Goal: Information Seeking & Learning: Learn about a topic

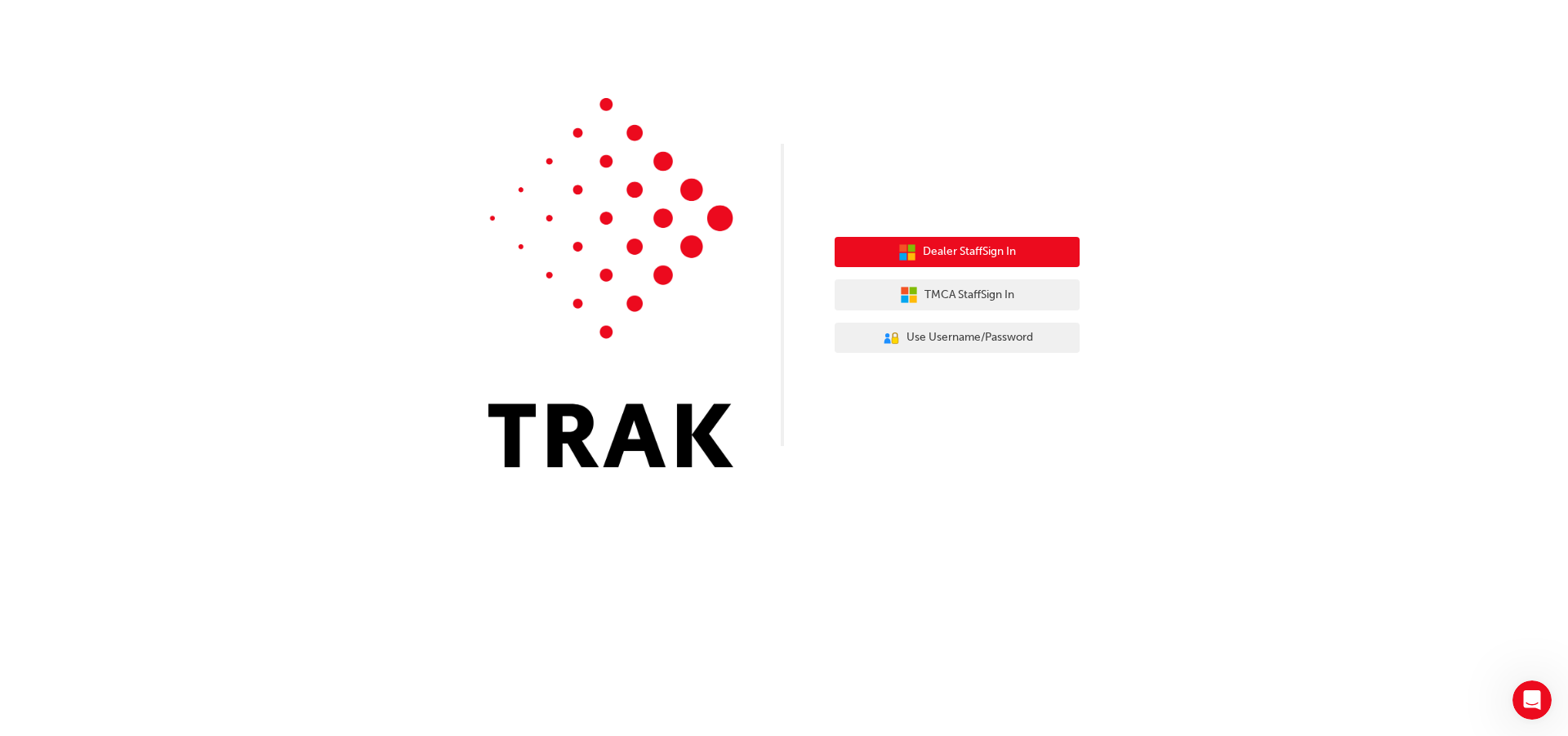
click at [1032, 253] on button "Dealer Staff Sign In" at bounding box center [956, 253] width 245 height 31
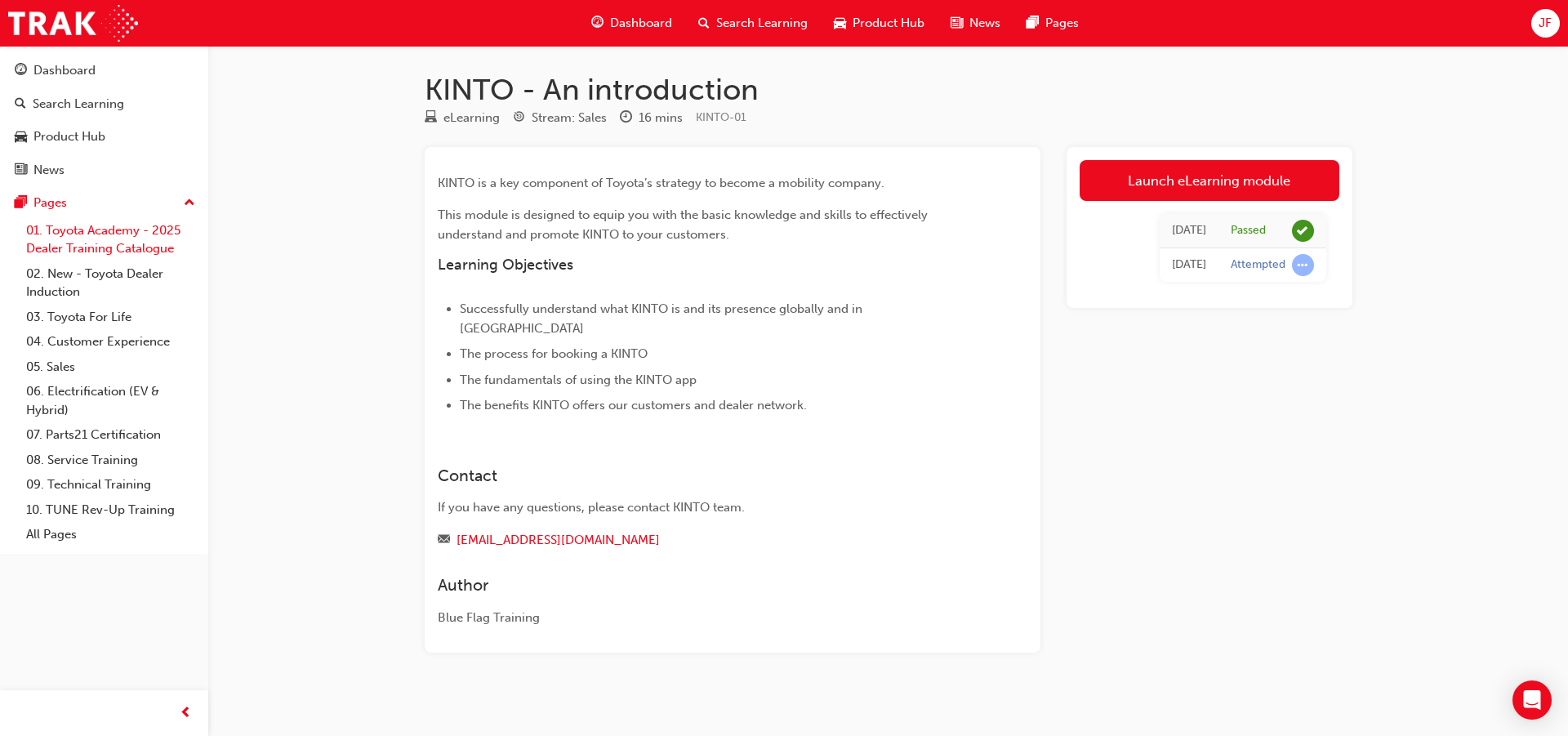
click at [69, 240] on link "01. Toyota Academy - 2025 Dealer Training Catalogue" at bounding box center [110, 240] width 182 height 43
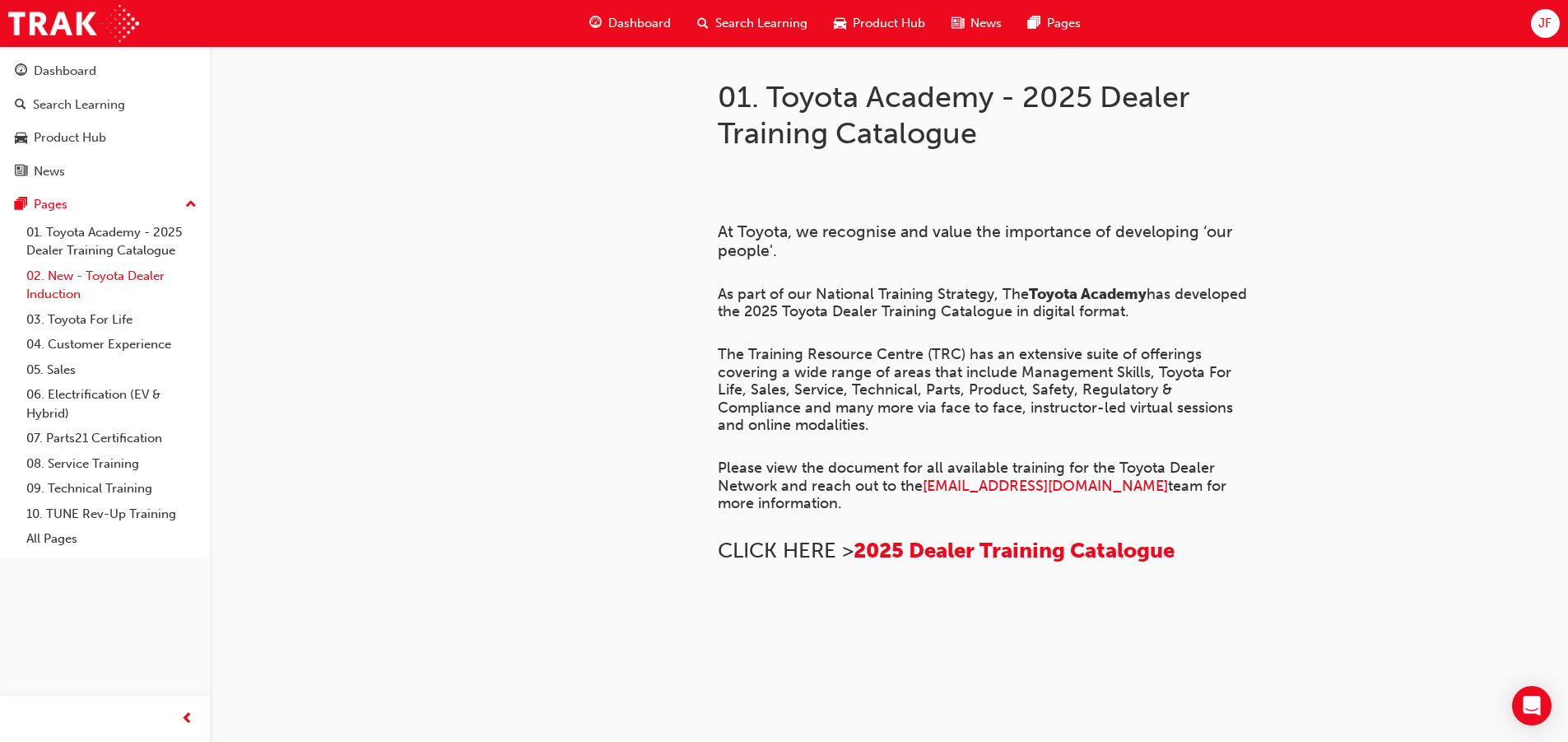
click at [88, 295] on link "02. New - Toyota Dealer Induction" at bounding box center [111, 285] width 183 height 44
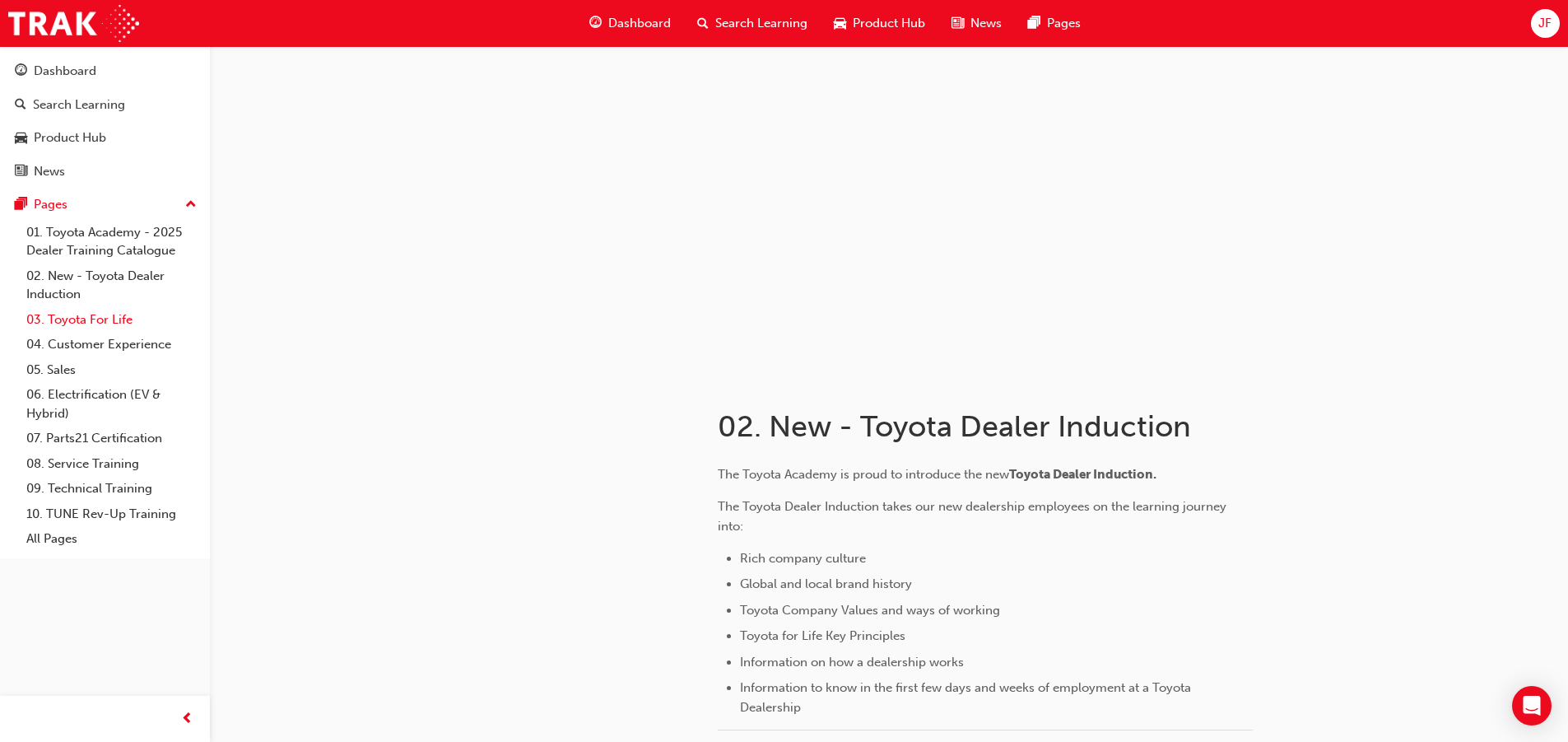
click at [89, 316] on link "03. Toyota For Life" at bounding box center [111, 320] width 183 height 26
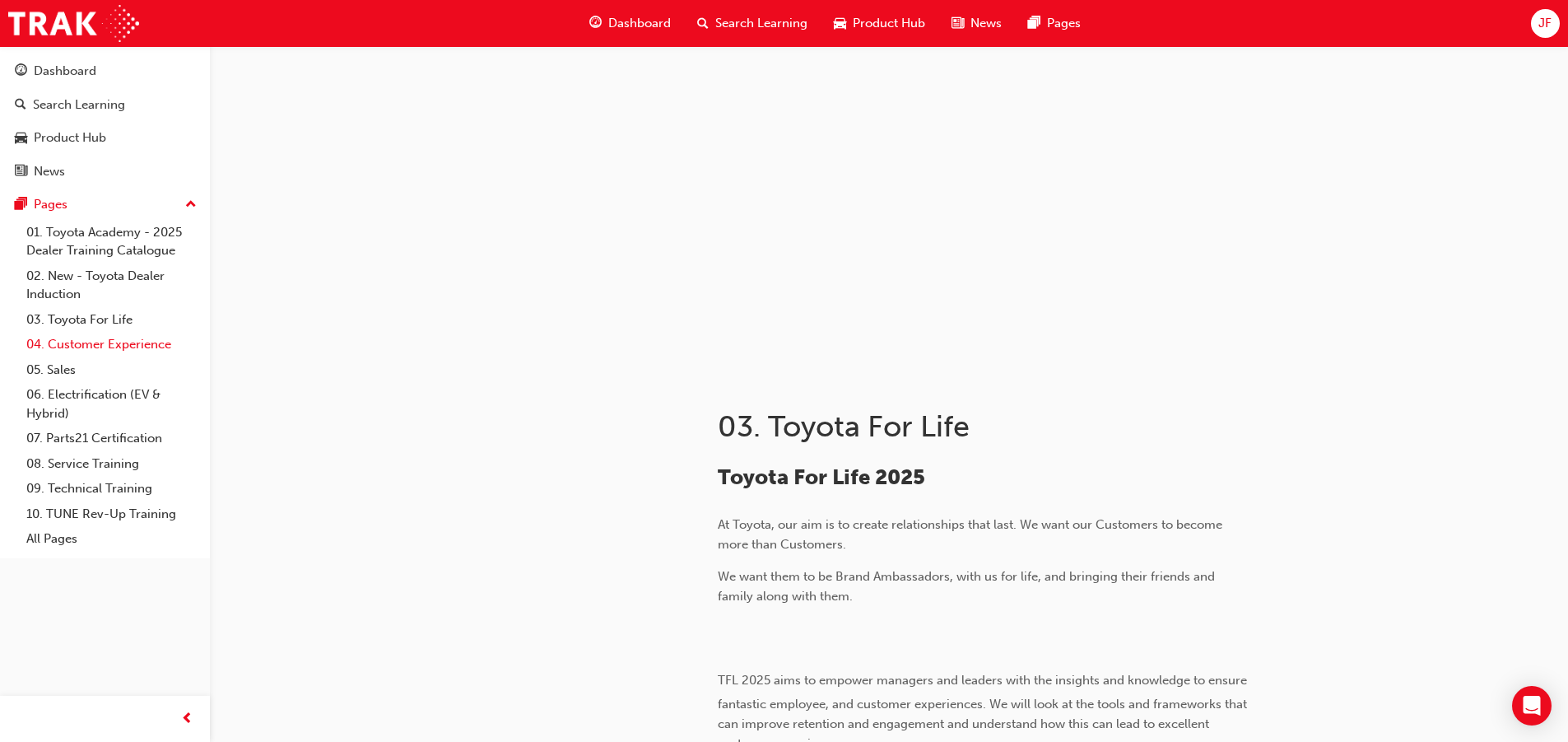
click at [90, 339] on link "04. Customer Experience" at bounding box center [111, 345] width 183 height 26
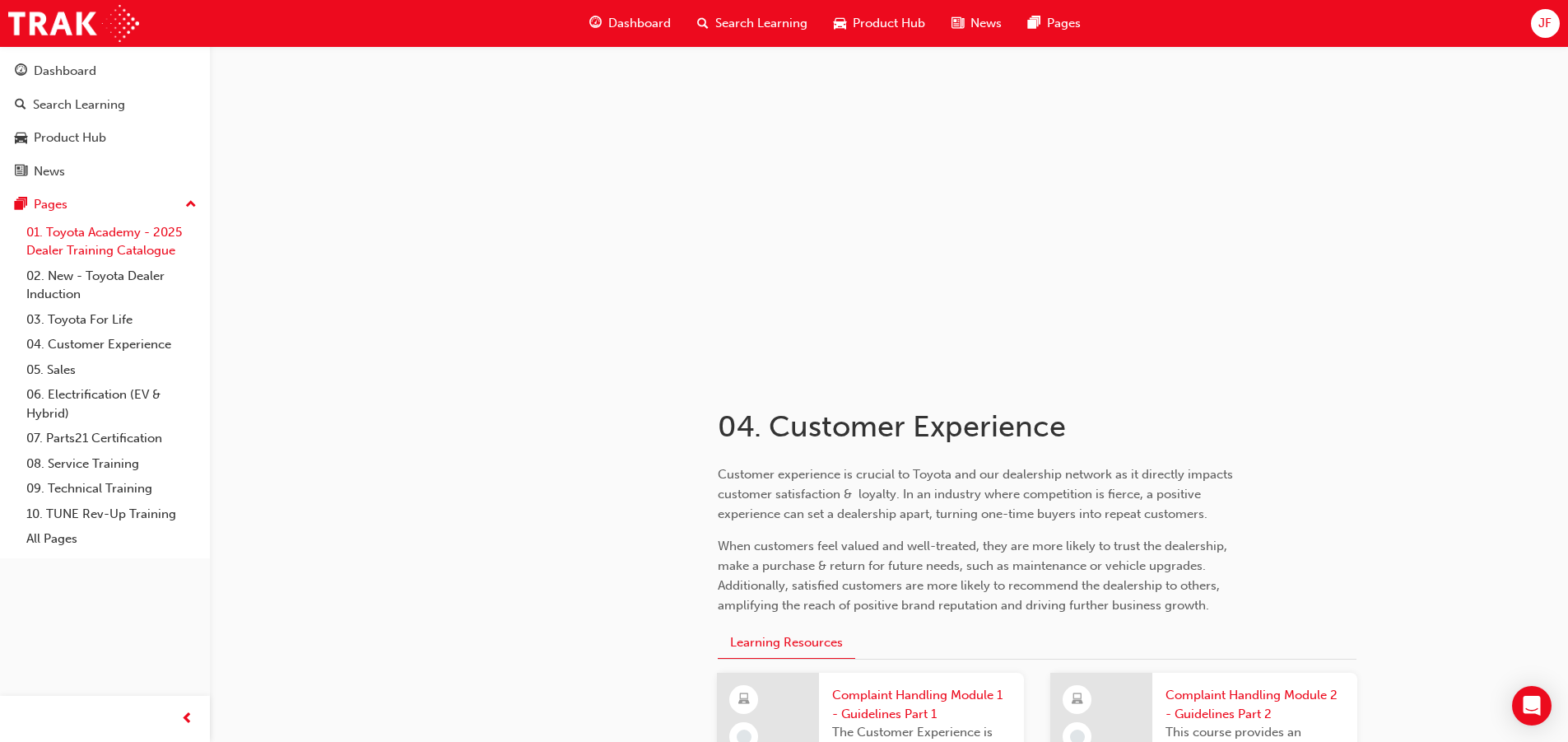
click at [131, 224] on link "01. Toyota Academy - 2025 Dealer Training Catalogue" at bounding box center [111, 242] width 183 height 44
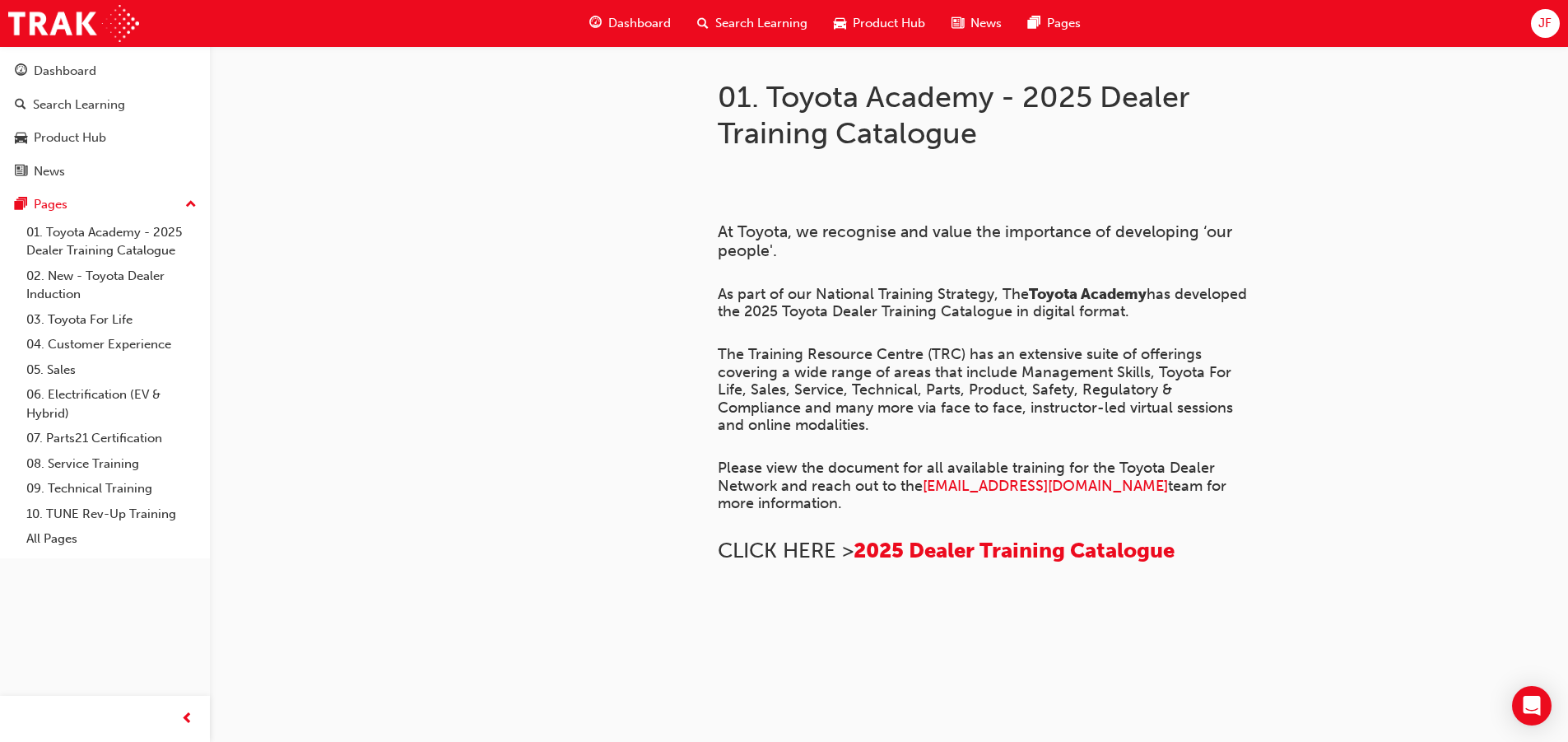
scroll to position [412, 0]
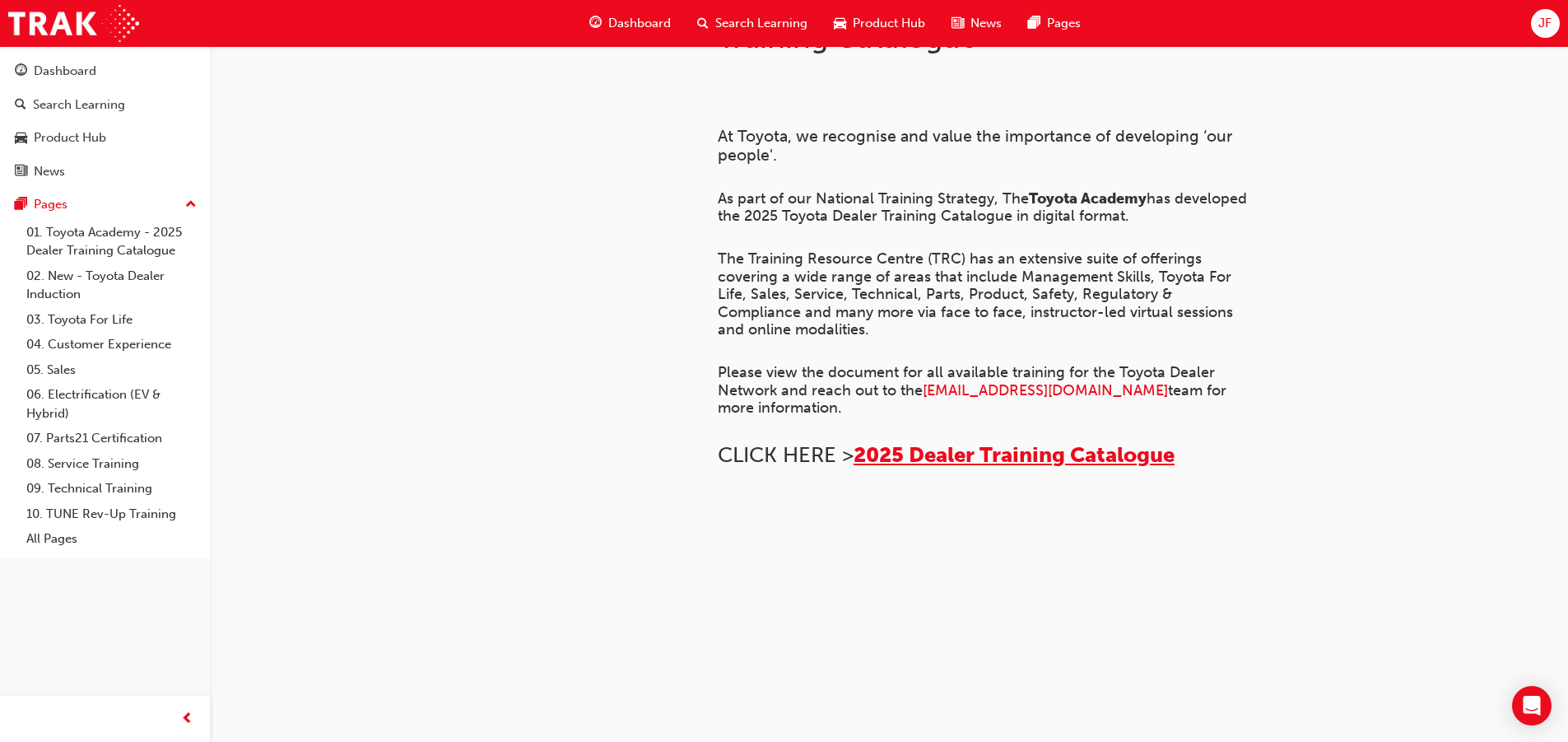
click at [953, 468] on span "2025 Dealer Training Catalogue" at bounding box center [1014, 455] width 321 height 26
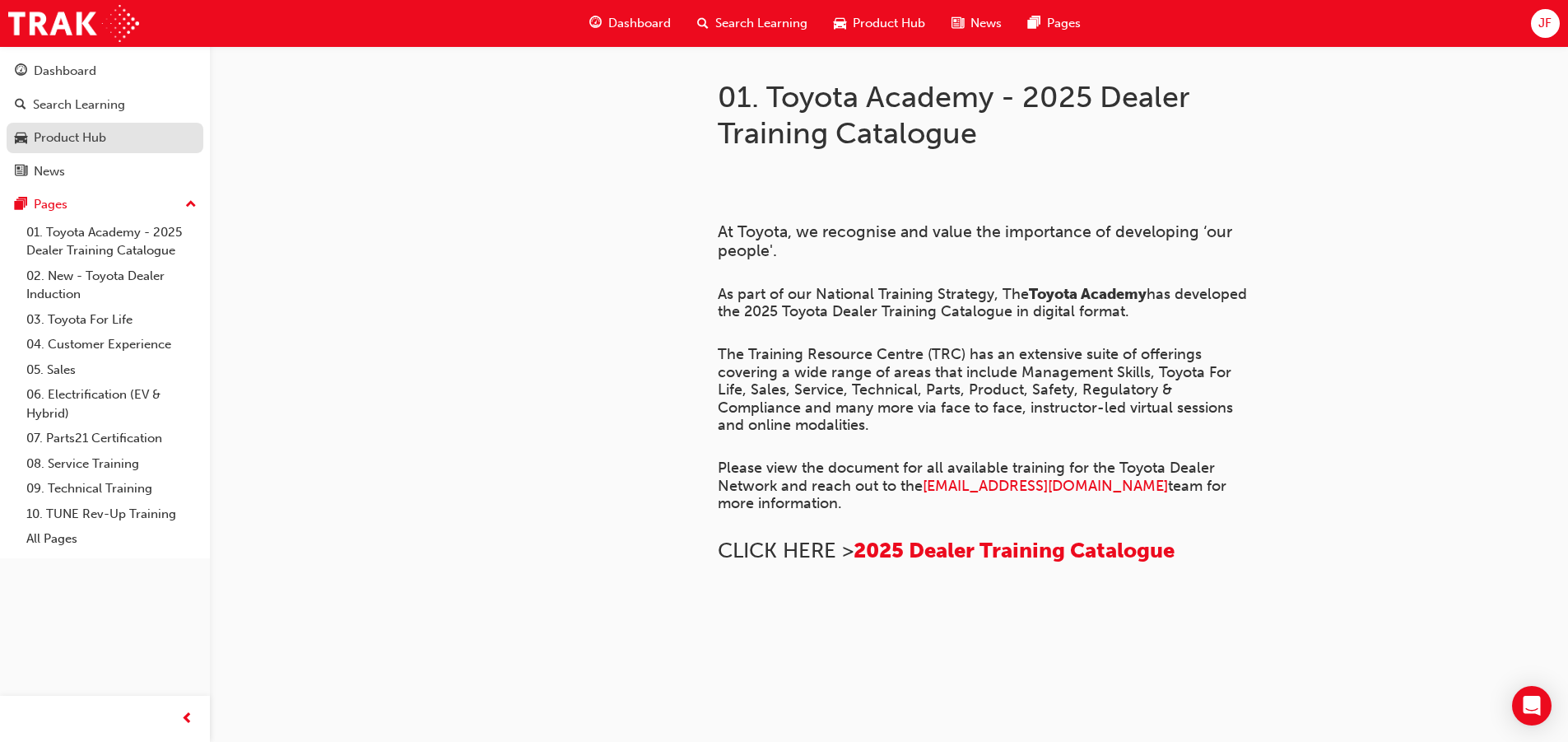
click at [95, 134] on div "Product Hub" at bounding box center [69, 138] width 72 height 19
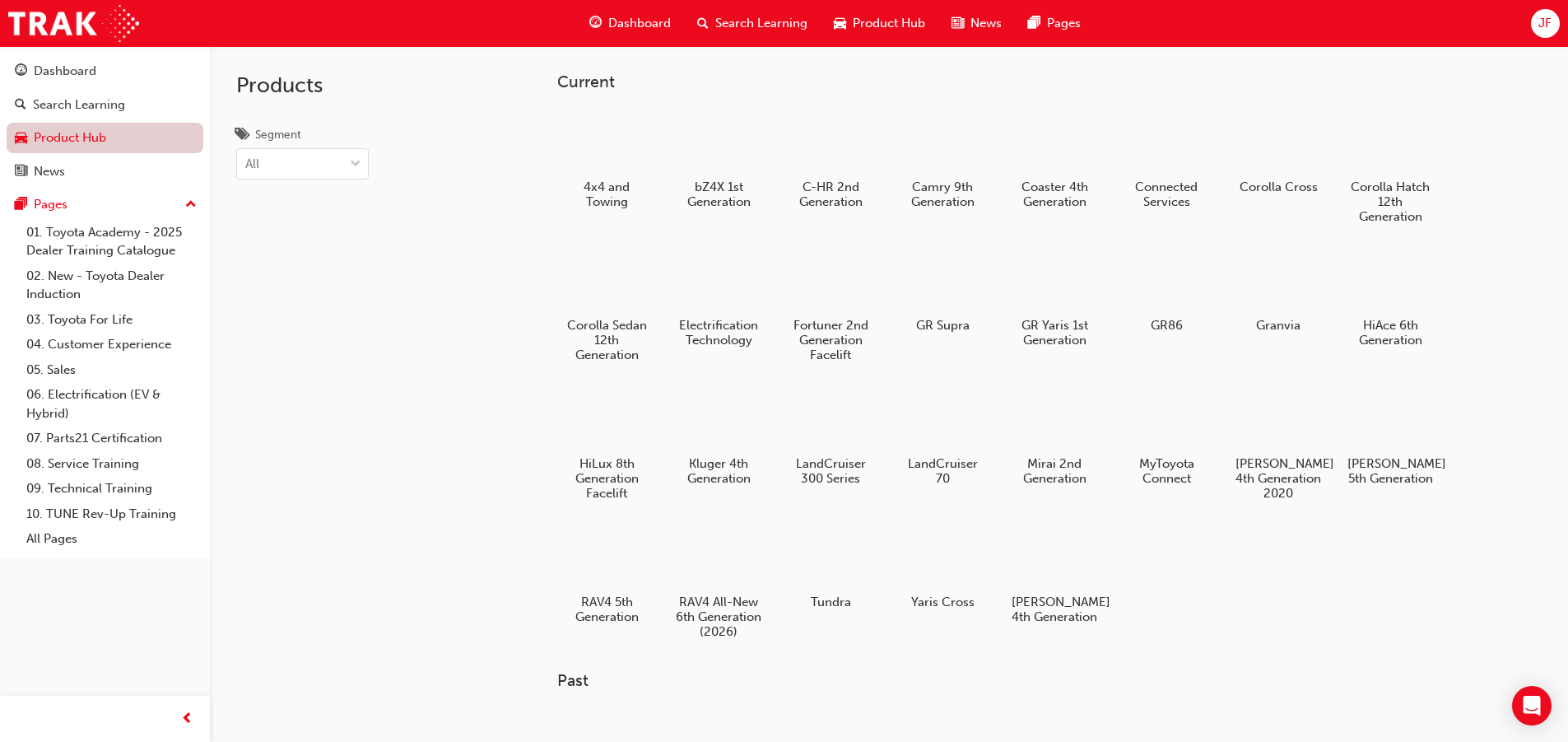
click at [61, 134] on link "Product Hub" at bounding box center [105, 138] width 197 height 31
click at [109, 75] on div "Dashboard" at bounding box center [105, 71] width 180 height 21
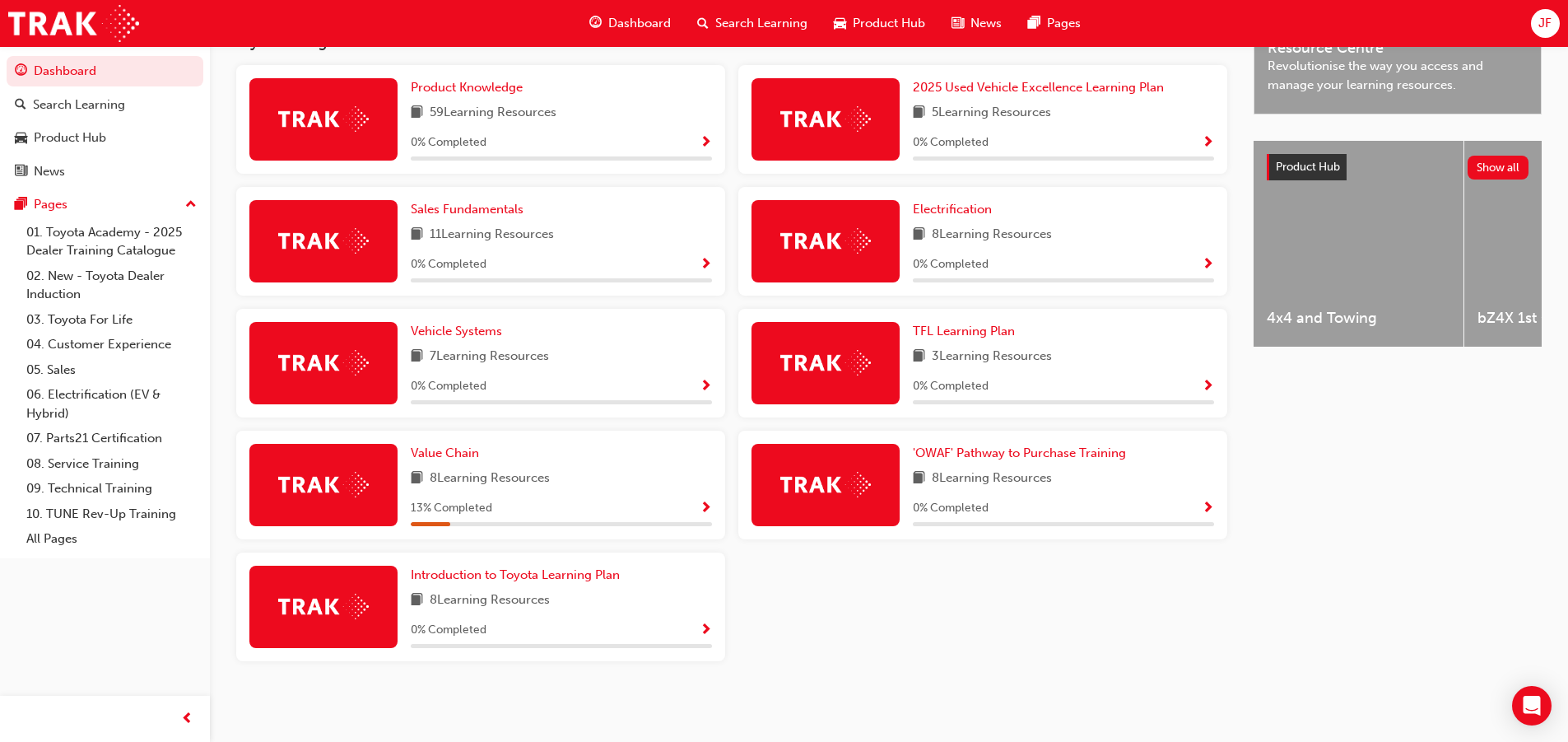
scroll to position [477, 0]
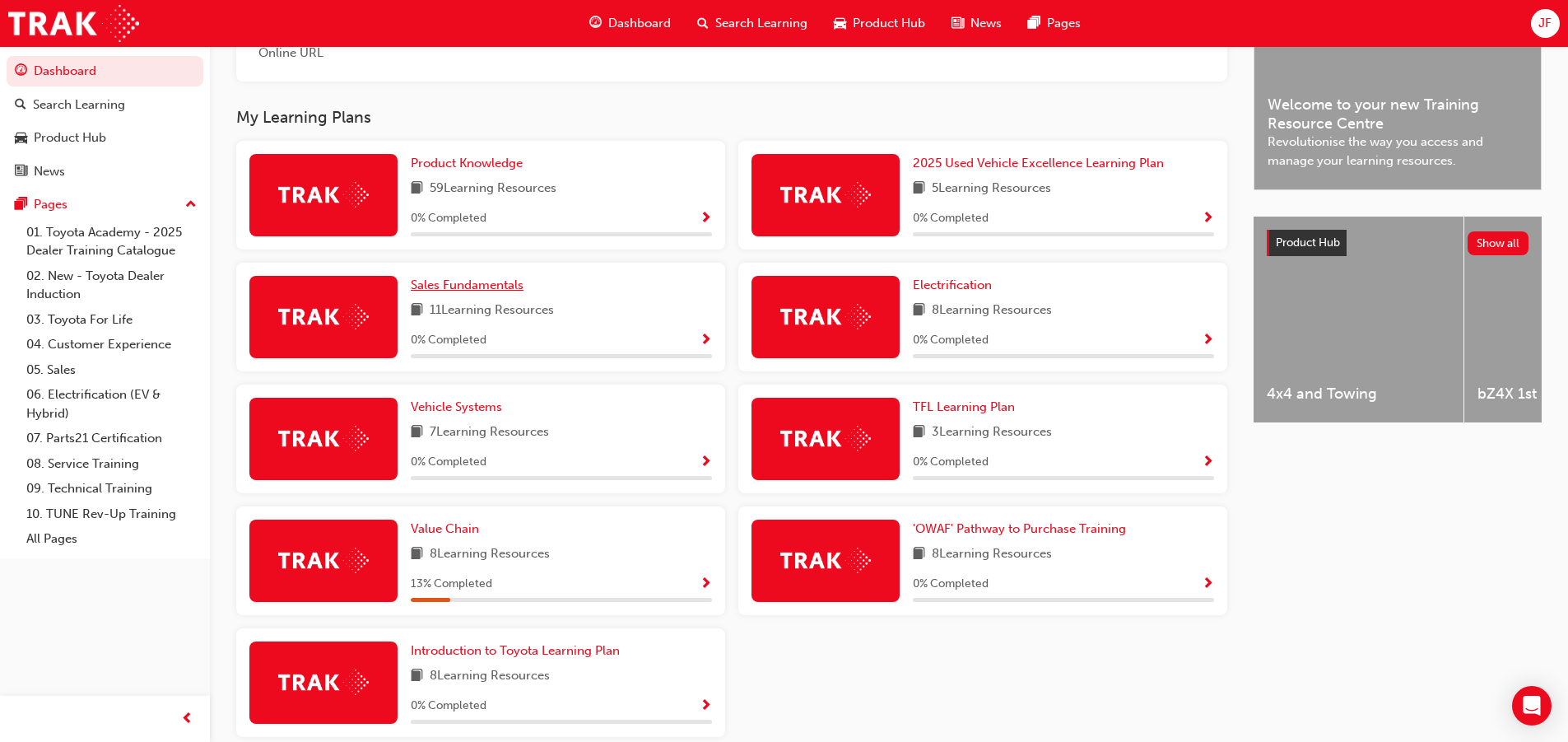
click at [445, 292] on span "Sales Fundamentals" at bounding box center [468, 284] width 113 height 15
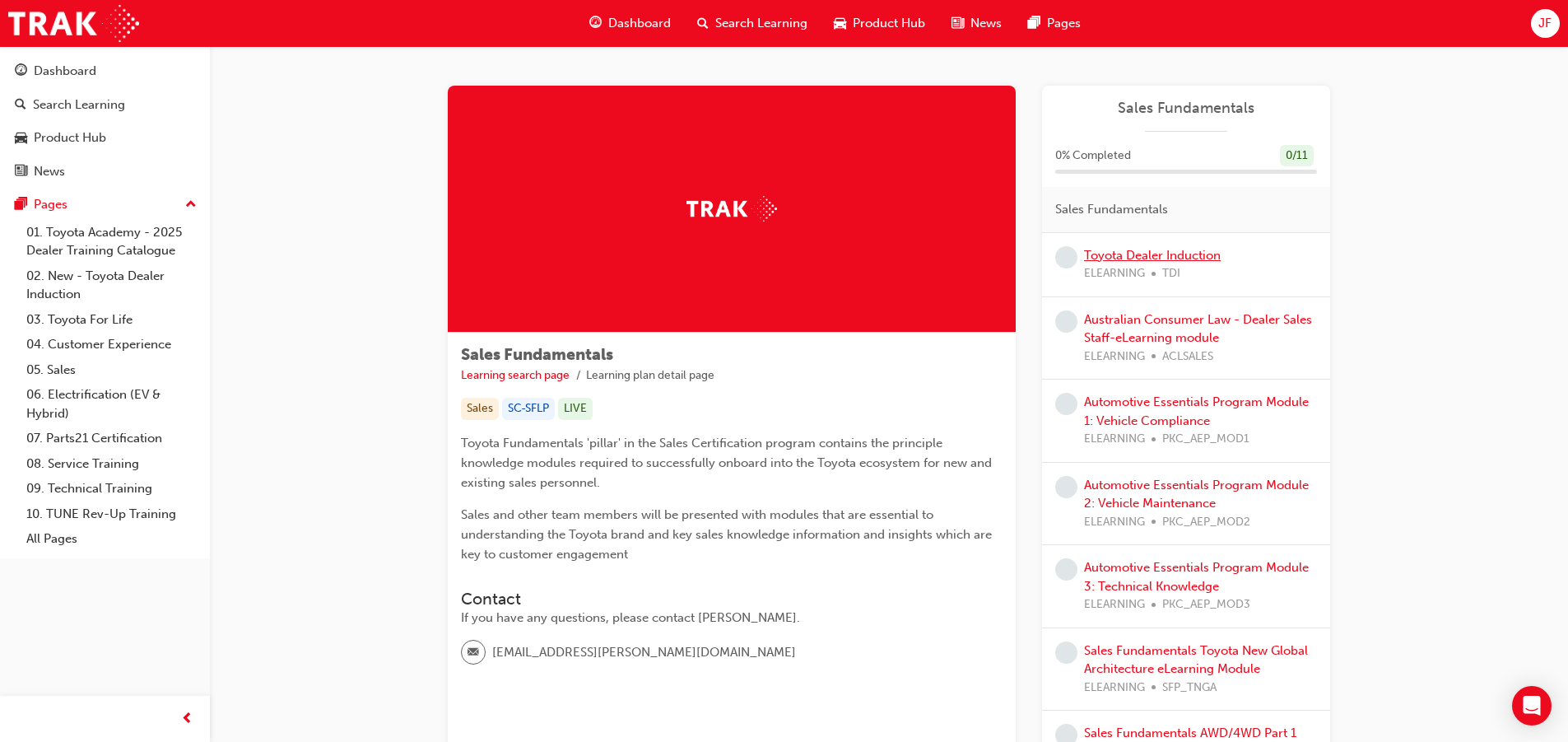
click at [1154, 252] on link "Toyota Dealer Induction" at bounding box center [1153, 255] width 137 height 15
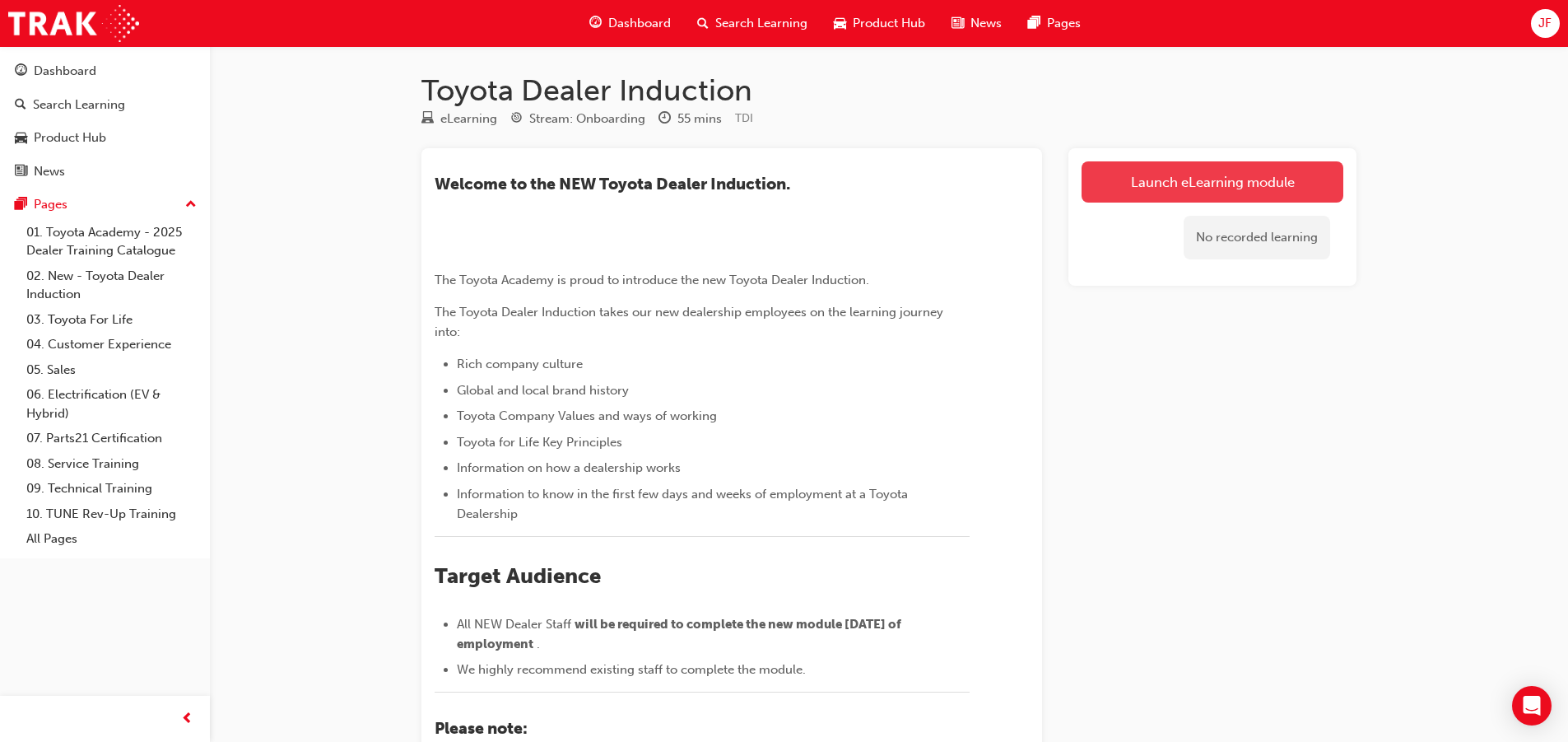
click at [1165, 188] on link "Launch eLearning module" at bounding box center [1212, 182] width 261 height 42
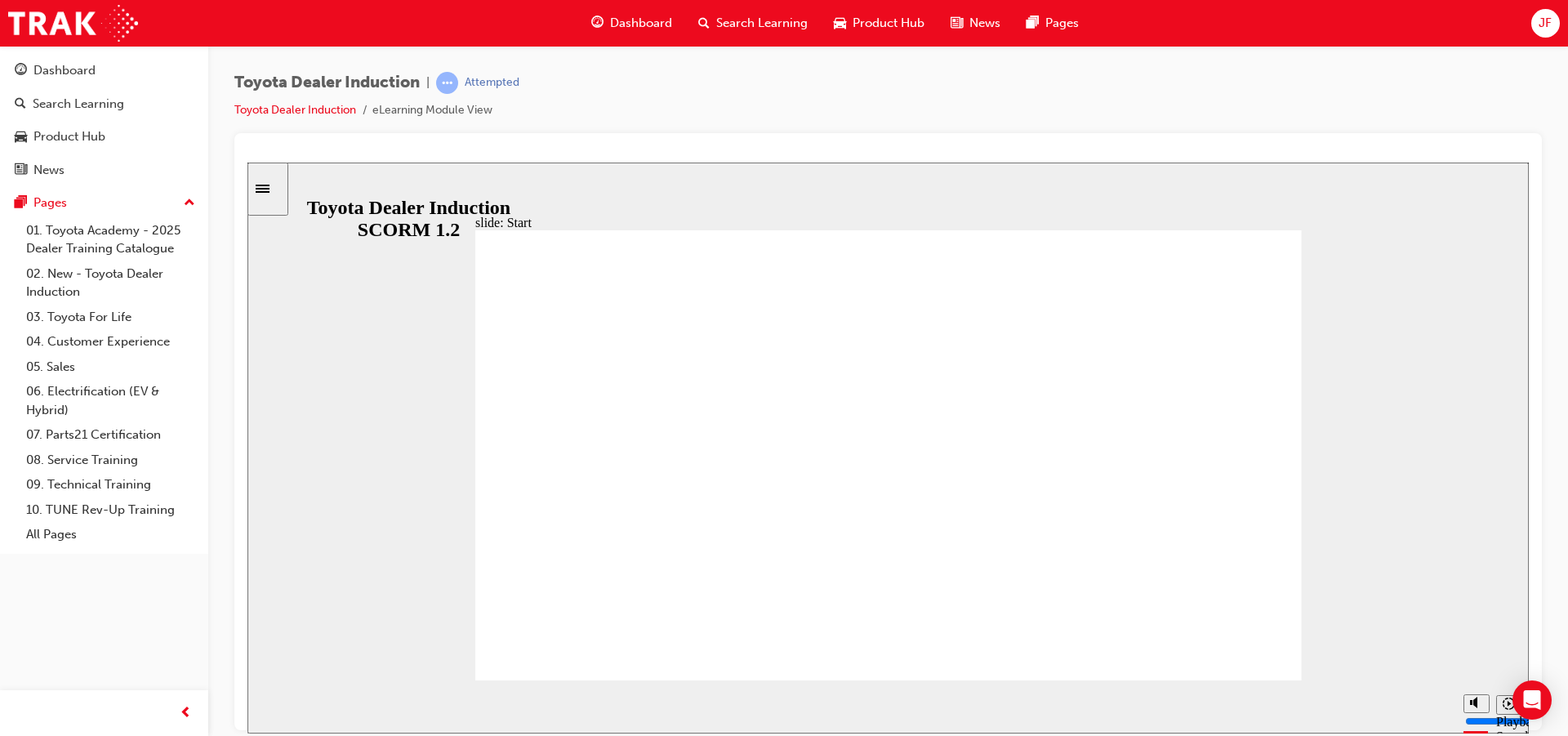
type input "31300"
click at [276, 705] on rect "Pause (Ctrl+Alt+P)" at bounding box center [277, 700] width 2 height 12
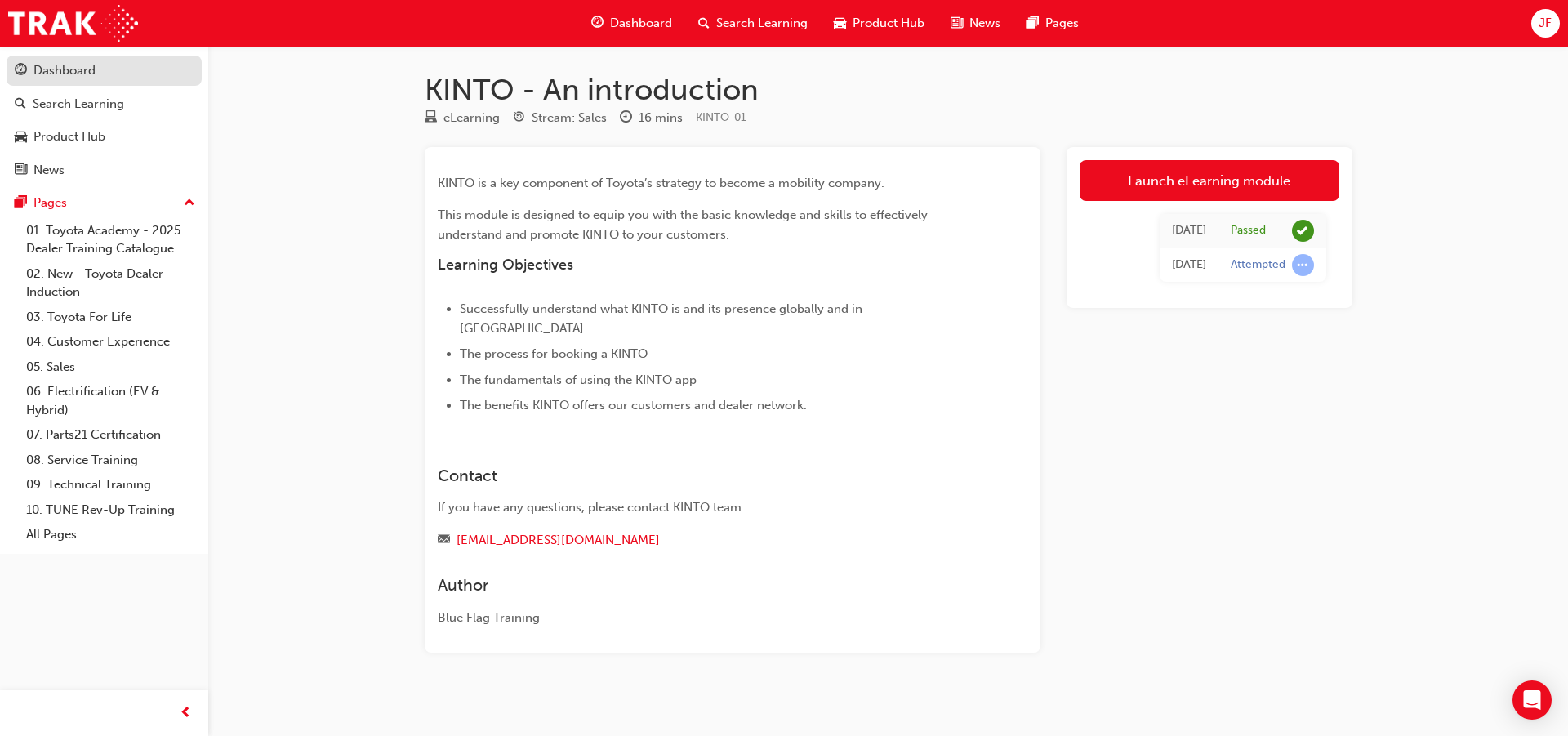
click at [108, 75] on div "Dashboard" at bounding box center [104, 71] width 179 height 21
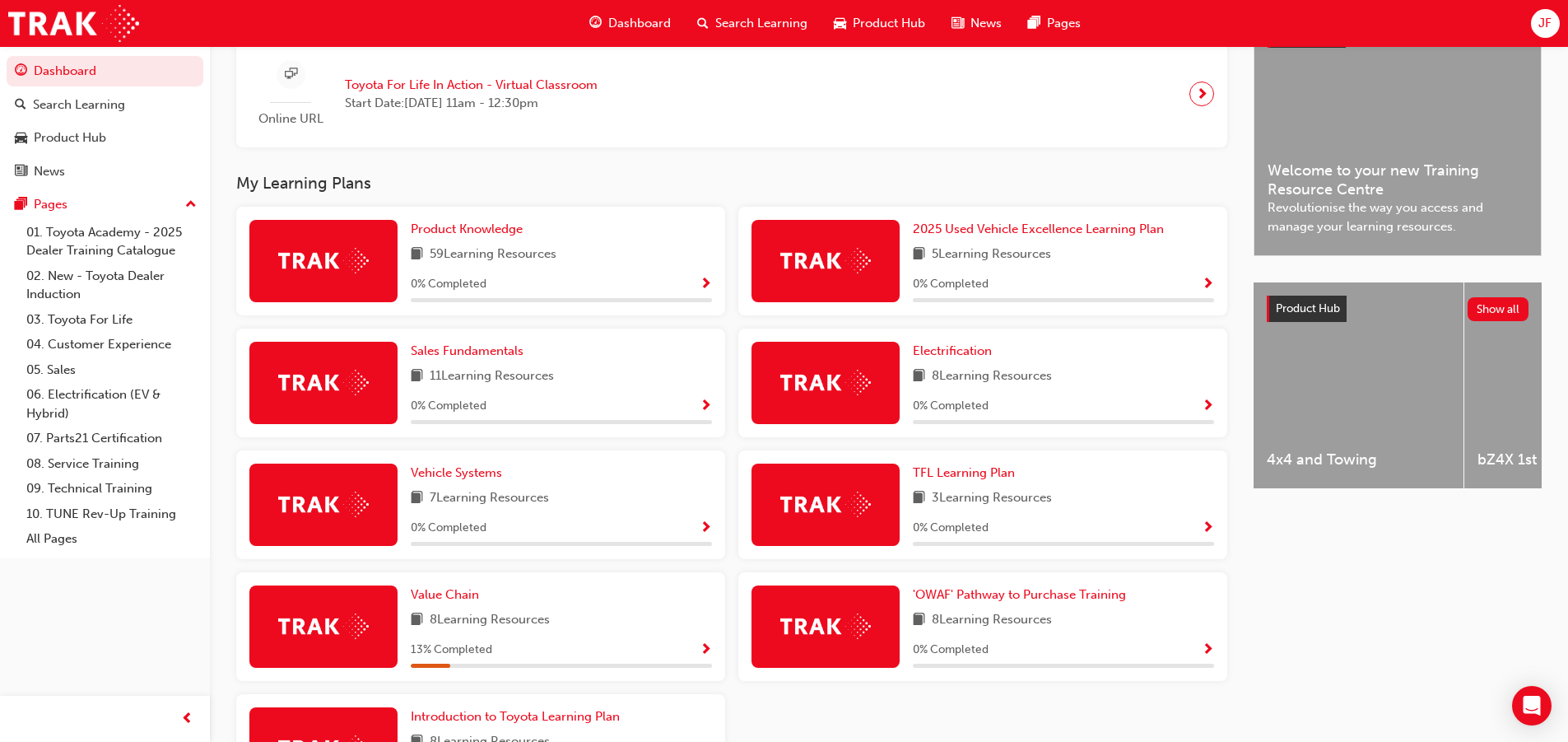
scroll to position [494, 0]
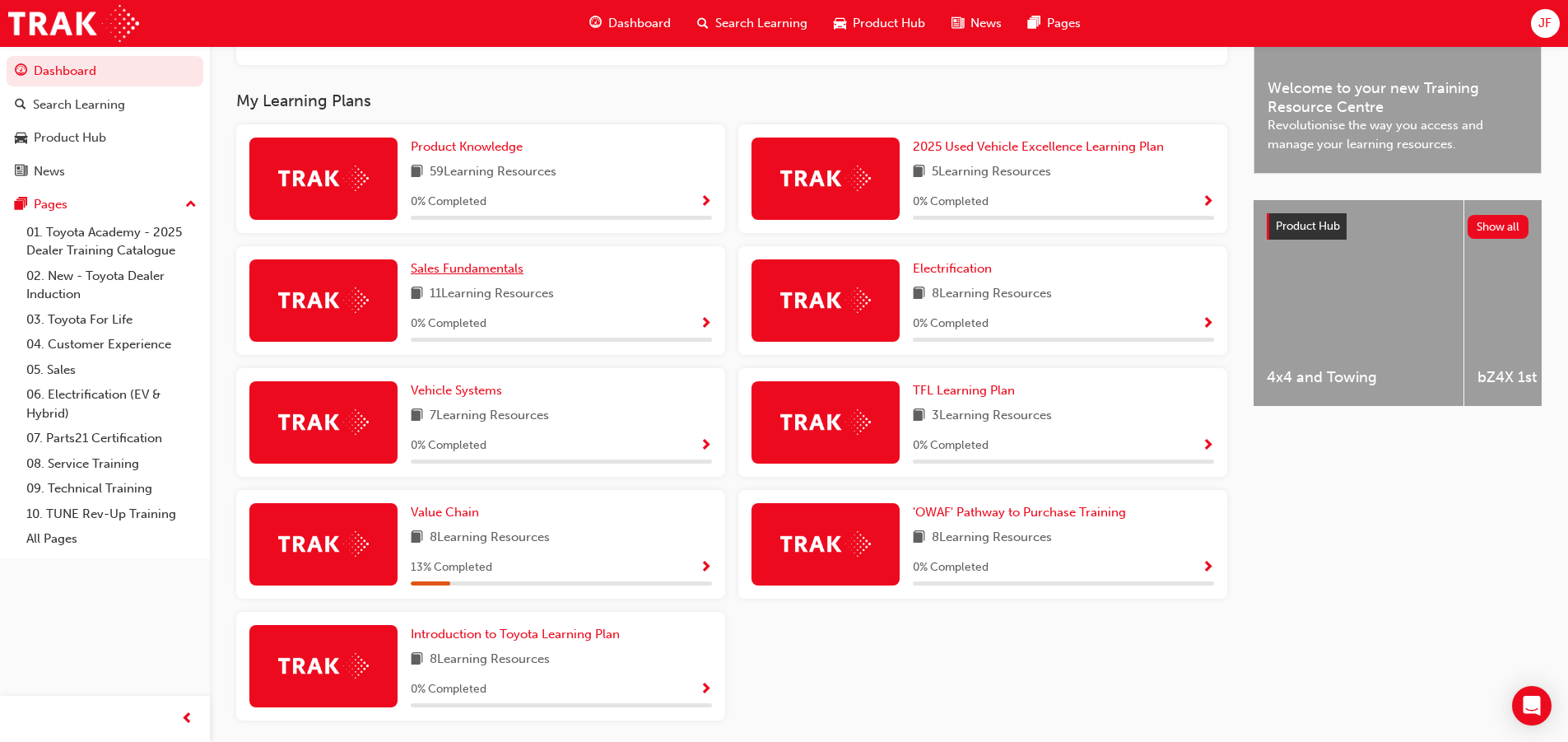
click at [484, 275] on span "Sales Fundamentals" at bounding box center [468, 267] width 113 height 15
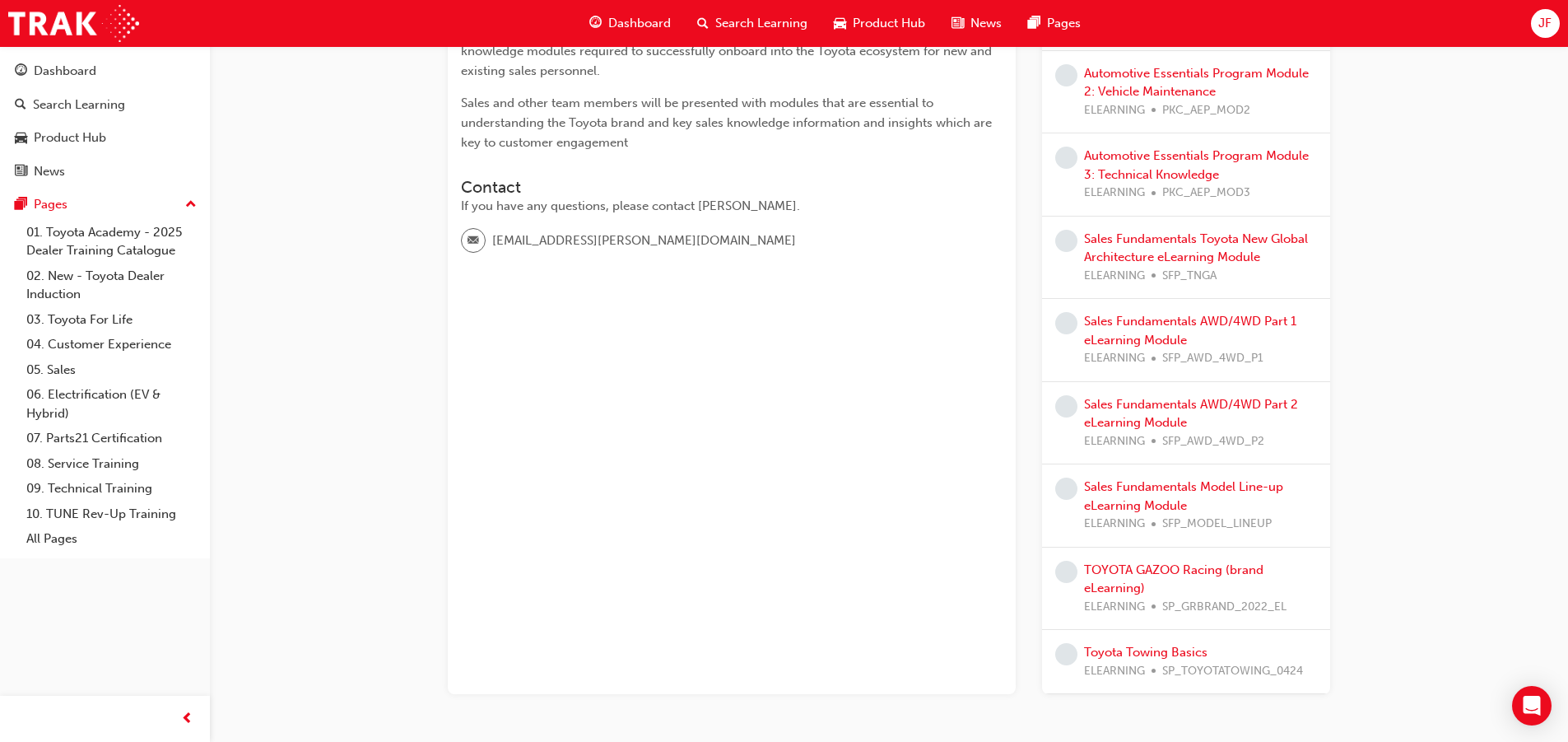
scroll to position [247, 0]
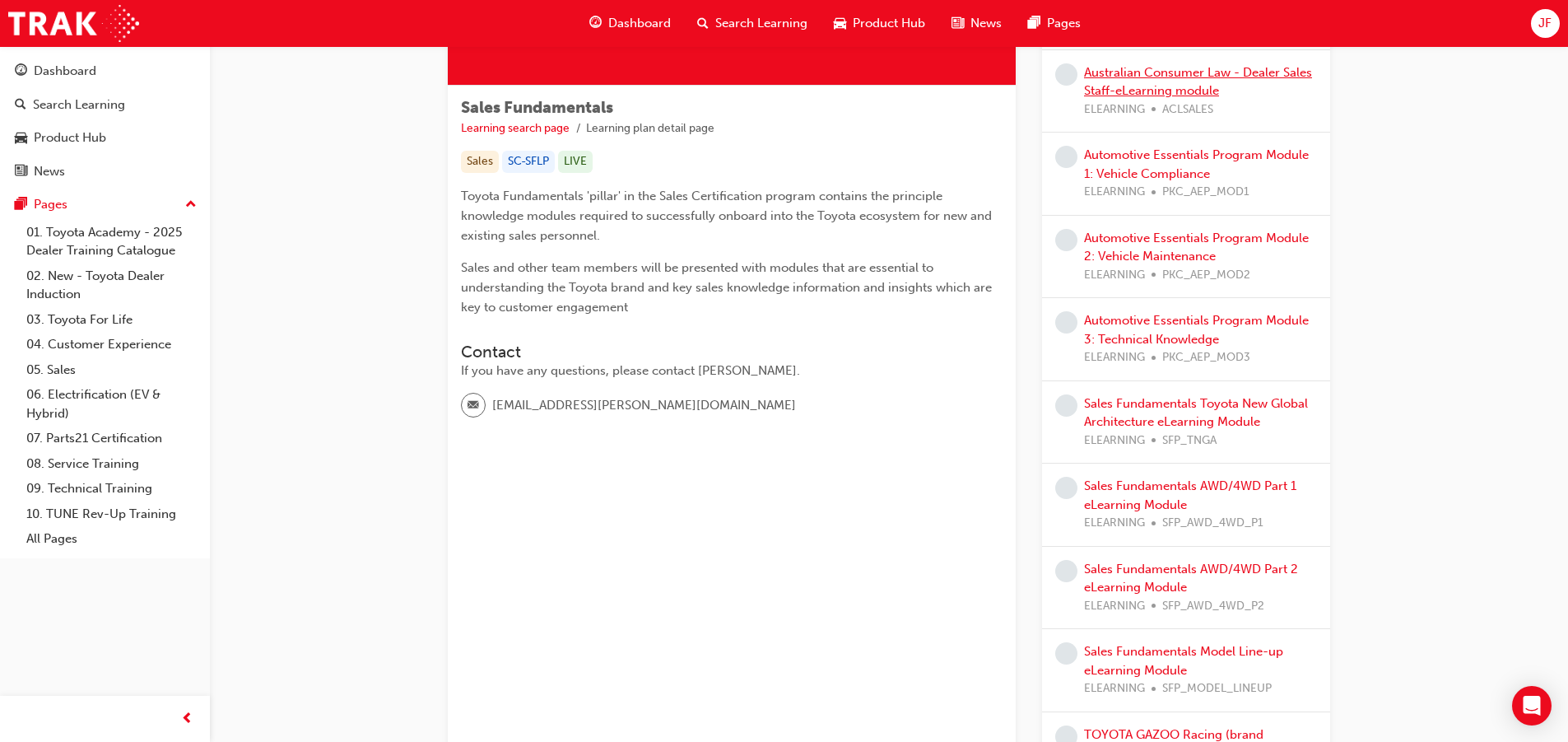
click at [1185, 84] on link "Australian Consumer Law - Dealer Sales Staff-eLearning module" at bounding box center [1199, 82] width 228 height 34
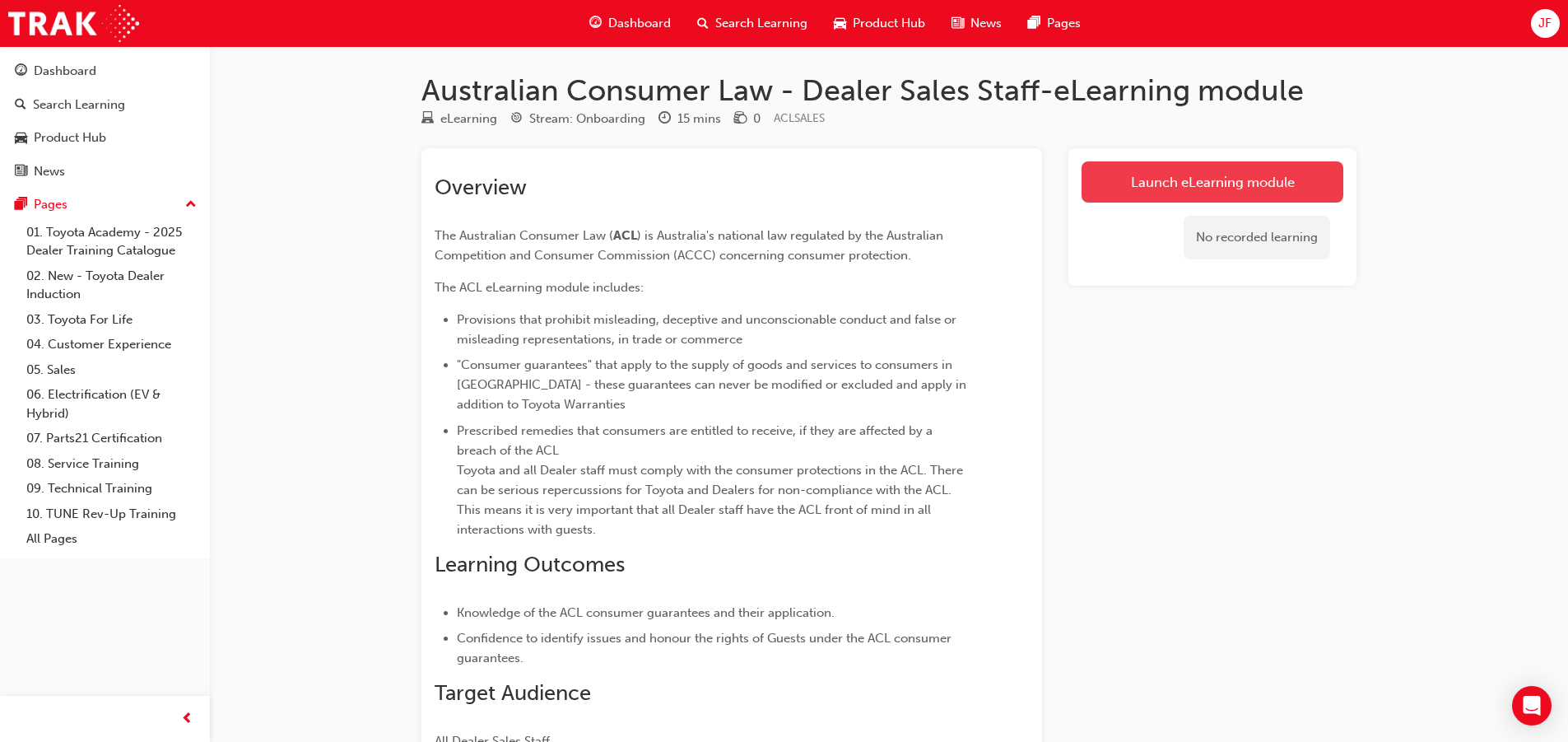
click at [1179, 177] on link "Launch eLearning module" at bounding box center [1212, 182] width 261 height 42
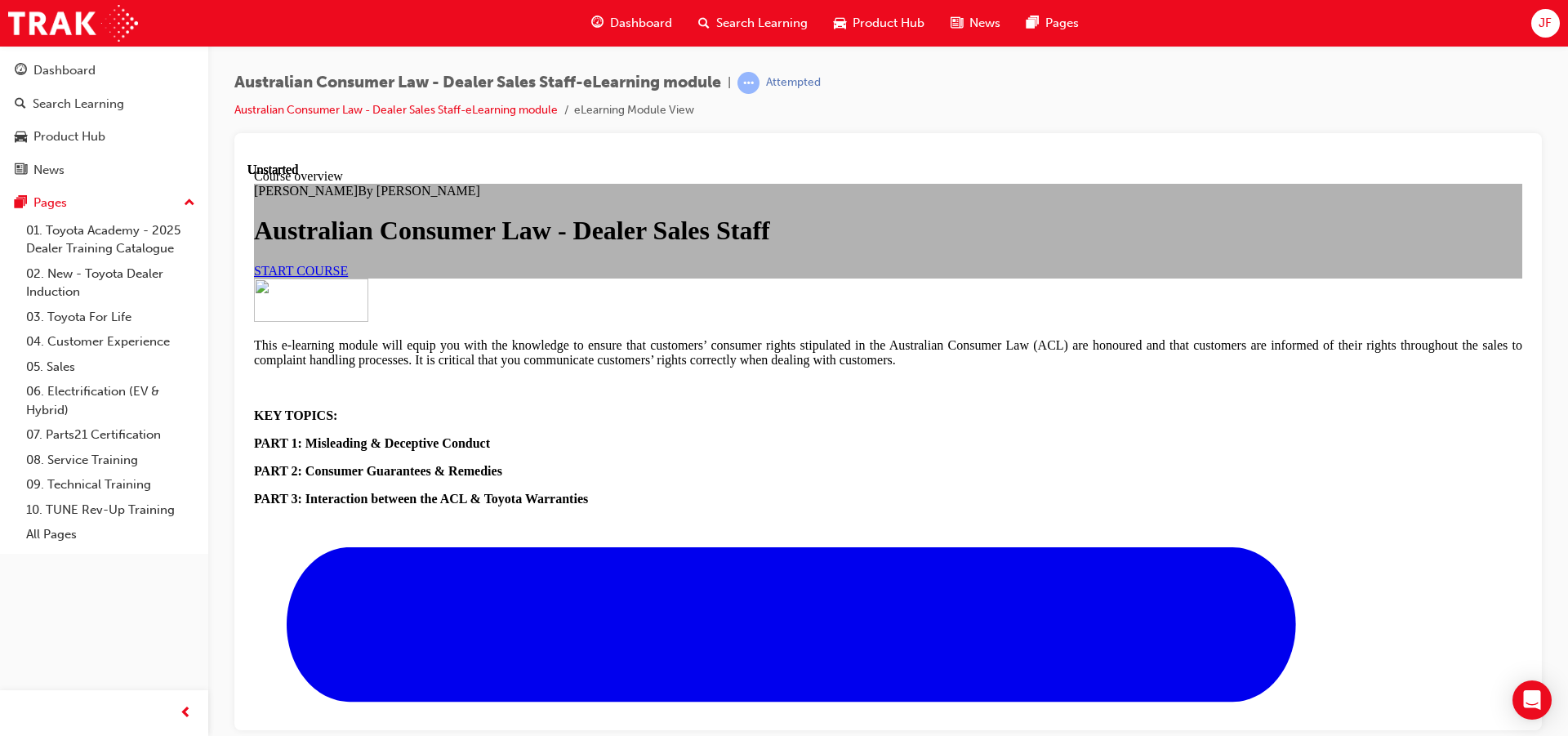
click at [889, 324] on div at bounding box center [887, 301] width 1268 height 46
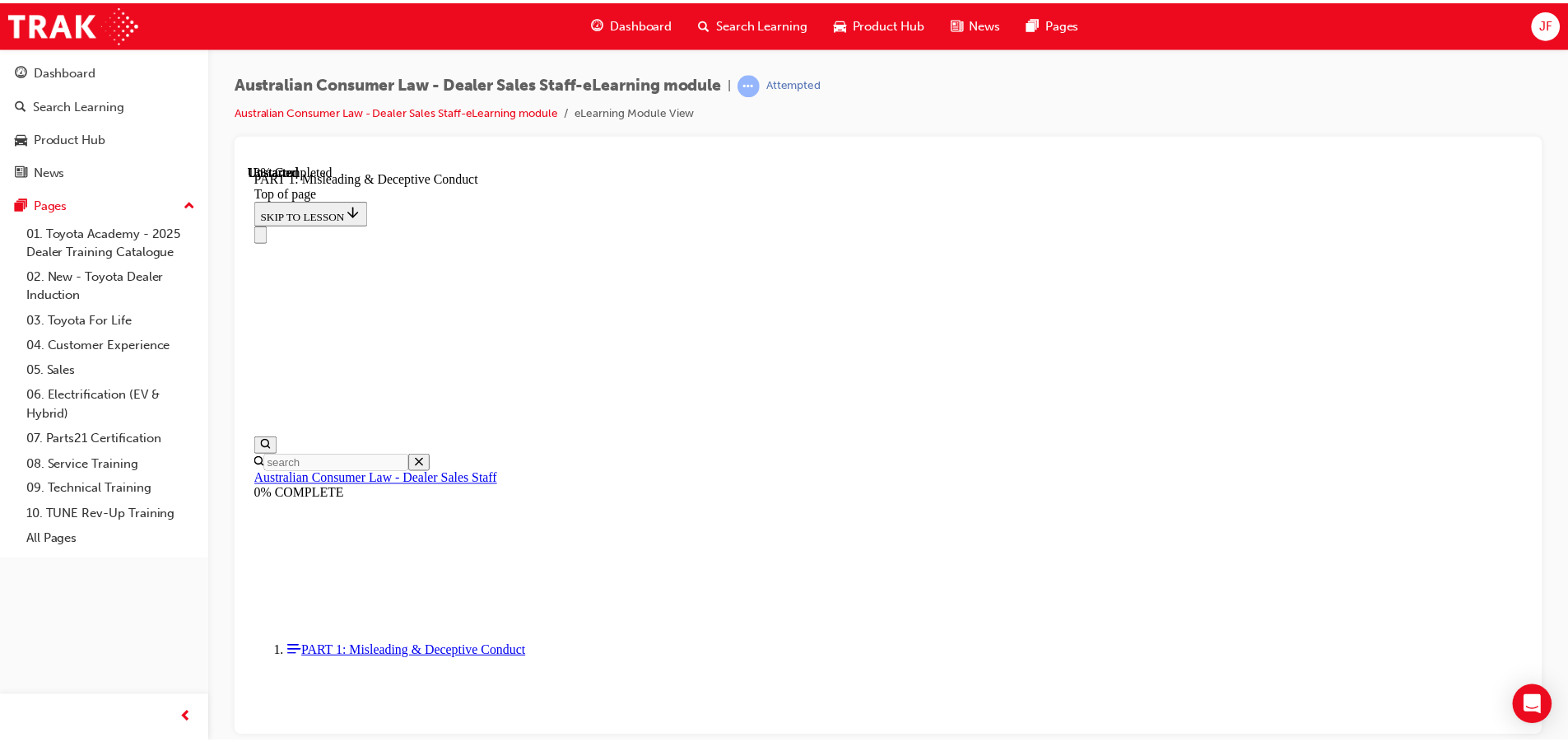
scroll to position [0, 0]
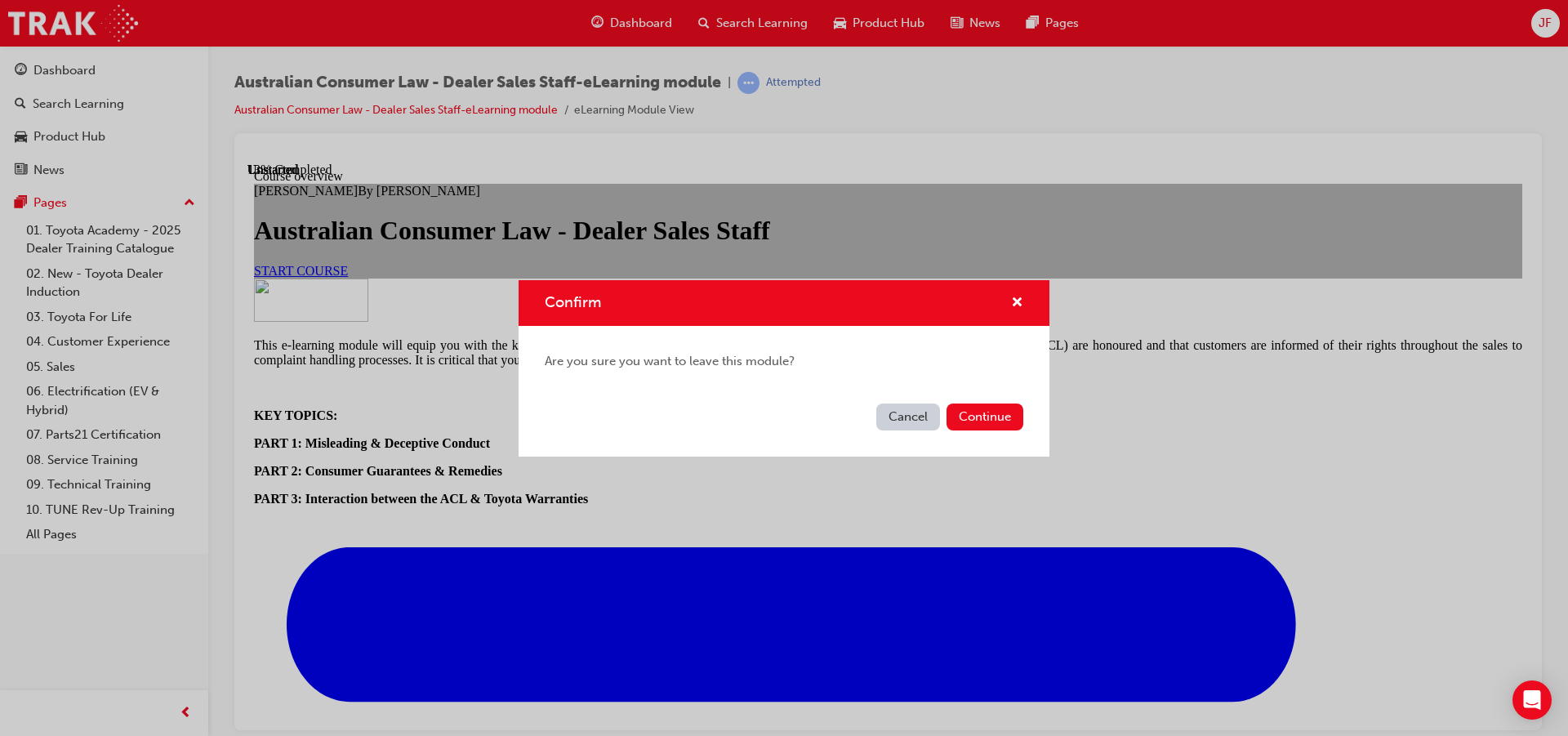
click at [901, 418] on button "Cancel" at bounding box center [908, 417] width 64 height 27
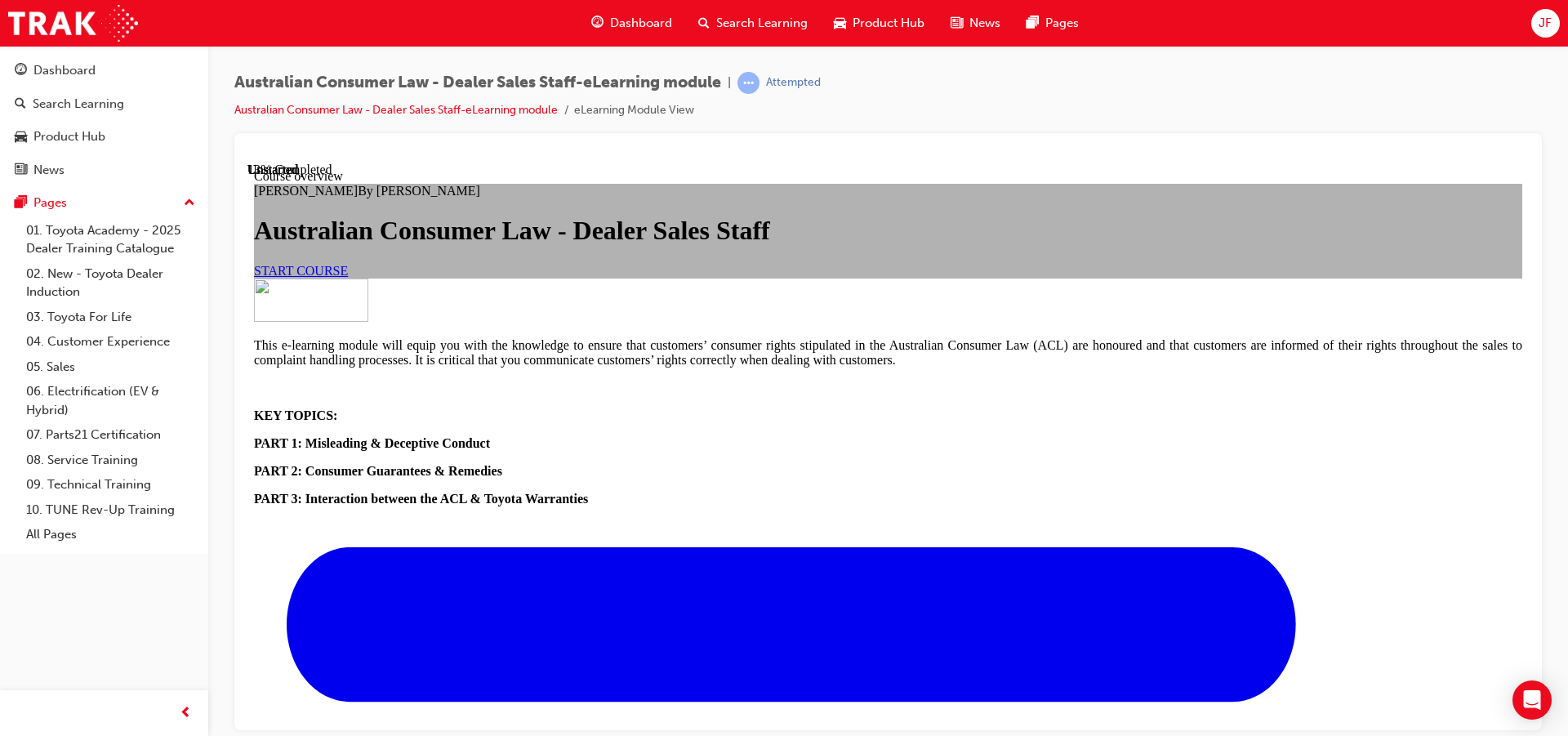
click at [227, 259] on div "Australian Consumer Law - Dealer Sales Staff-eLearning module | Attempted Austr…" at bounding box center [888, 370] width 1360 height 650
click at [118, 103] on div "Search Learning" at bounding box center [78, 103] width 91 height 19
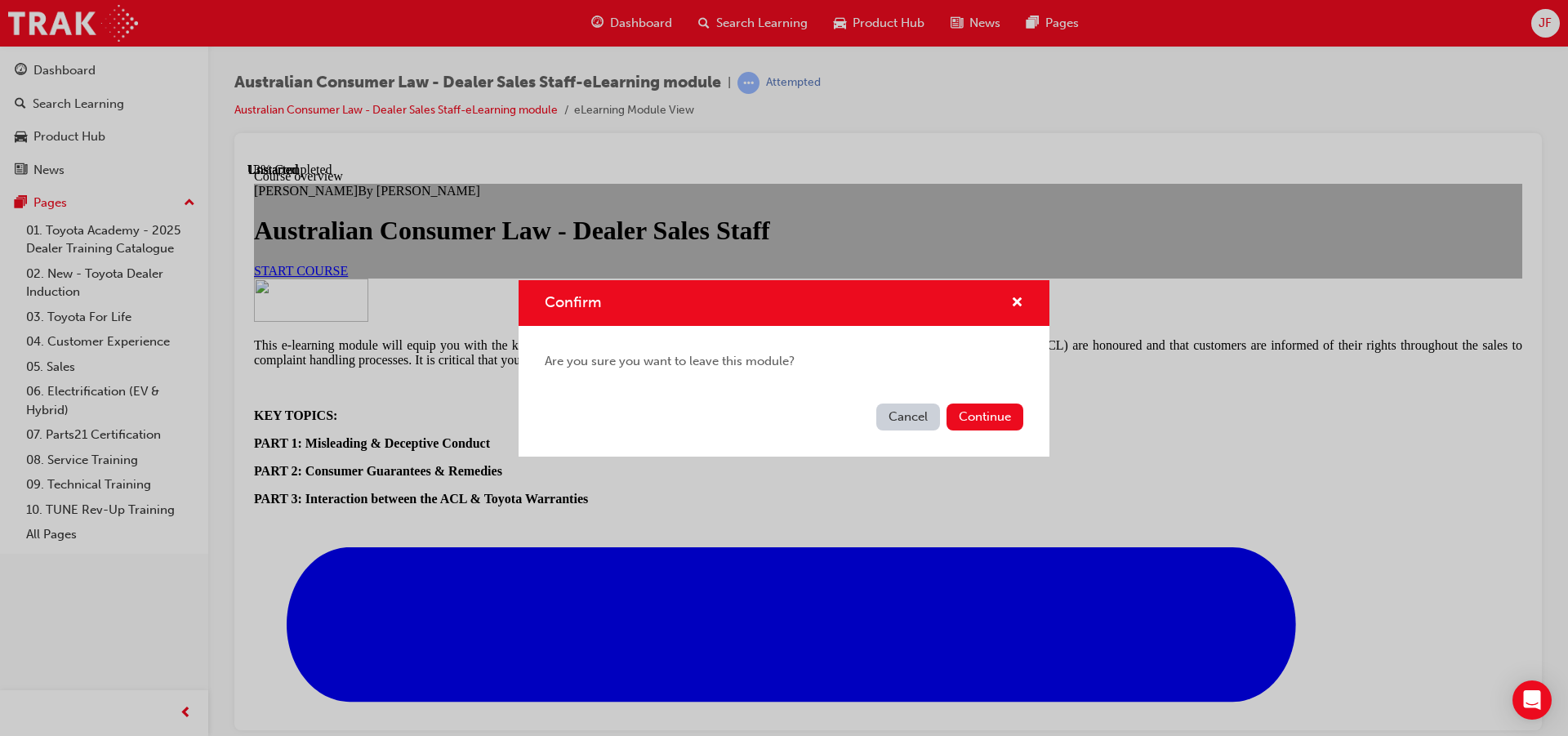
click at [117, 73] on div "Confirm Are you sure you want to leave this module? Cancel Continue" at bounding box center [784, 368] width 1568 height 736
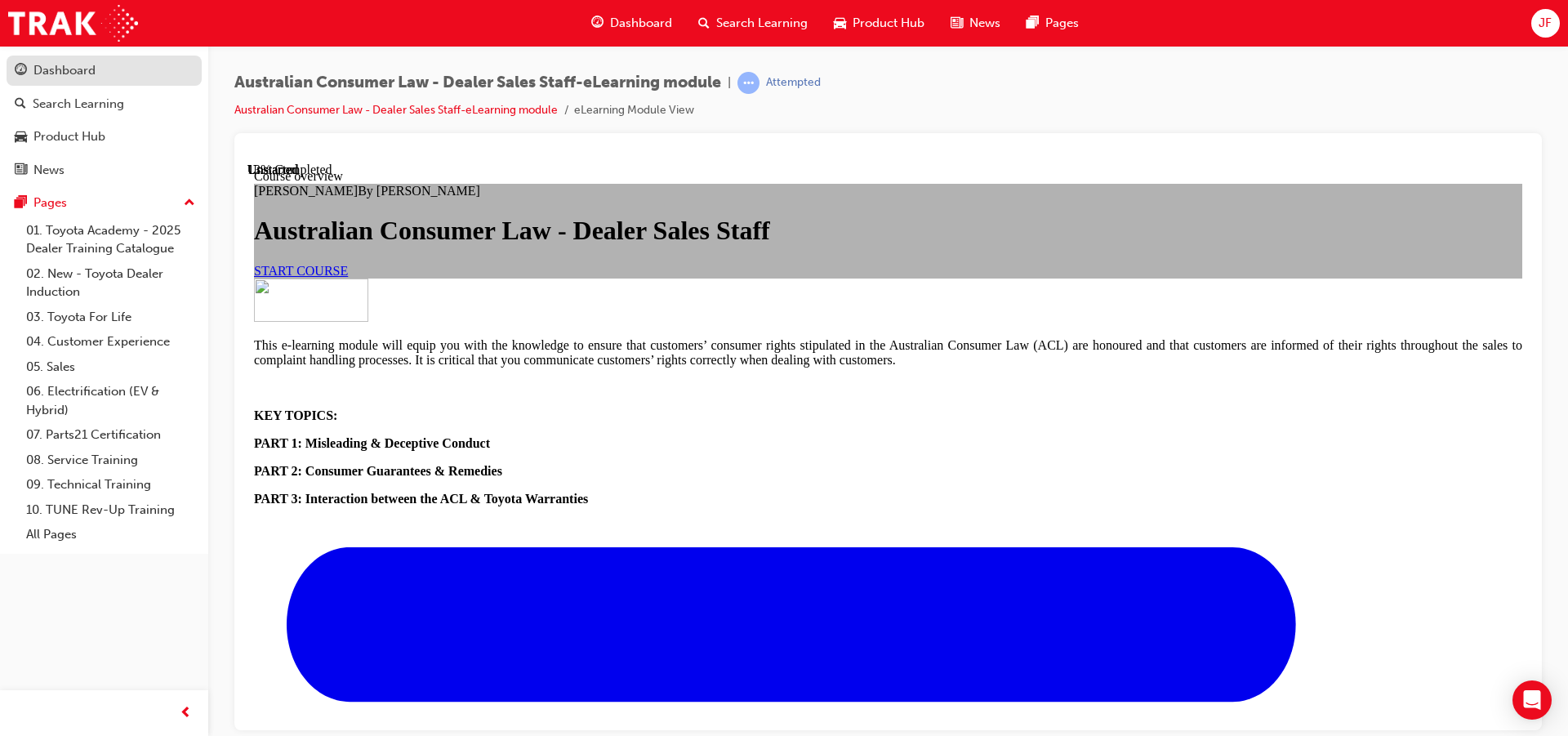
click at [75, 70] on div "Dashboard" at bounding box center [64, 70] width 62 height 19
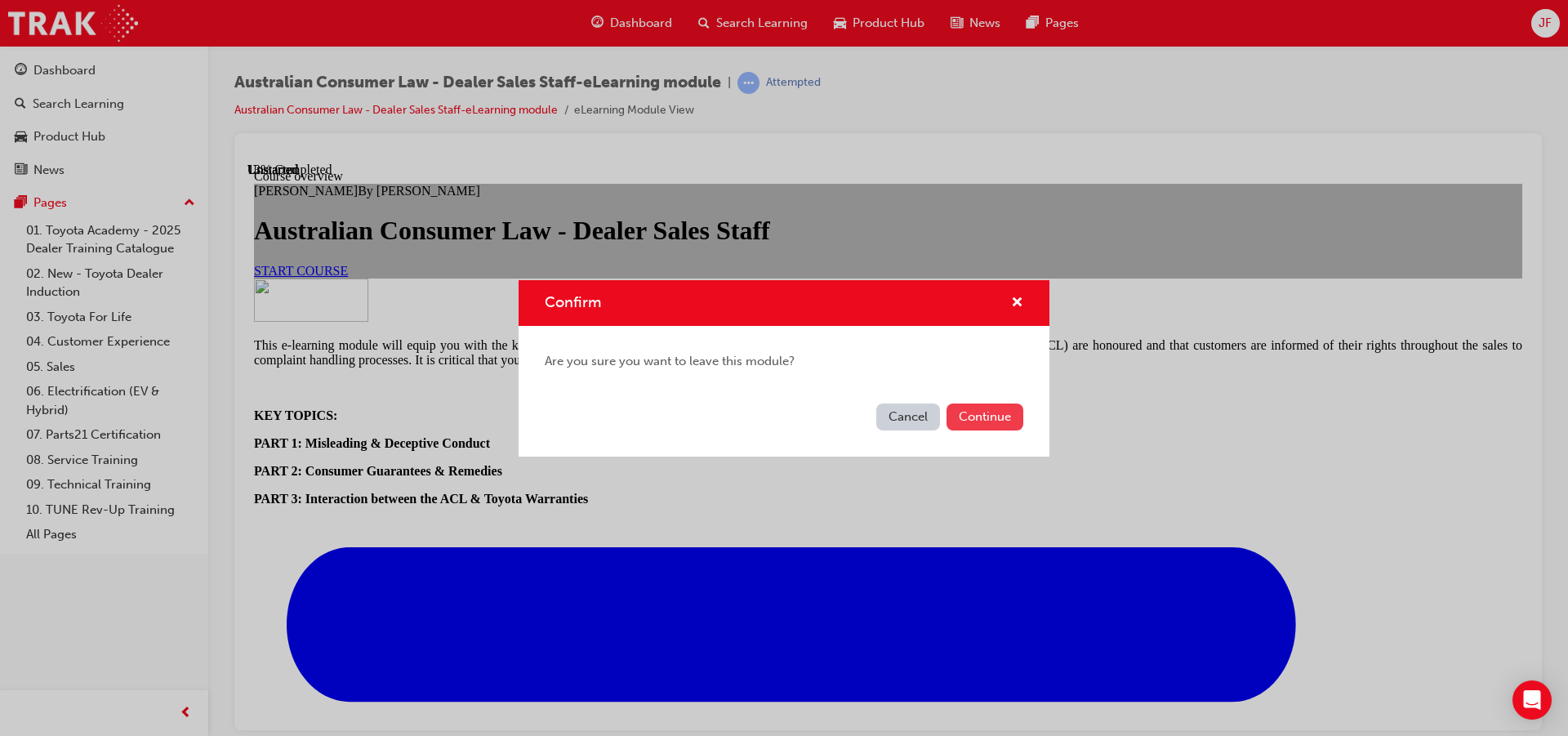
click at [985, 423] on button "Continue" at bounding box center [984, 417] width 77 height 27
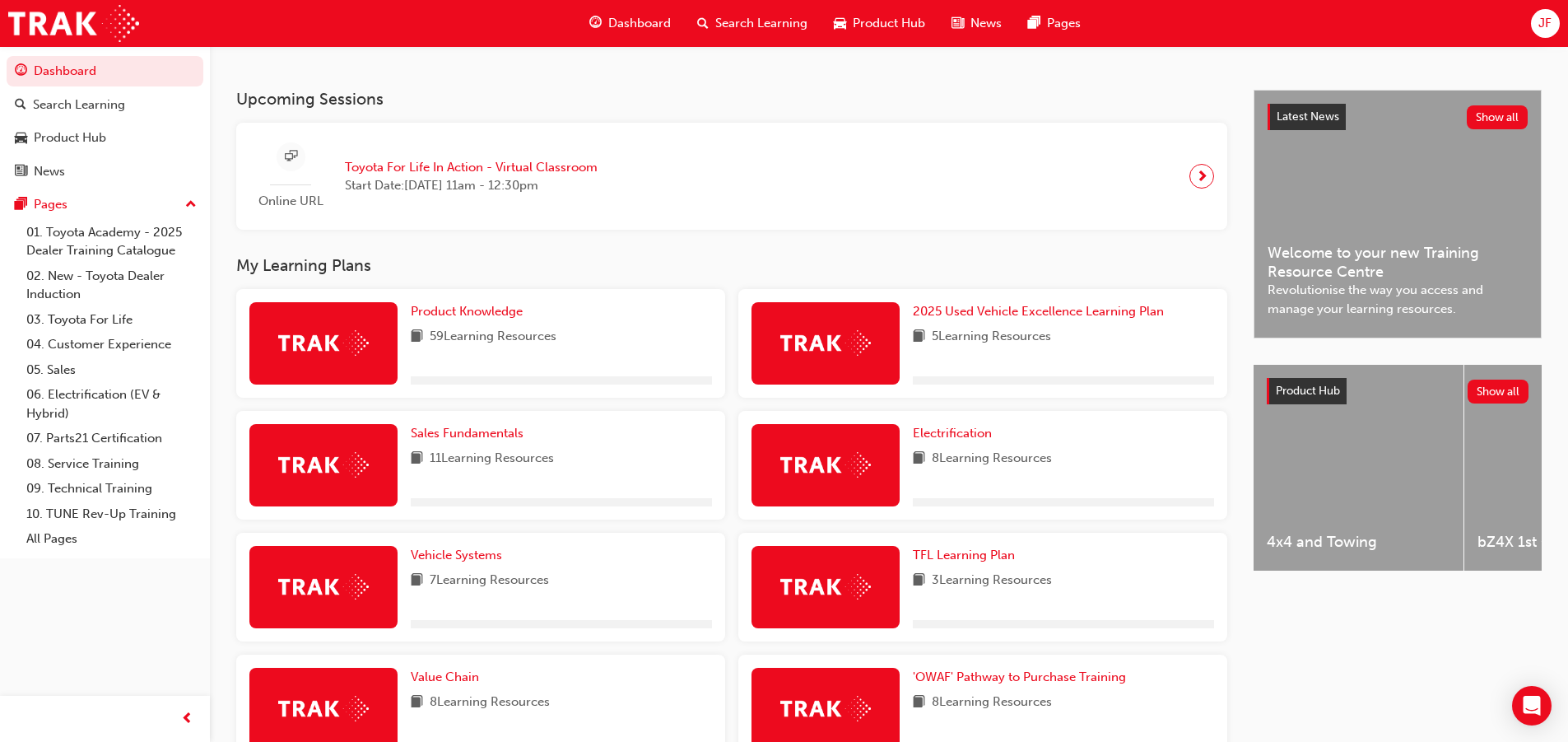
scroll to position [494, 0]
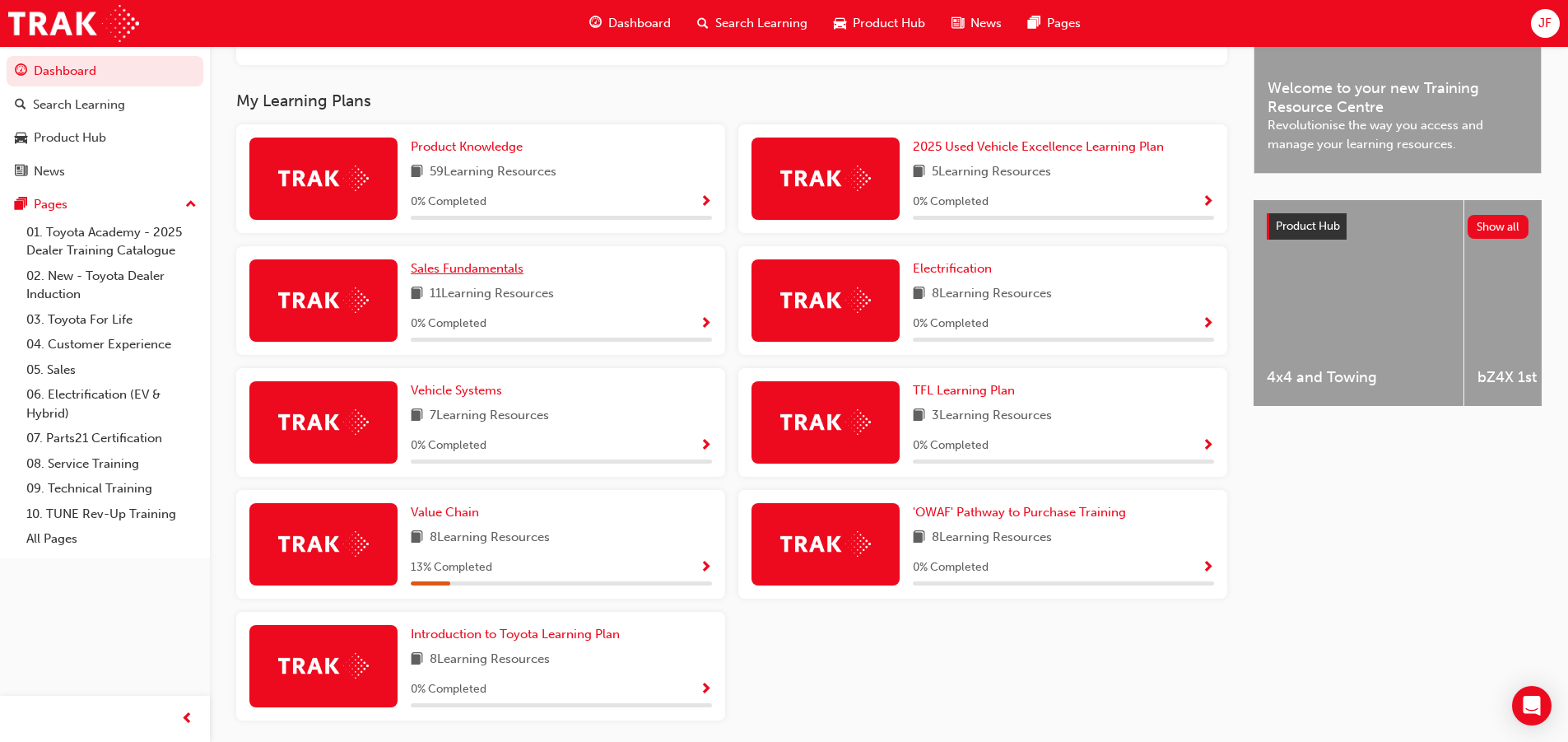
click at [496, 266] on link "Sales Fundamentals" at bounding box center [470, 268] width 120 height 19
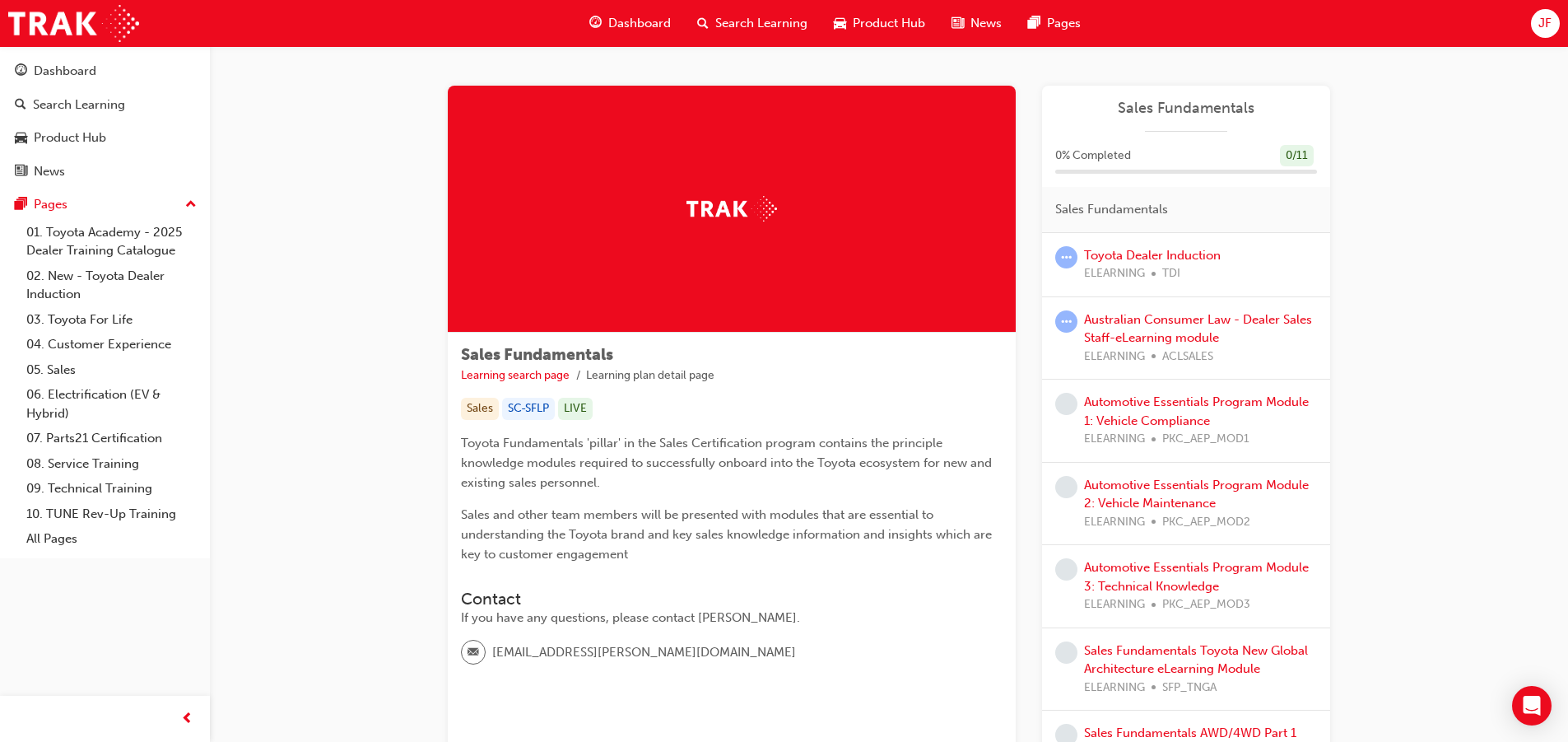
scroll to position [82, 0]
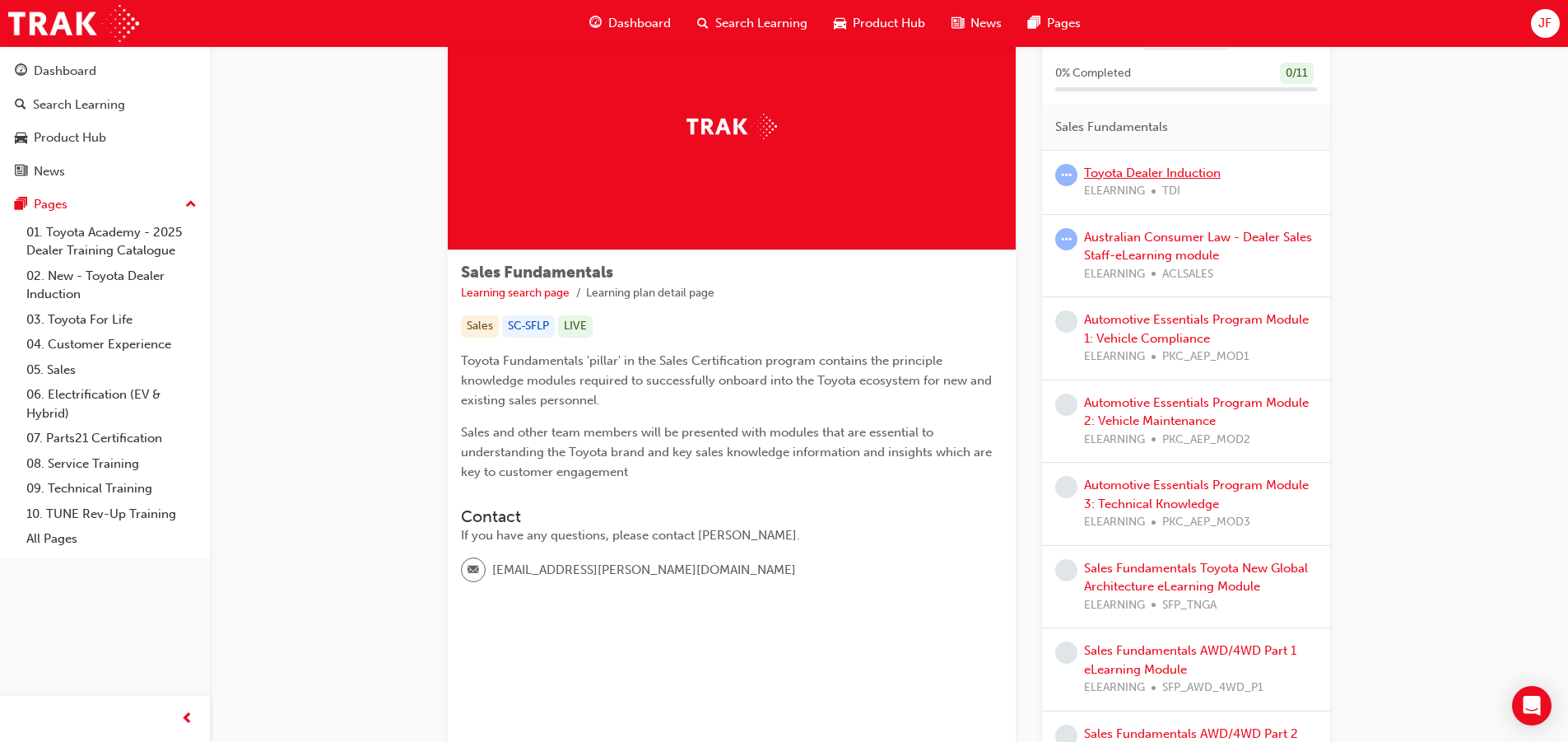
click at [1170, 174] on link "Toyota Dealer Induction" at bounding box center [1153, 172] width 137 height 15
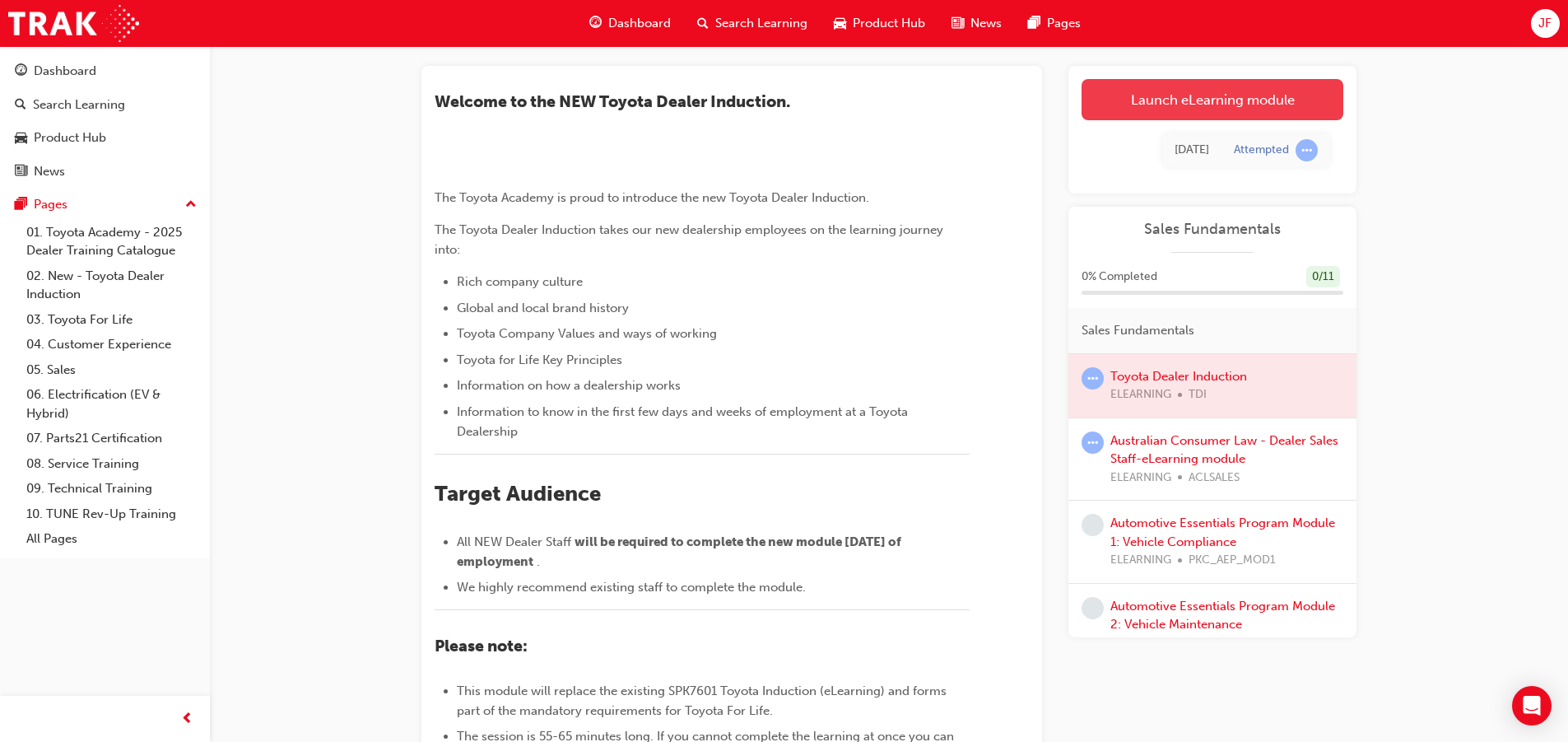
click at [1123, 103] on link "Launch eLearning module" at bounding box center [1212, 100] width 261 height 42
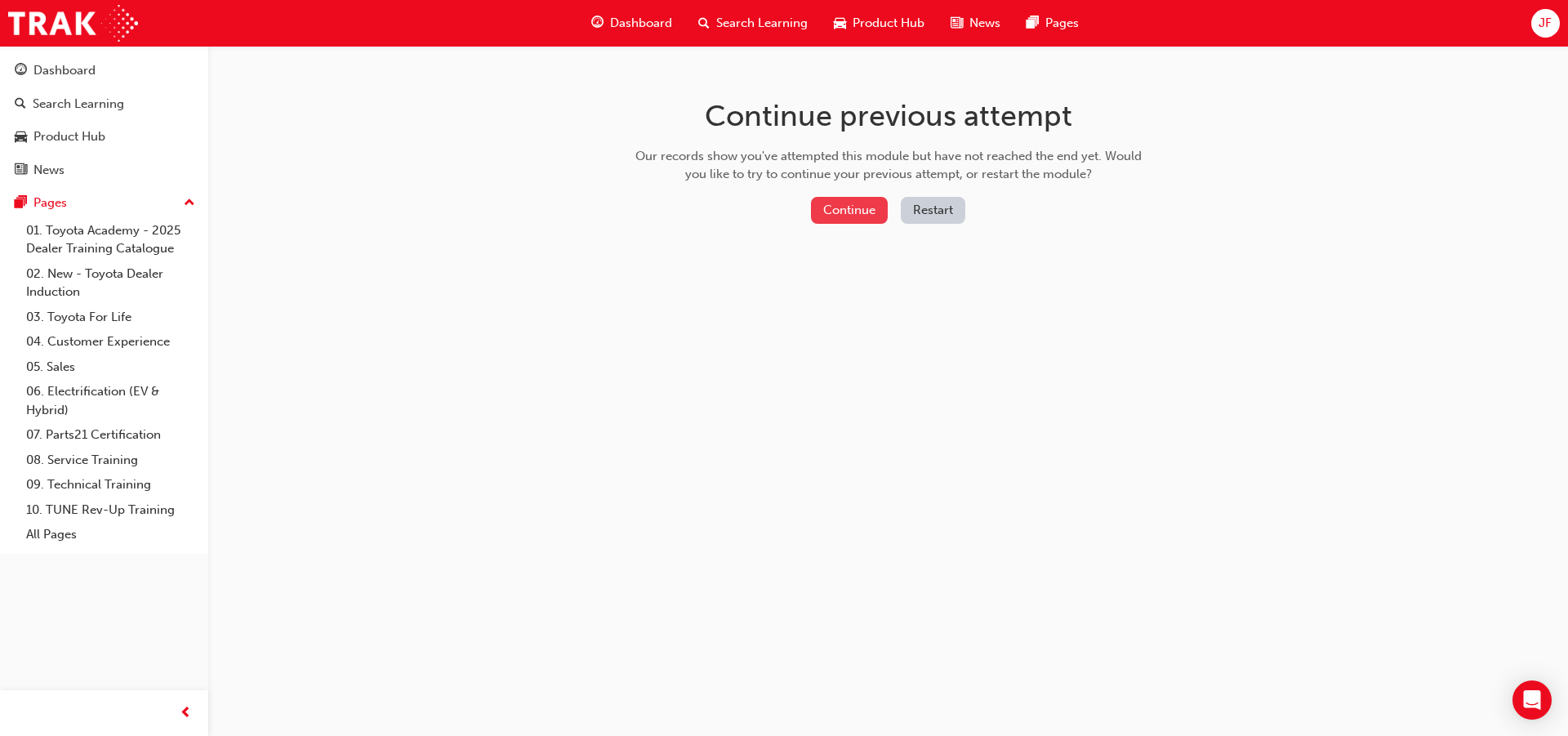
click at [868, 205] on button "Continue" at bounding box center [849, 209] width 77 height 27
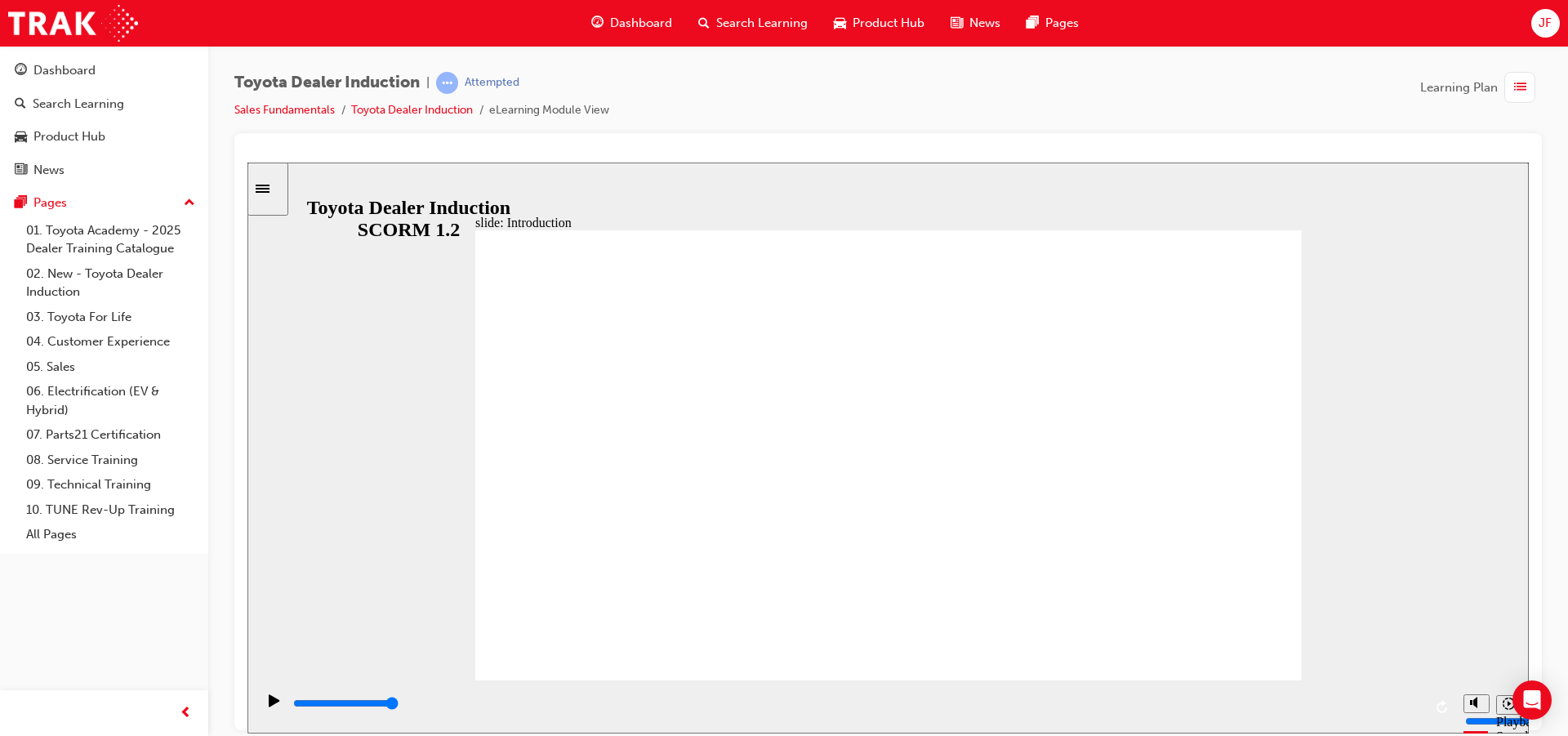
type input "300"
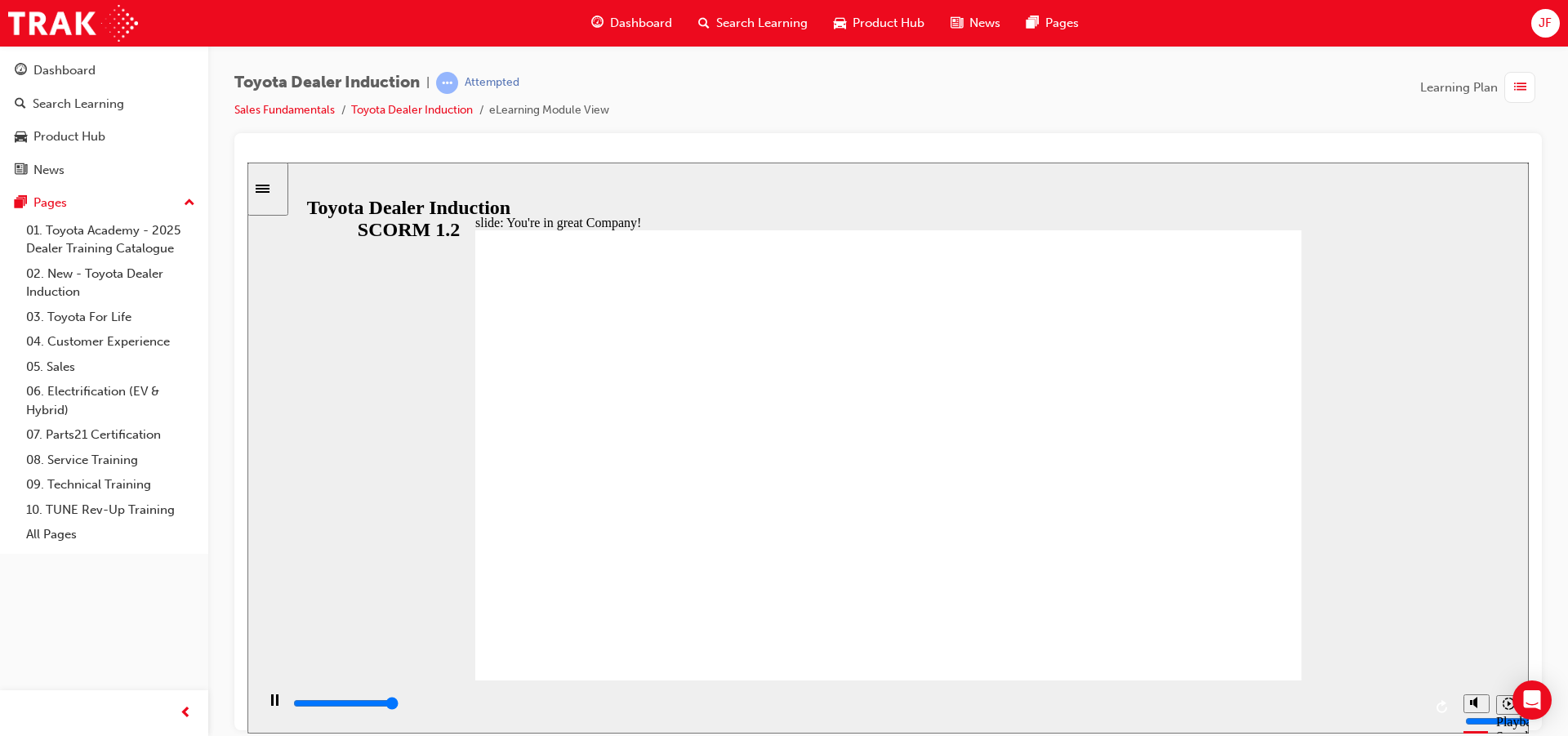
type input "7500"
click at [72, 200] on div "Pages" at bounding box center [104, 202] width 179 height 21
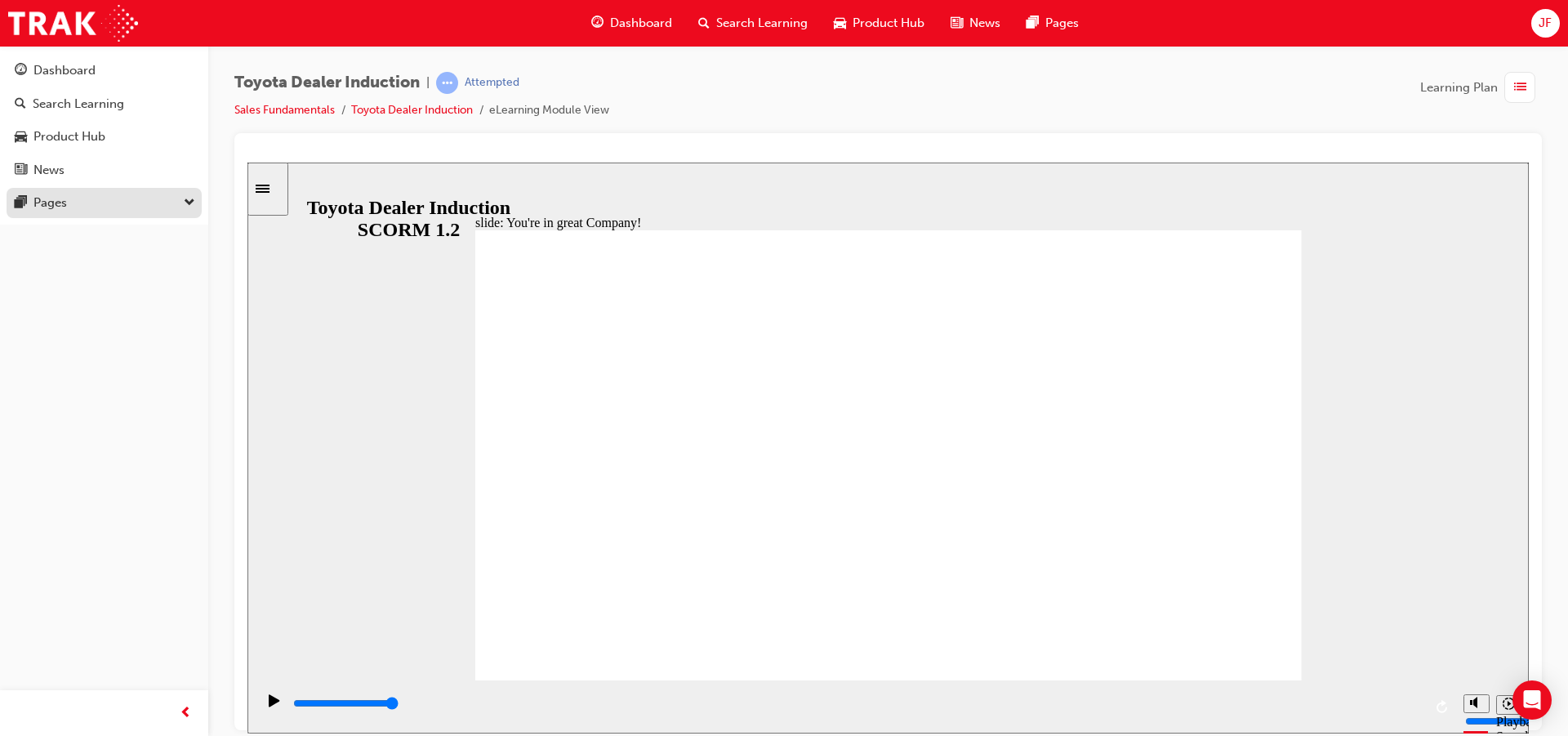
click at [72, 200] on div "Pages" at bounding box center [104, 202] width 179 height 21
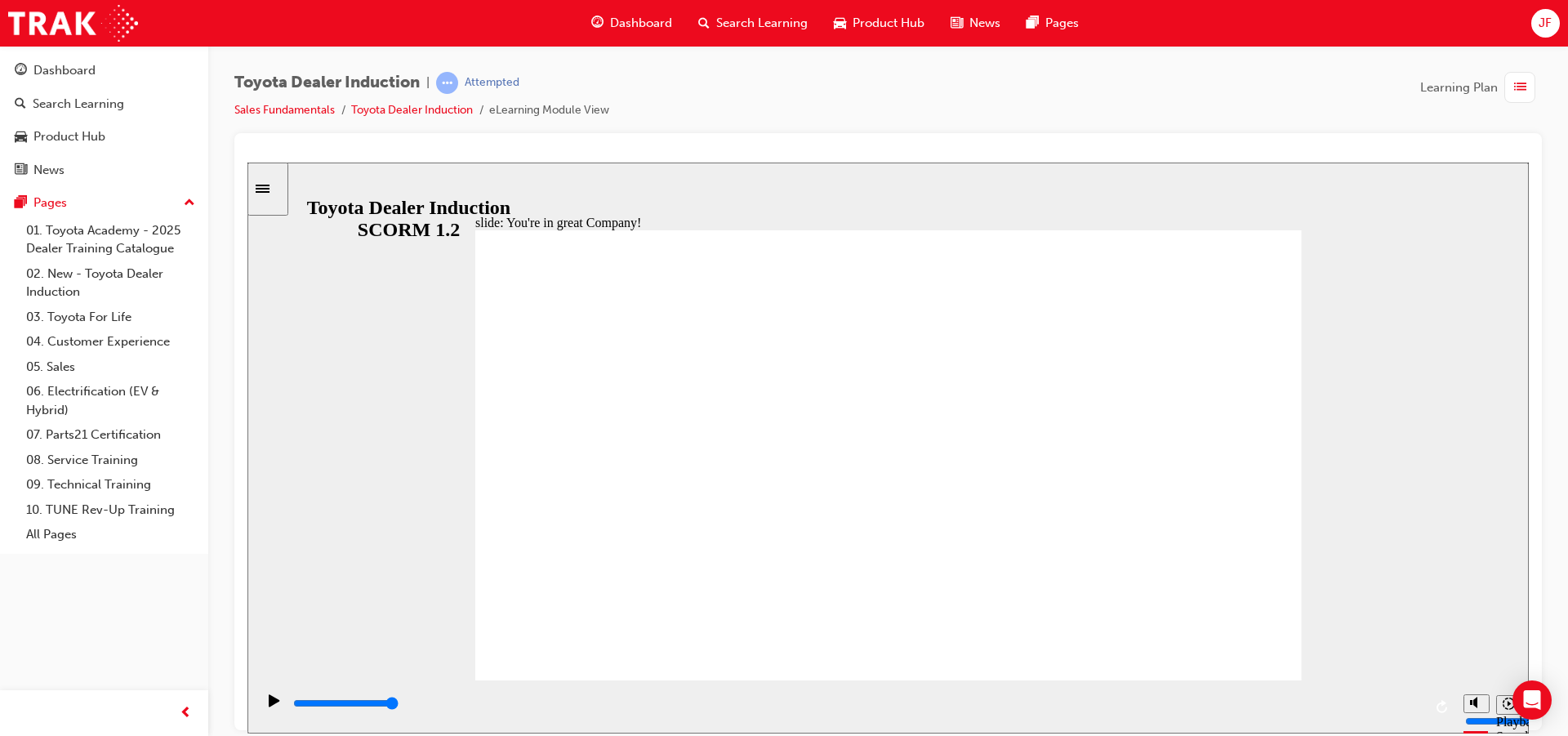
click at [280, 191] on icon "Sidebar Toggle" at bounding box center [267, 187] width 25 height 10
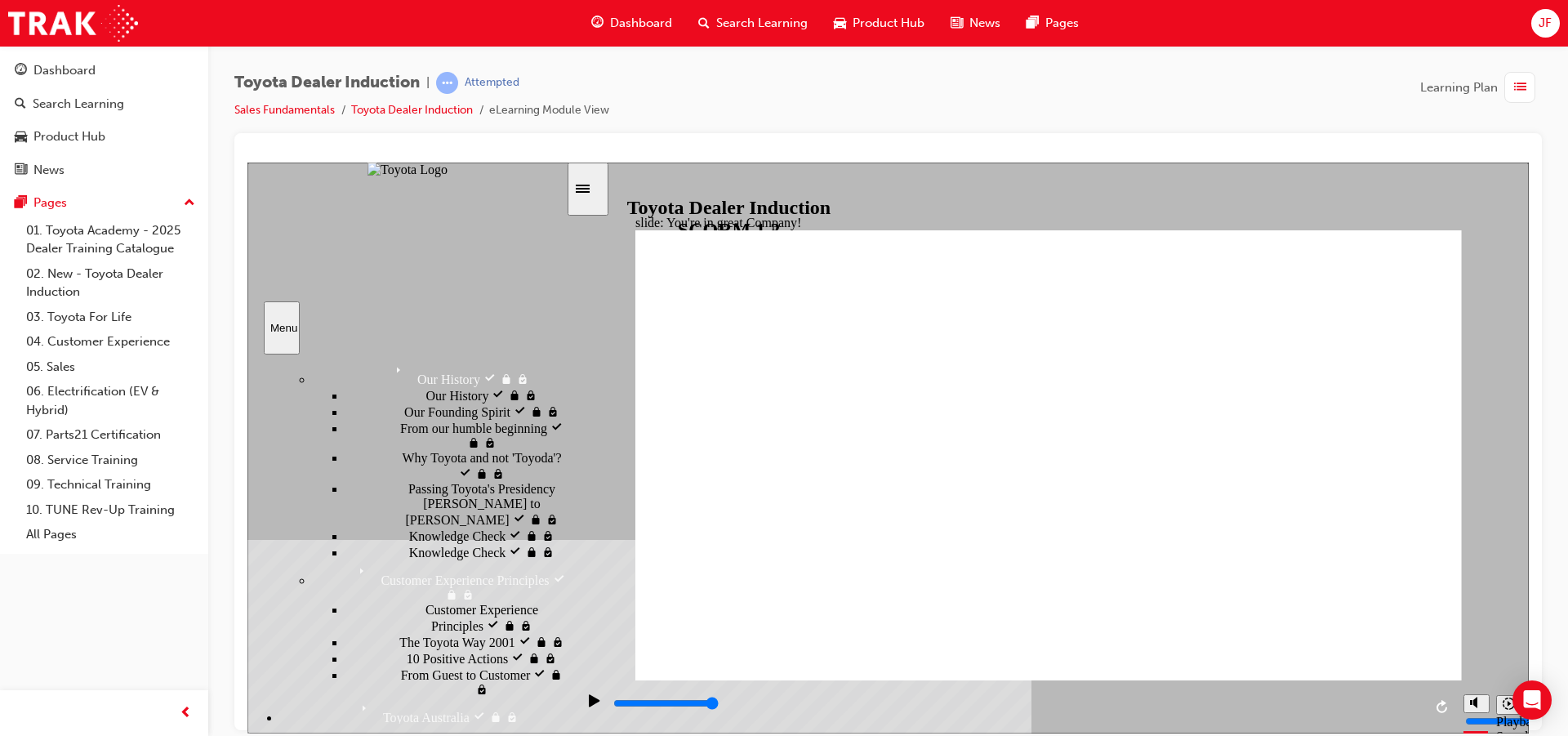
scroll to position [163, 0]
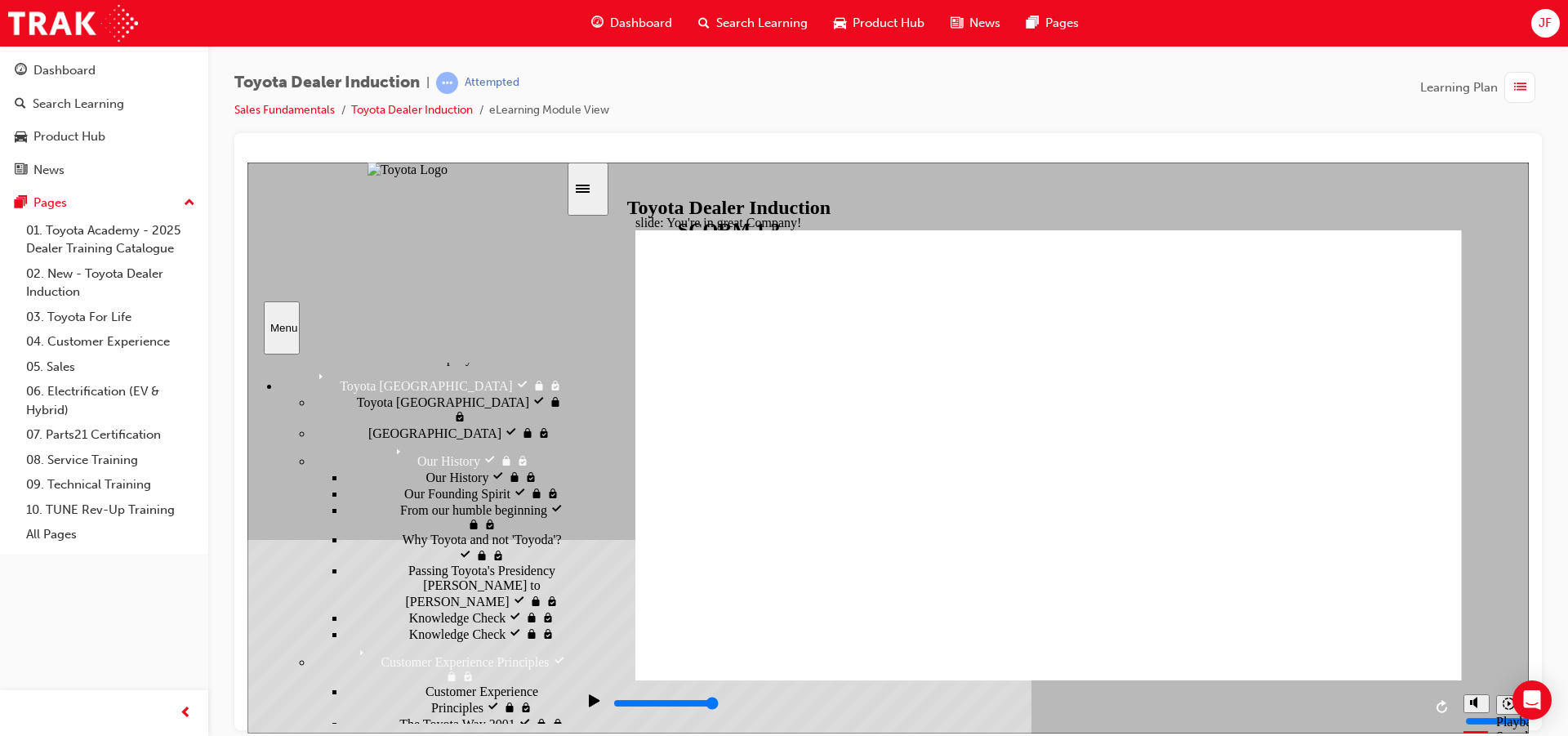
click at [426, 482] on span "Our History" at bounding box center [458, 475] width 63 height 15
type input "8300"
drag, startPoint x: 810, startPoint y: 587, endPoint x: 872, endPoint y: 579, distance: 62.5
drag, startPoint x: 831, startPoint y: 587, endPoint x: 881, endPoint y: 585, distance: 50.0
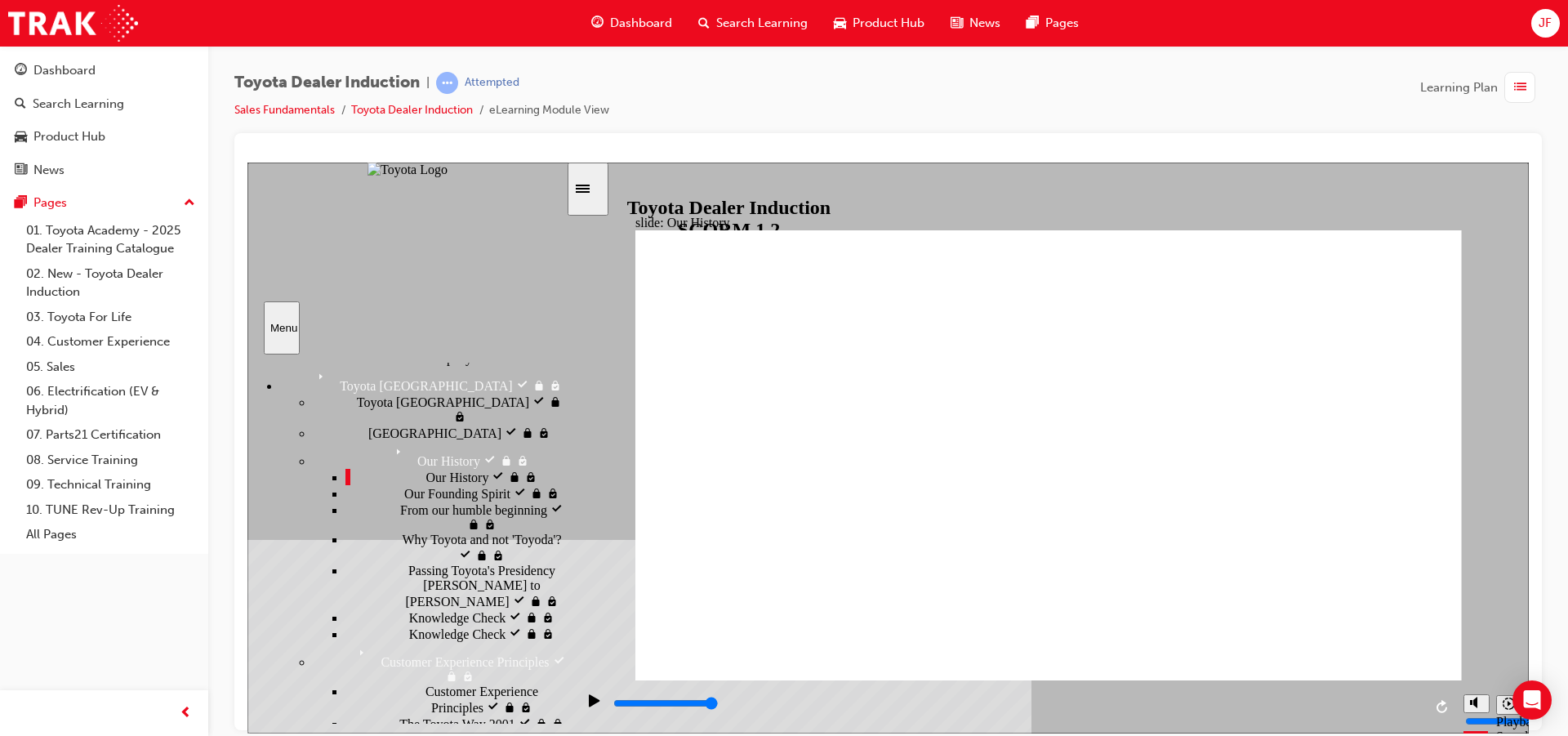
drag, startPoint x: 814, startPoint y: 520, endPoint x: 947, endPoint y: 520, distance: 133.0
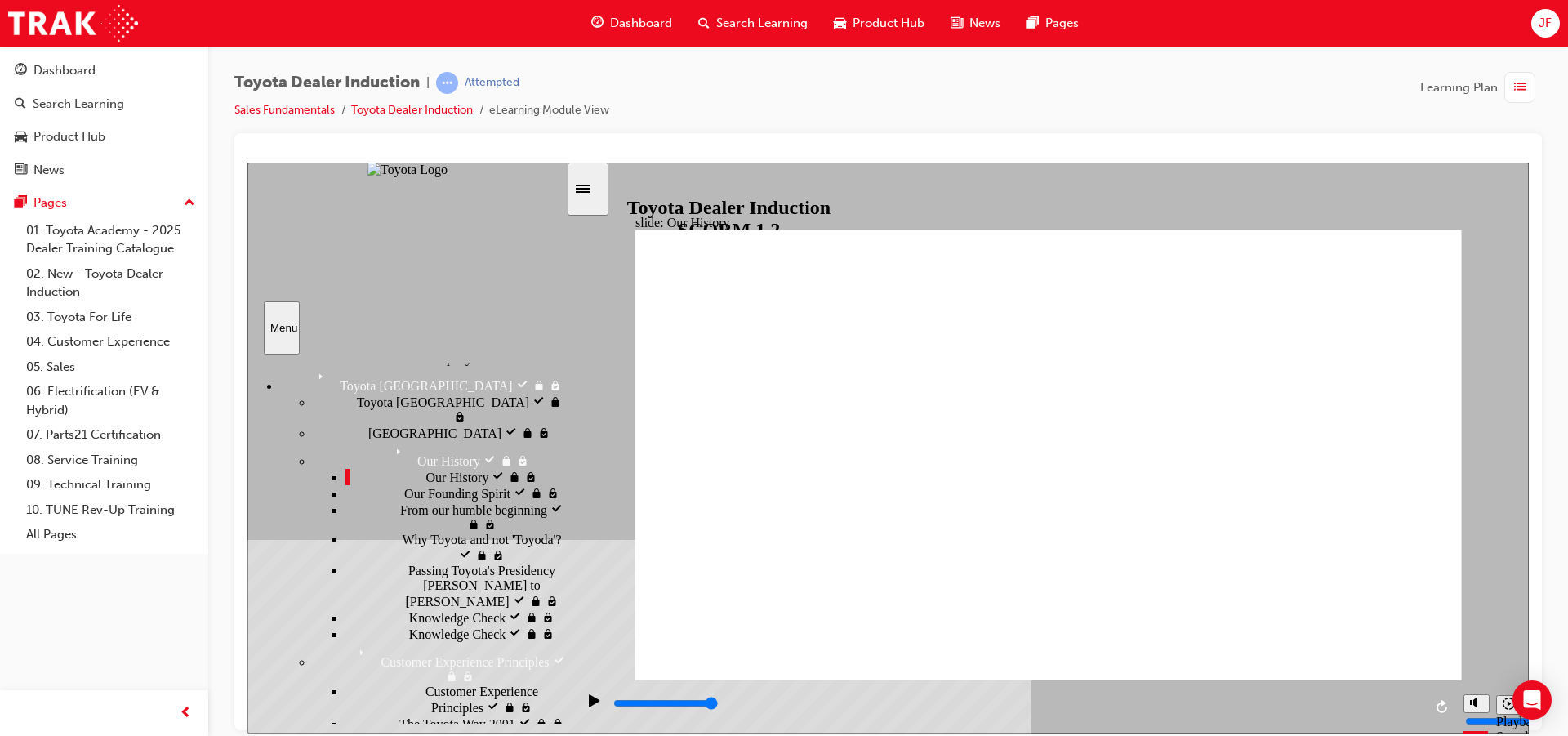
drag, startPoint x: 1125, startPoint y: 516, endPoint x: 1225, endPoint y: 502, distance: 101.0
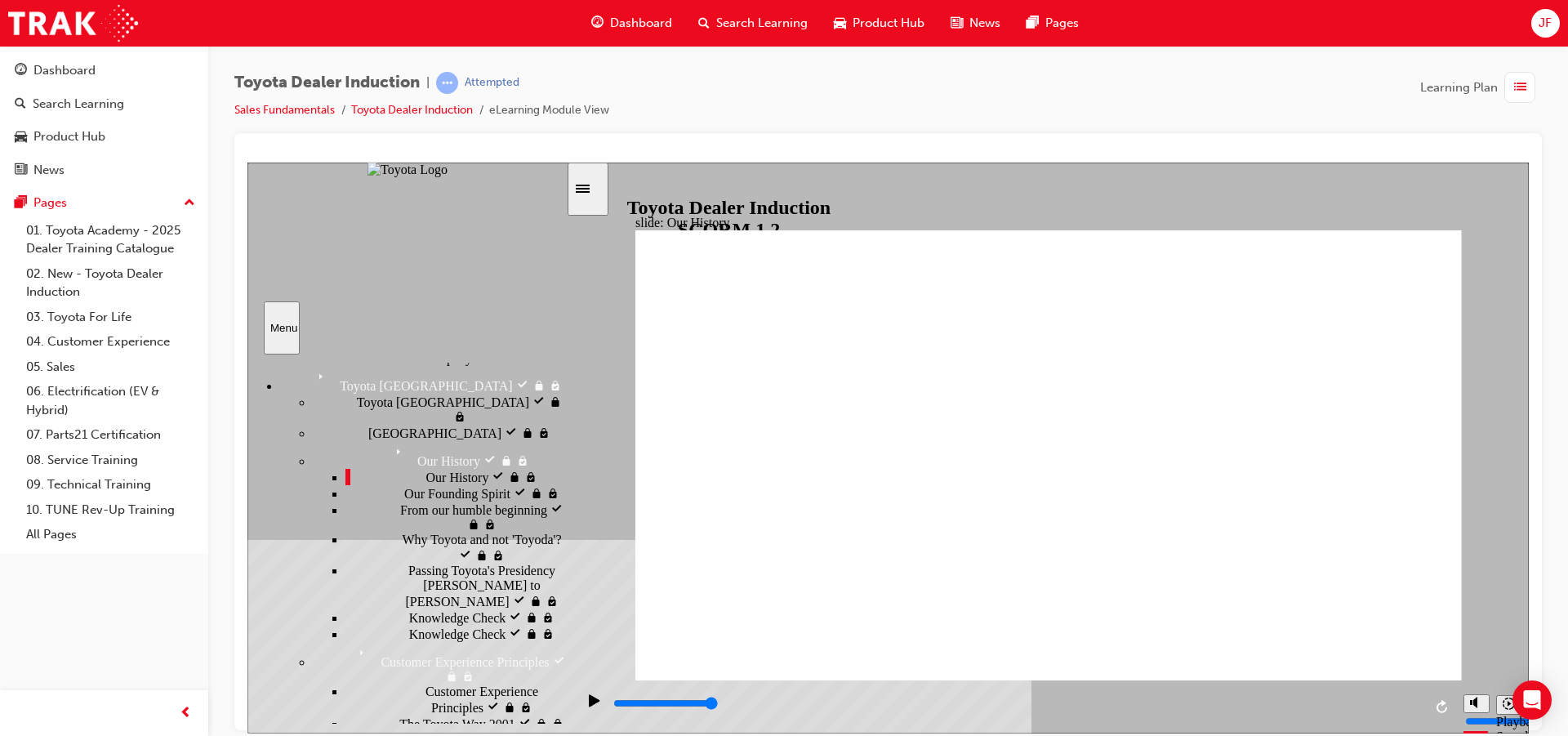
drag, startPoint x: 805, startPoint y: 583, endPoint x: 893, endPoint y: 582, distance: 88.0
type input "2"
drag, startPoint x: 804, startPoint y: 582, endPoint x: 548, endPoint y: 588, distance: 256.1
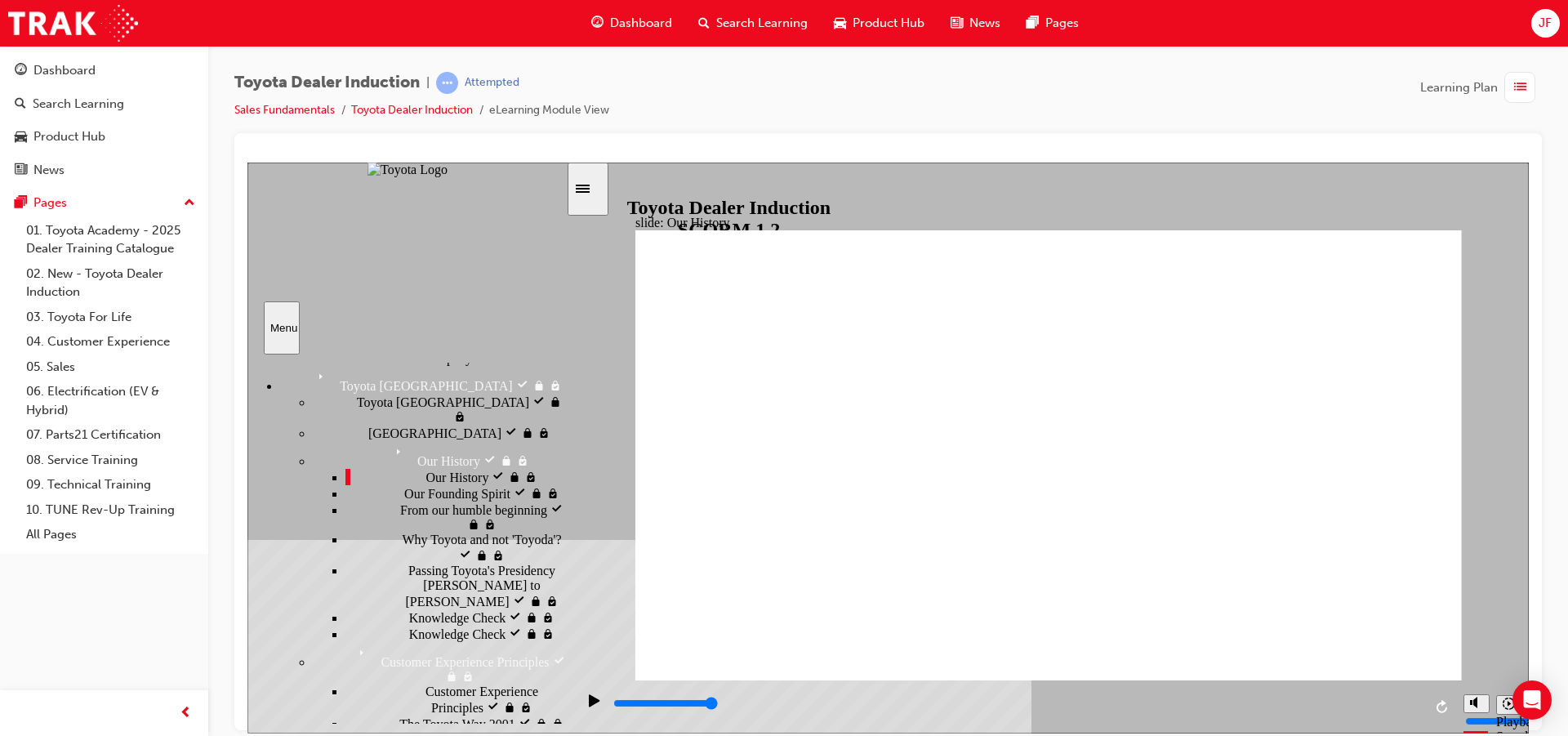
type input "3"
drag, startPoint x: 820, startPoint y: 586, endPoint x: 1353, endPoint y: 584, distance: 533.0
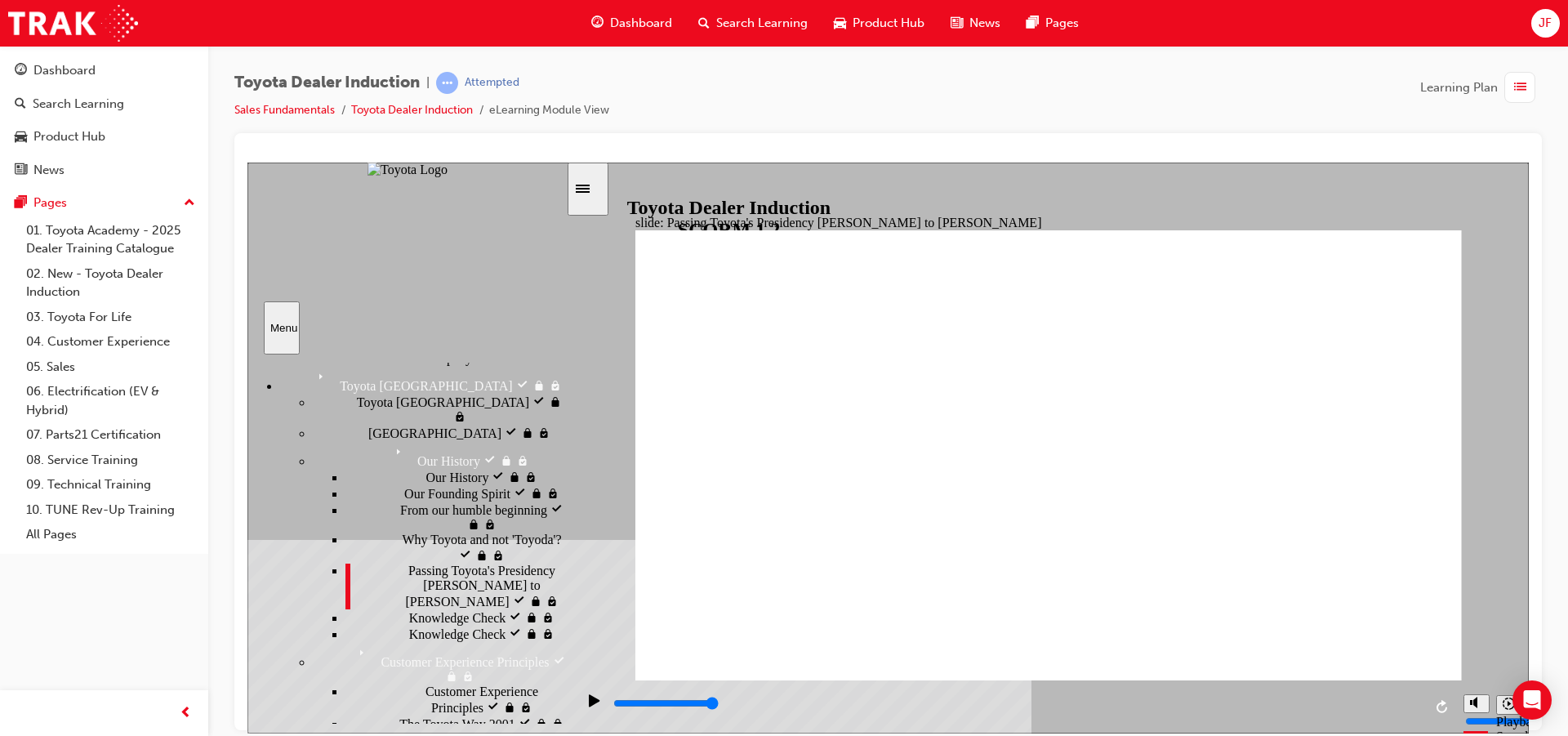
type input "5000"
radio input "true"
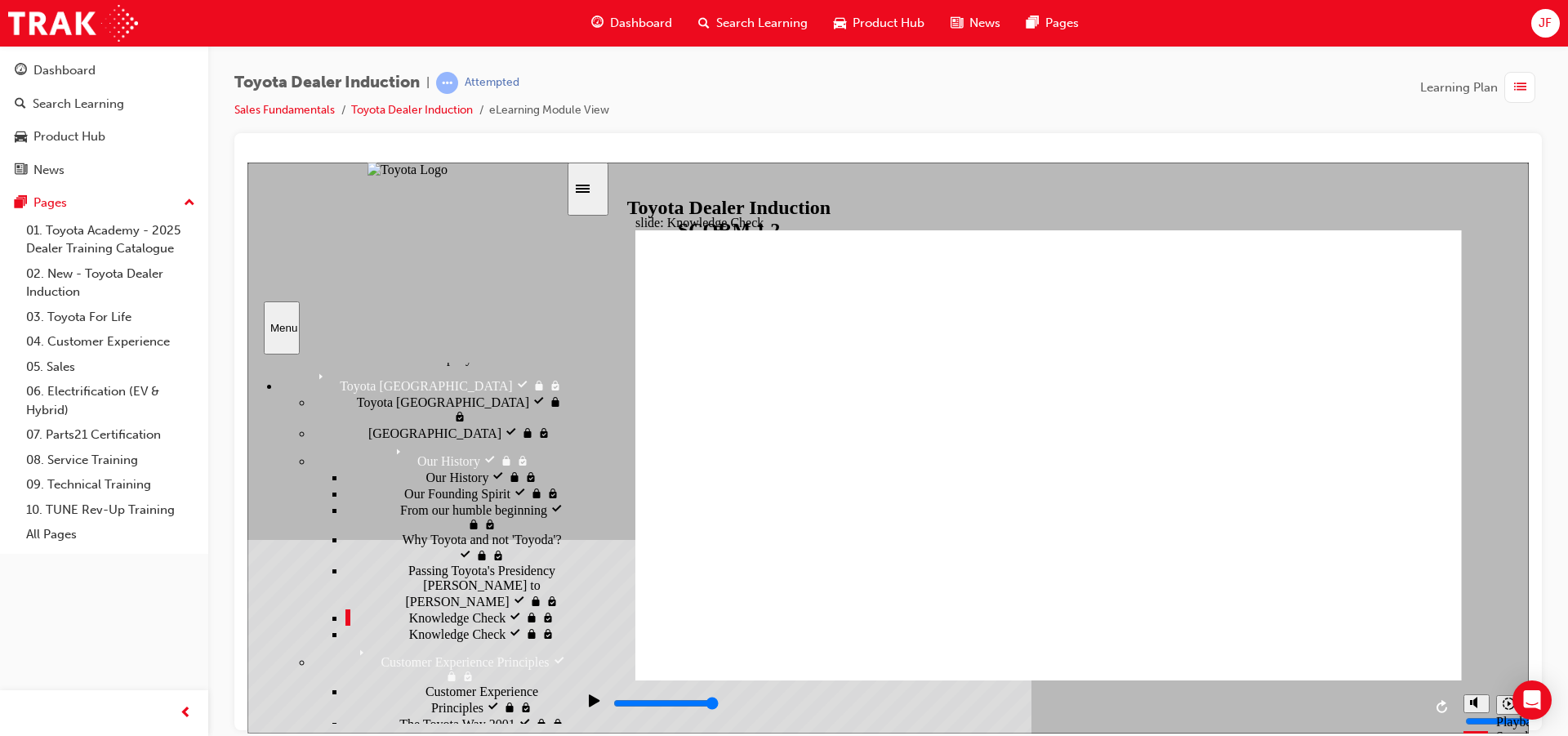
drag, startPoint x: 1410, startPoint y: 231, endPoint x: 1407, endPoint y: 243, distance: 12.4
type input "5000"
radio input "true"
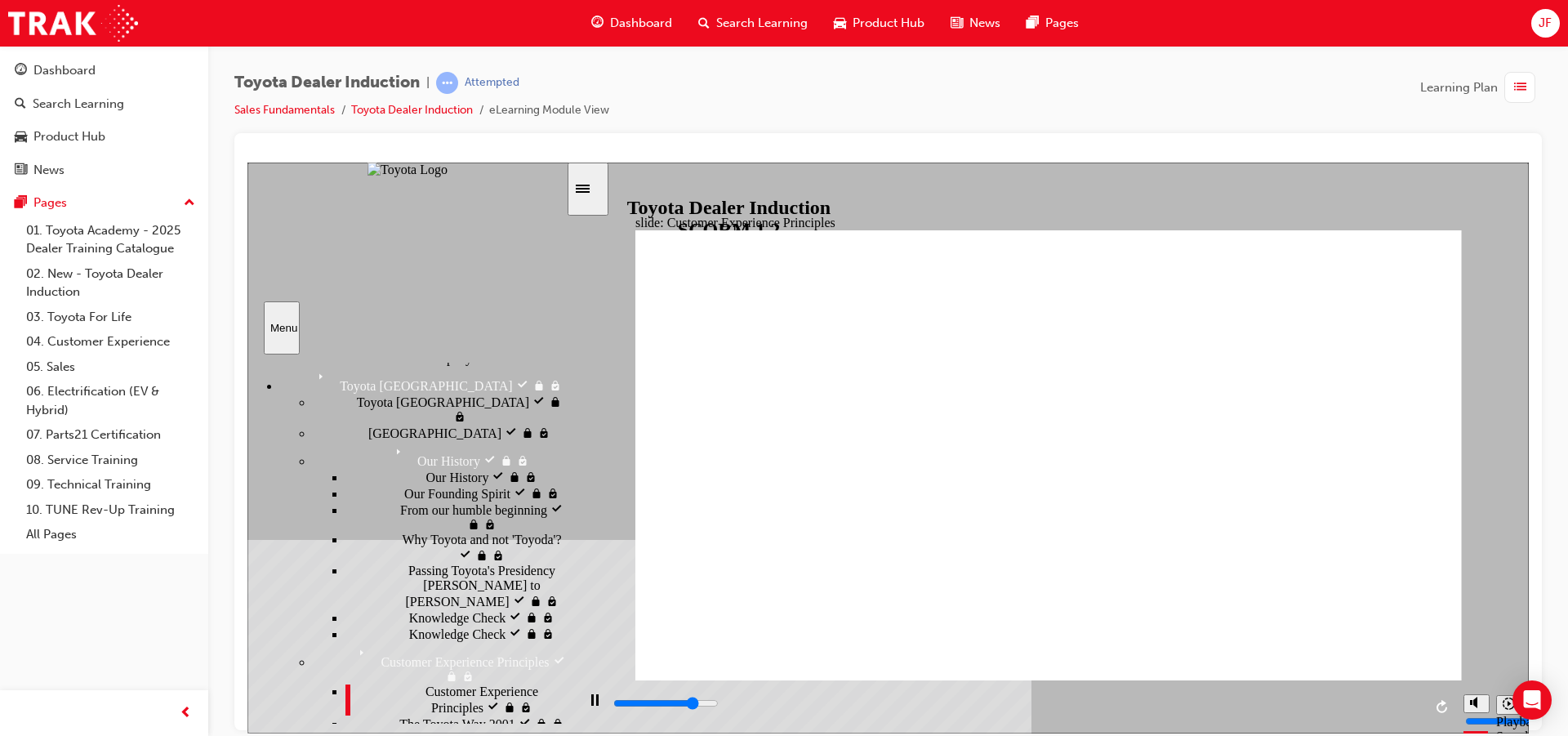
type input "25600"
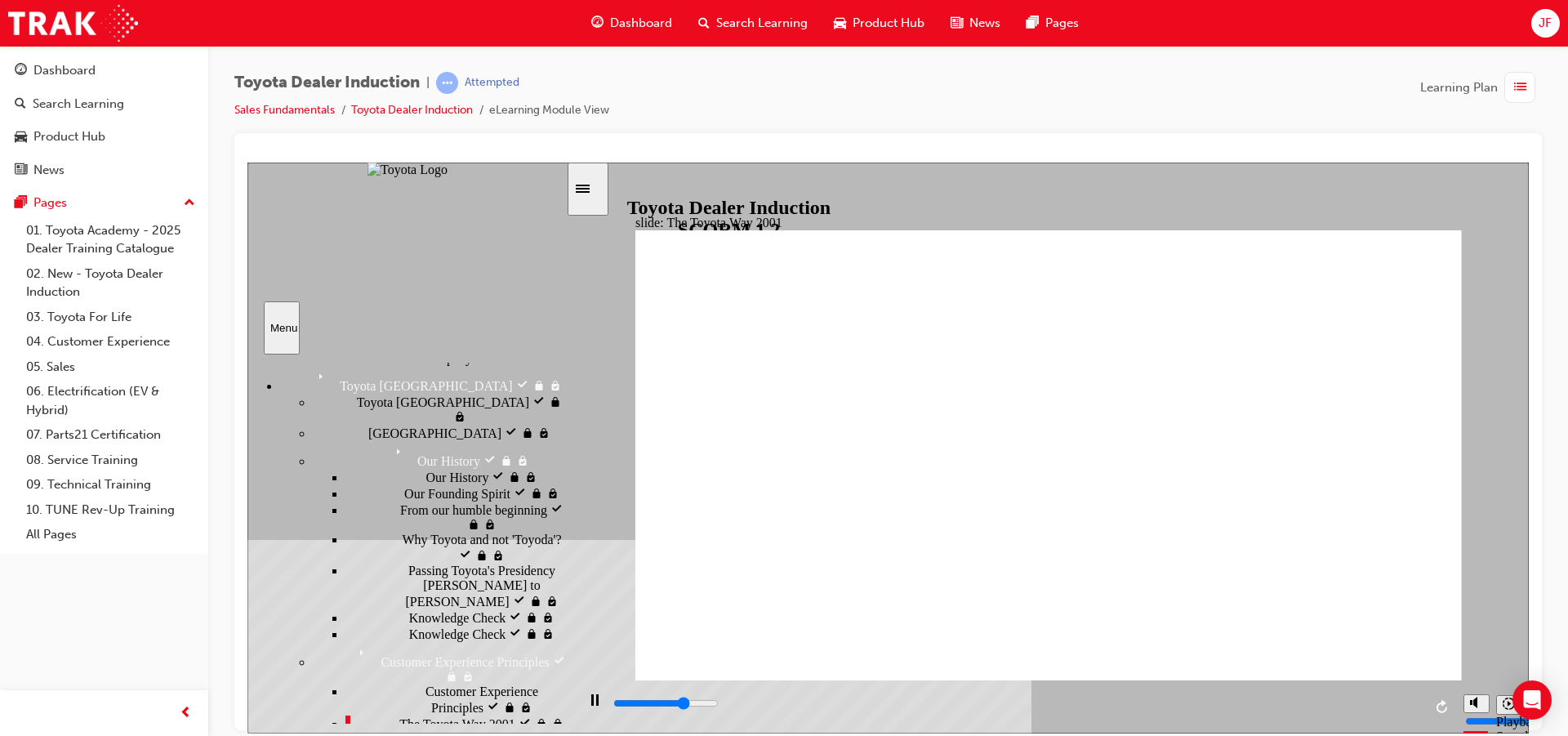
type input "32700"
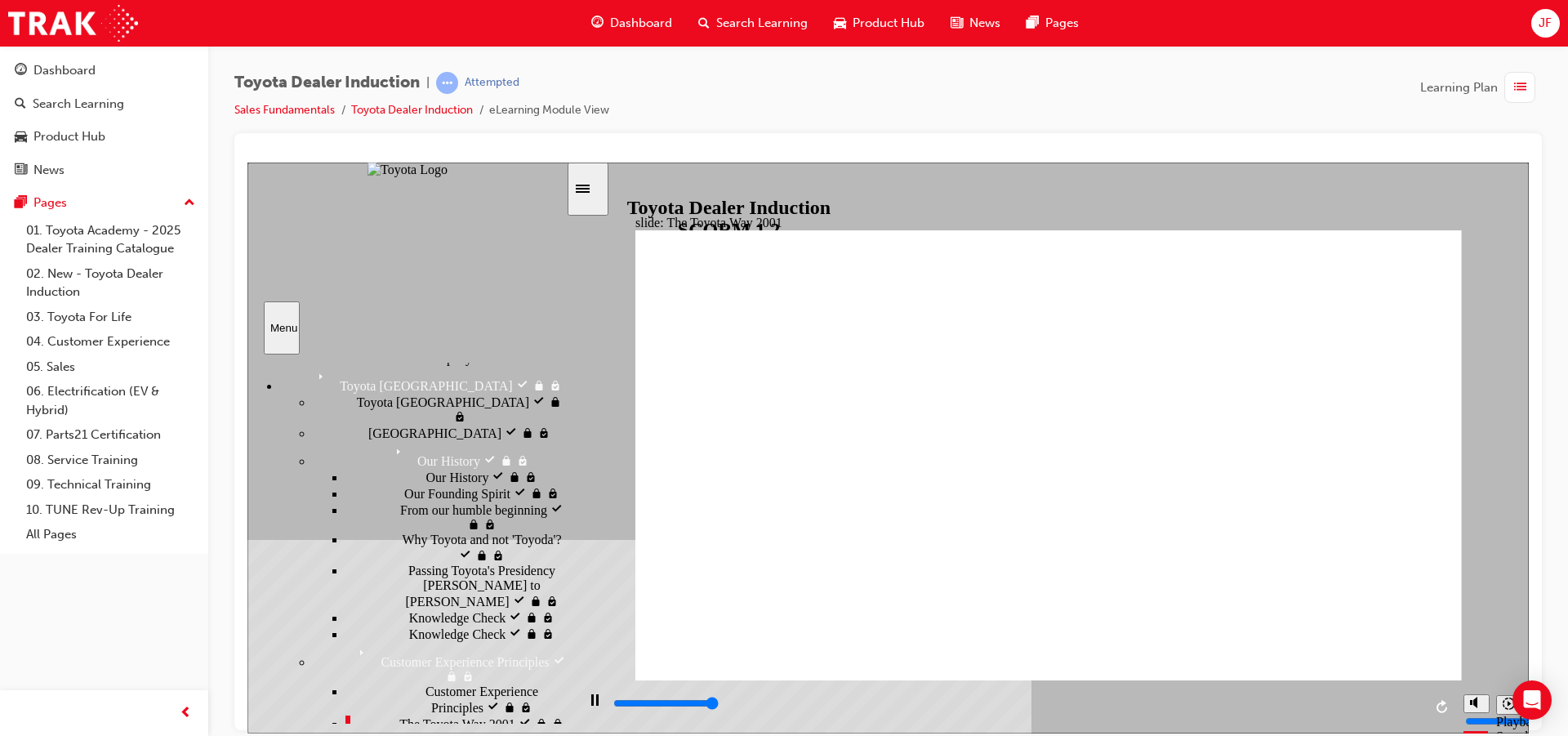
type input "37600"
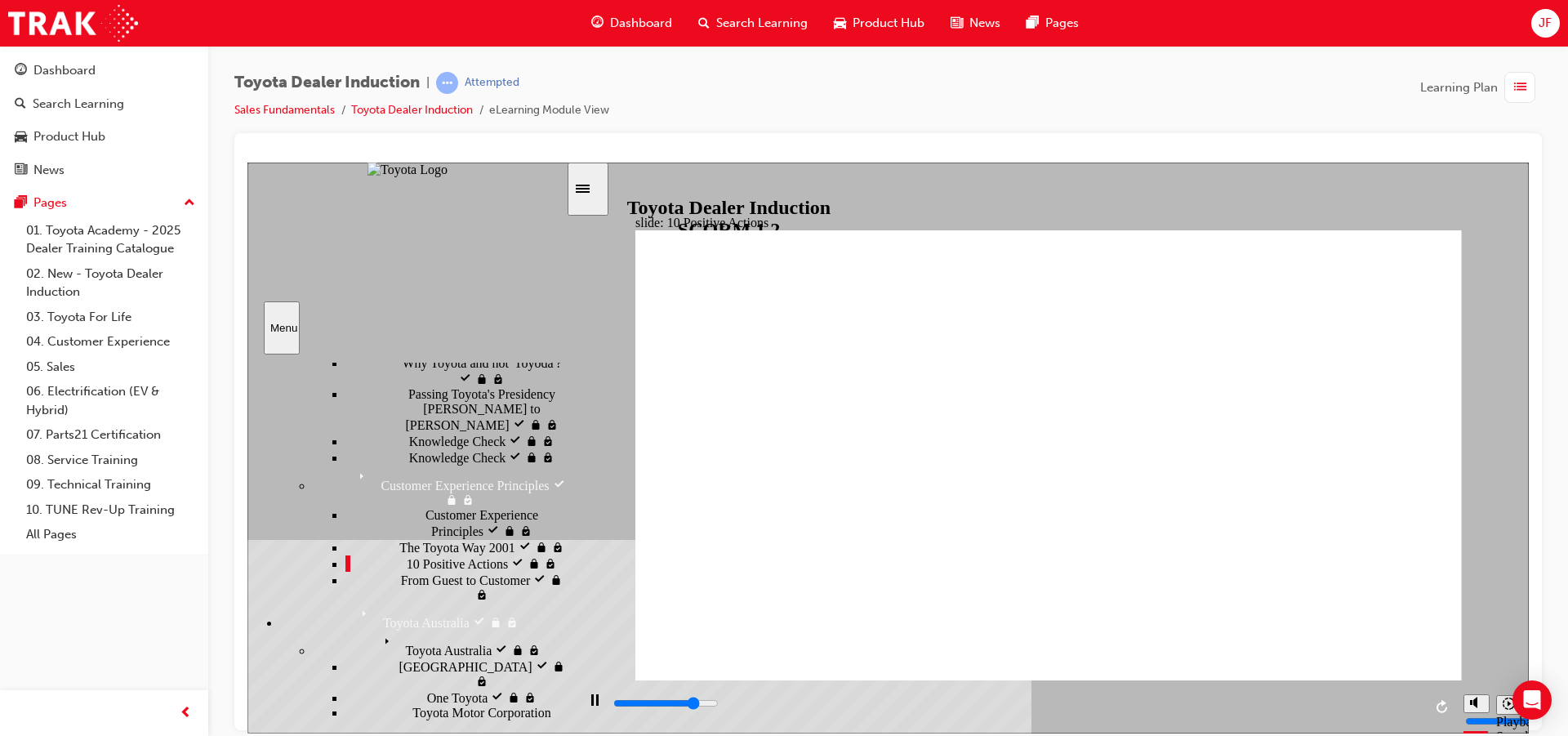
type input "17300"
drag, startPoint x: 849, startPoint y: 490, endPoint x: 863, endPoint y: 489, distance: 14.0
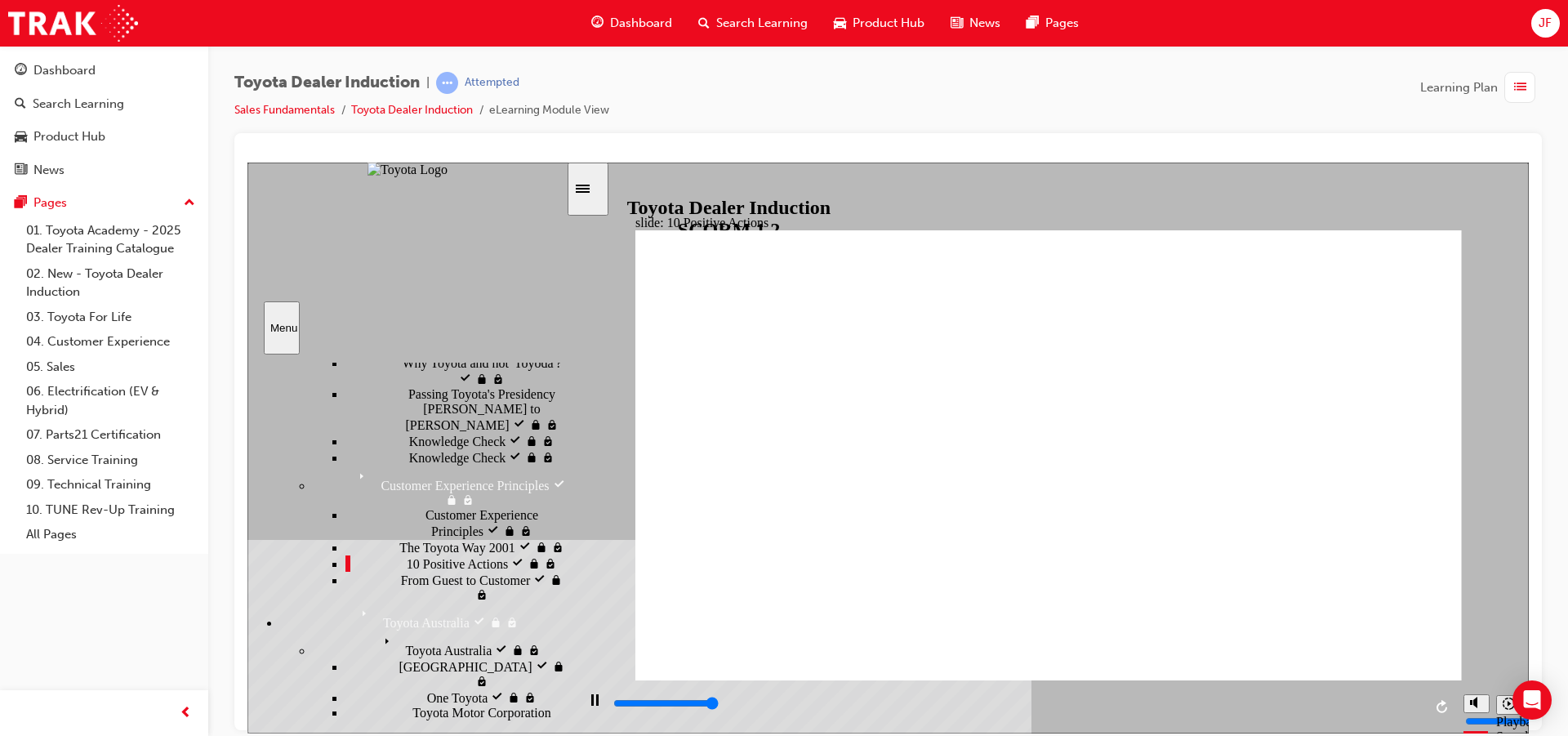
type input "19900"
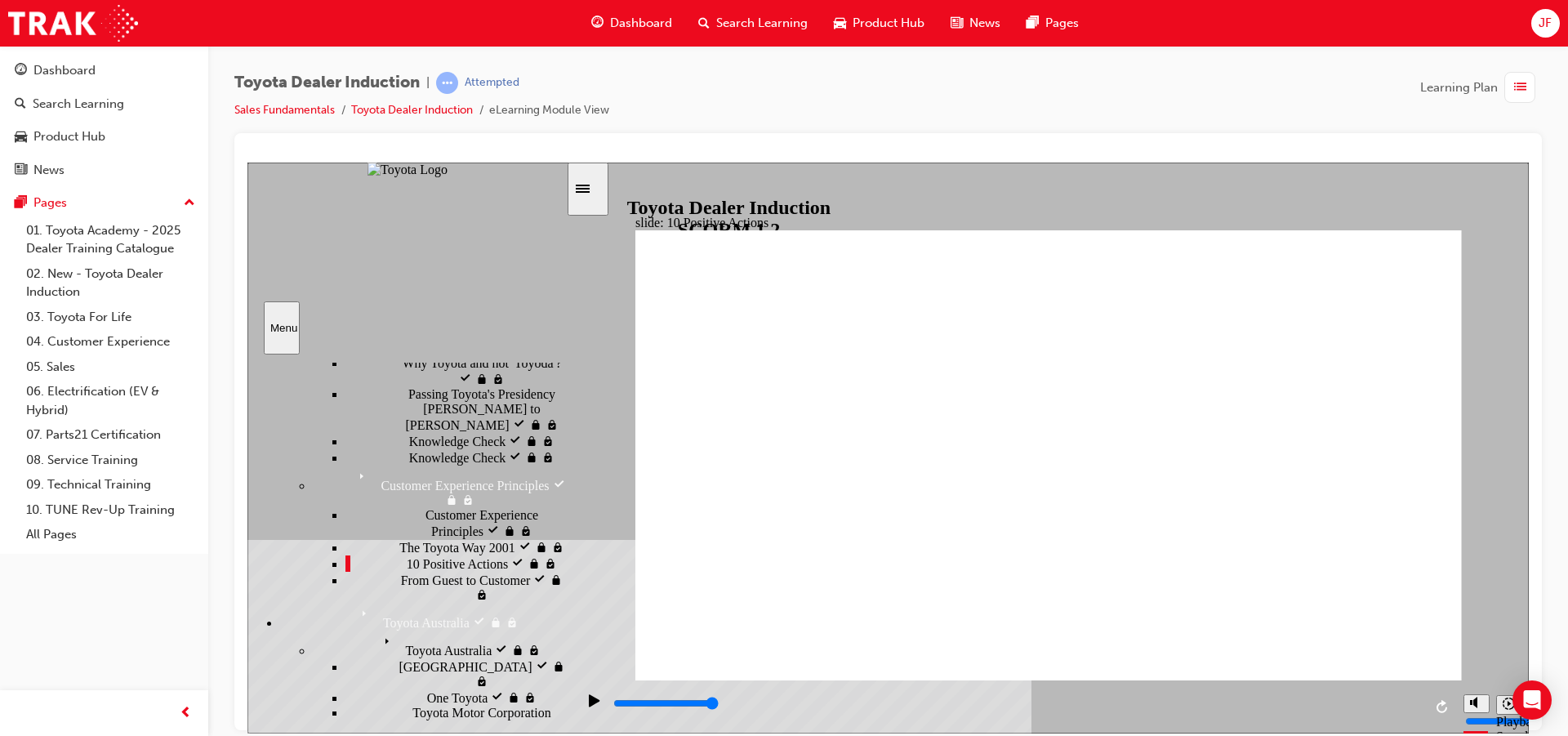
click at [457, 602] on div "Toyota Australia Toyota Australia" at bounding box center [422, 616] width 286 height 28
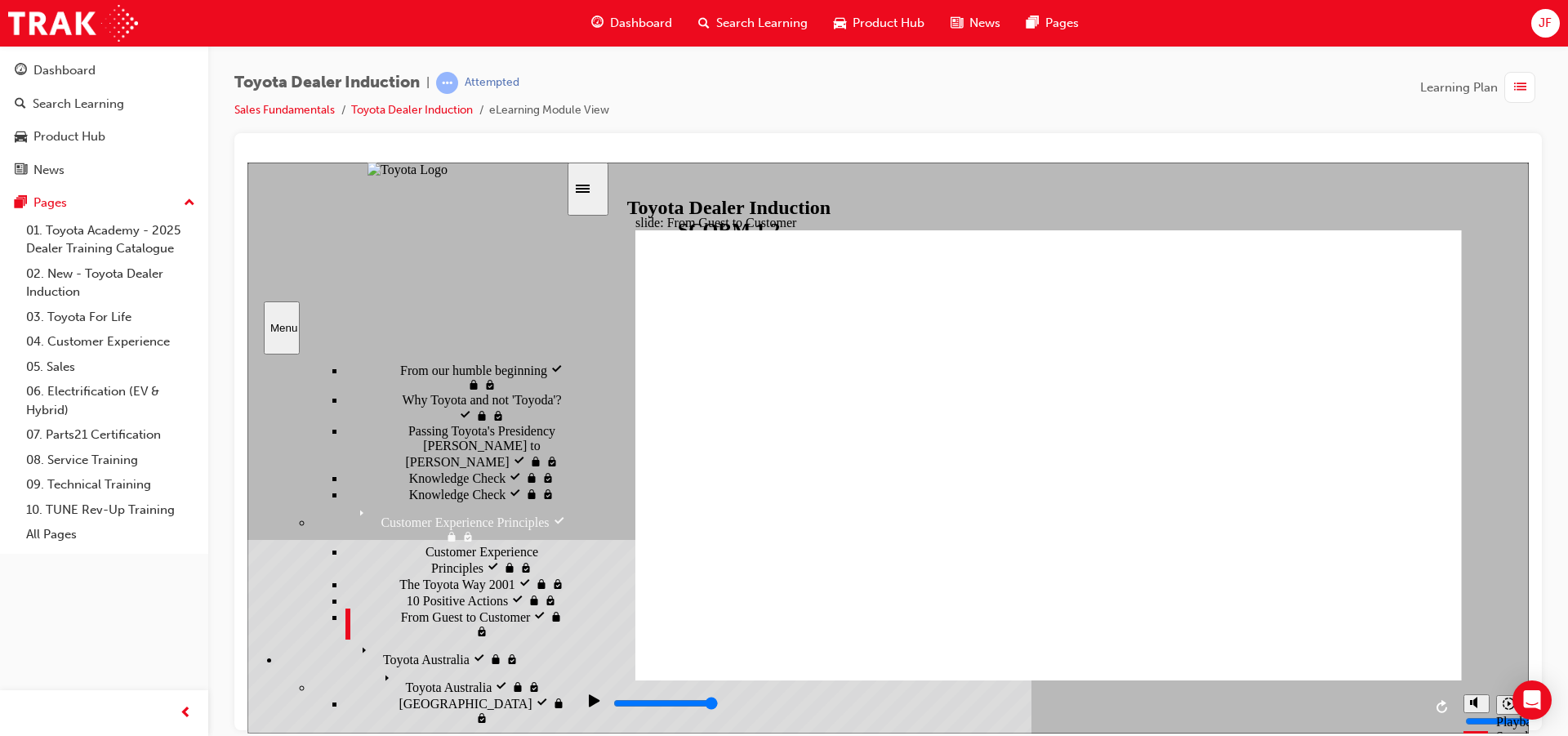
click at [453, 639] on div "Toyota Australia Toyota Australia" at bounding box center [422, 652] width 286 height 28
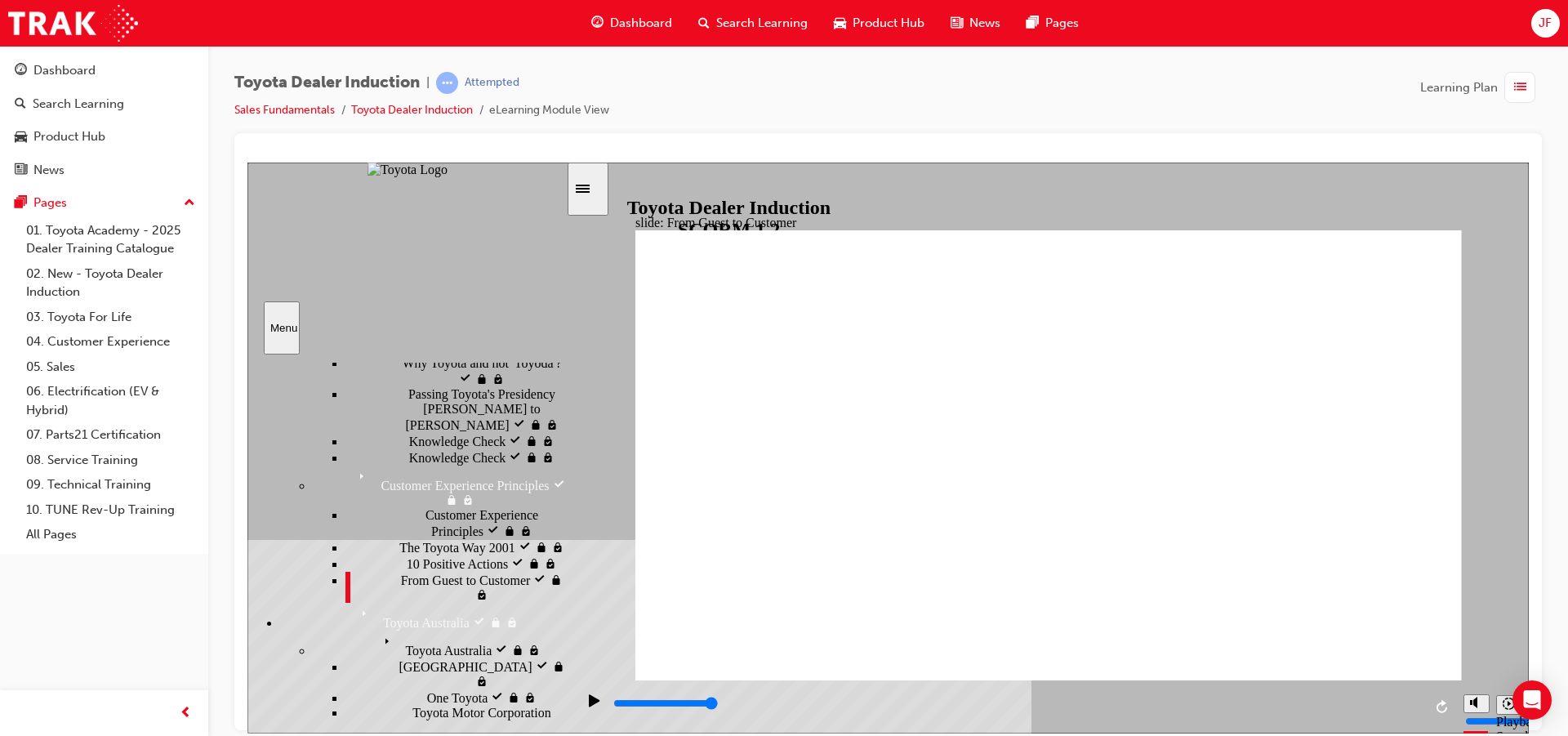
click at [417, 630] on div "Toyota Australia Toyota Australia" at bounding box center [439, 644] width 253 height 28
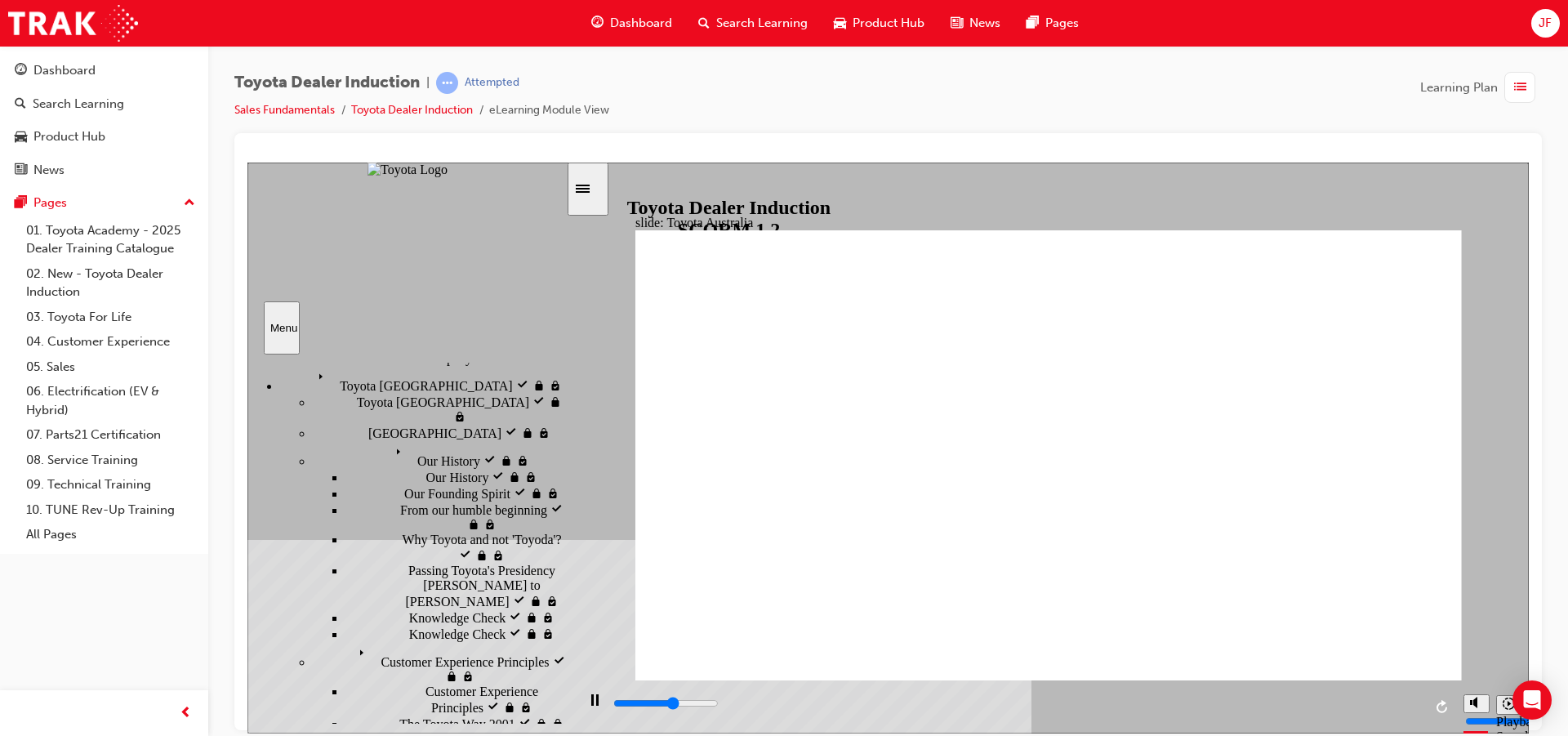
scroll to position [490, 0]
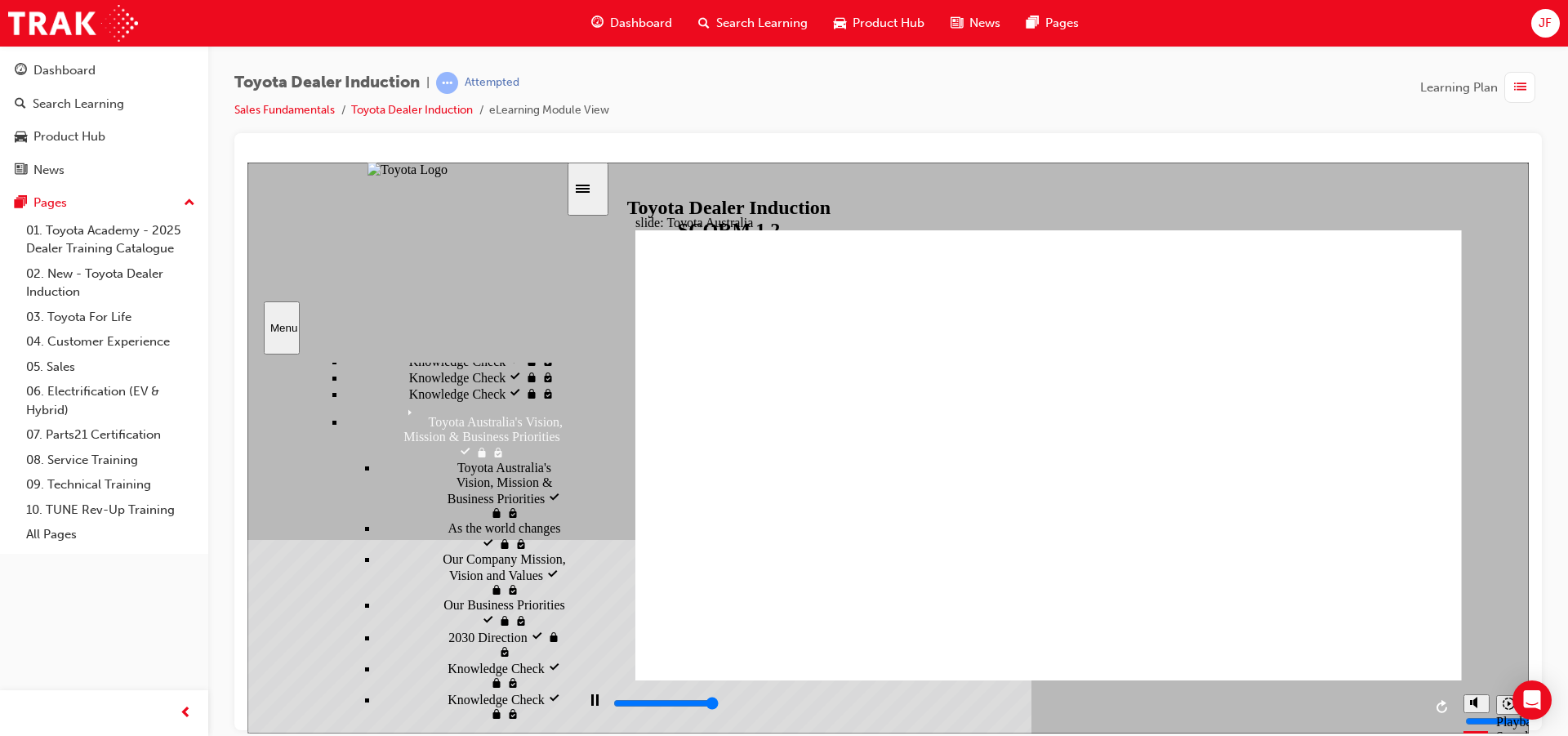
type input "3300"
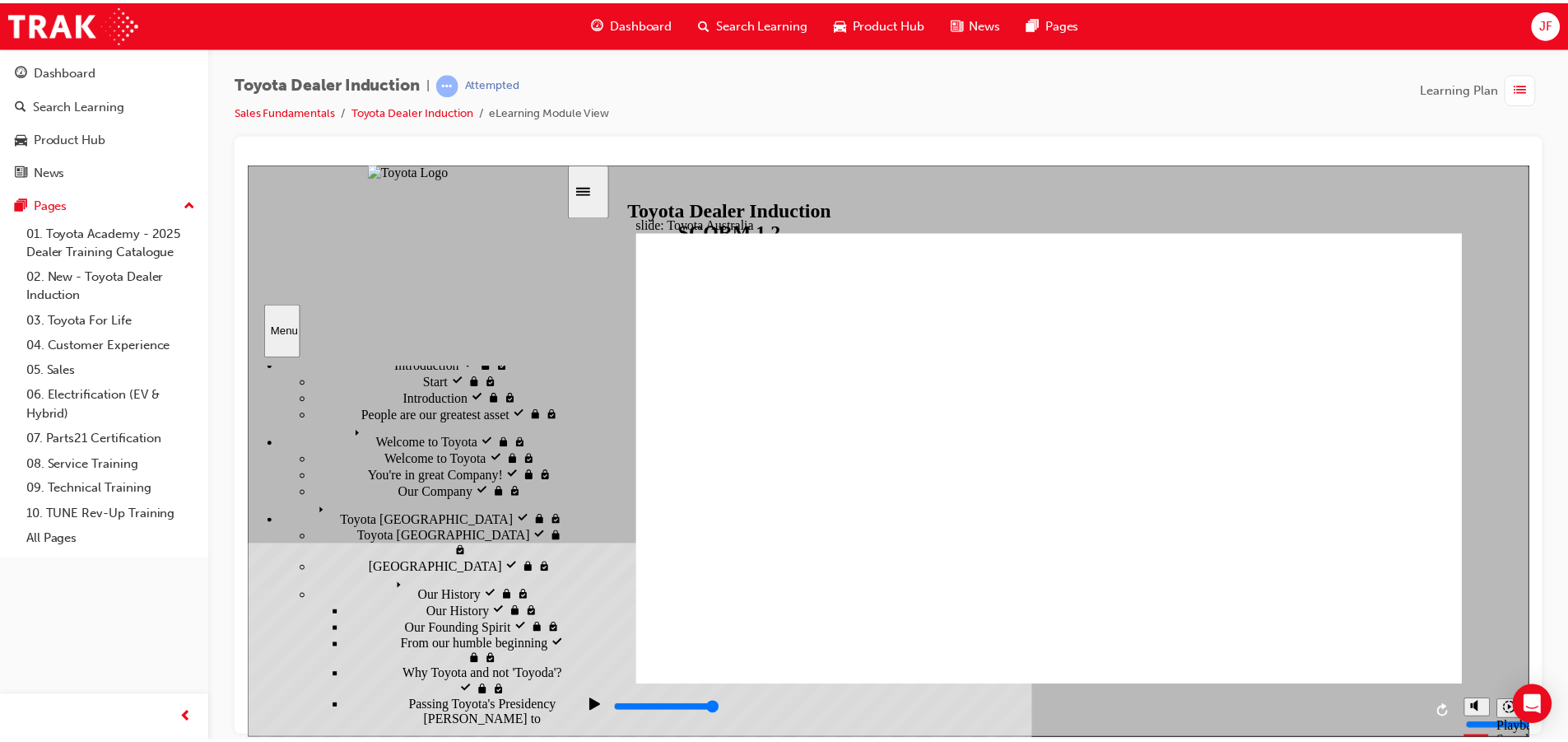
scroll to position [0, 0]
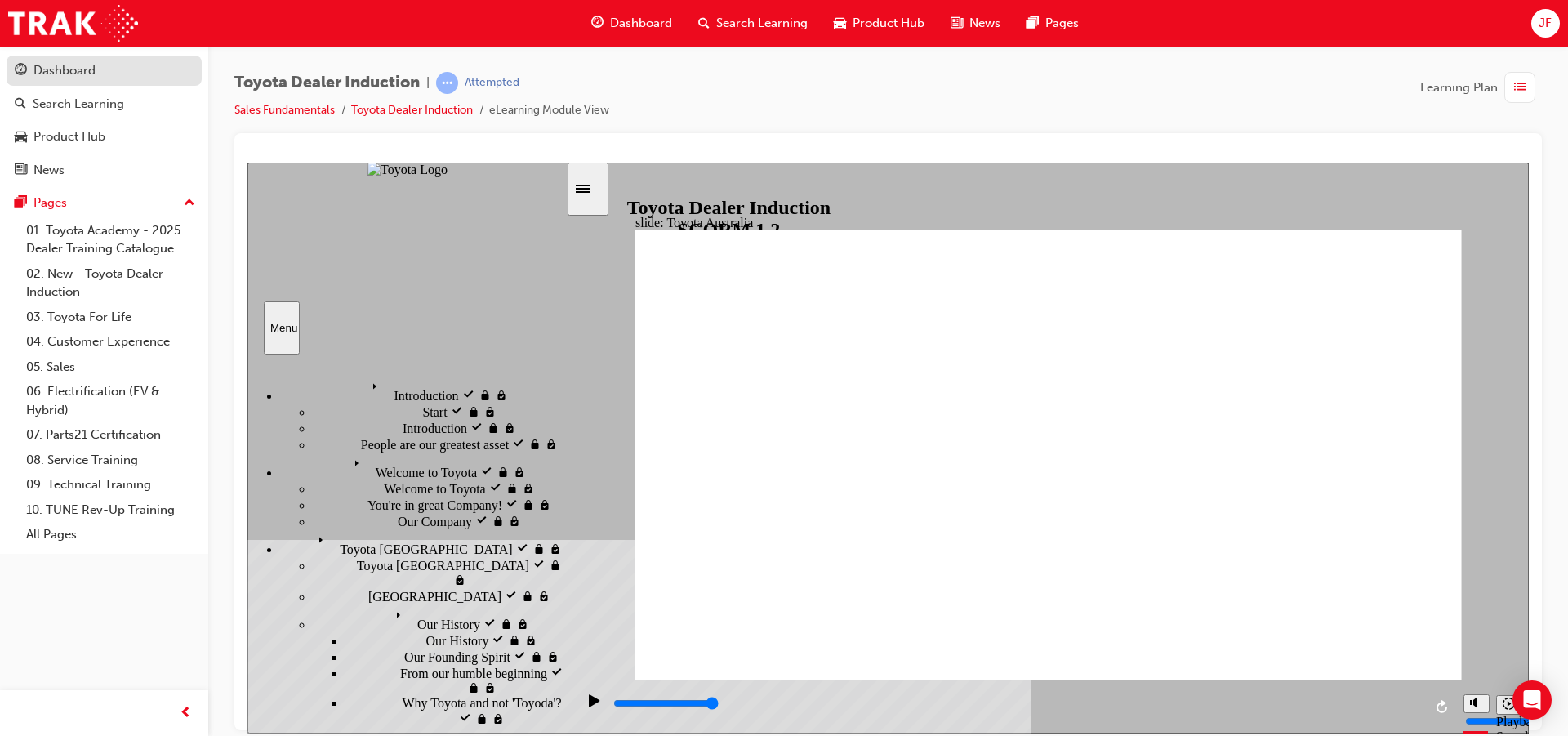
click at [118, 75] on div "Dashboard" at bounding box center [104, 71] width 179 height 21
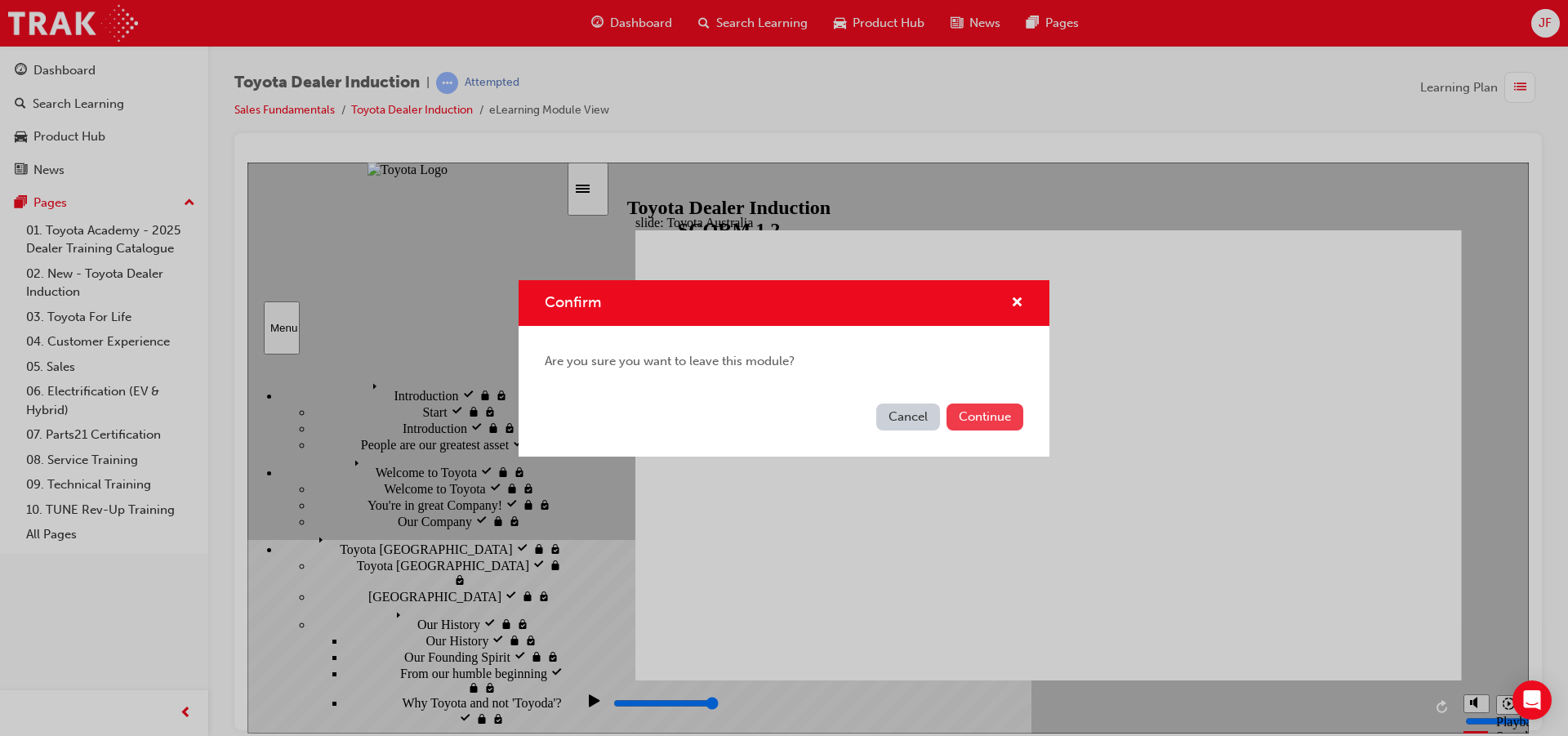
click at [980, 417] on button "Continue" at bounding box center [984, 417] width 77 height 27
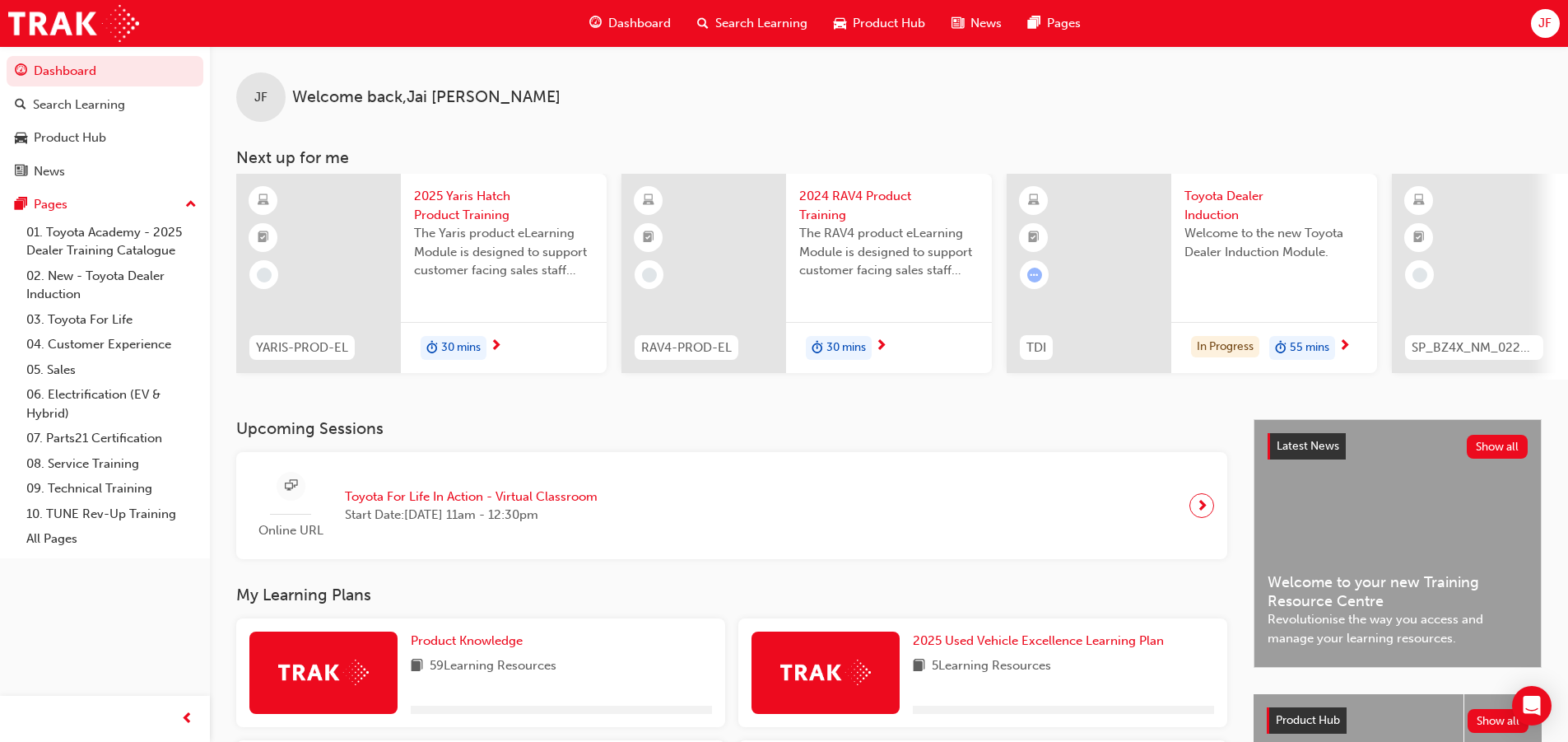
scroll to position [494, 0]
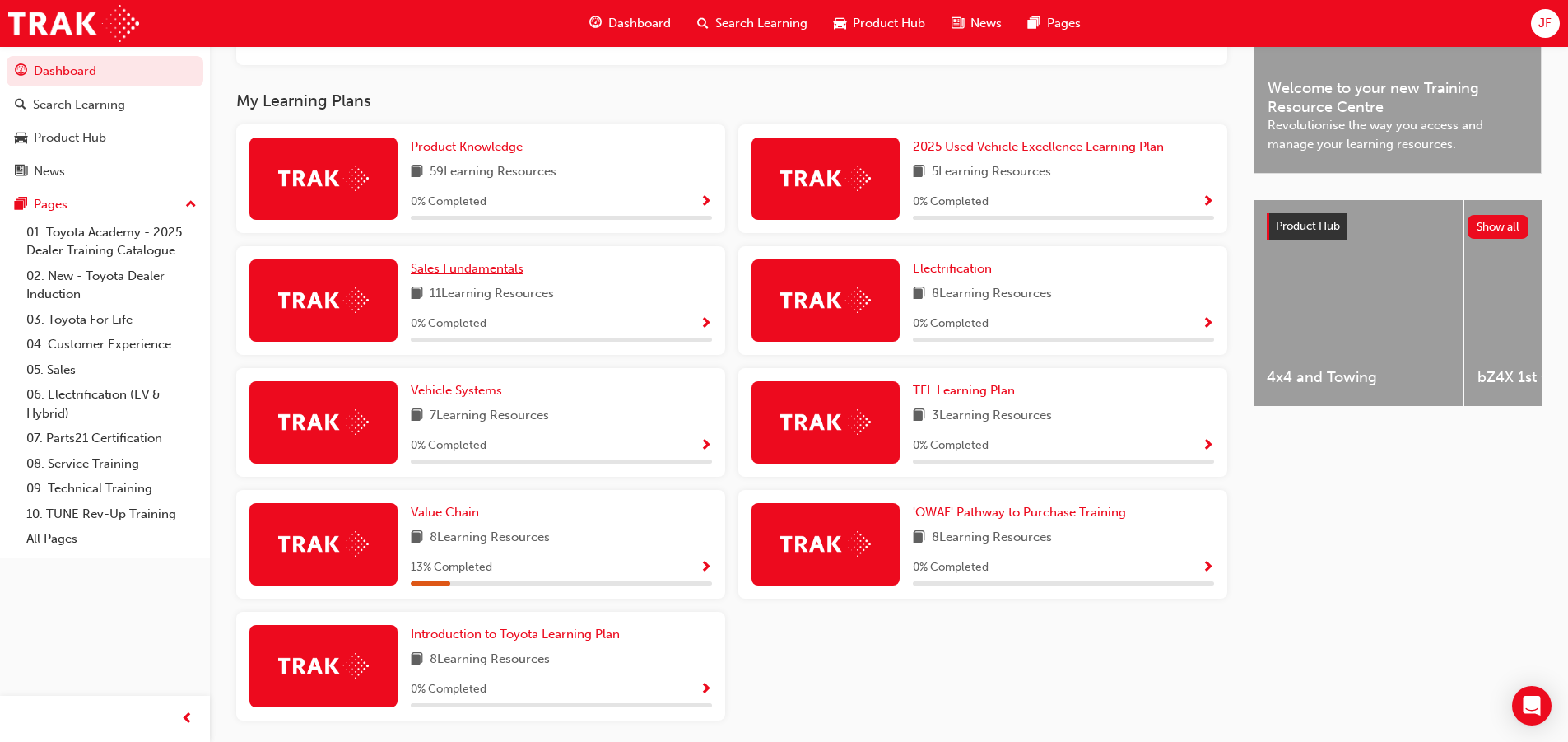
click at [492, 269] on span "Sales Fundamentals" at bounding box center [468, 267] width 113 height 15
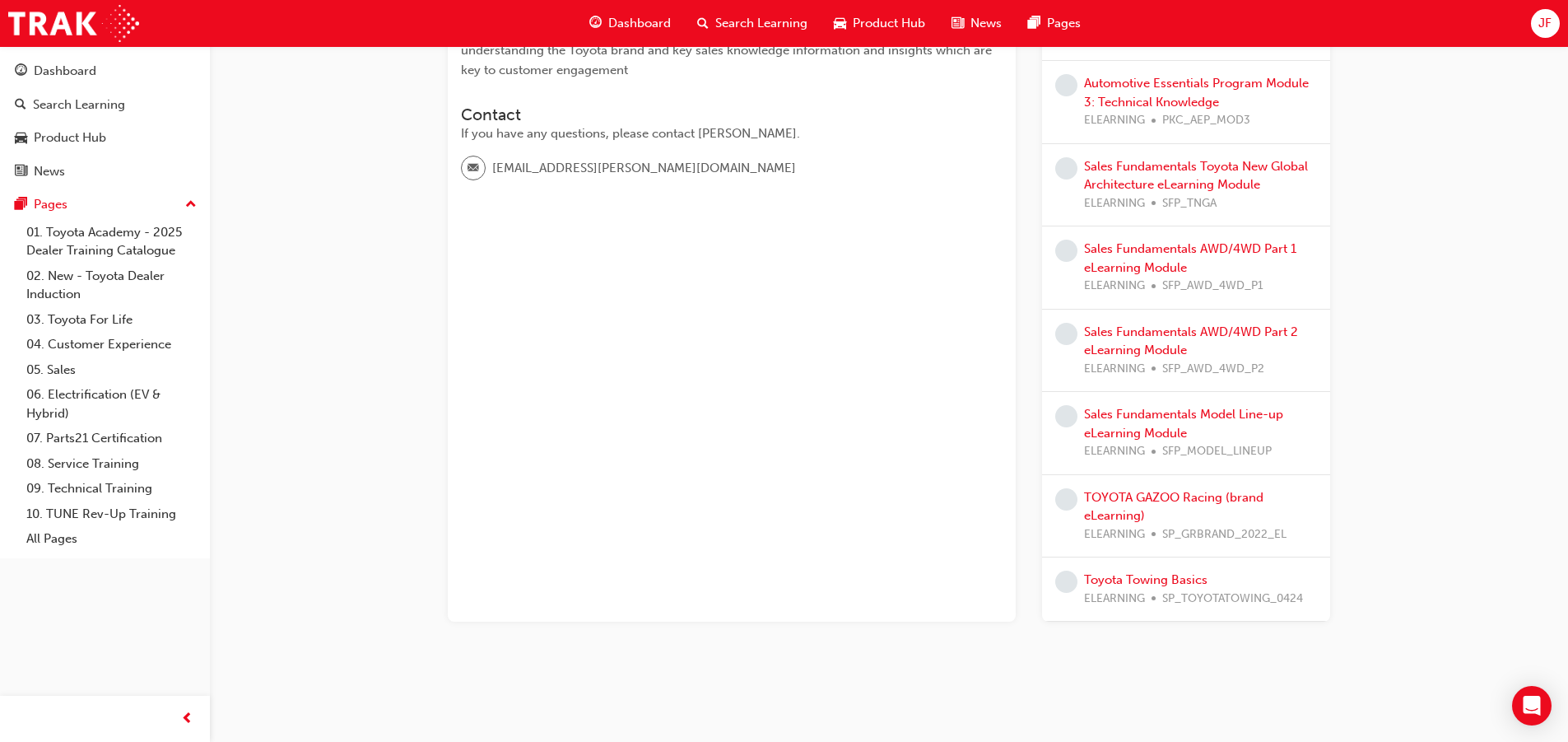
scroll to position [402, 0]
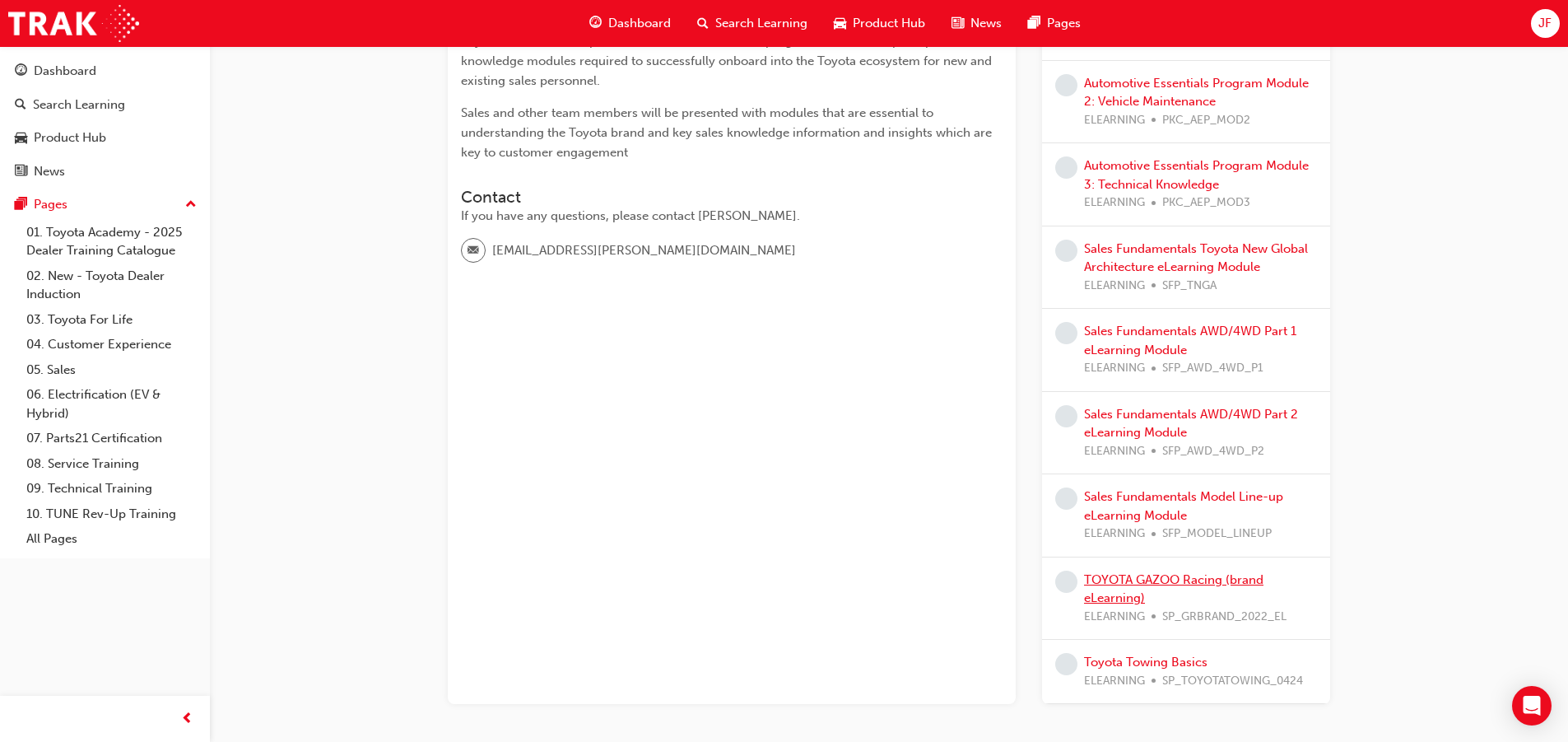
click at [1217, 577] on link "TOYOTA GAZOO Racing (brand eLearning)" at bounding box center [1174, 589] width 179 height 34
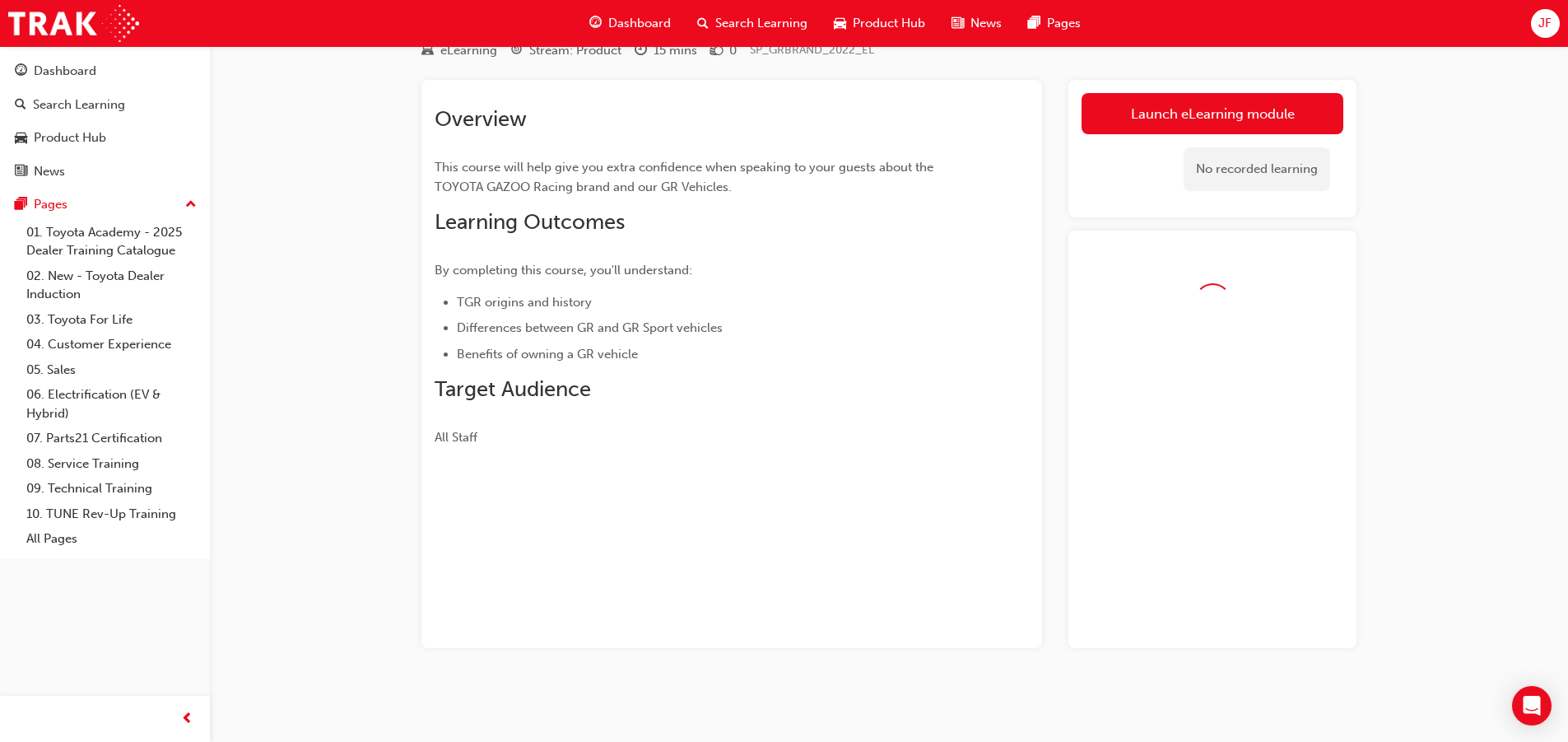
scroll to position [81, 0]
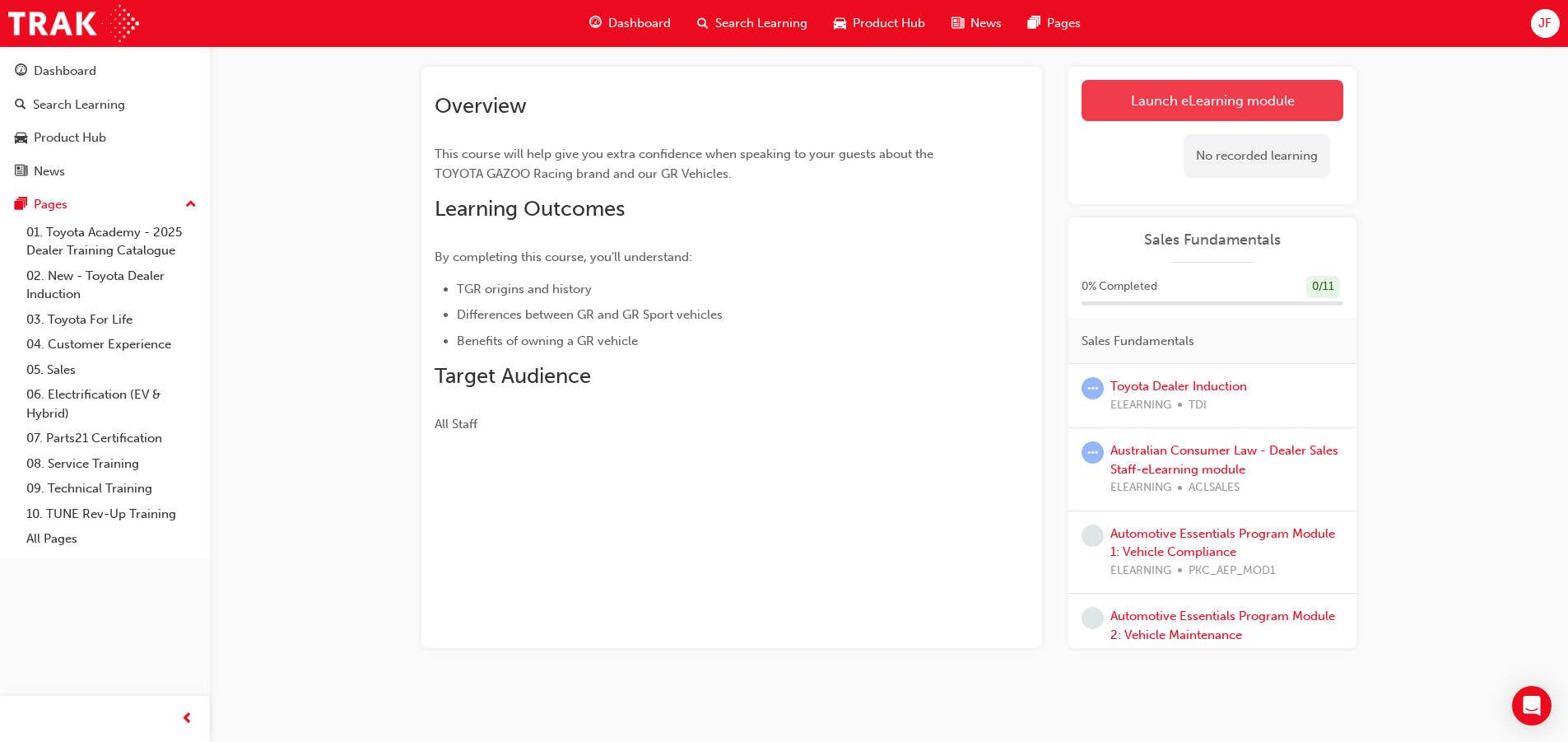
click at [1206, 88] on link "Launch eLearning module" at bounding box center [1212, 101] width 261 height 42
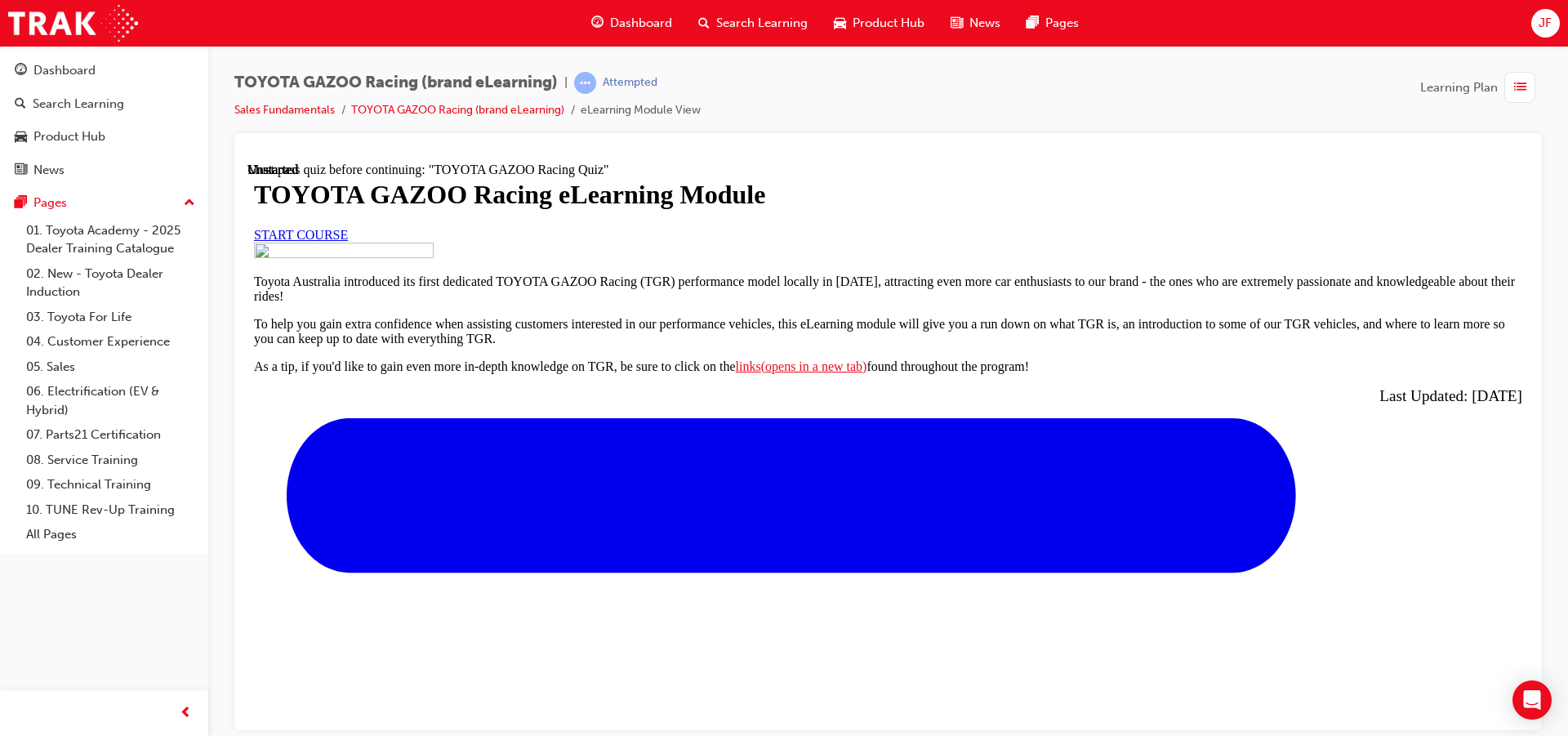
click at [348, 241] on span "START COURSE" at bounding box center [301, 234] width 94 height 14
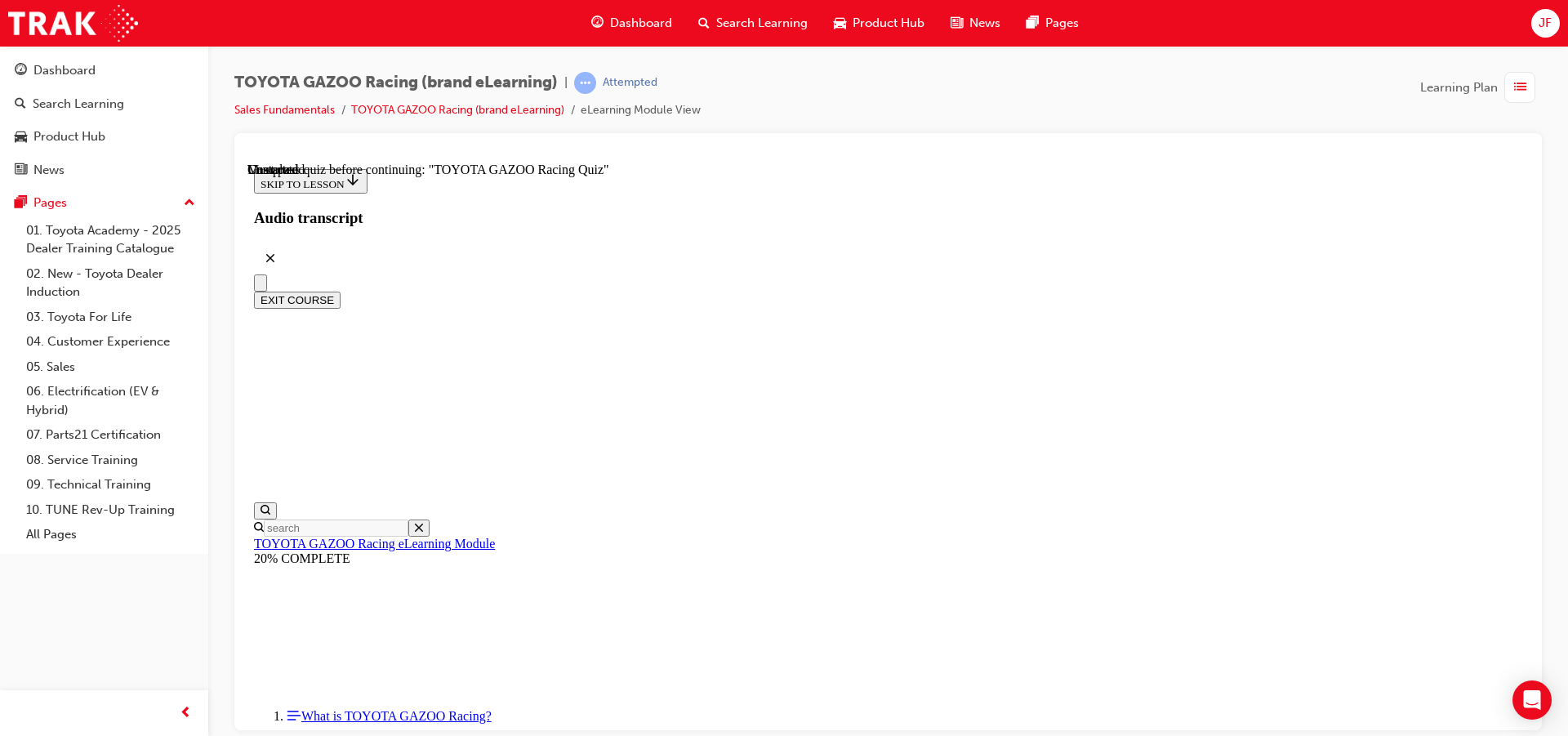
scroll to position [5897, 0]
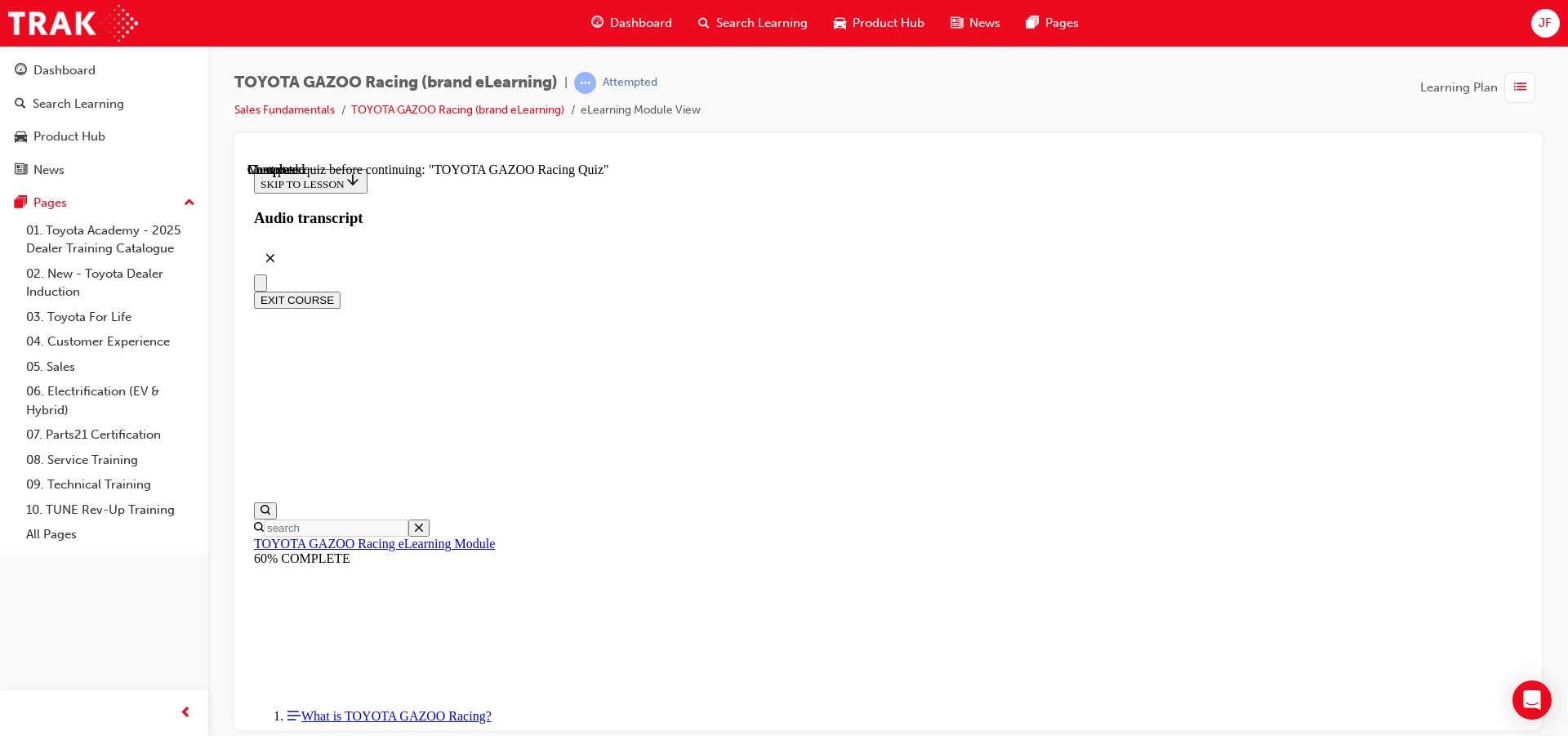
scroll to position [51, 0]
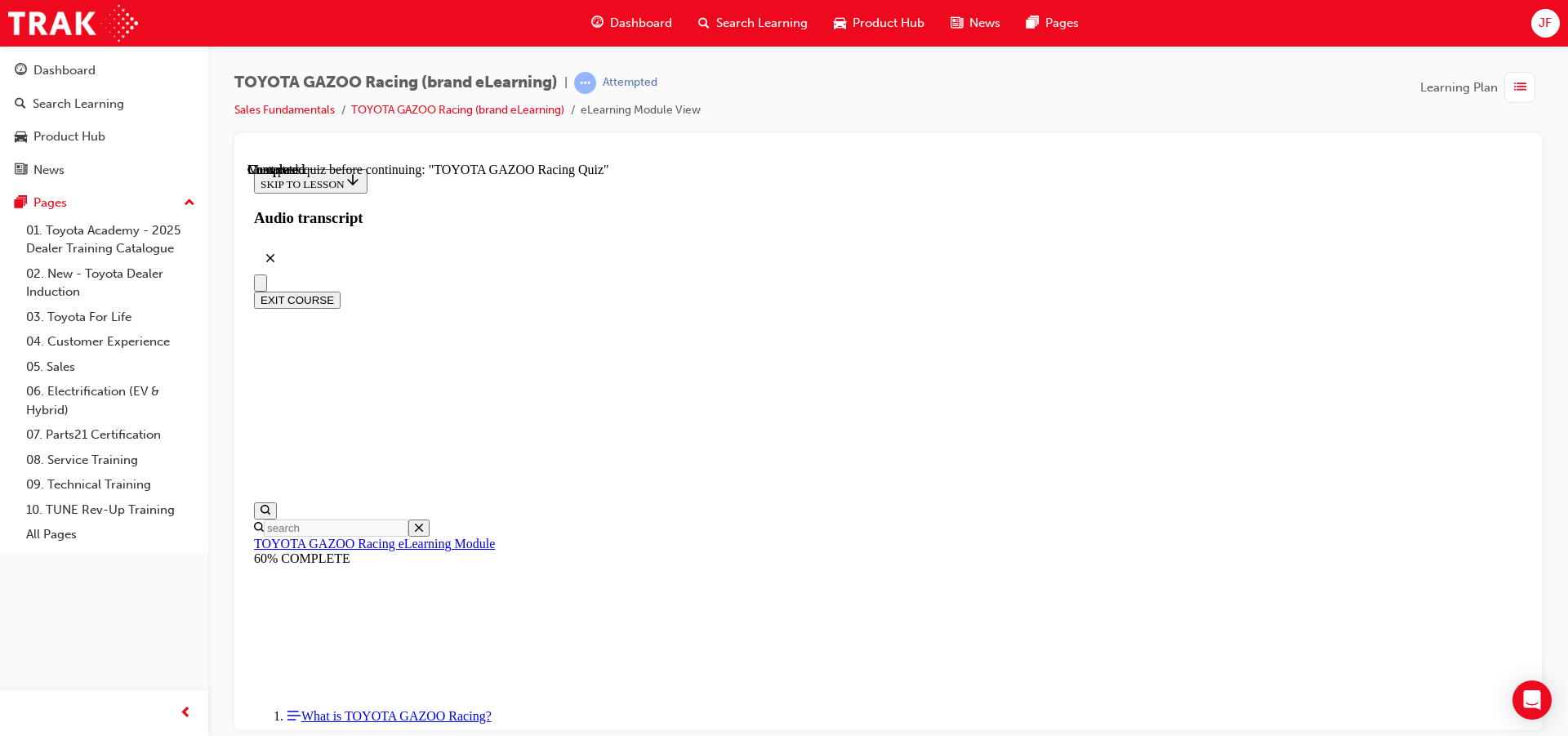
radio input "true"
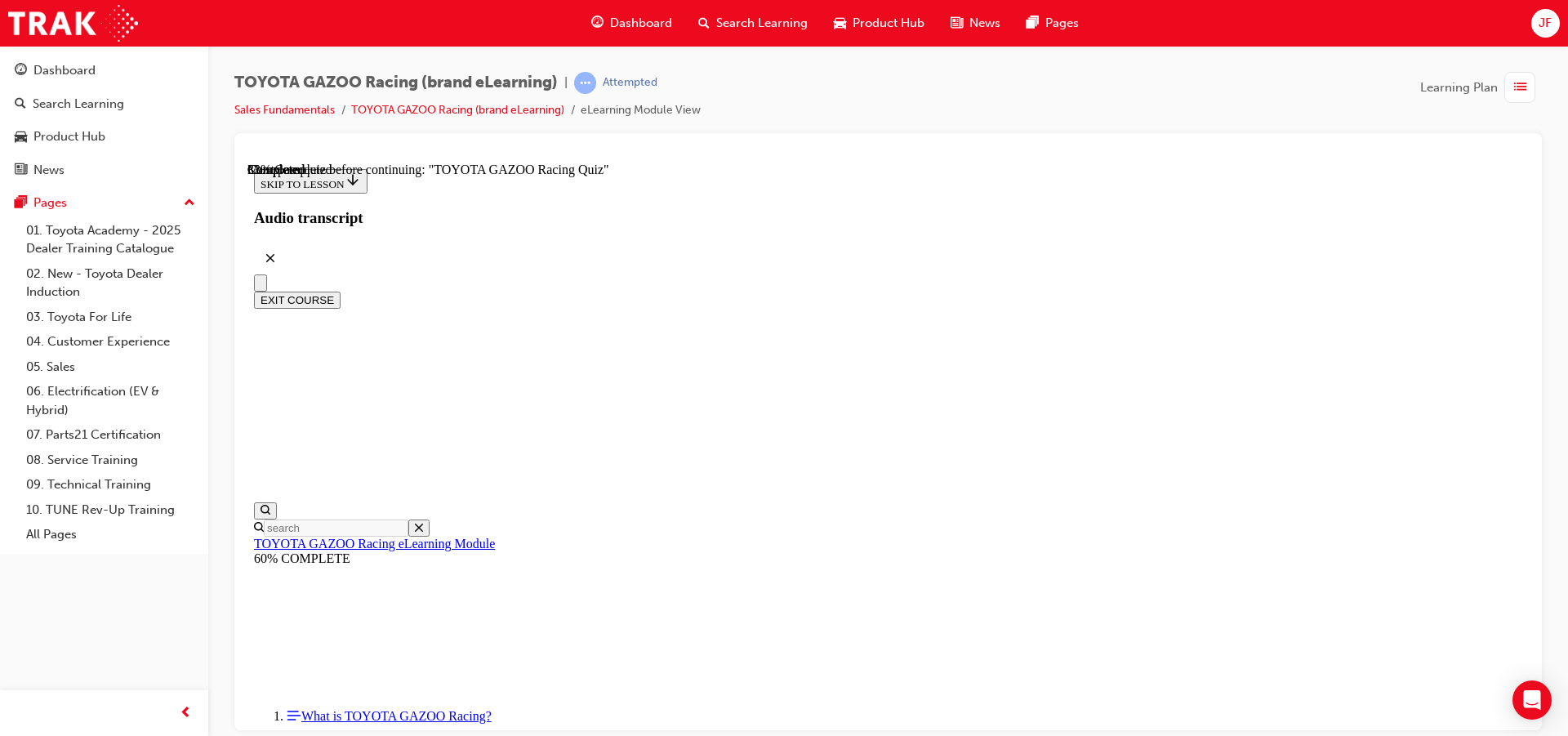
radio input "true"
drag, startPoint x: 837, startPoint y: 462, endPoint x: 836, endPoint y: 430, distance: 32.0
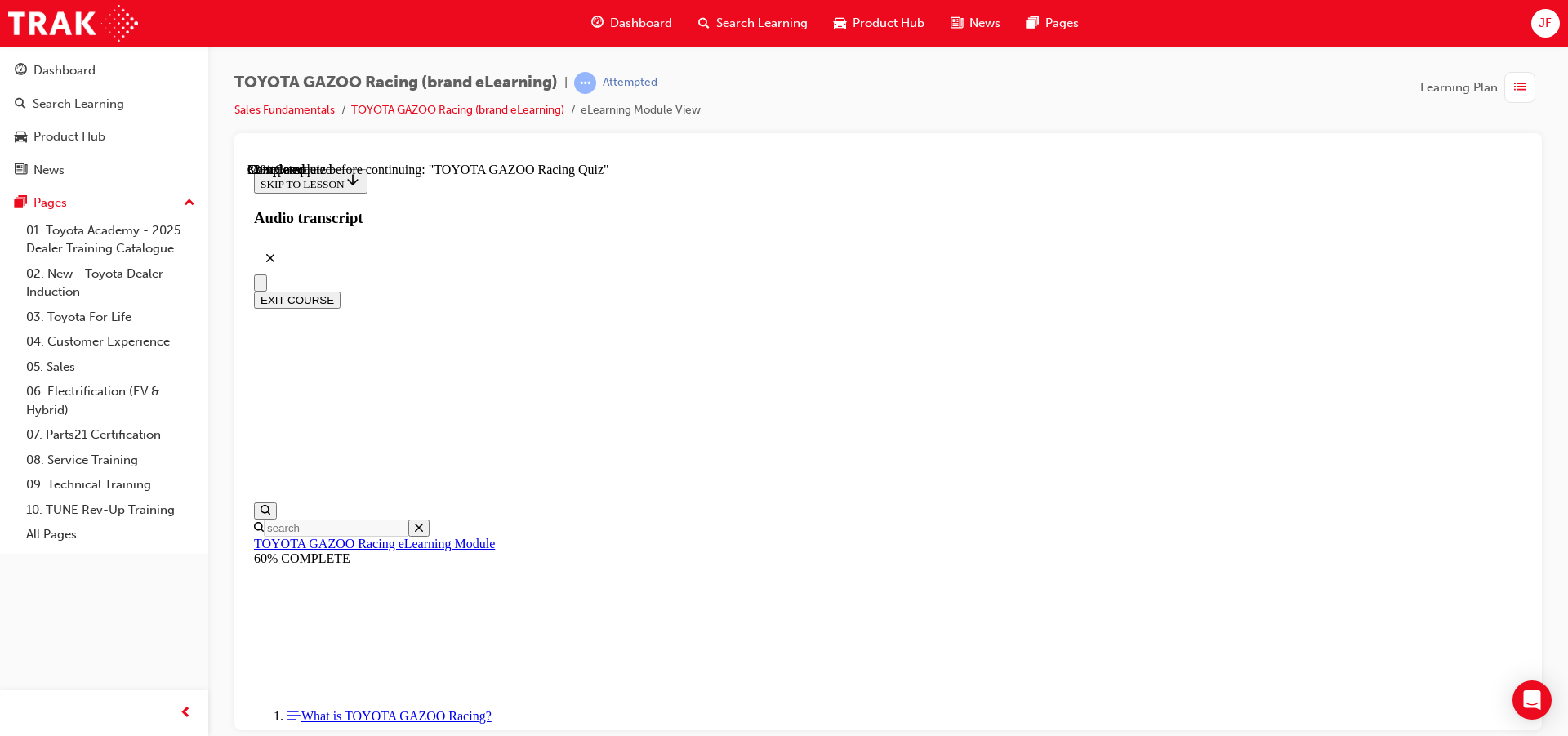
radio input "true"
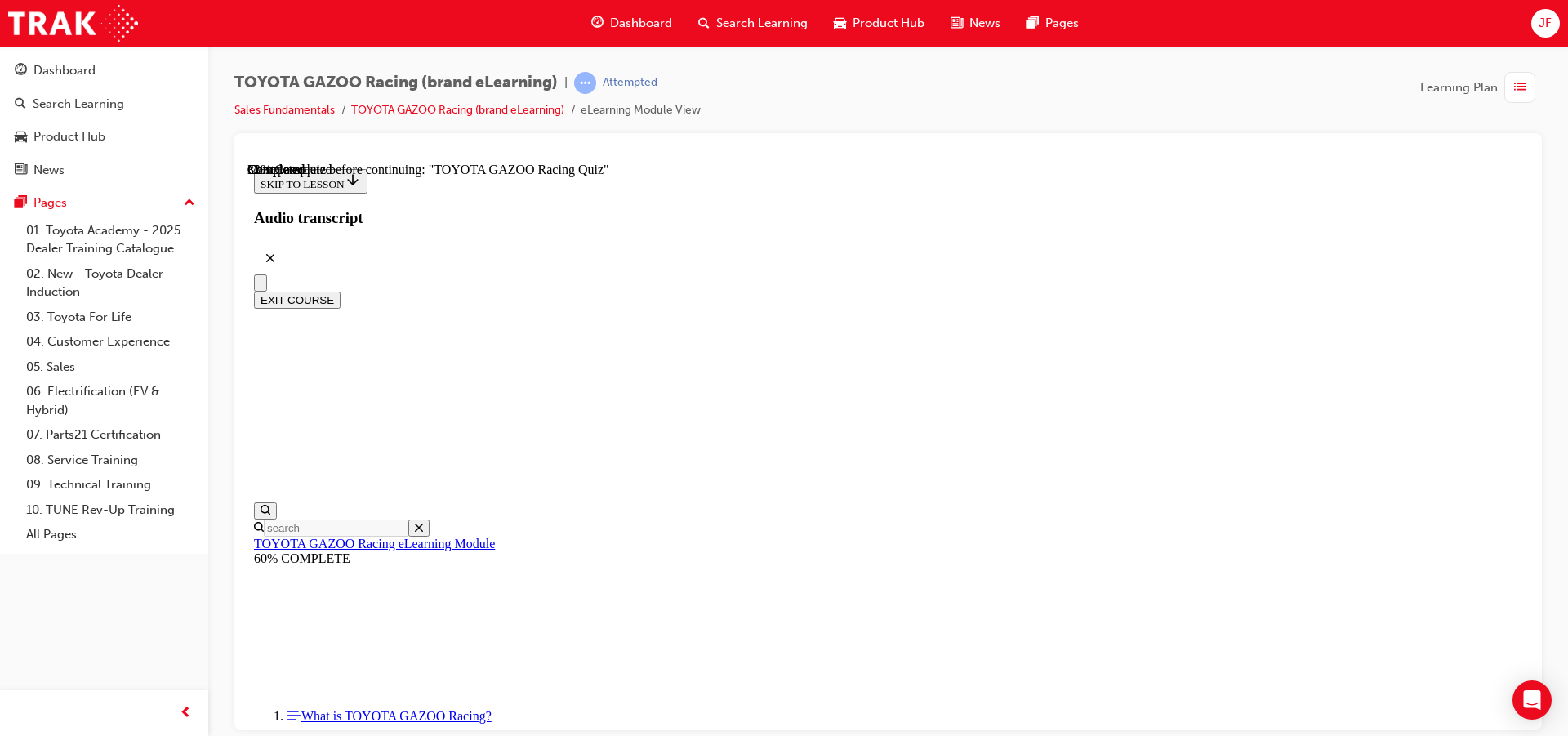
radio input "true"
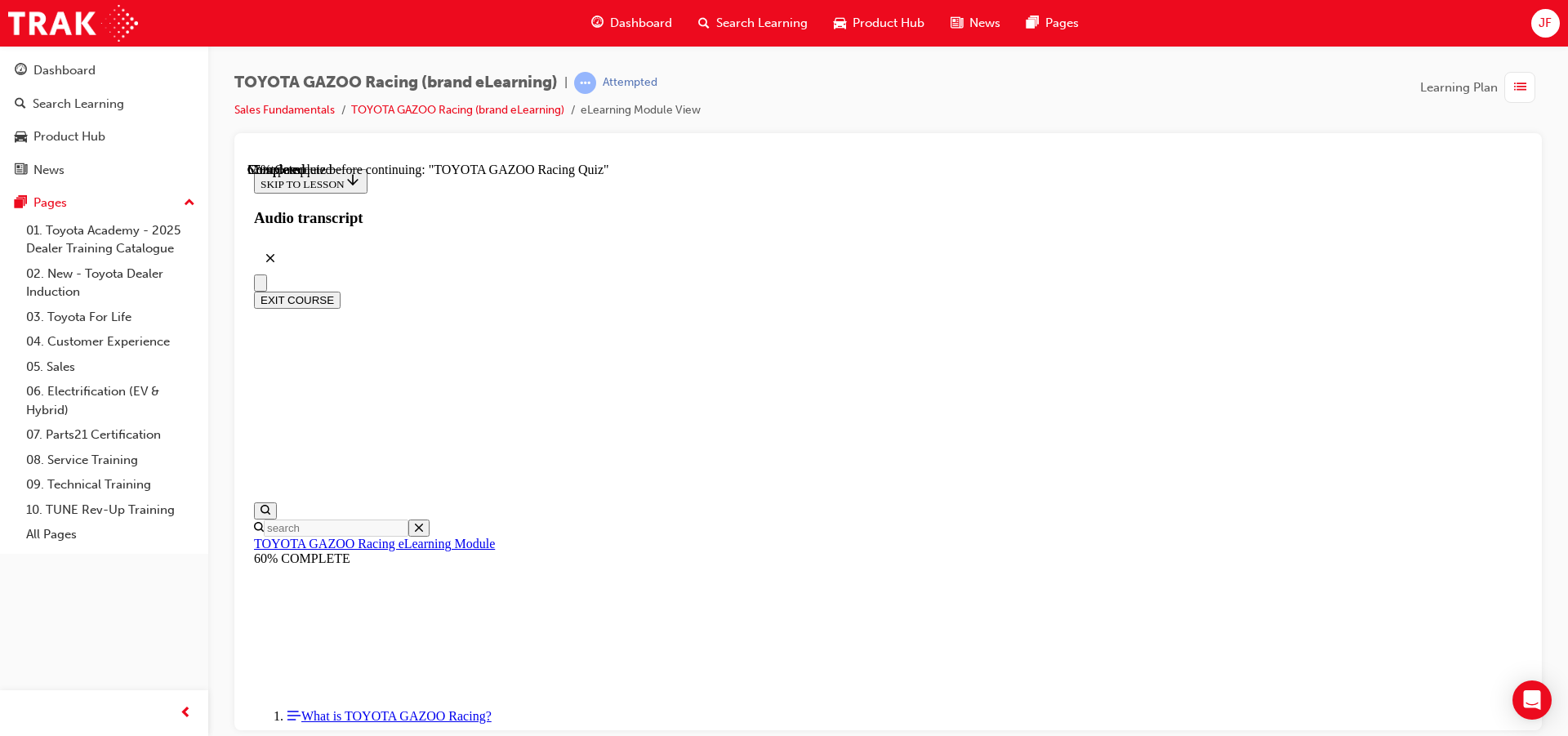
scroll to position [183, 0]
radio input "true"
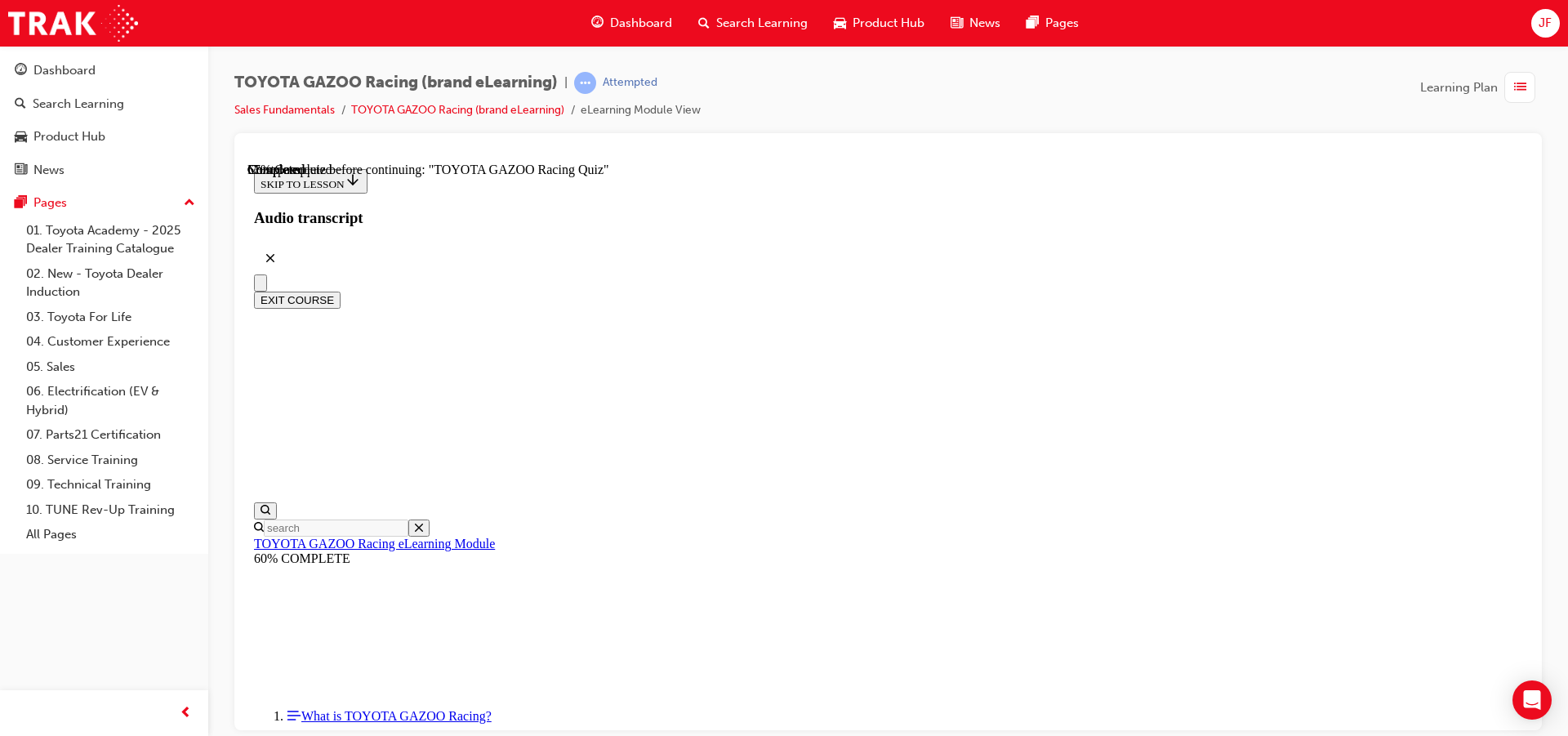
radio input "true"
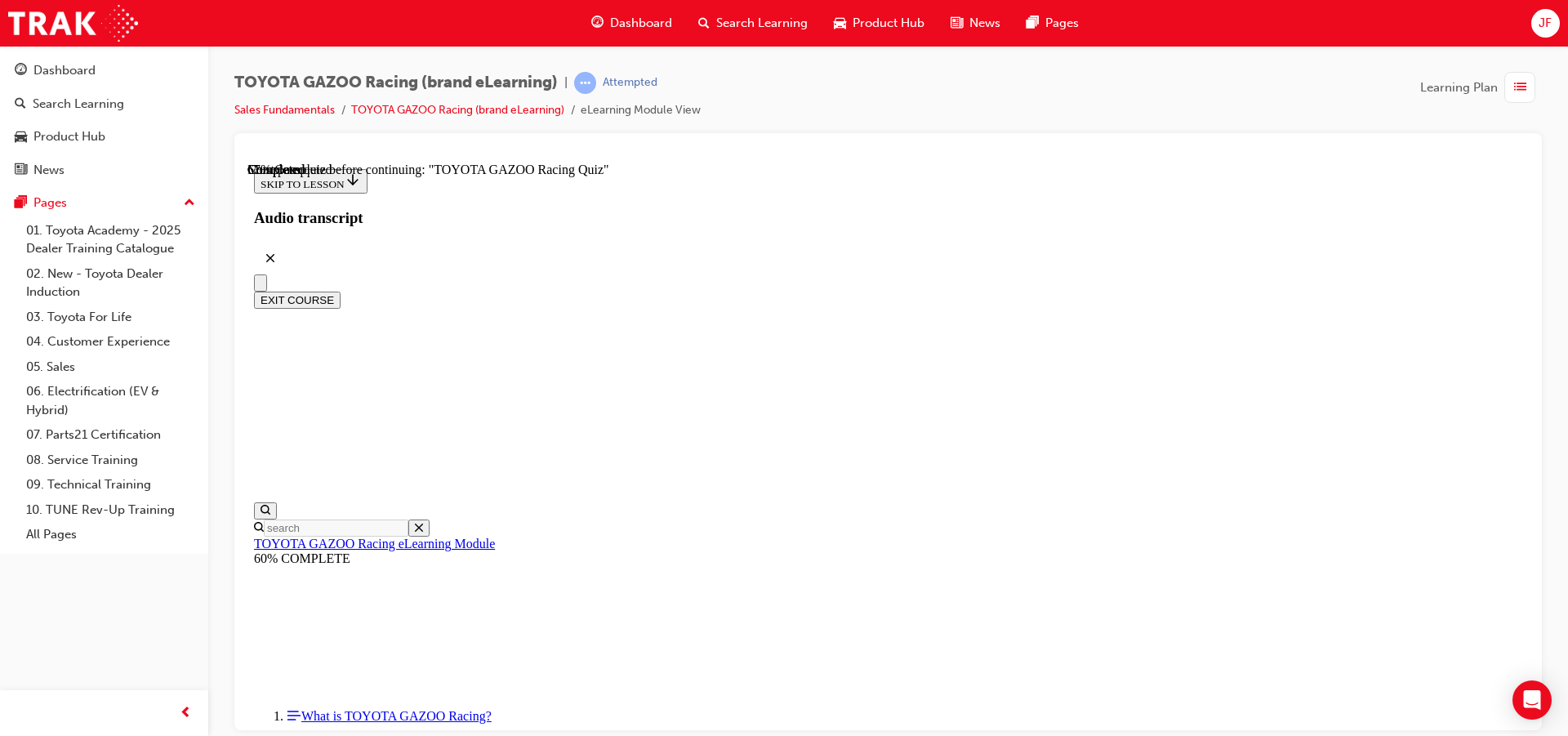
radio input "true"
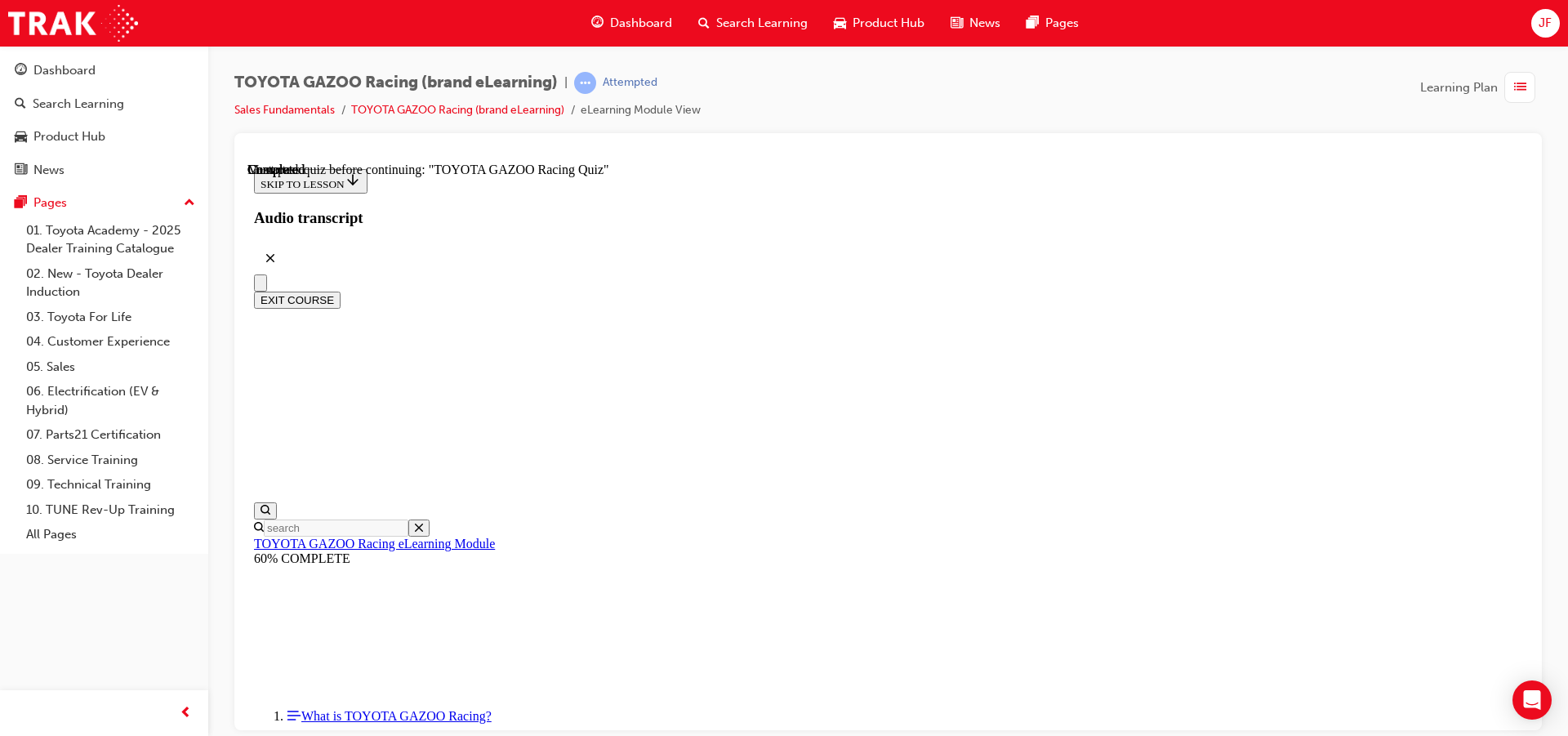
radio input "true"
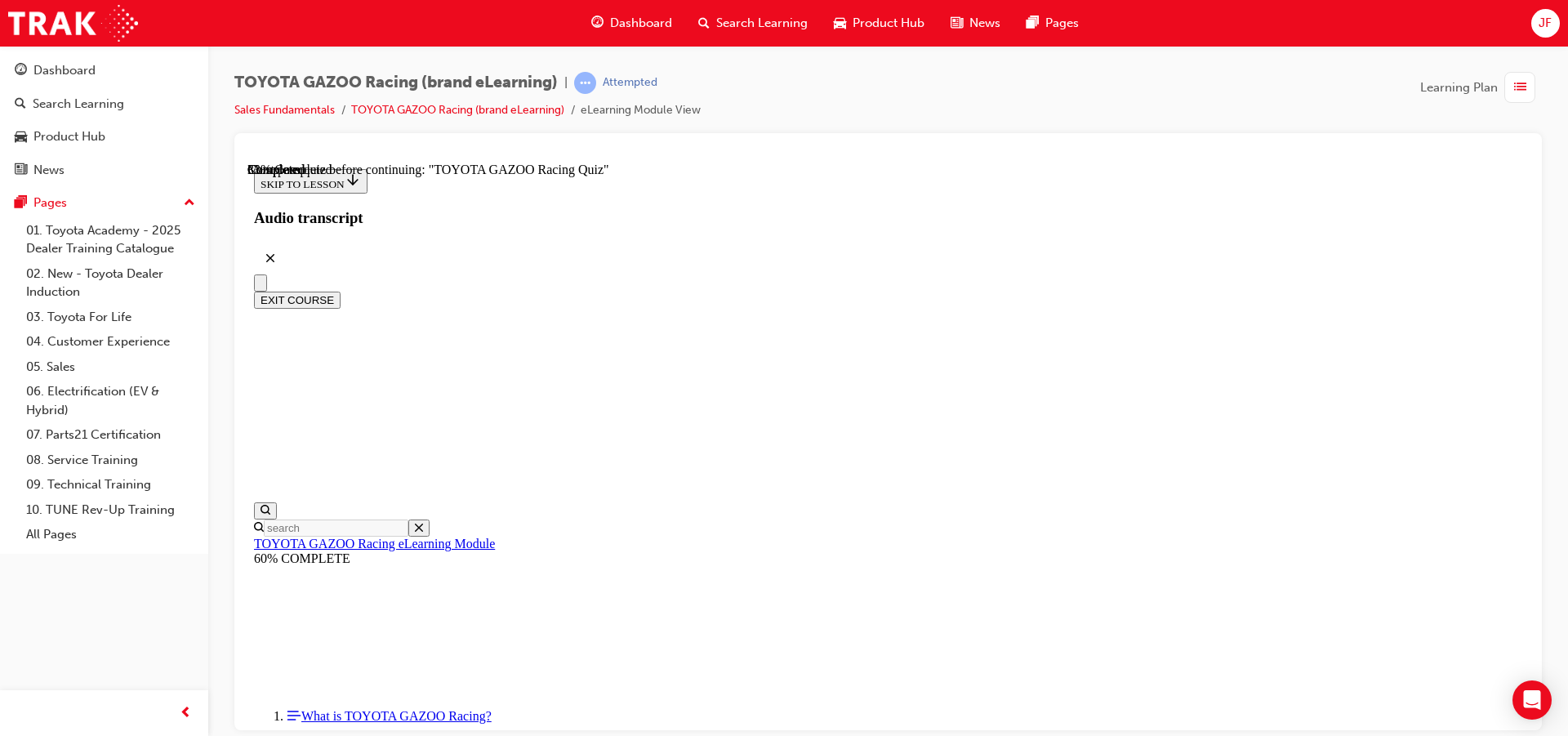
radio input "true"
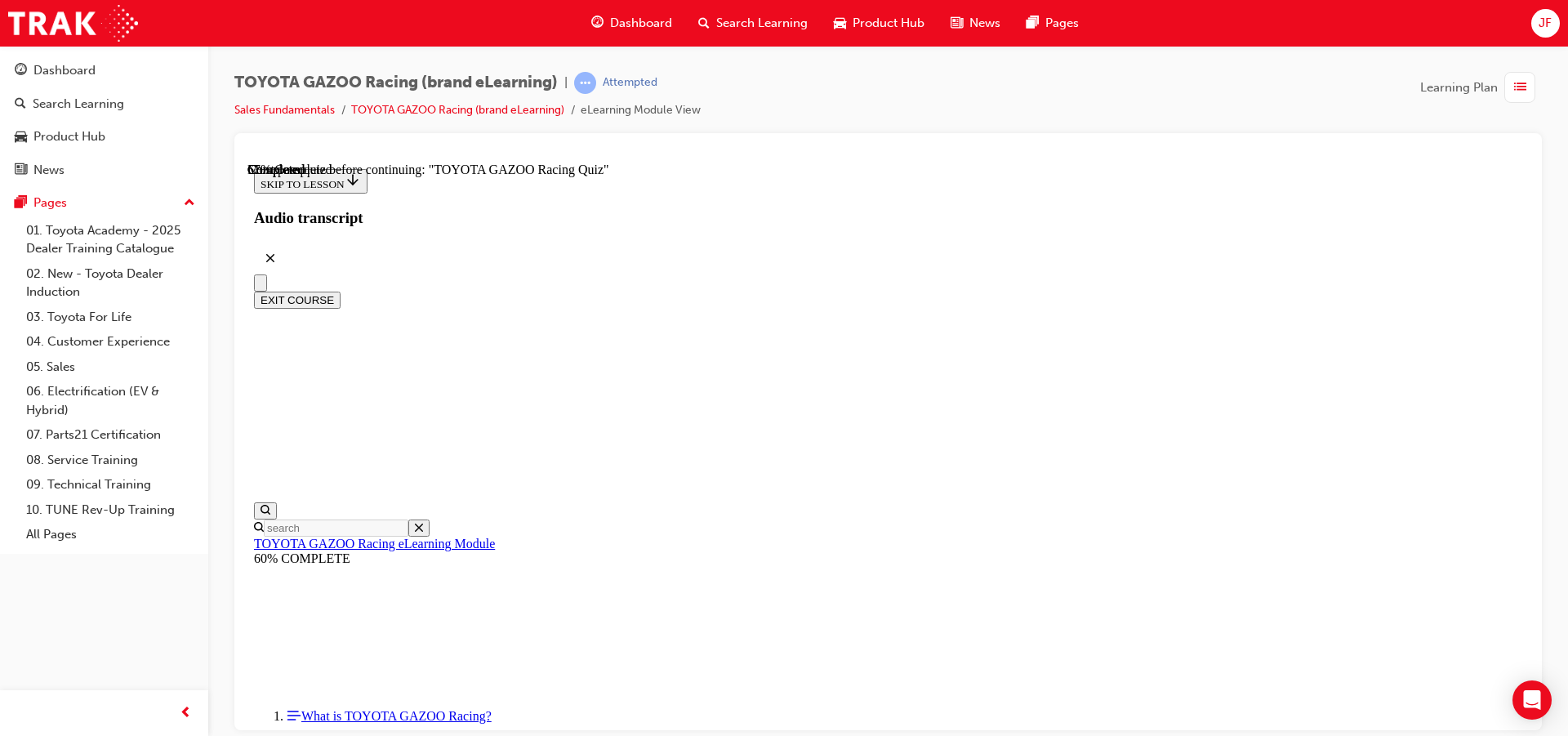
radio input "true"
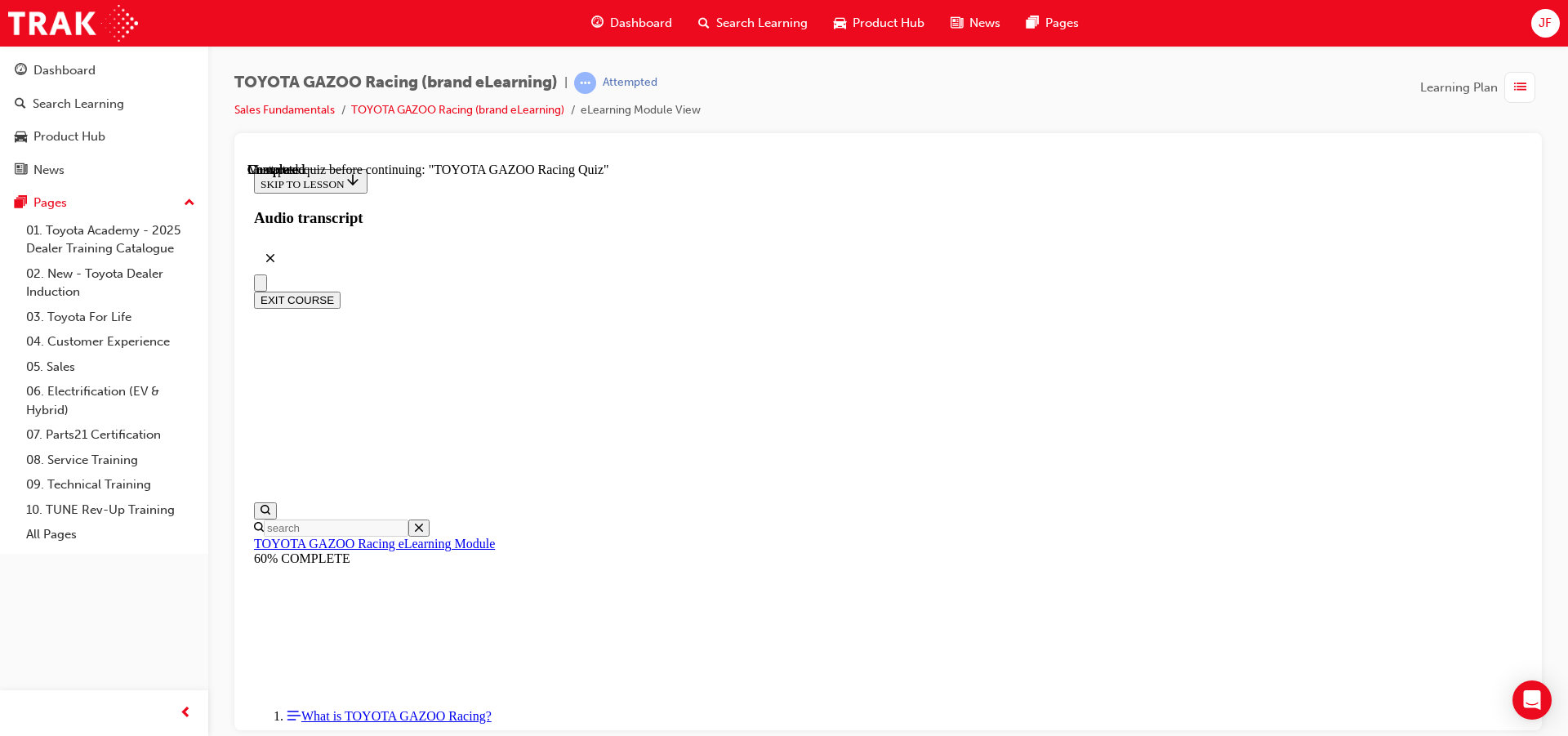
radio input "true"
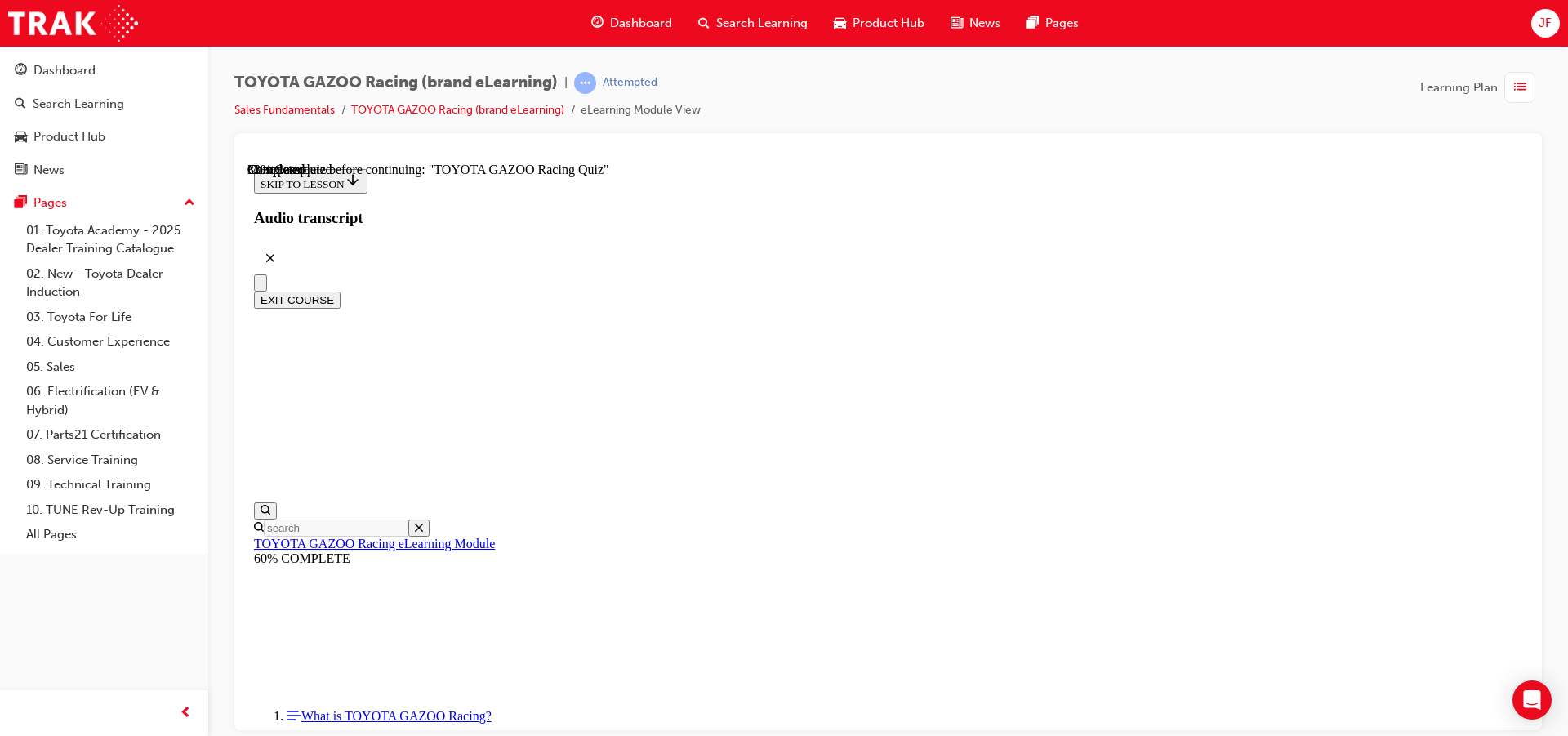
scroll to position [204, 0]
radio input "true"
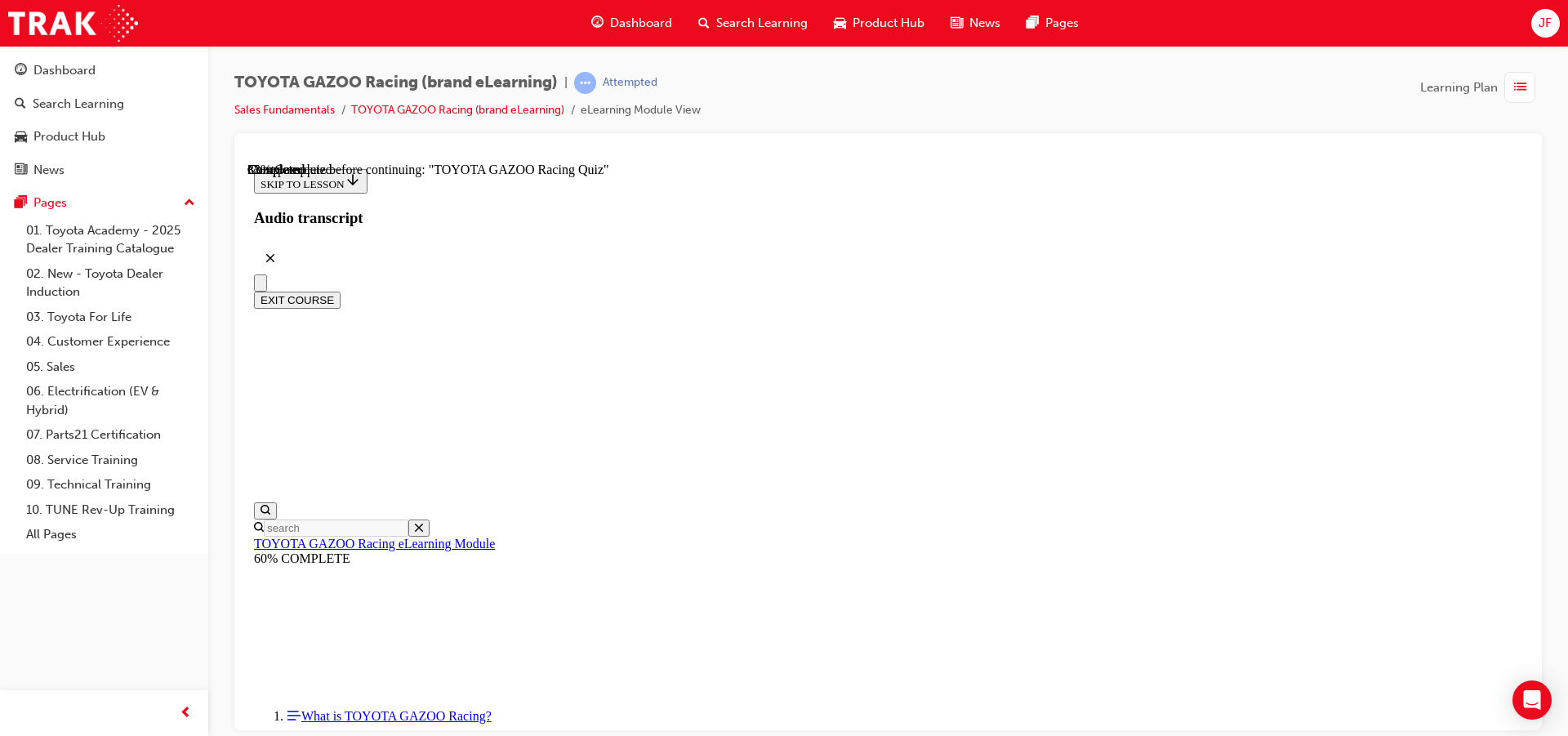
radio input "true"
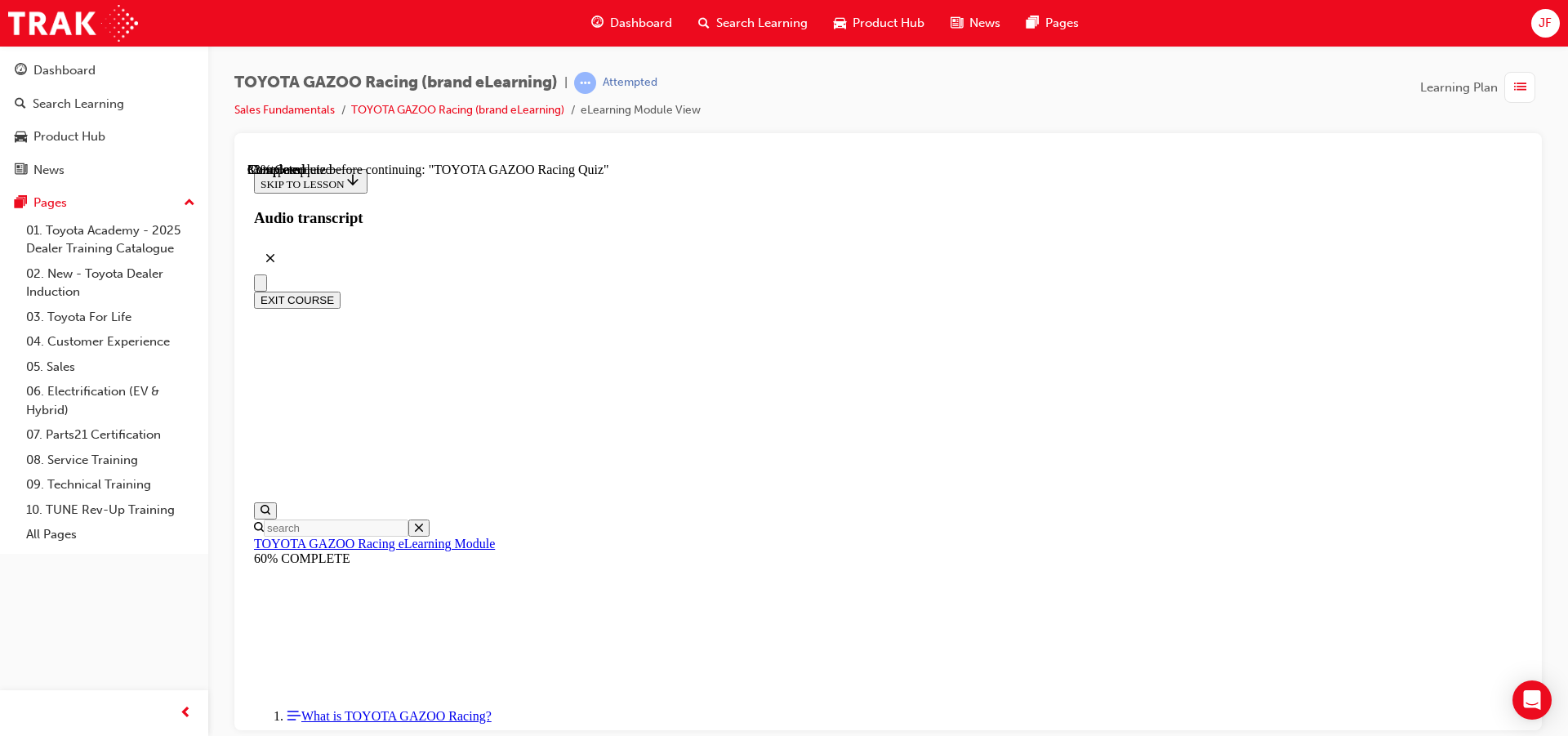
radio input "true"
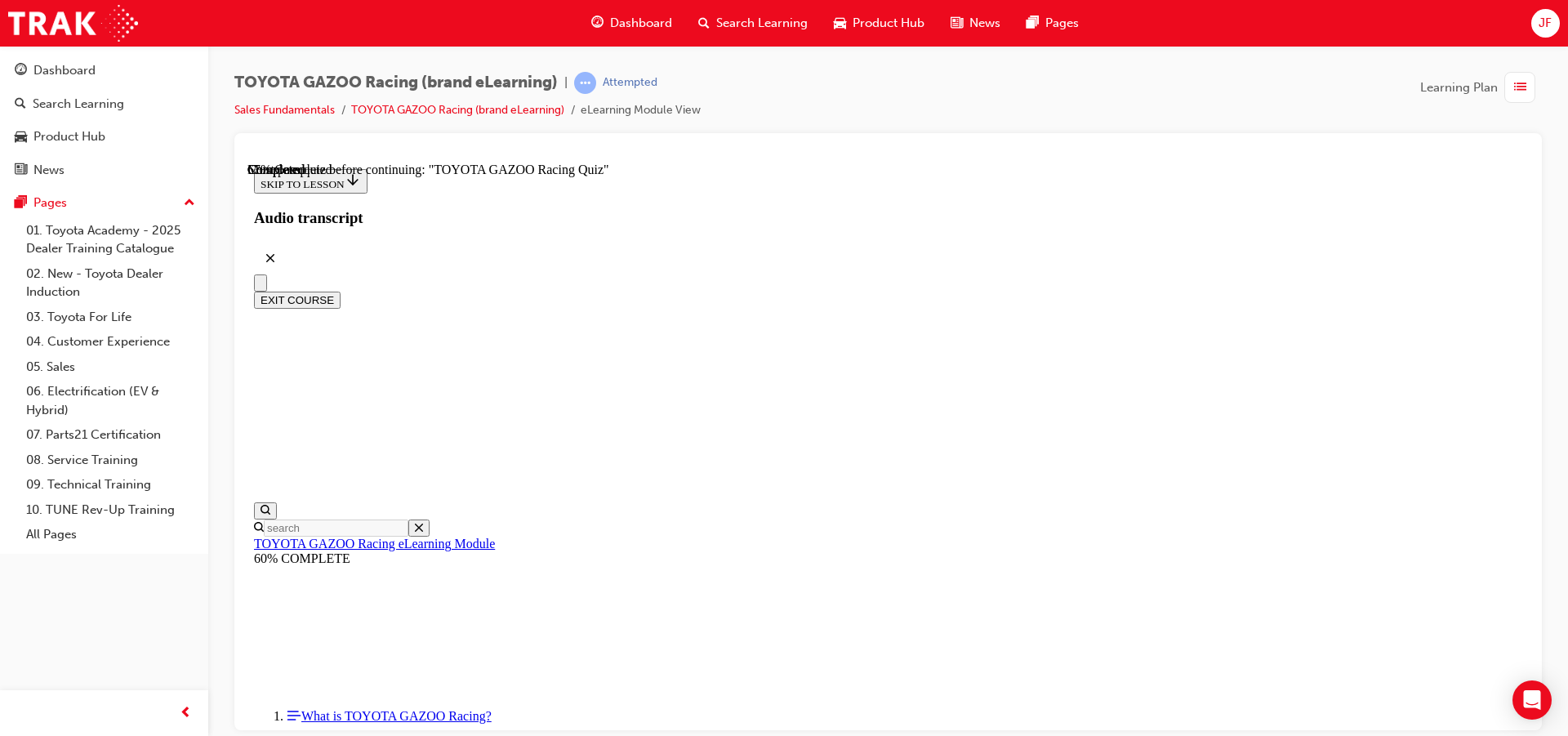
radio input "true"
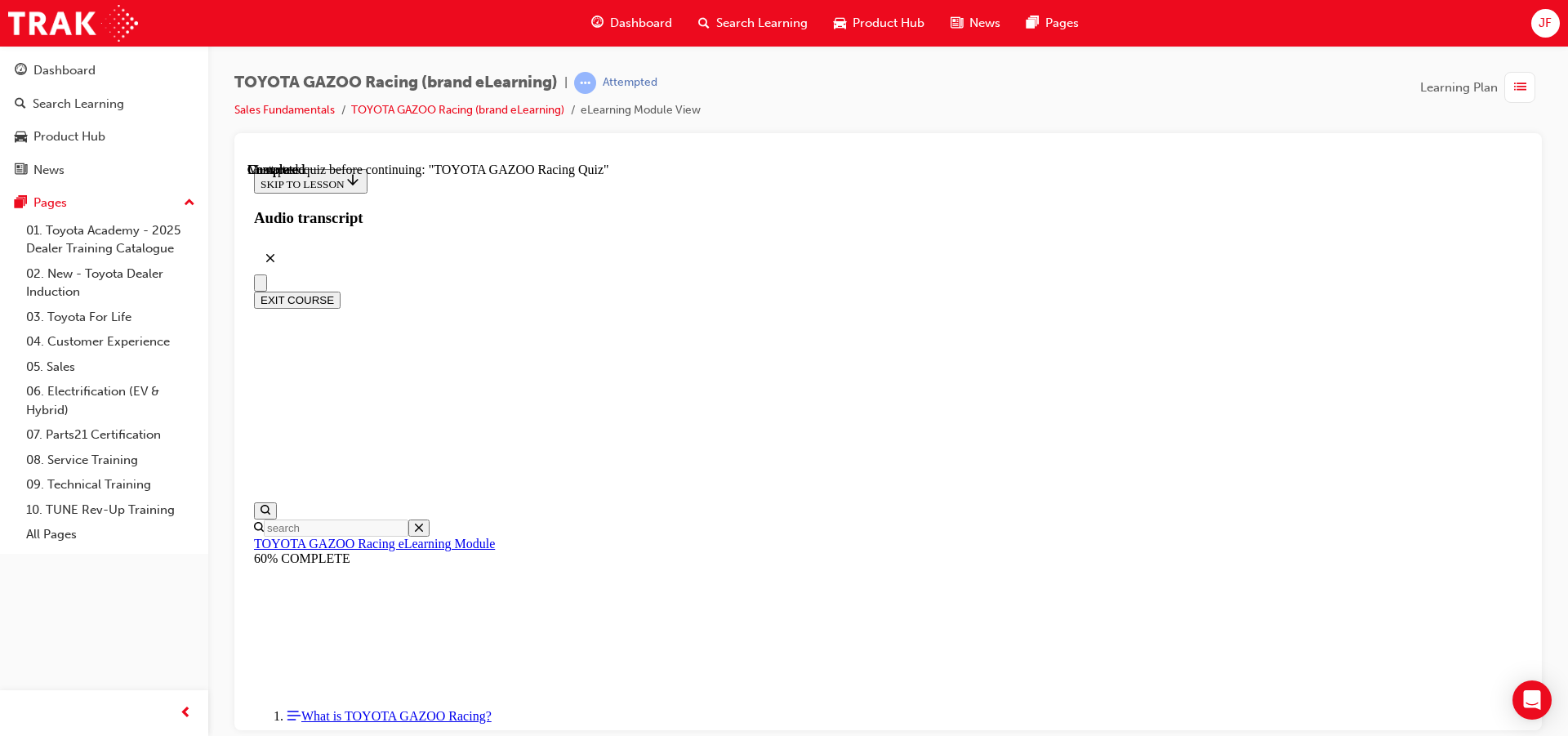
radio input "true"
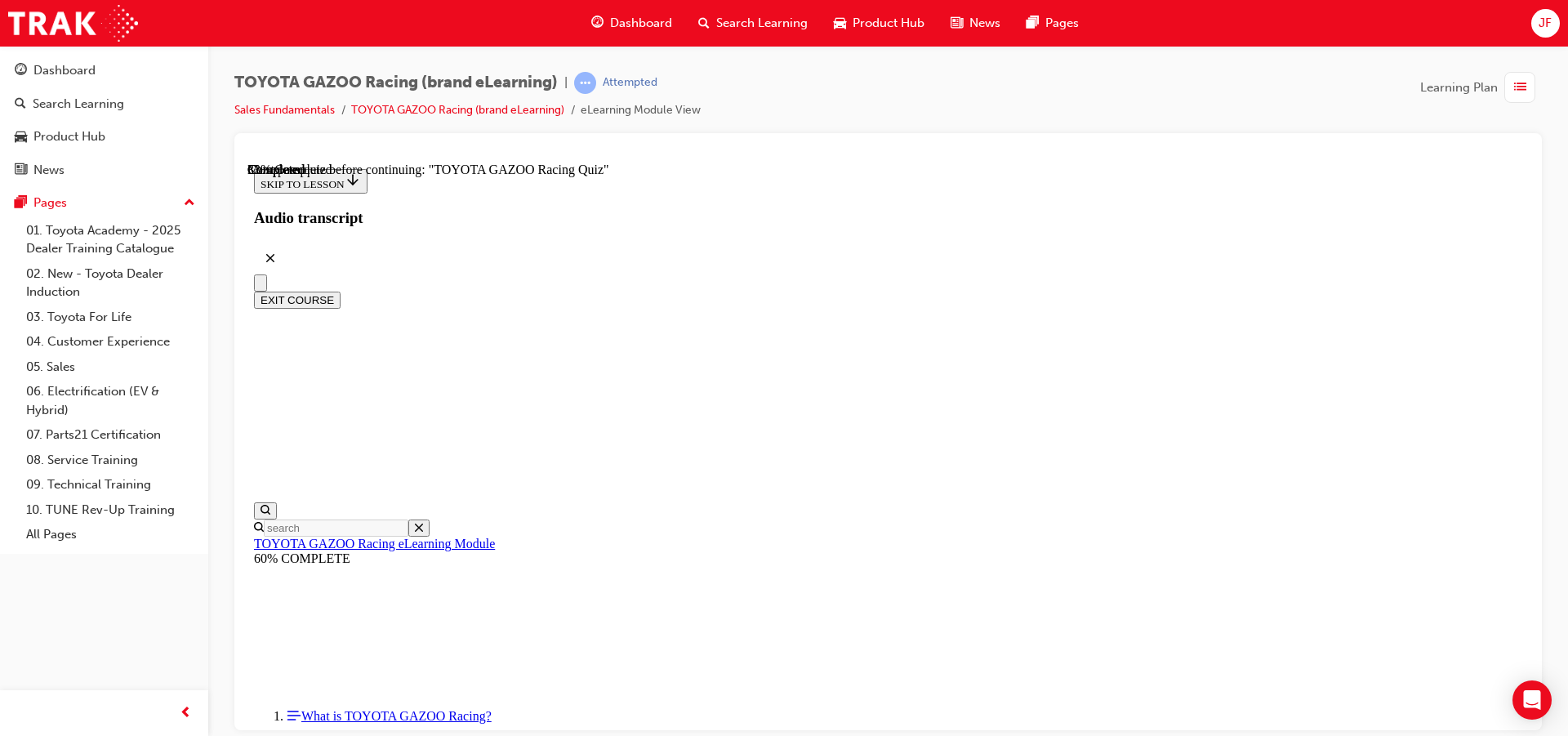
radio input "true"
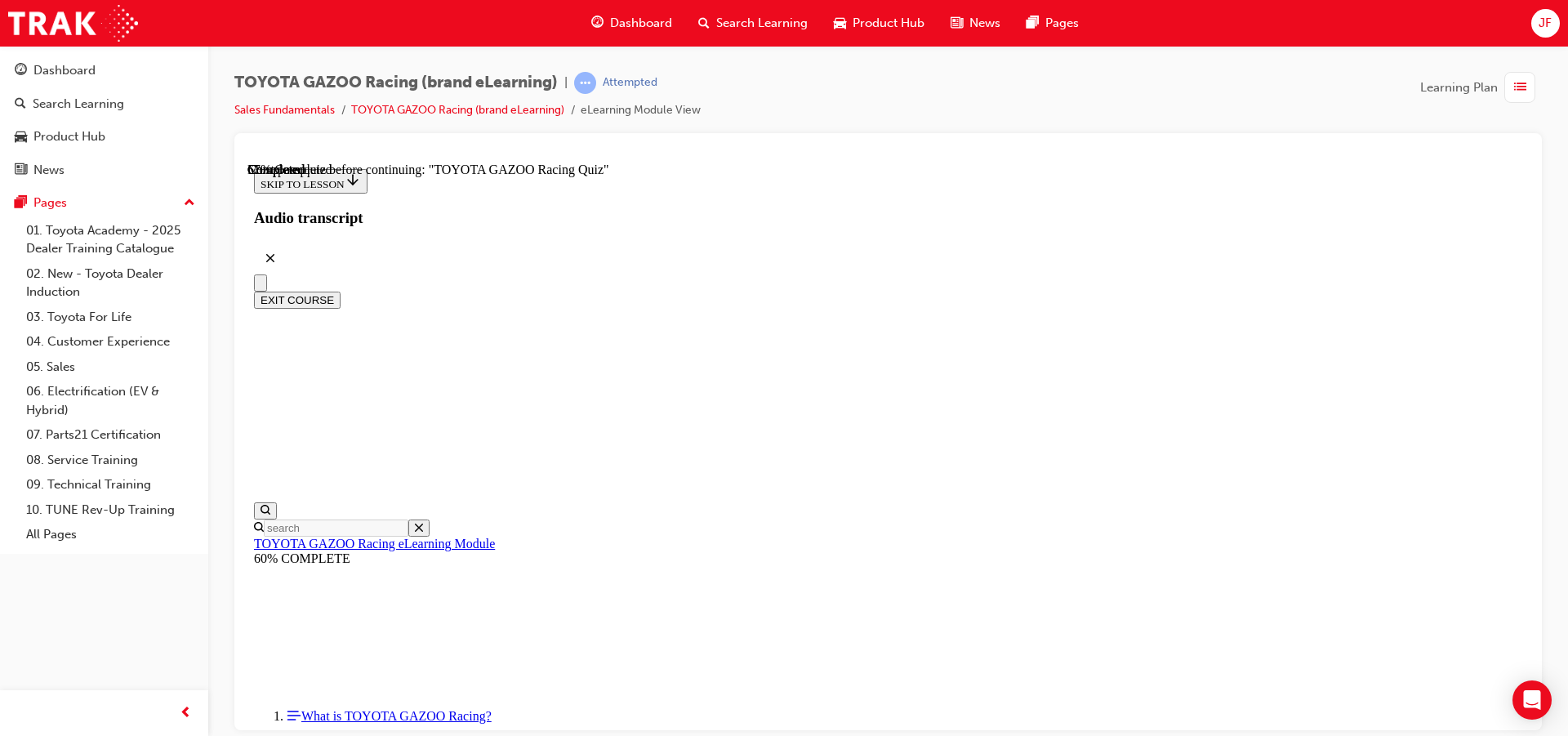
radio input "true"
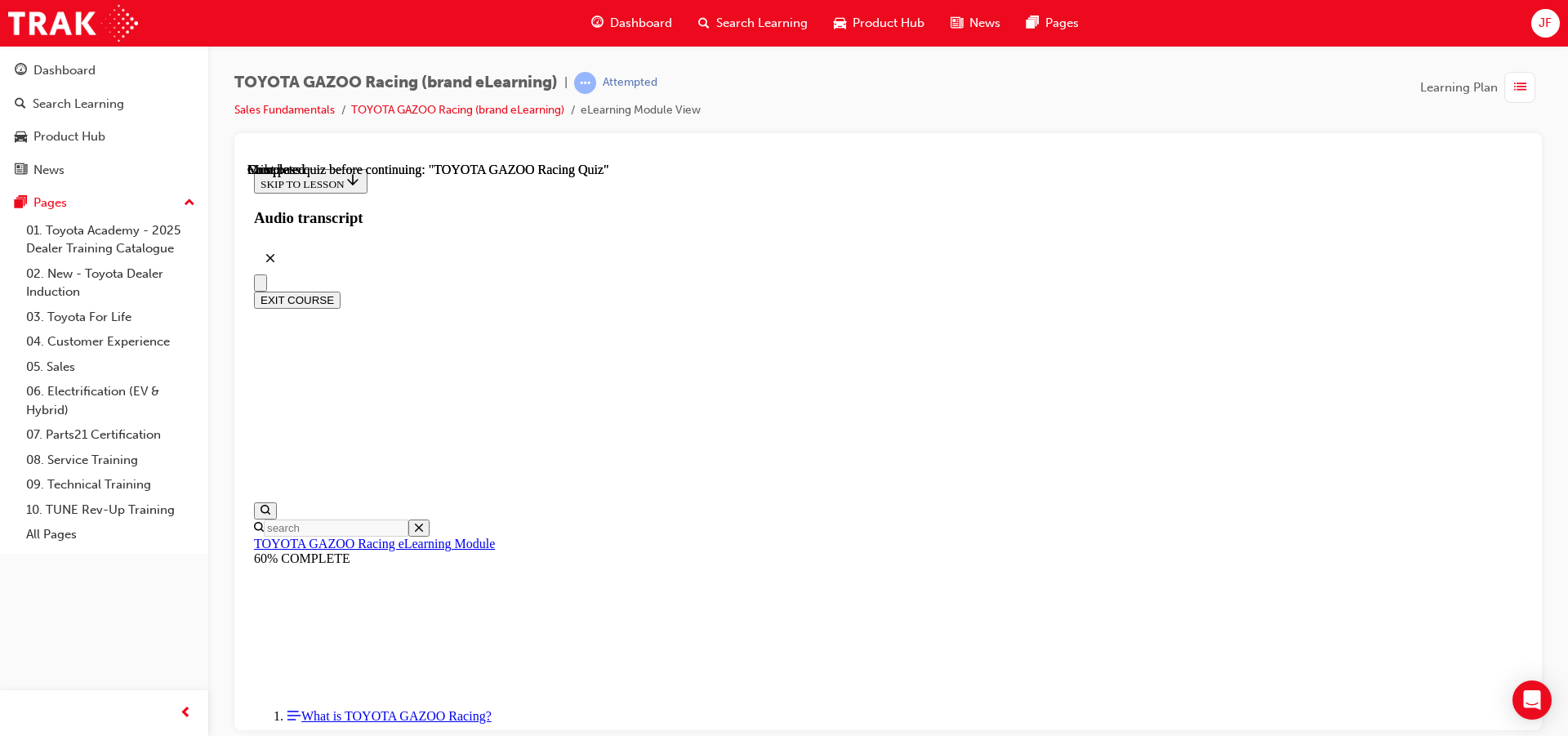
scroll to position [51, 0]
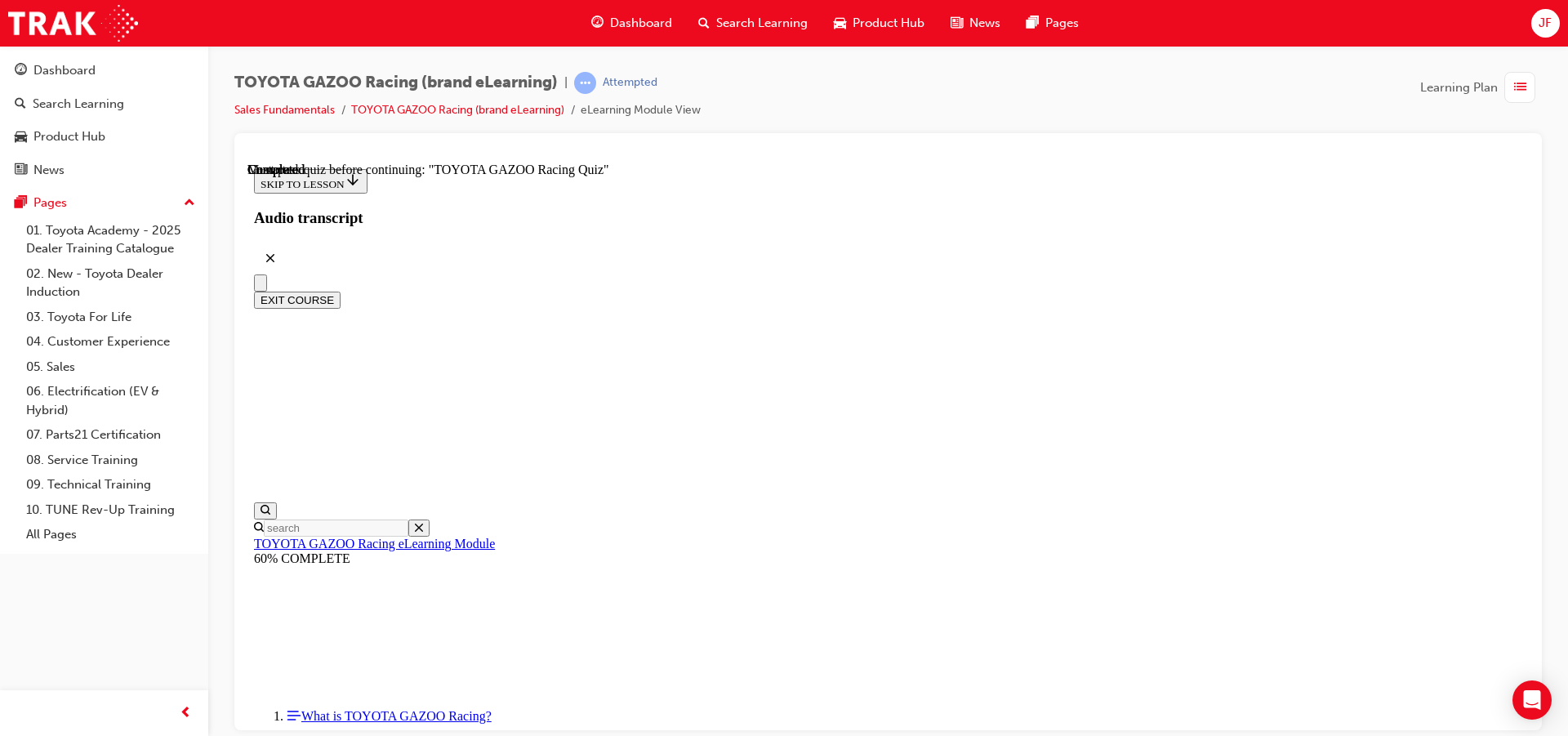
radio input "true"
drag, startPoint x: 967, startPoint y: 646, endPoint x: 959, endPoint y: 648, distance: 8.2
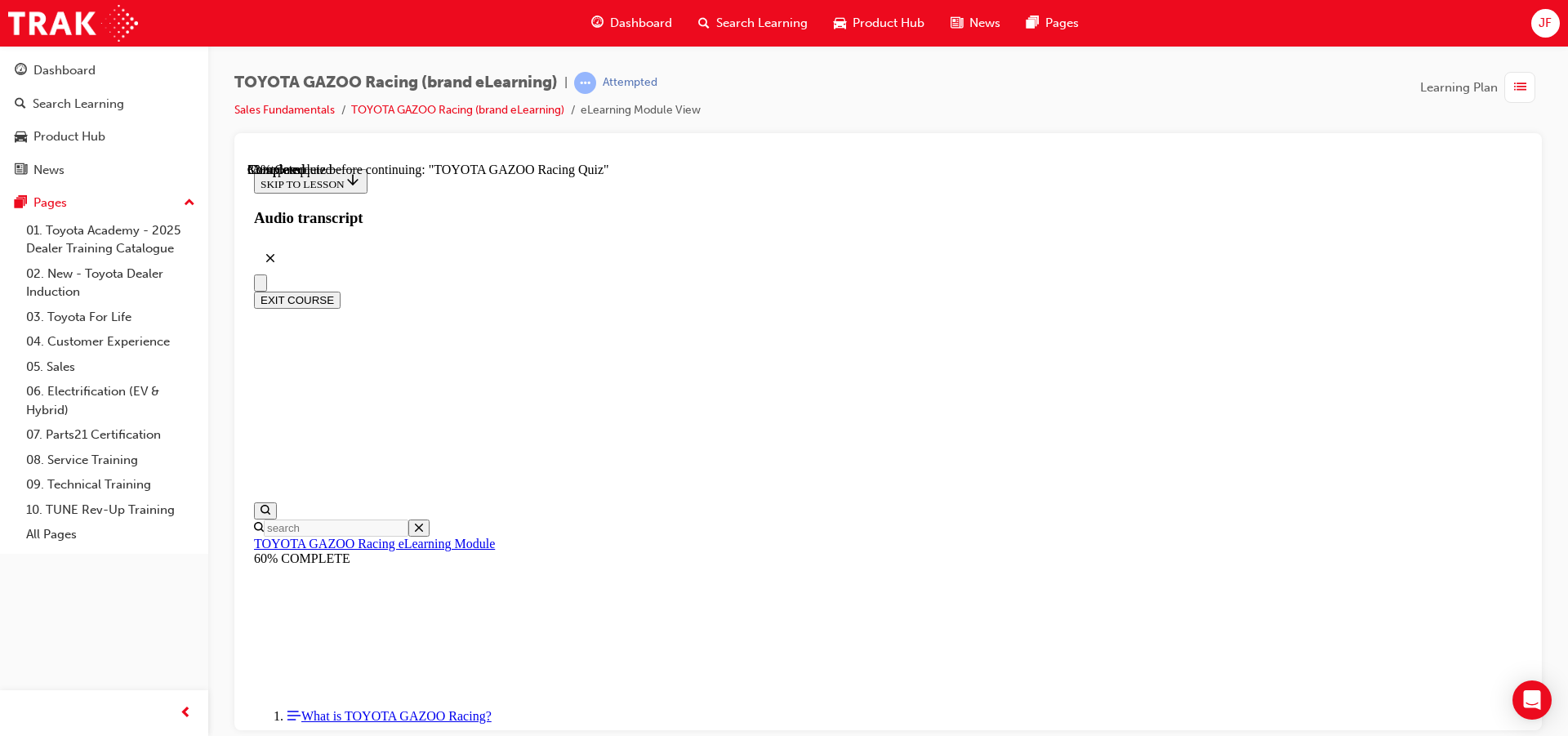
scroll to position [183, 0]
radio input "true"
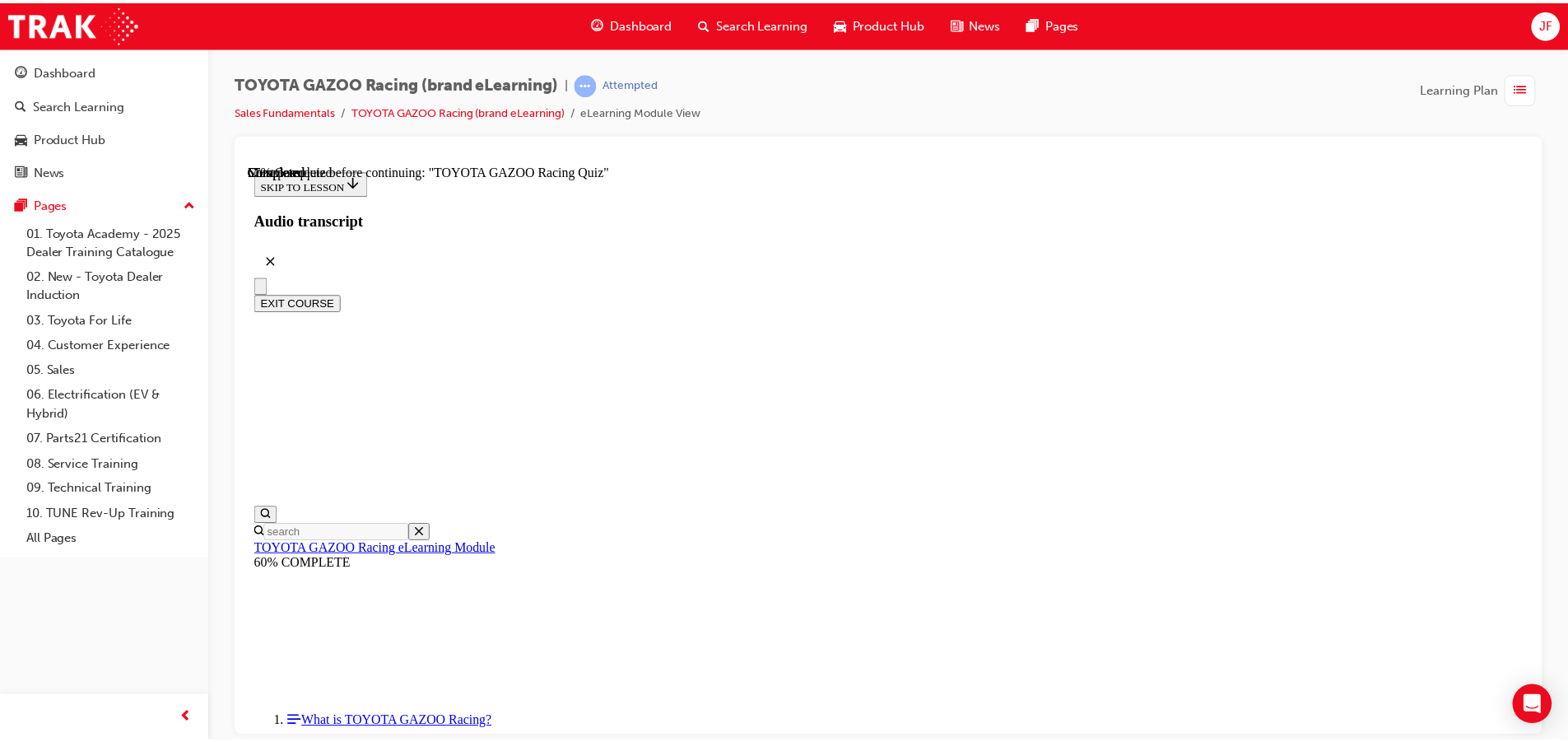
scroll to position [189, 0]
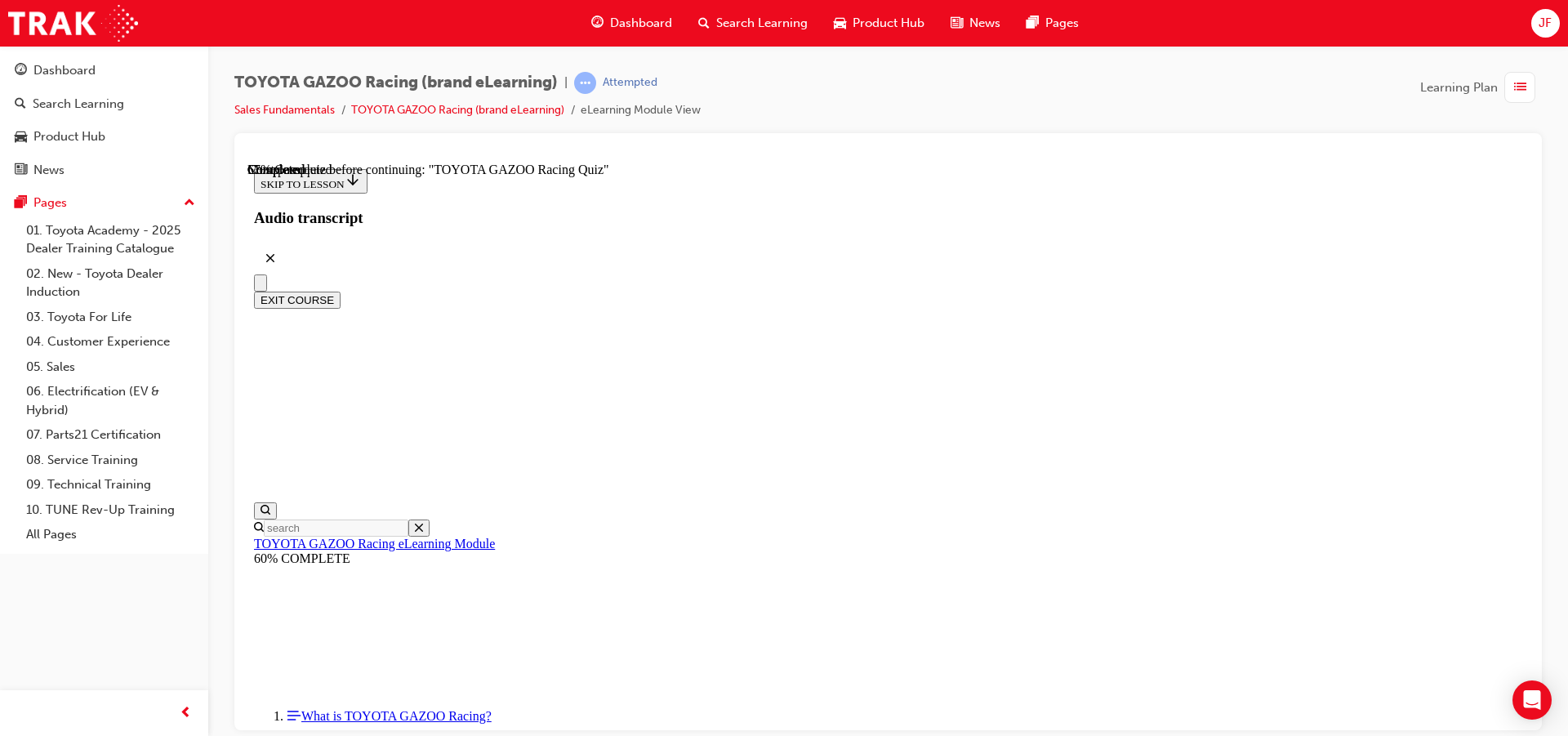
radio input "true"
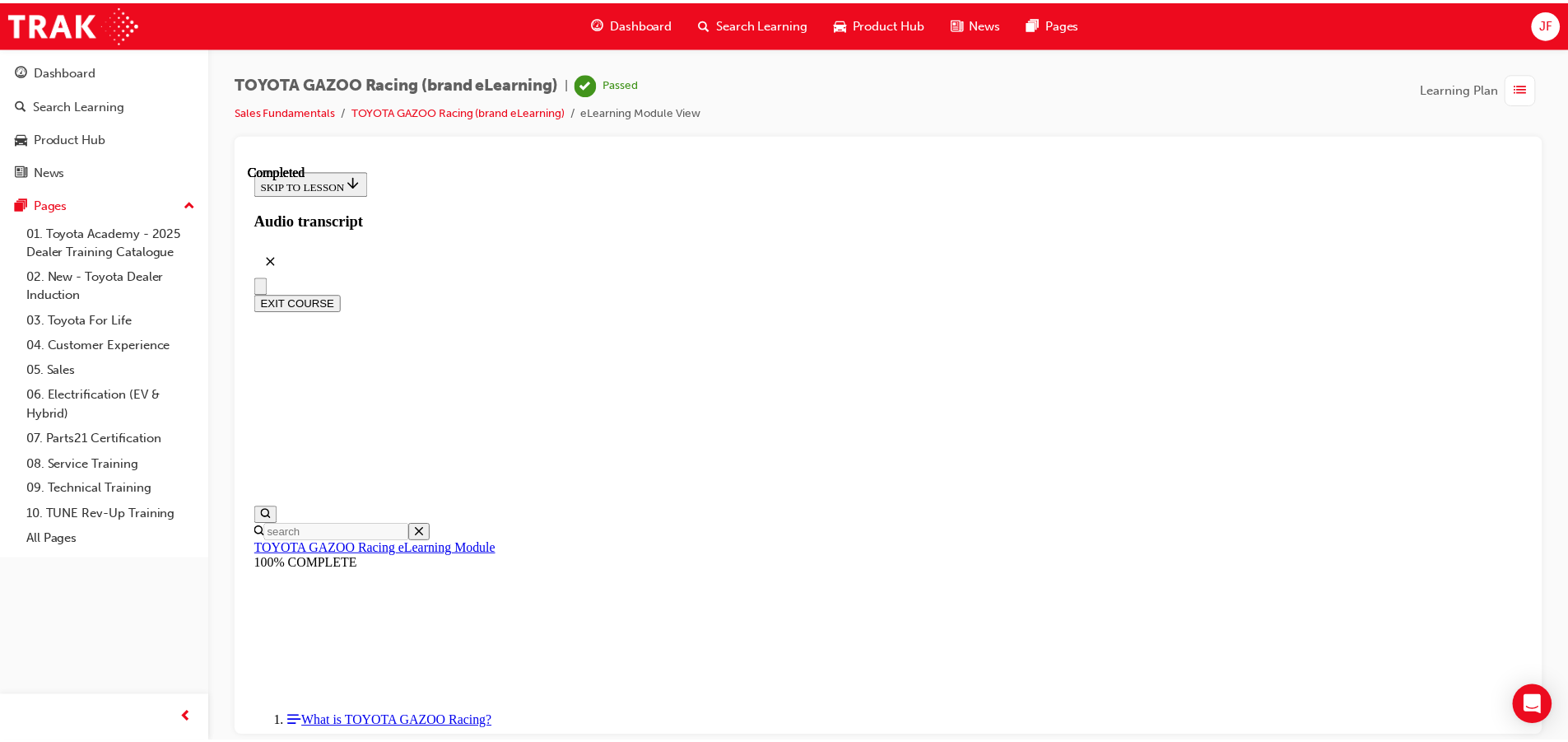
scroll to position [1834, 0]
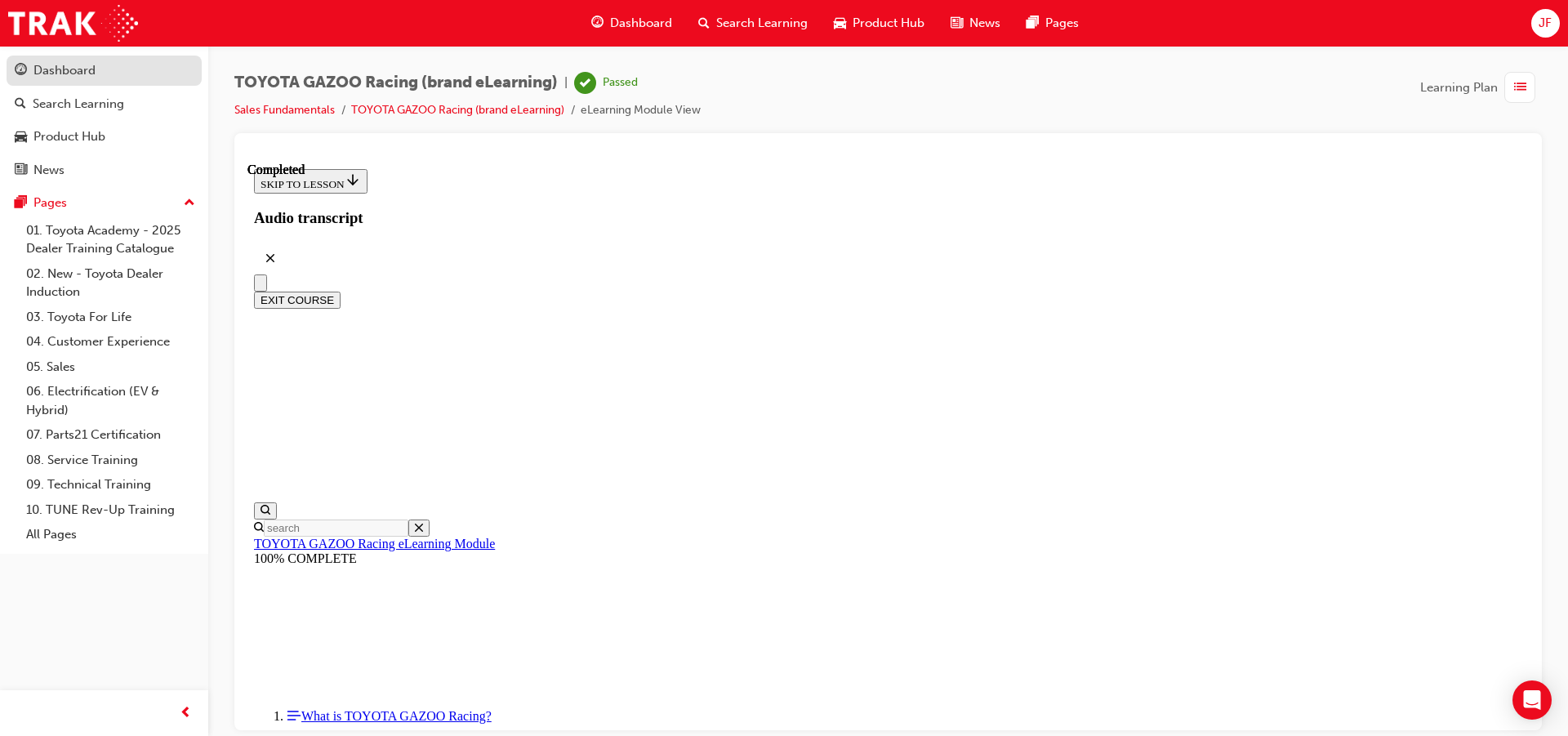
click at [100, 70] on div "Dashboard" at bounding box center [104, 71] width 179 height 21
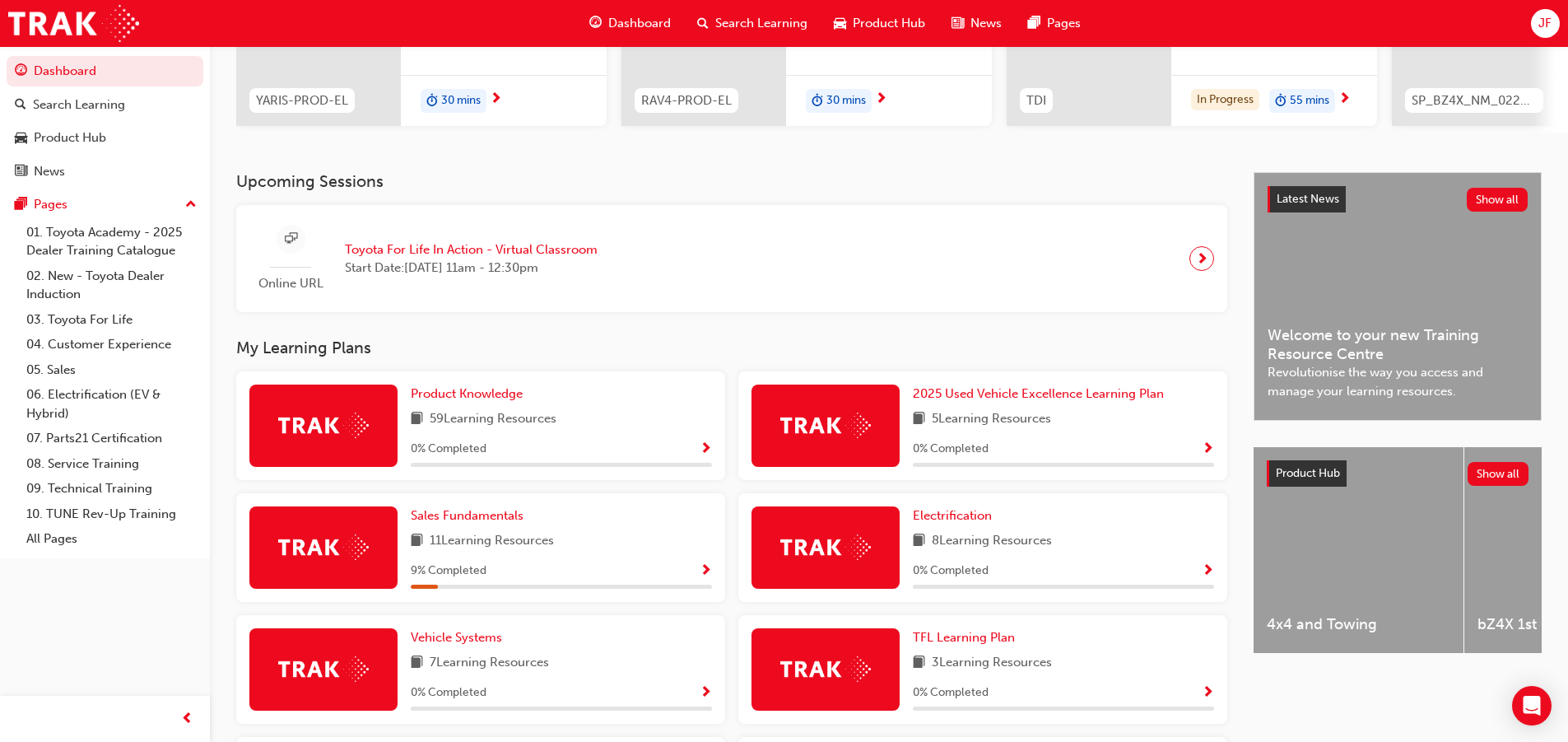
scroll to position [560, 0]
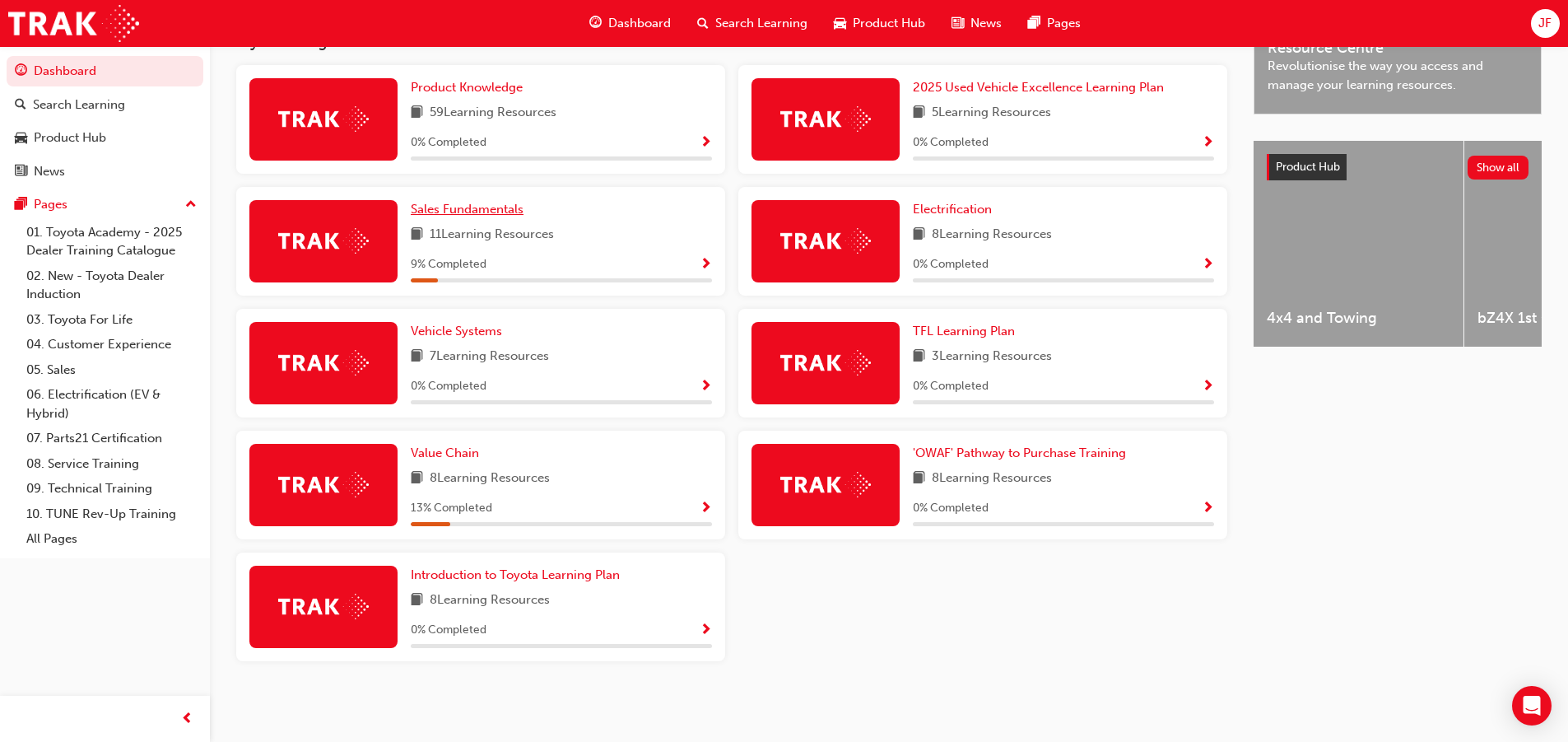
click at [470, 215] on span "Sales Fundamentals" at bounding box center [468, 209] width 113 height 15
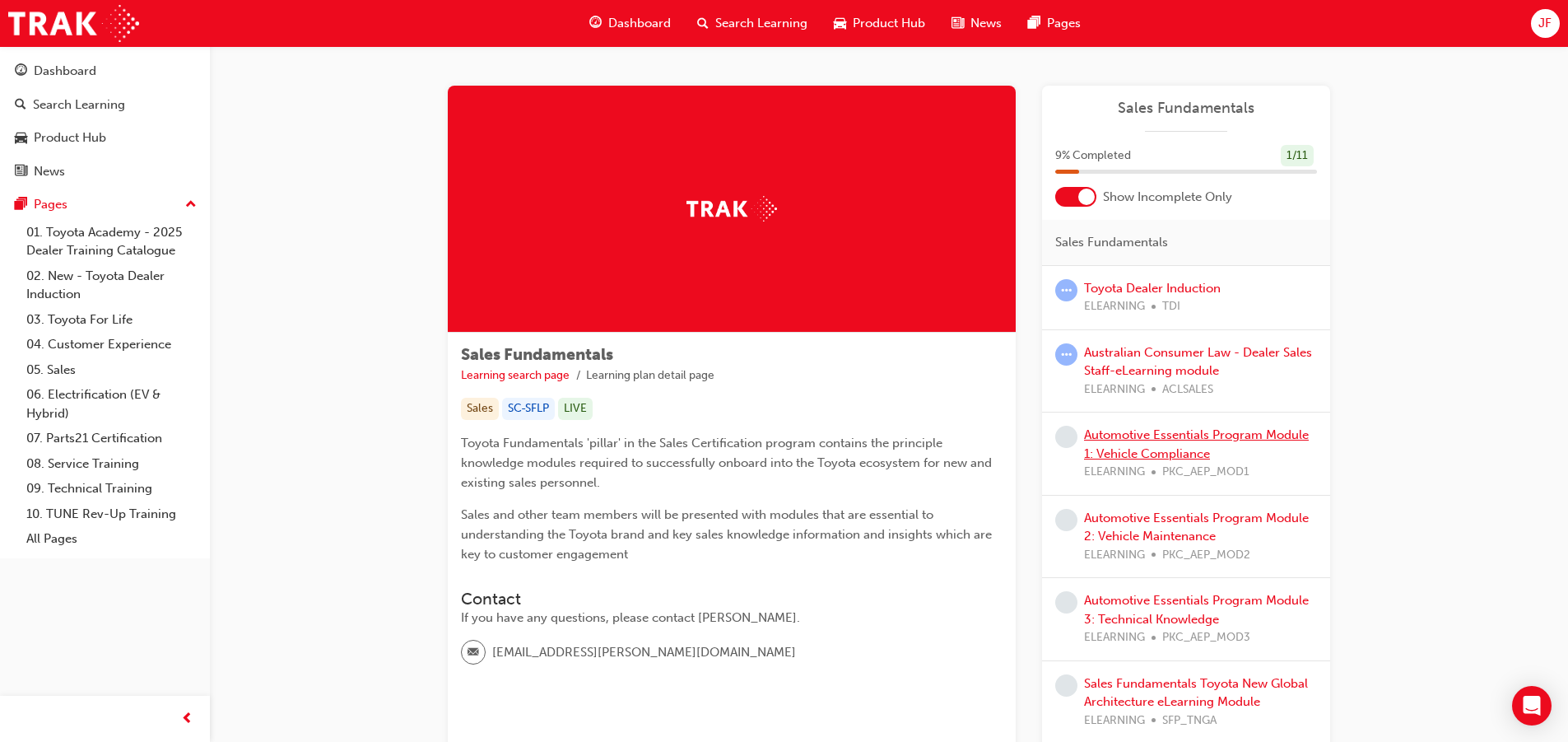
click at [1174, 449] on link "Automotive Essentials Program Module 1: Vehicle Compliance" at bounding box center [1197, 444] width 225 height 34
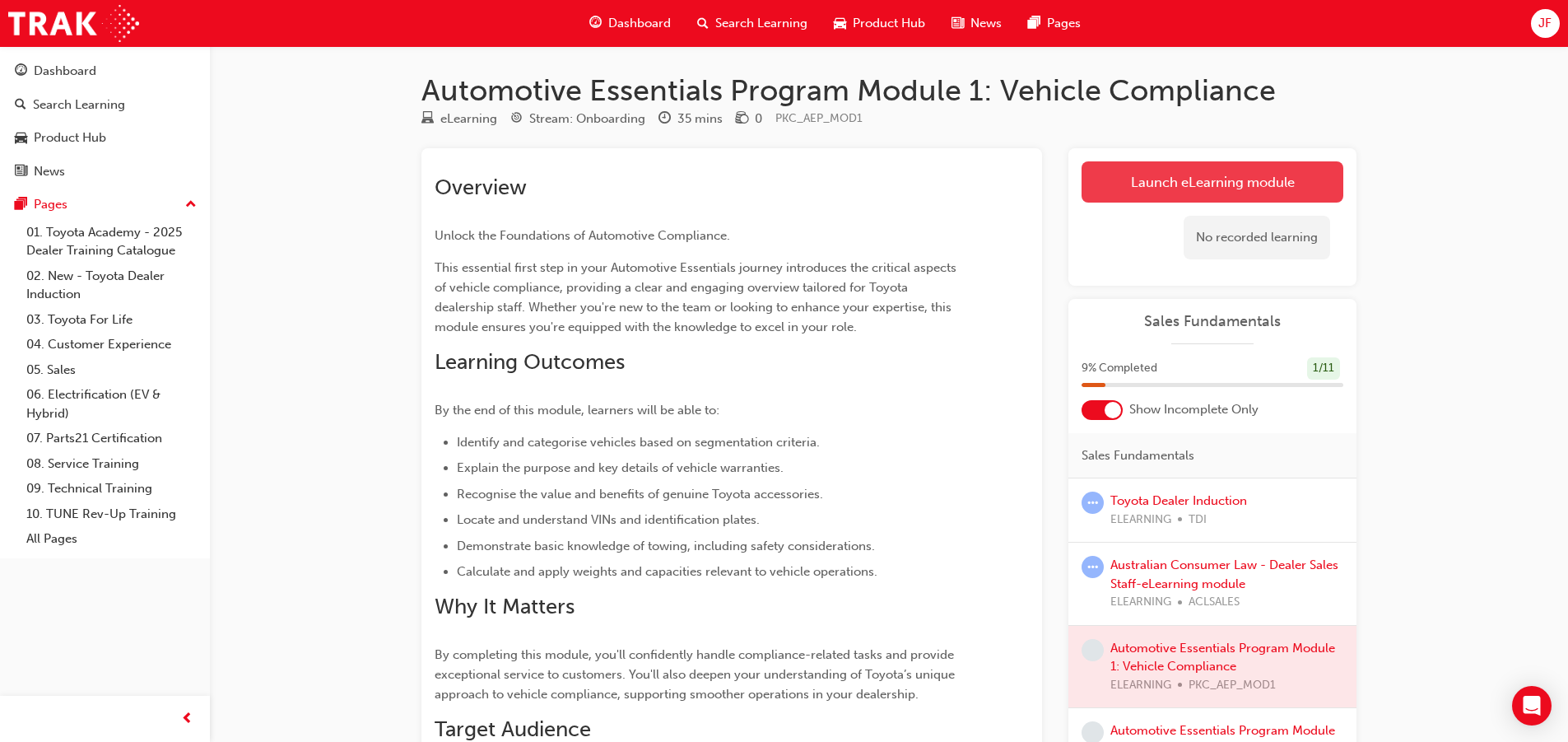
click at [1233, 180] on link "Launch eLearning module" at bounding box center [1212, 182] width 261 height 42
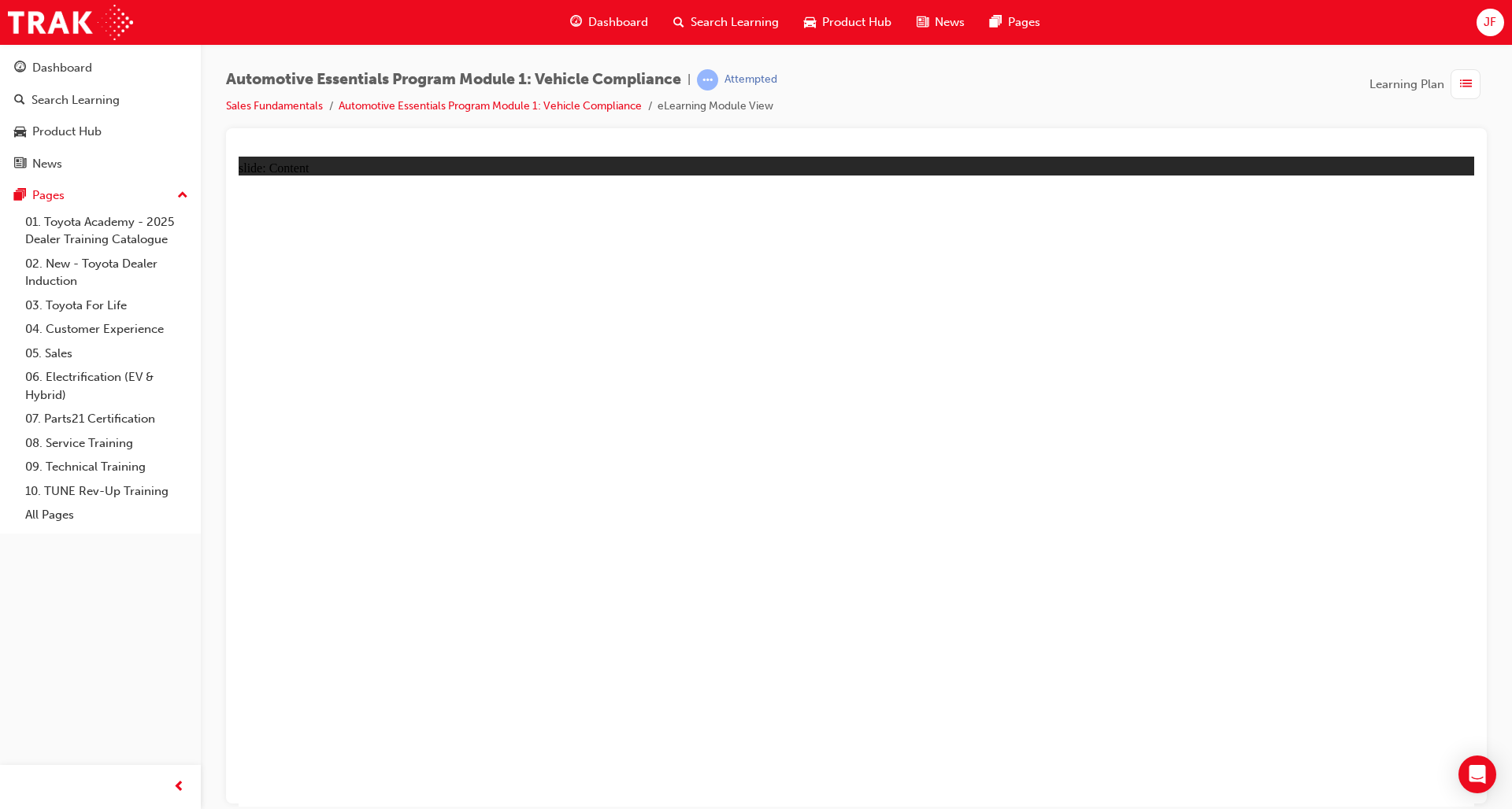
drag, startPoint x: 1269, startPoint y: 537, endPoint x: 1275, endPoint y: 560, distance: 23.8
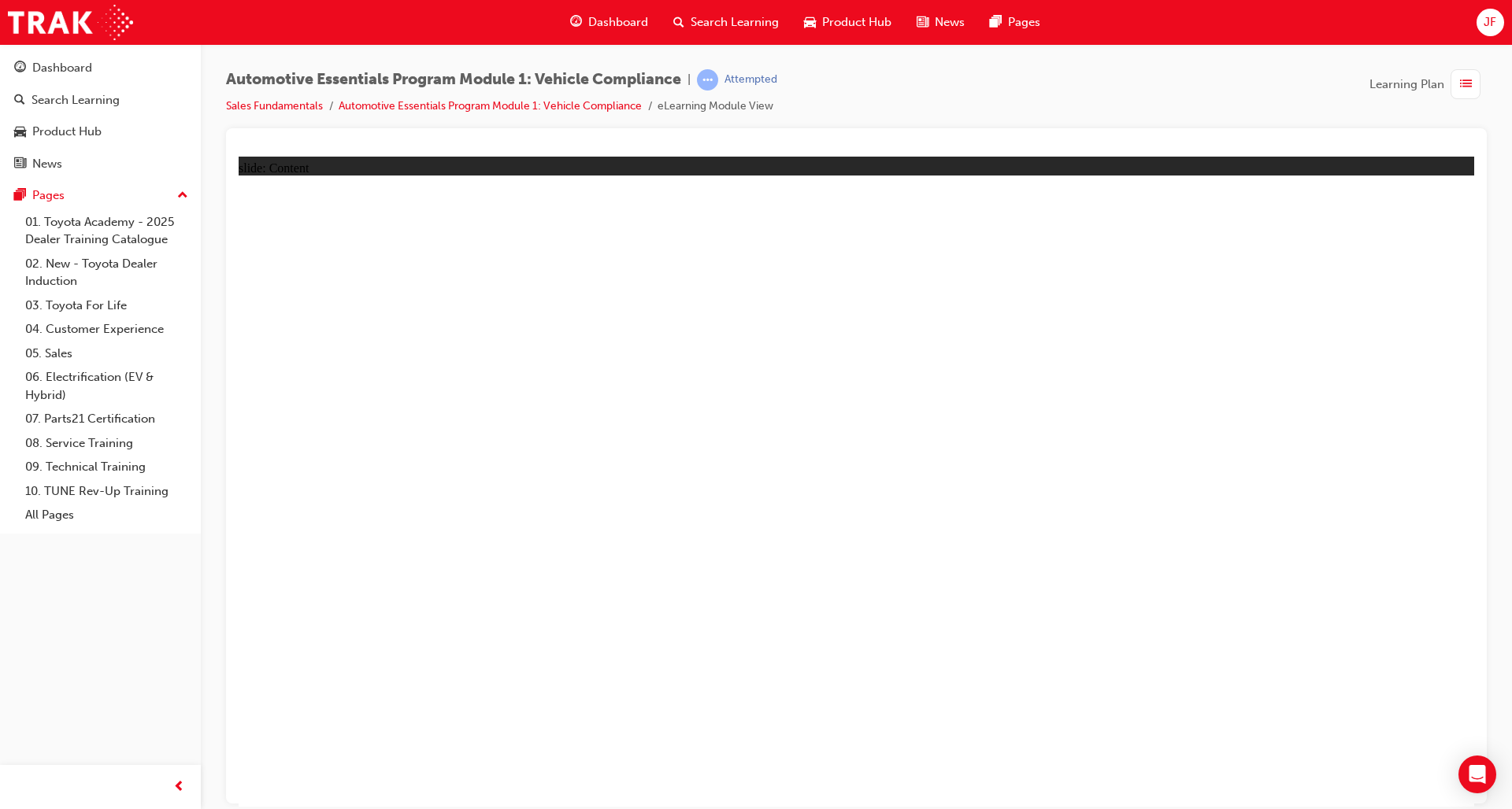
drag, startPoint x: 1238, startPoint y: 292, endPoint x: 1341, endPoint y: 338, distance: 112.8
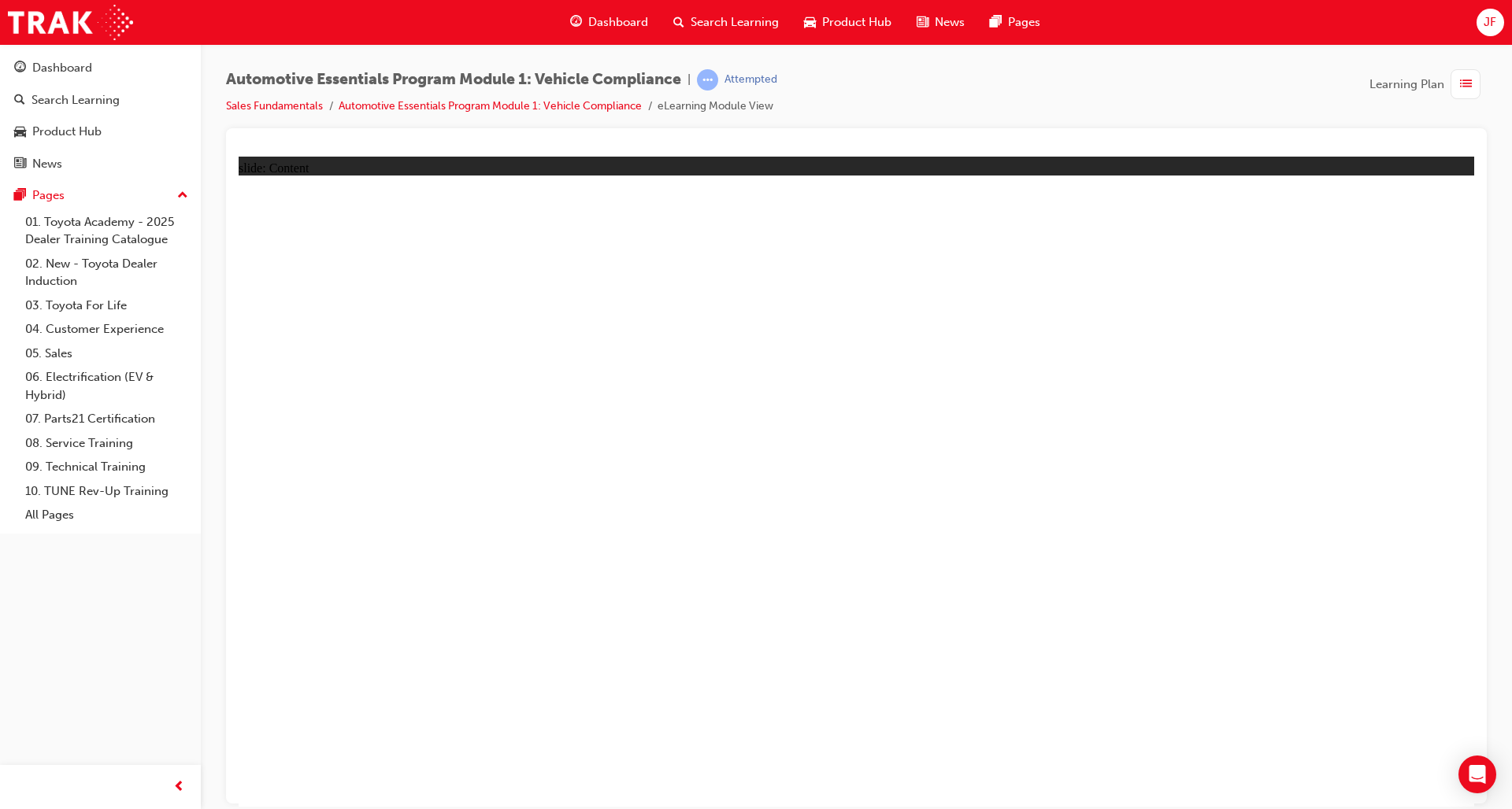
drag, startPoint x: 1310, startPoint y: 646, endPoint x: 1266, endPoint y: 654, distance: 44.7
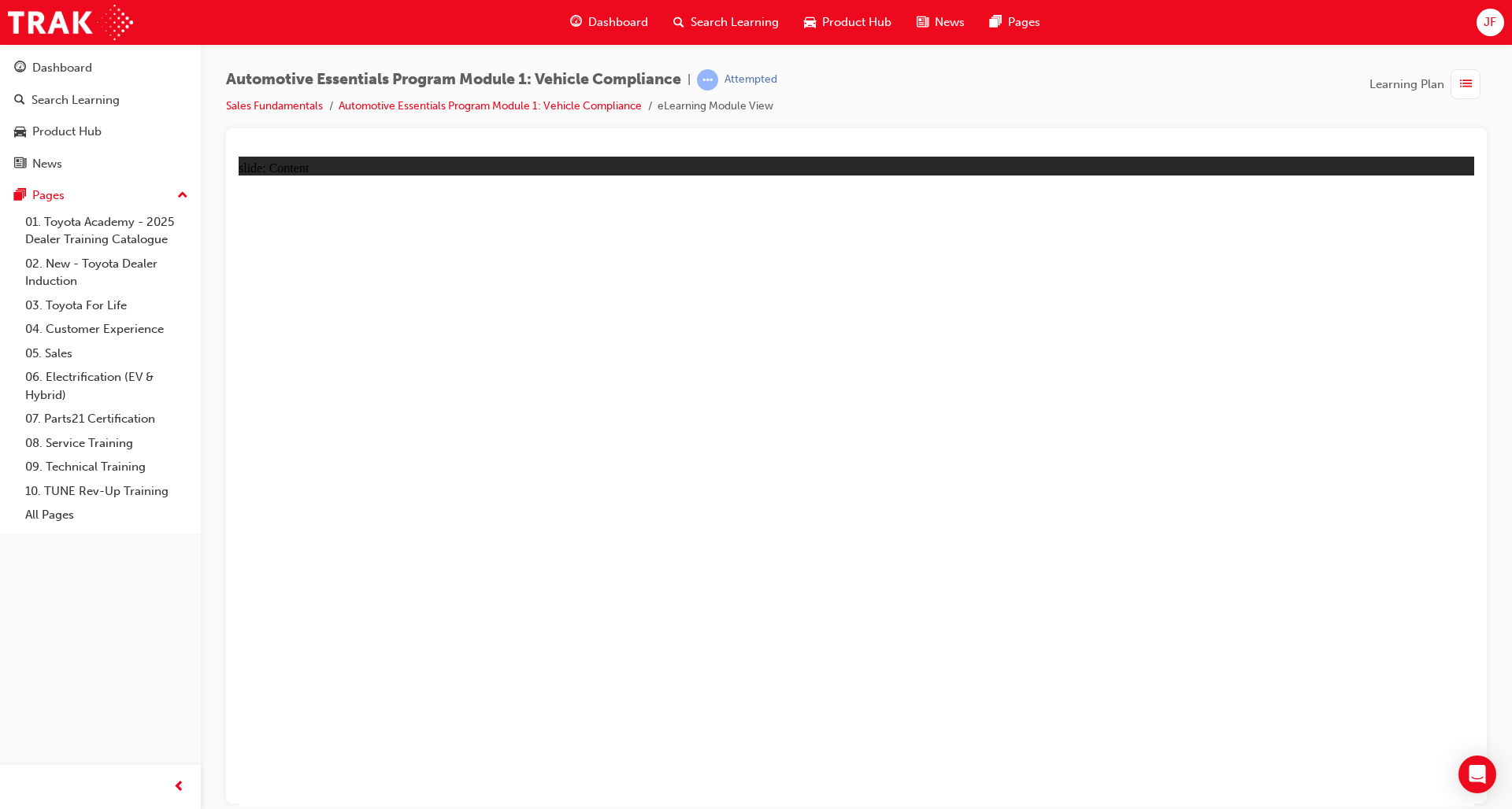
drag, startPoint x: 1406, startPoint y: 659, endPoint x: 1058, endPoint y: 706, distance: 351.2
drag, startPoint x: 1447, startPoint y: 678, endPoint x: 1233, endPoint y: 734, distance: 221.2
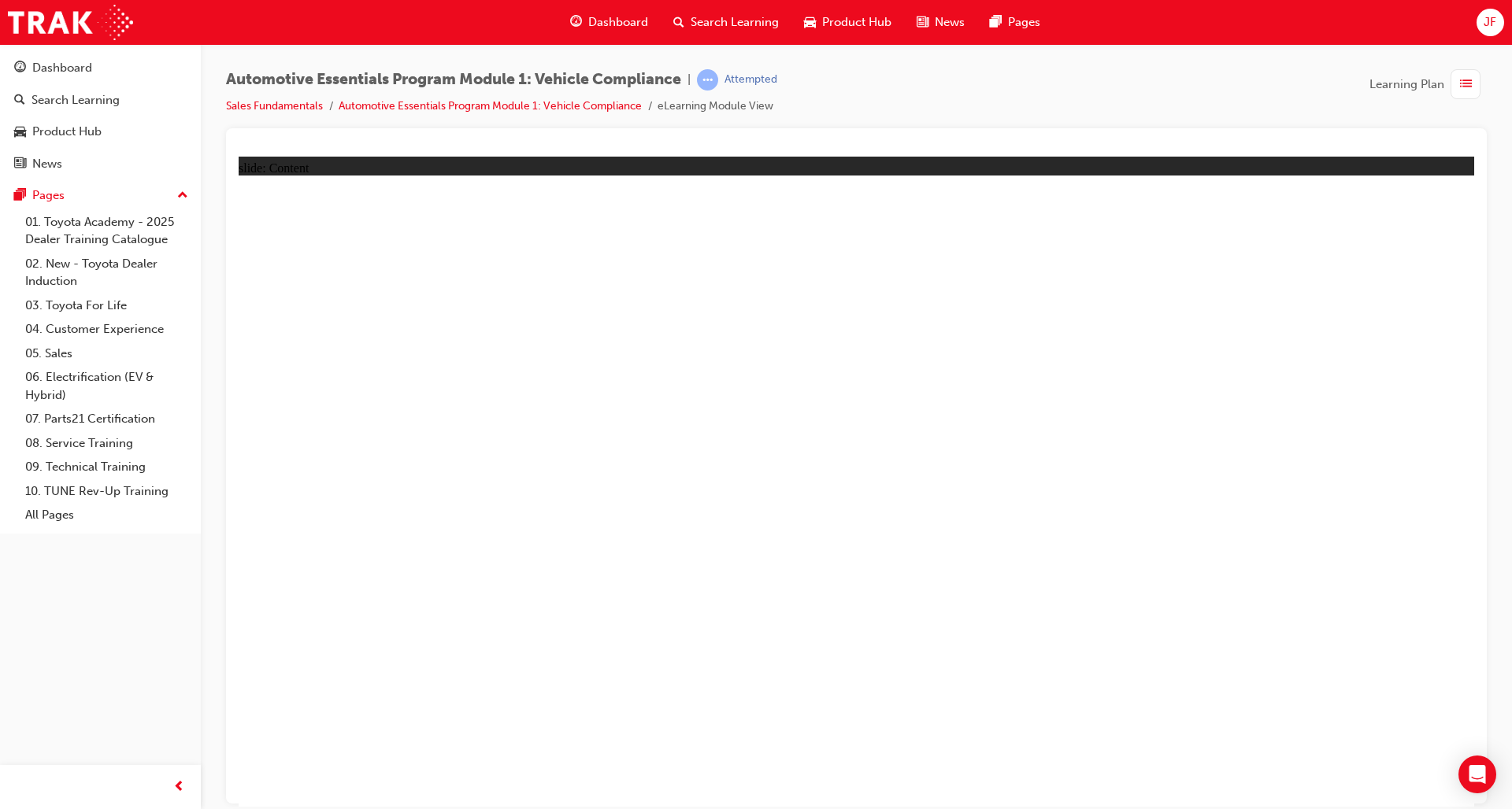
drag, startPoint x: 729, startPoint y: 444, endPoint x: 1499, endPoint y: 464, distance: 770.3
drag, startPoint x: 395, startPoint y: 523, endPoint x: 1117, endPoint y: 517, distance: 722.0
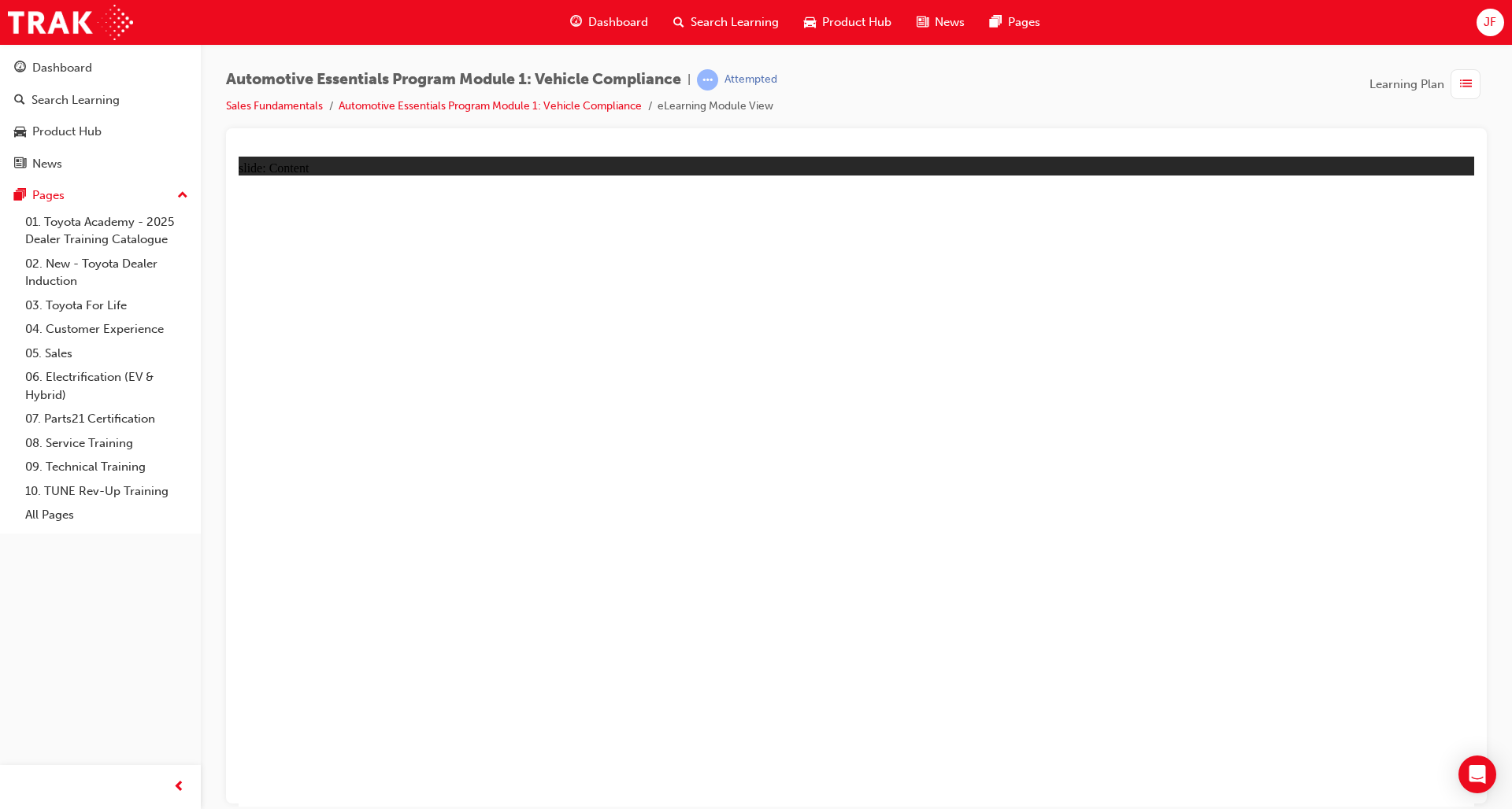
drag, startPoint x: 1076, startPoint y: 633, endPoint x: 1039, endPoint y: 692, distance: 69.6
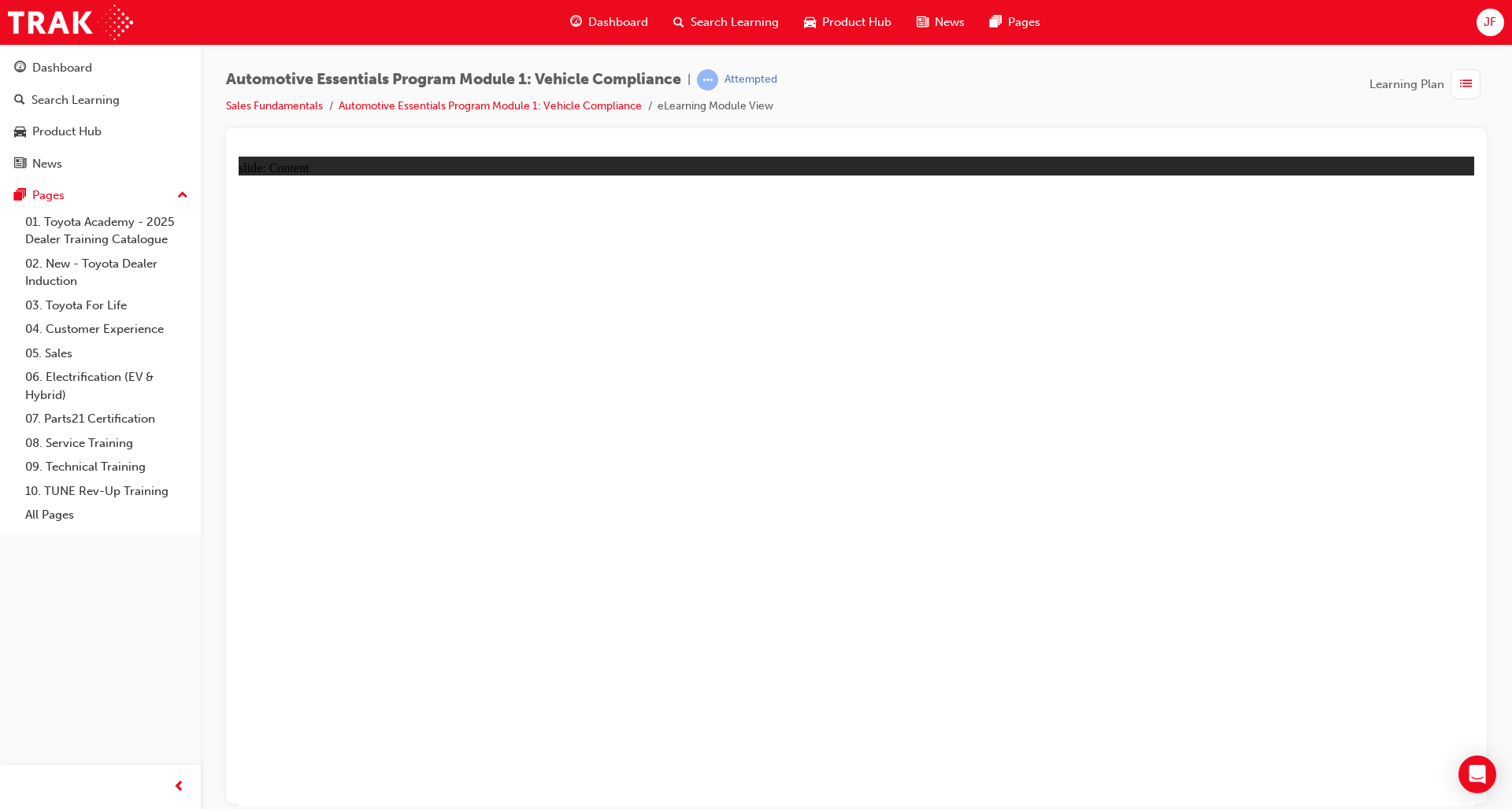
drag, startPoint x: 566, startPoint y: 752, endPoint x: 585, endPoint y: 534, distance: 218.8
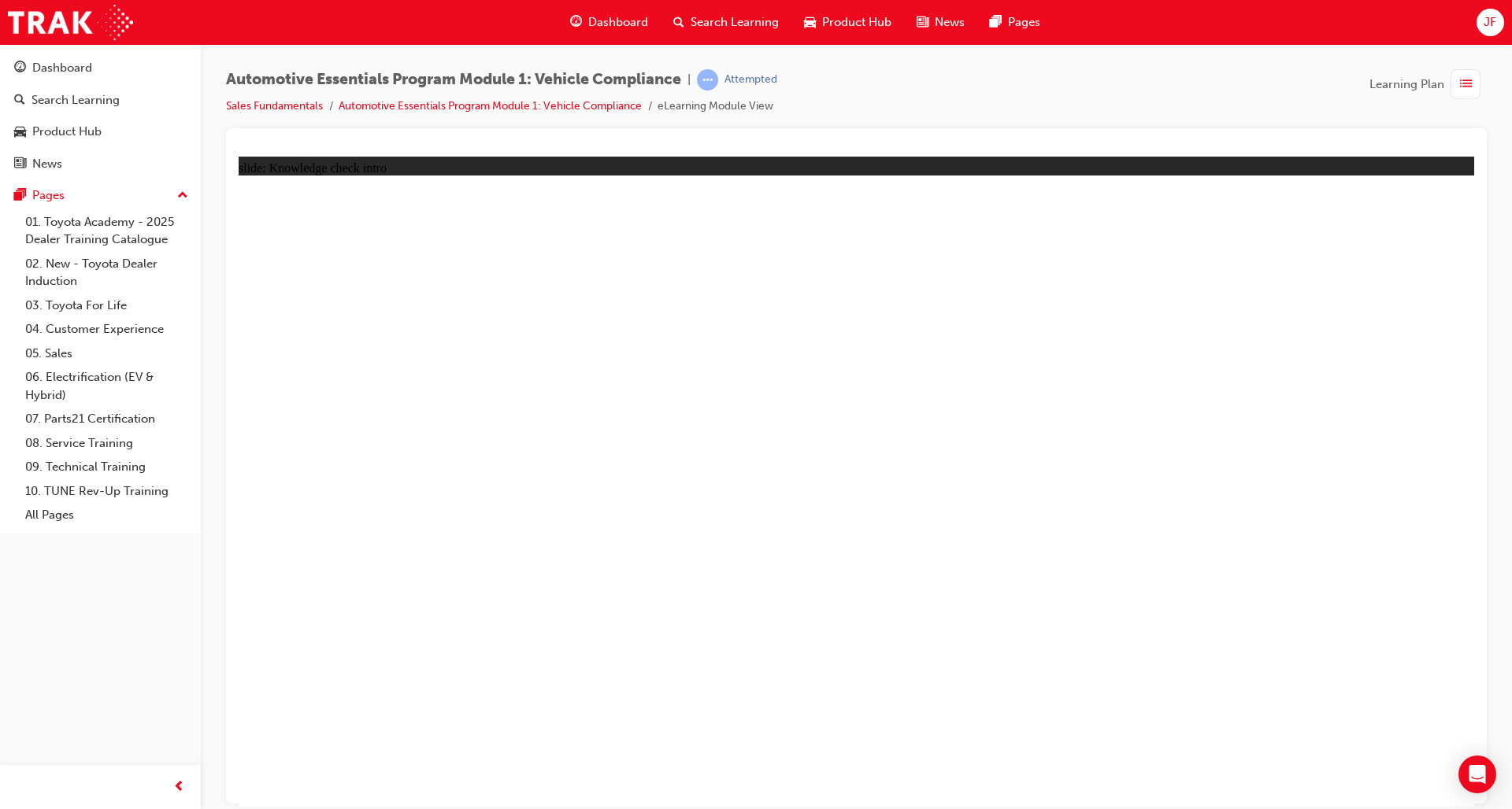
radio input "true"
drag, startPoint x: 945, startPoint y: 708, endPoint x: 986, endPoint y: 696, distance: 42.7
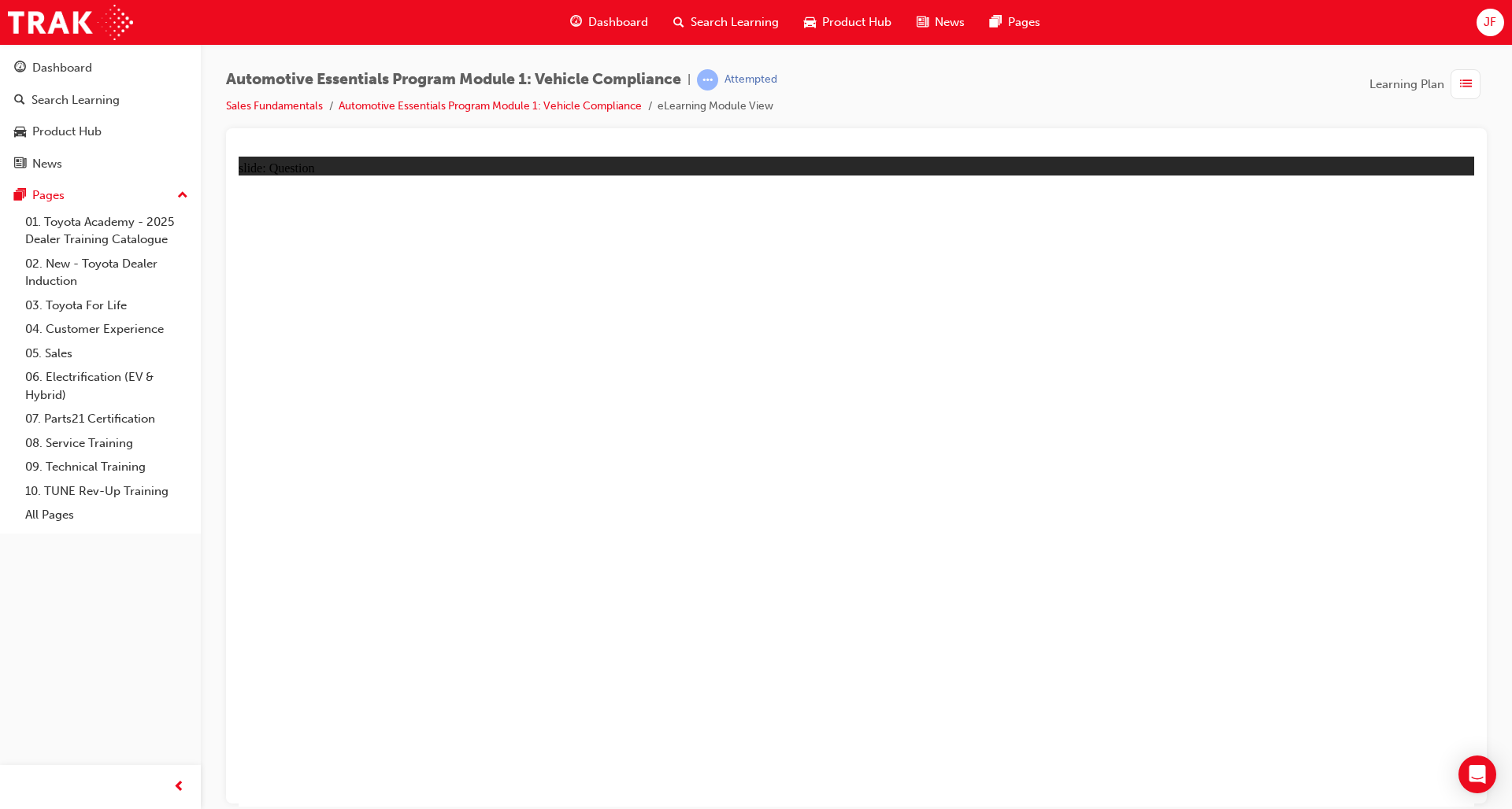
radio input "true"
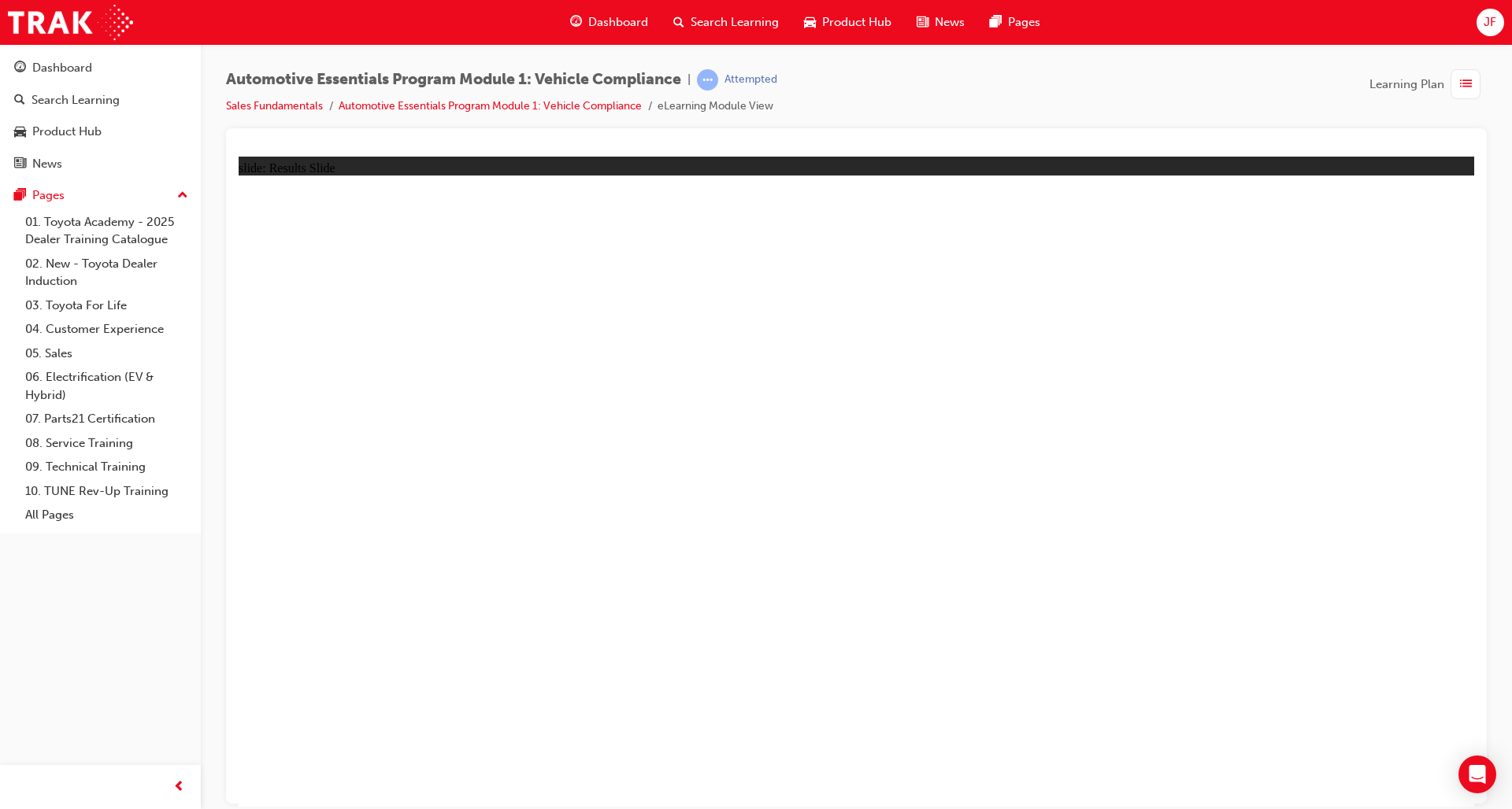
drag, startPoint x: 1028, startPoint y: 908, endPoint x: 987, endPoint y: 908, distance: 41.0
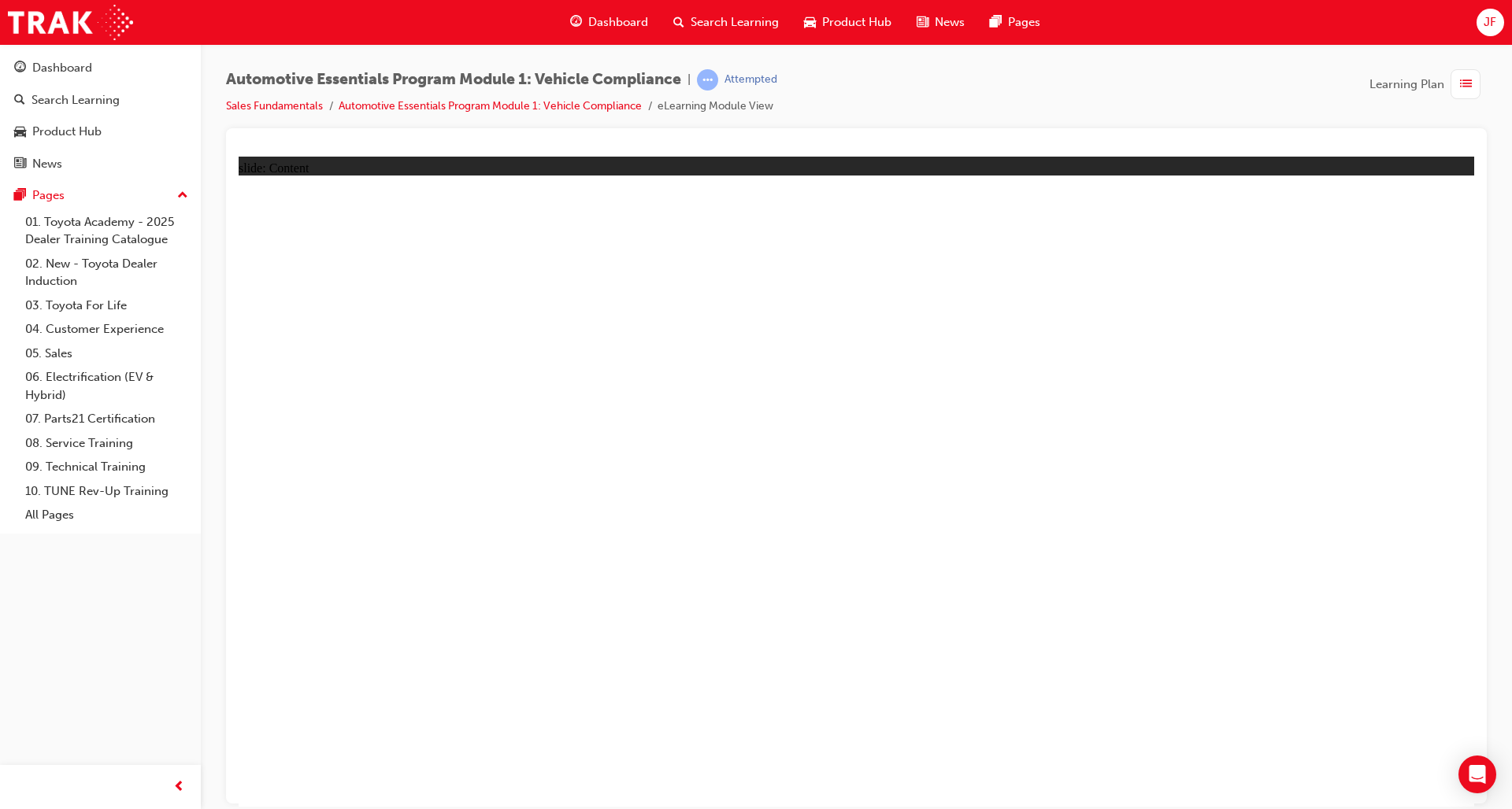
drag, startPoint x: 1024, startPoint y: 795, endPoint x: 643, endPoint y: 800, distance: 381.0
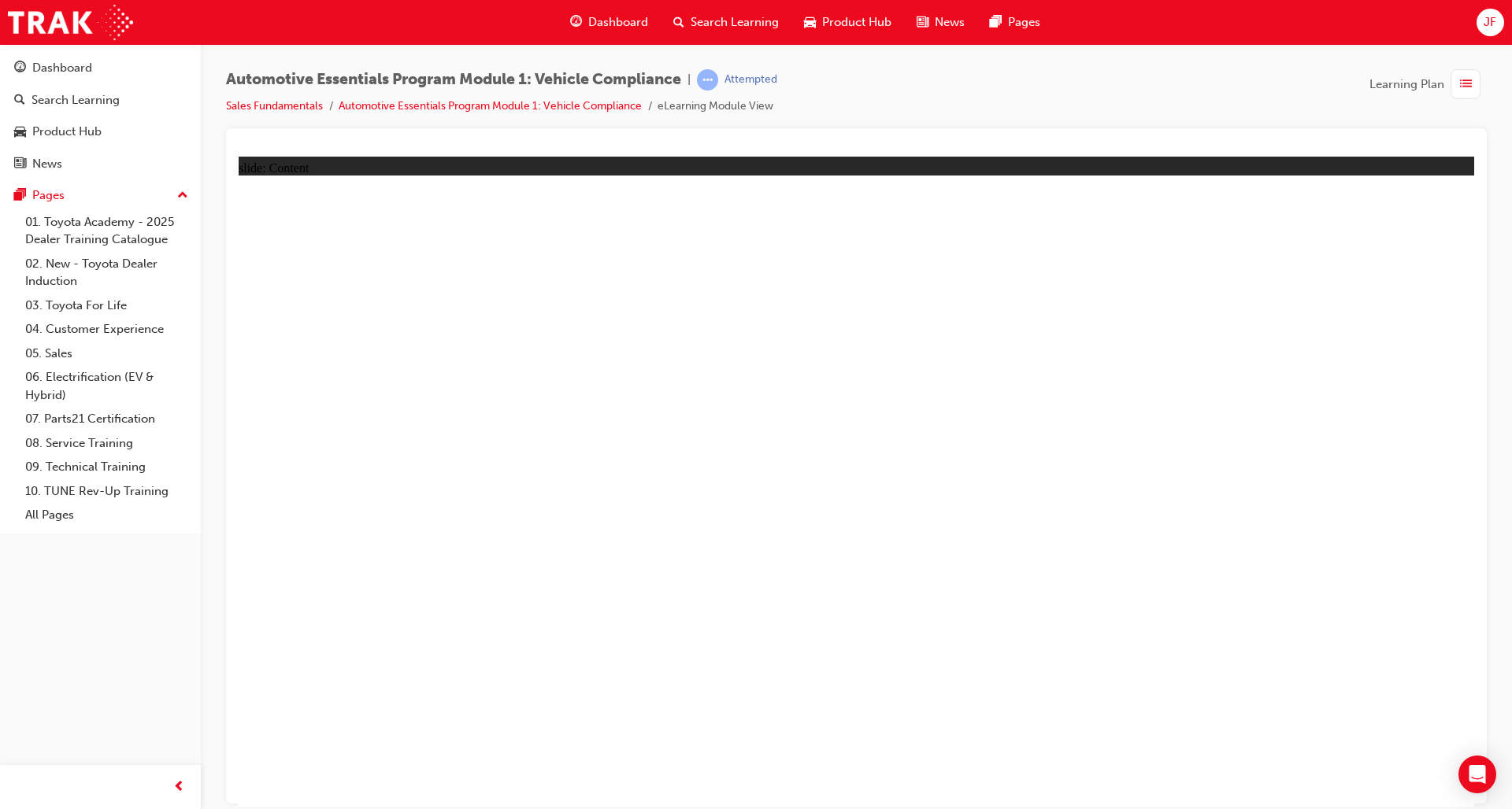
radio input "true"
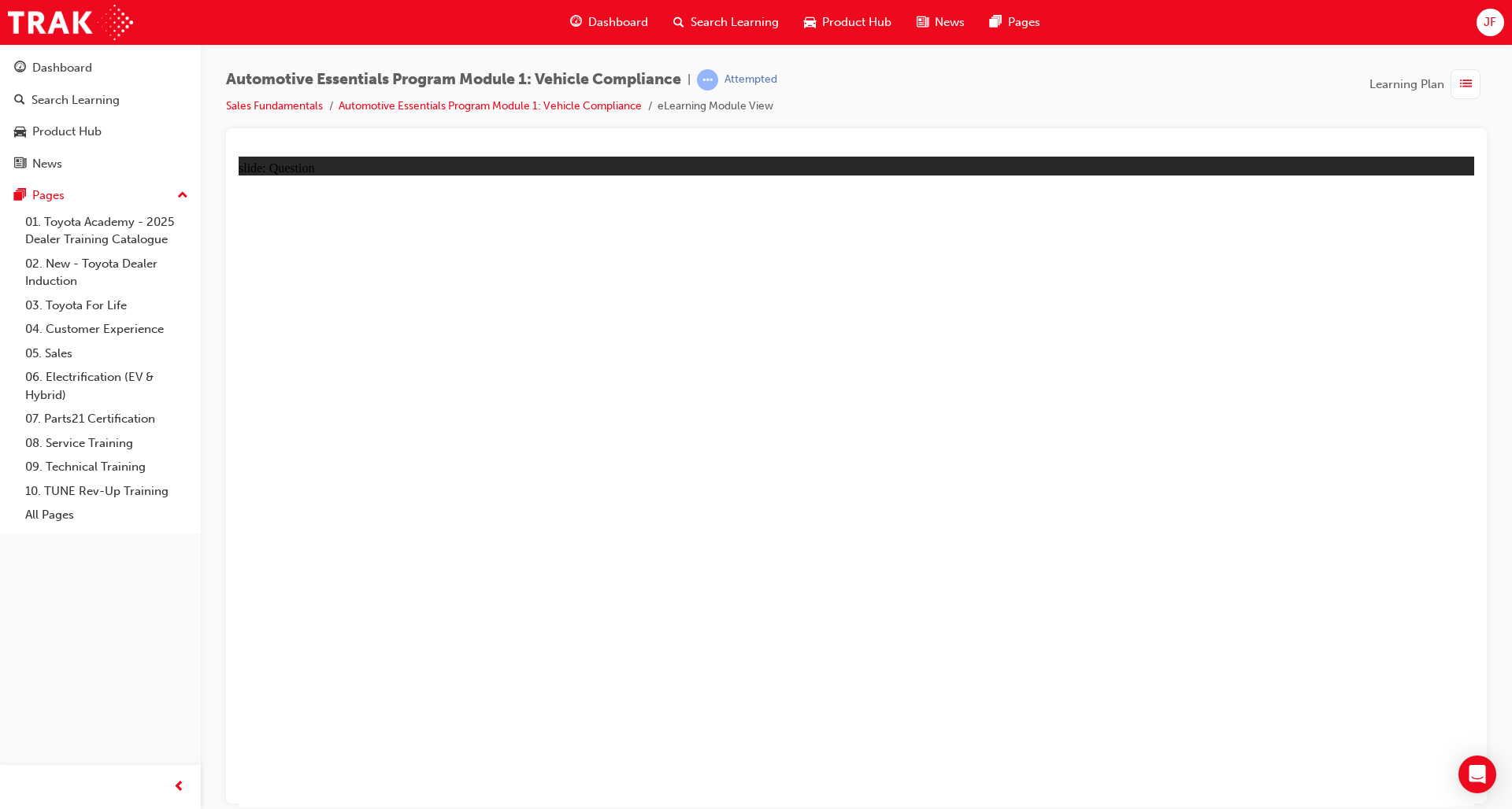
radio input "true"
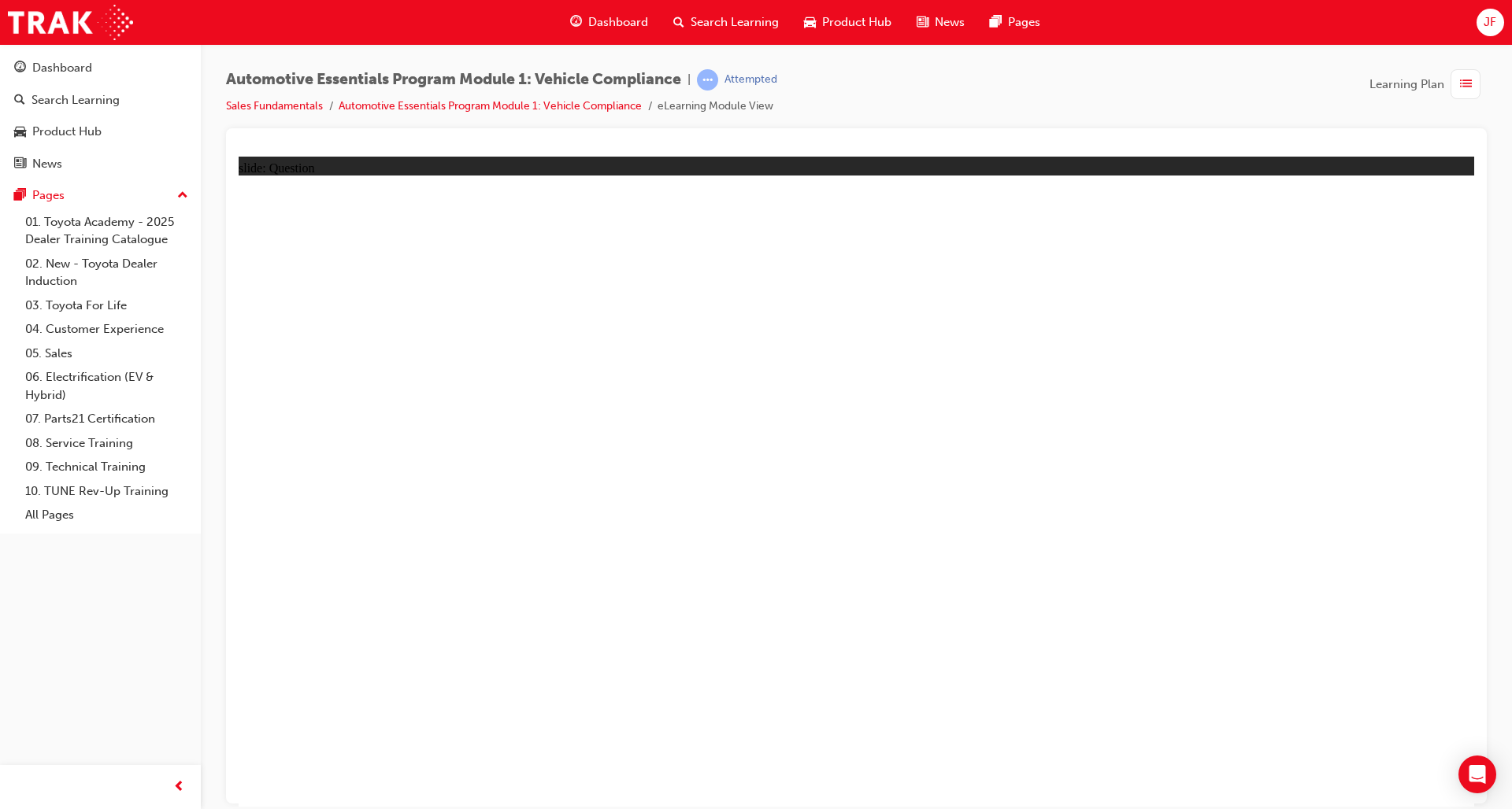
radio input "true"
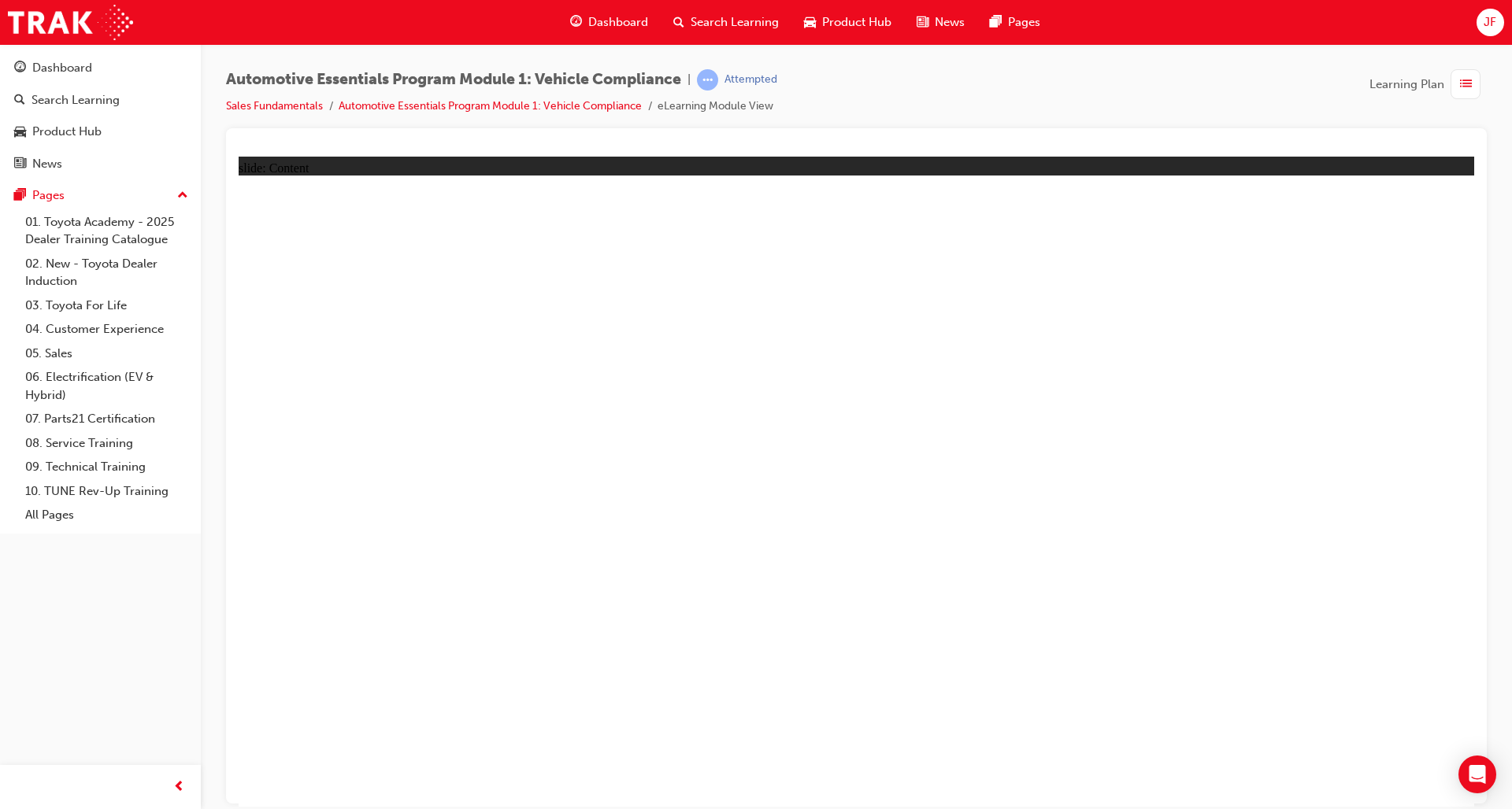
drag, startPoint x: 1006, startPoint y: 674, endPoint x: 963, endPoint y: 678, distance: 43.2
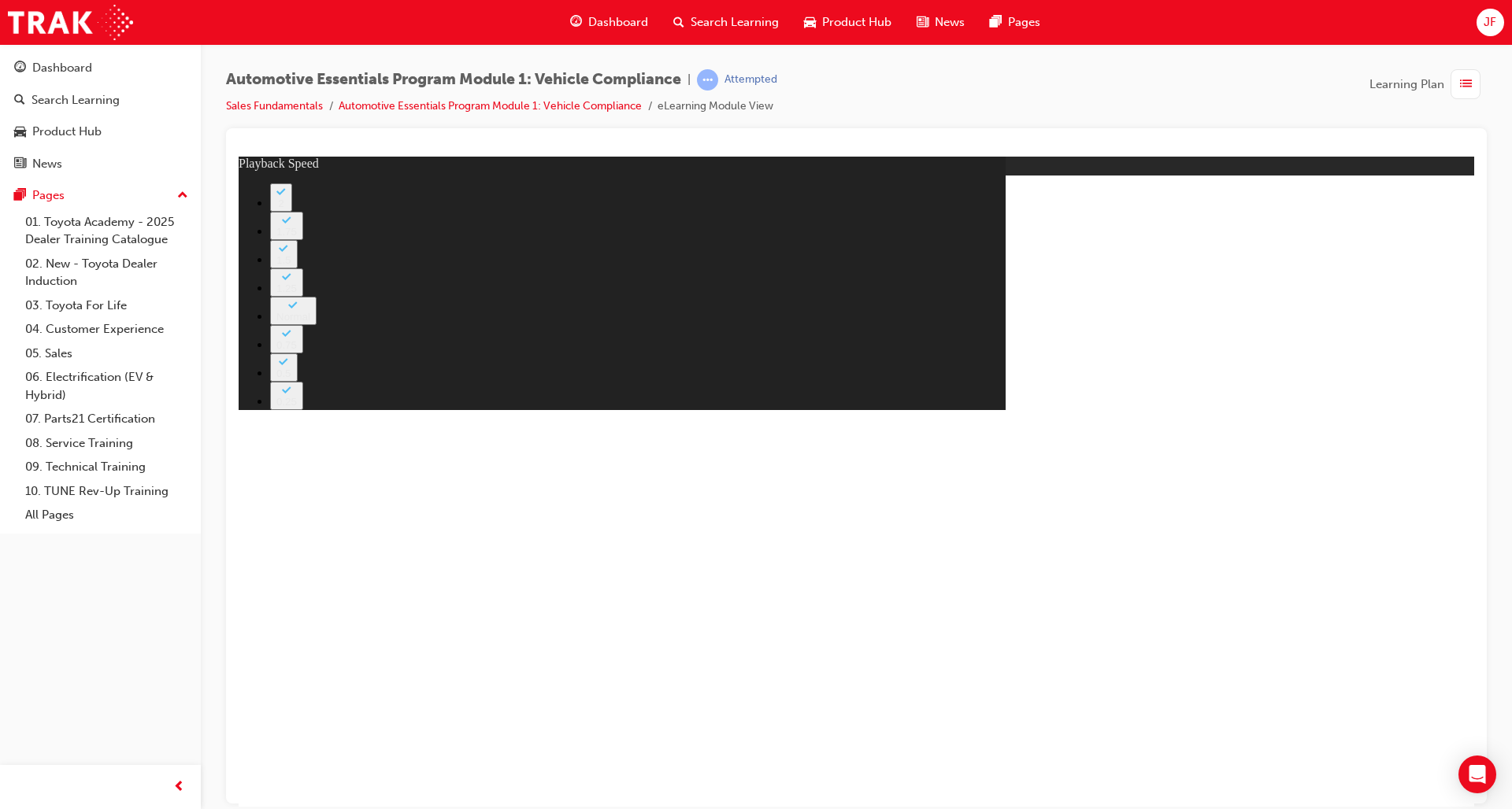
drag, startPoint x: 1237, startPoint y: 702, endPoint x: 1646, endPoint y: 684, distance: 409.4
type input "43"
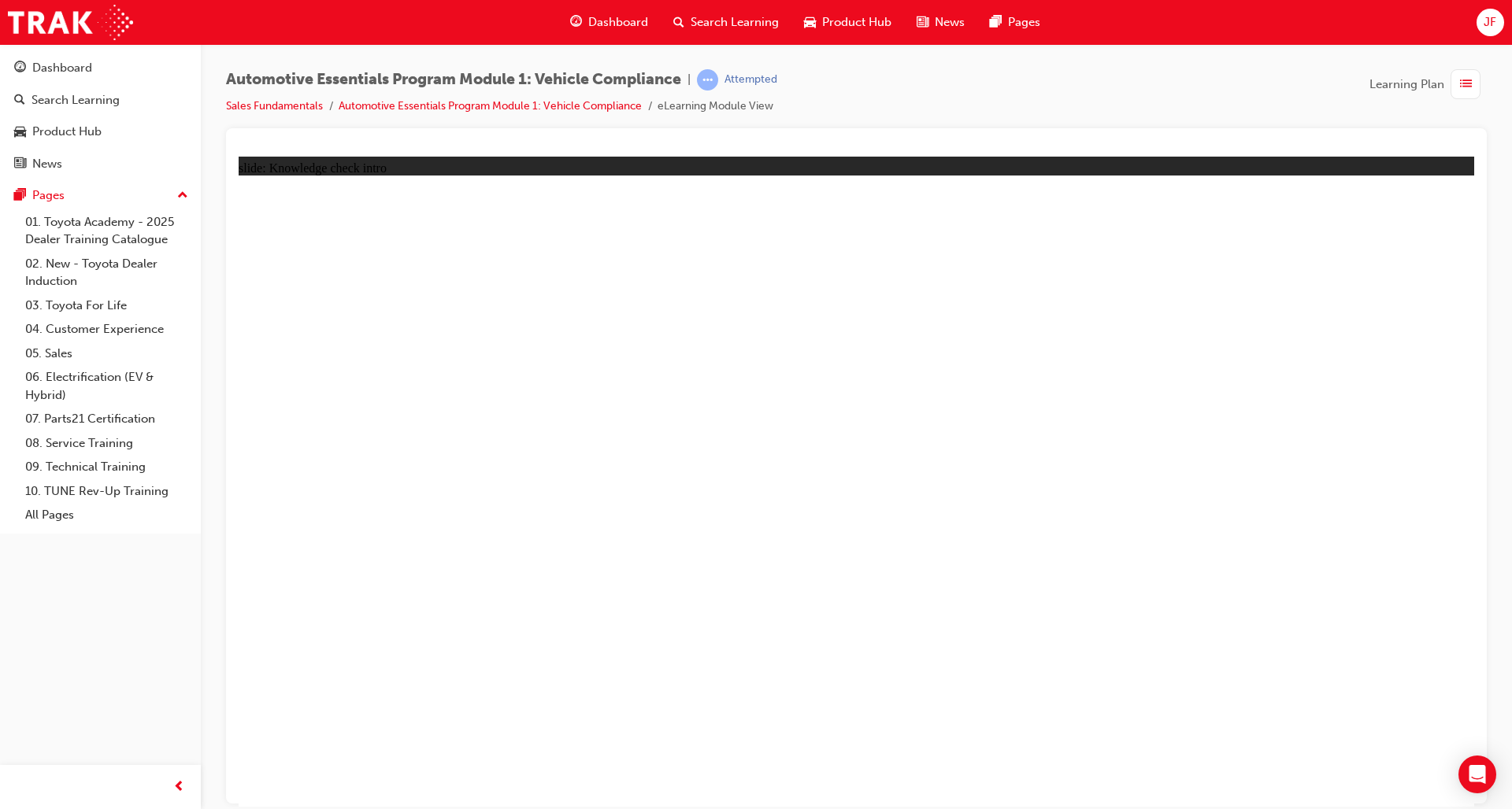
radio input "true"
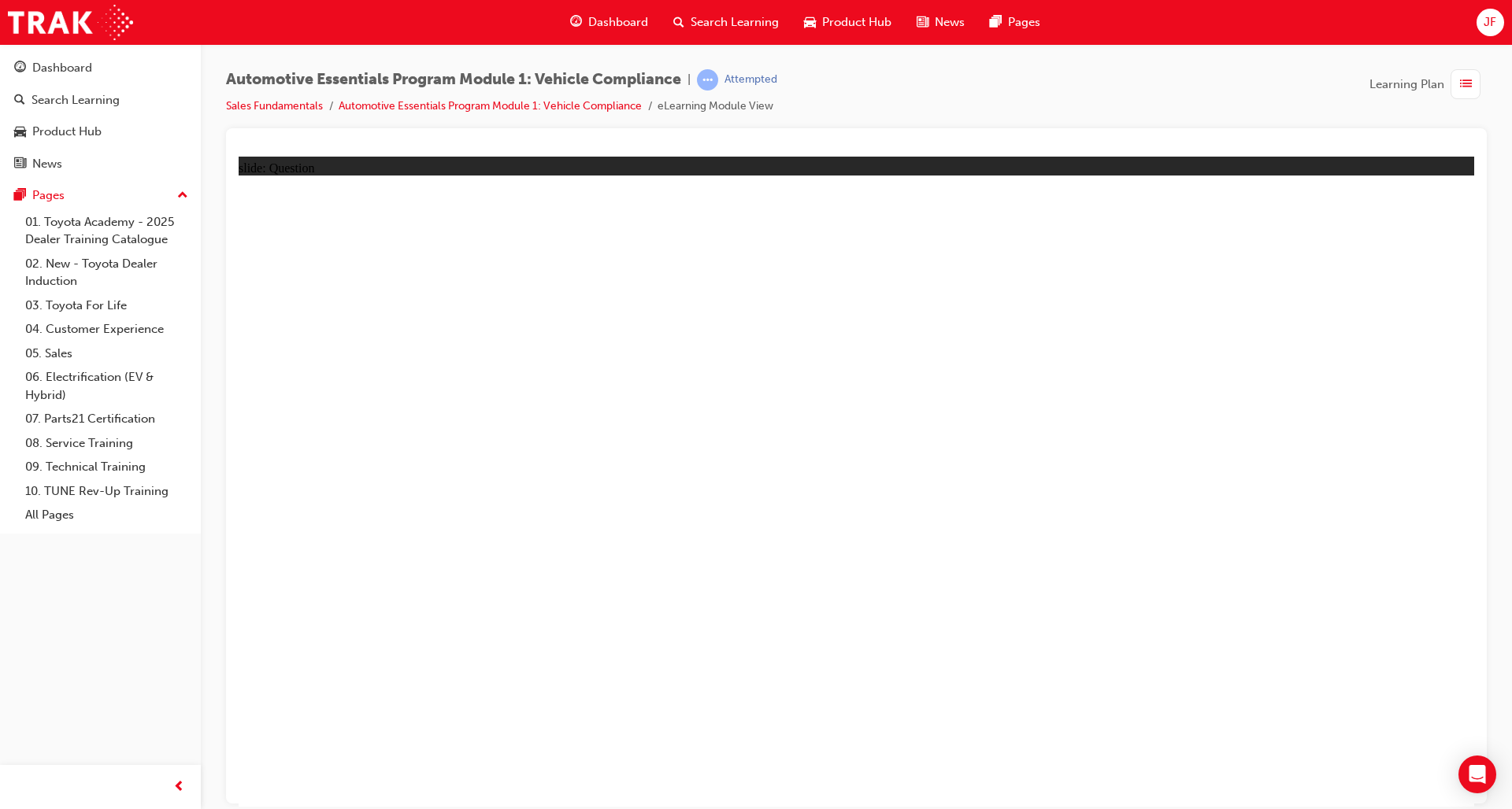
radio input "true"
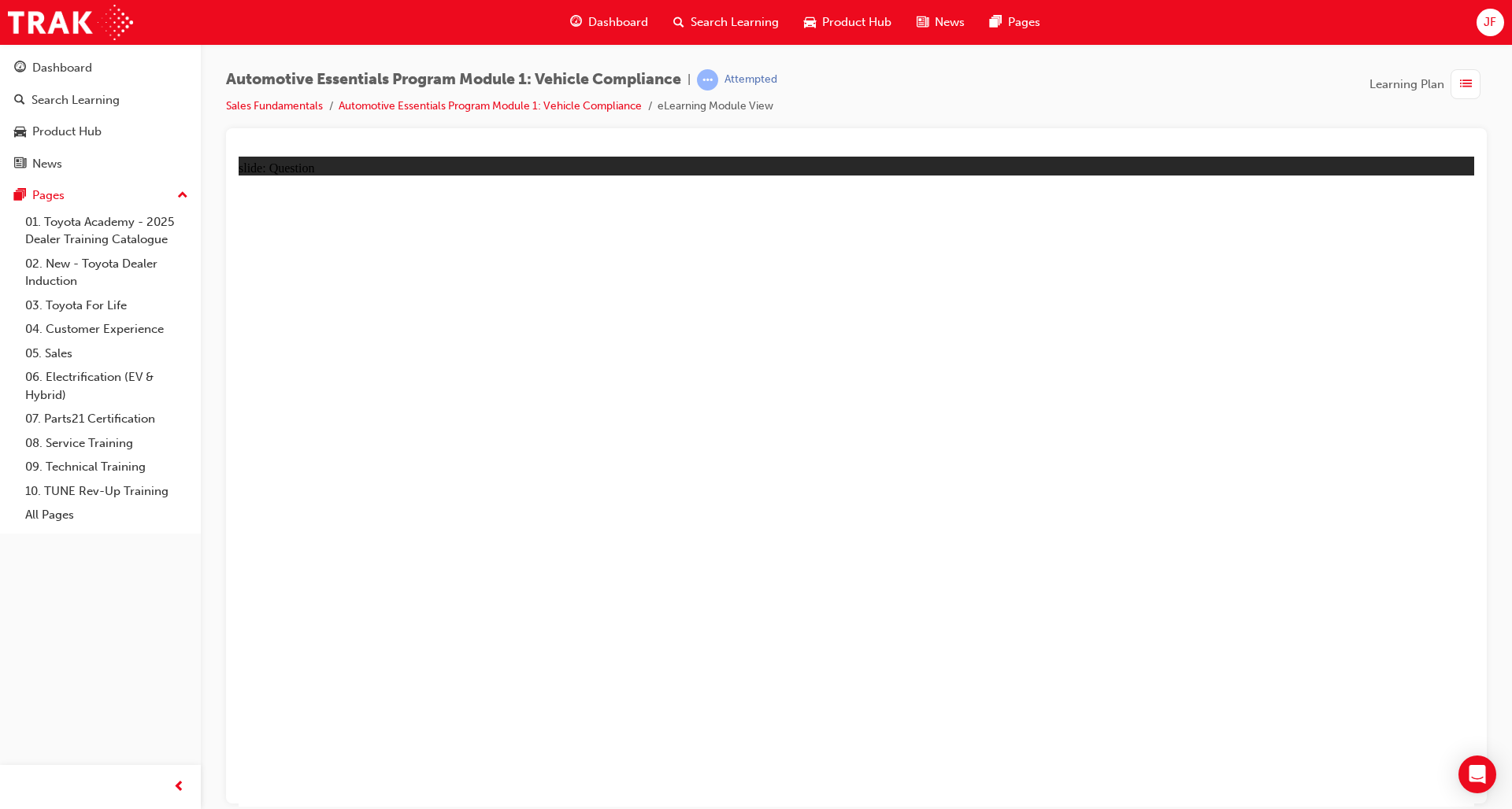
radio input "true"
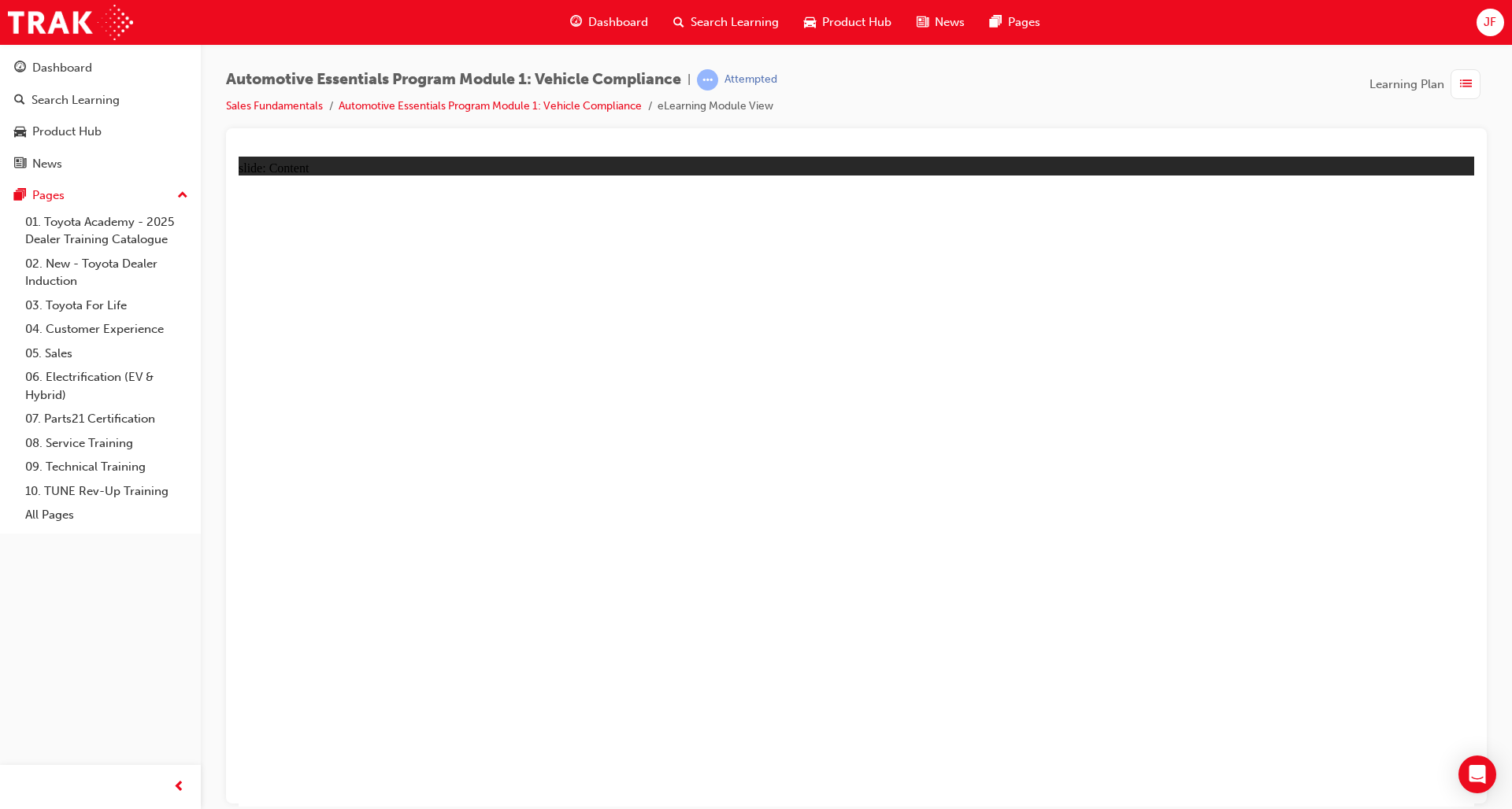
drag, startPoint x: 1033, startPoint y: 622, endPoint x: 1019, endPoint y: 622, distance: 14.0
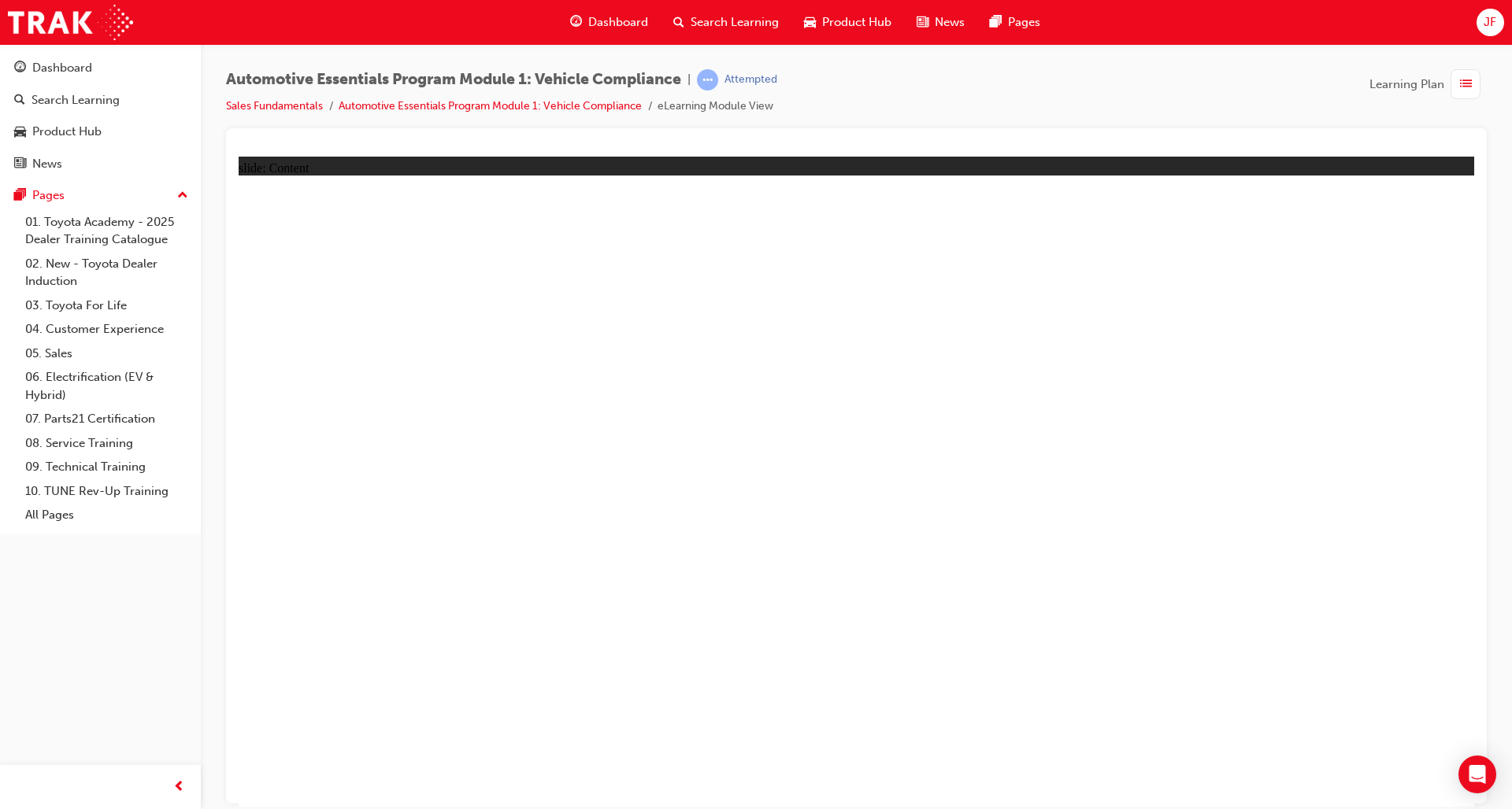
drag, startPoint x: 336, startPoint y: 590, endPoint x: 590, endPoint y: 601, distance: 254.2
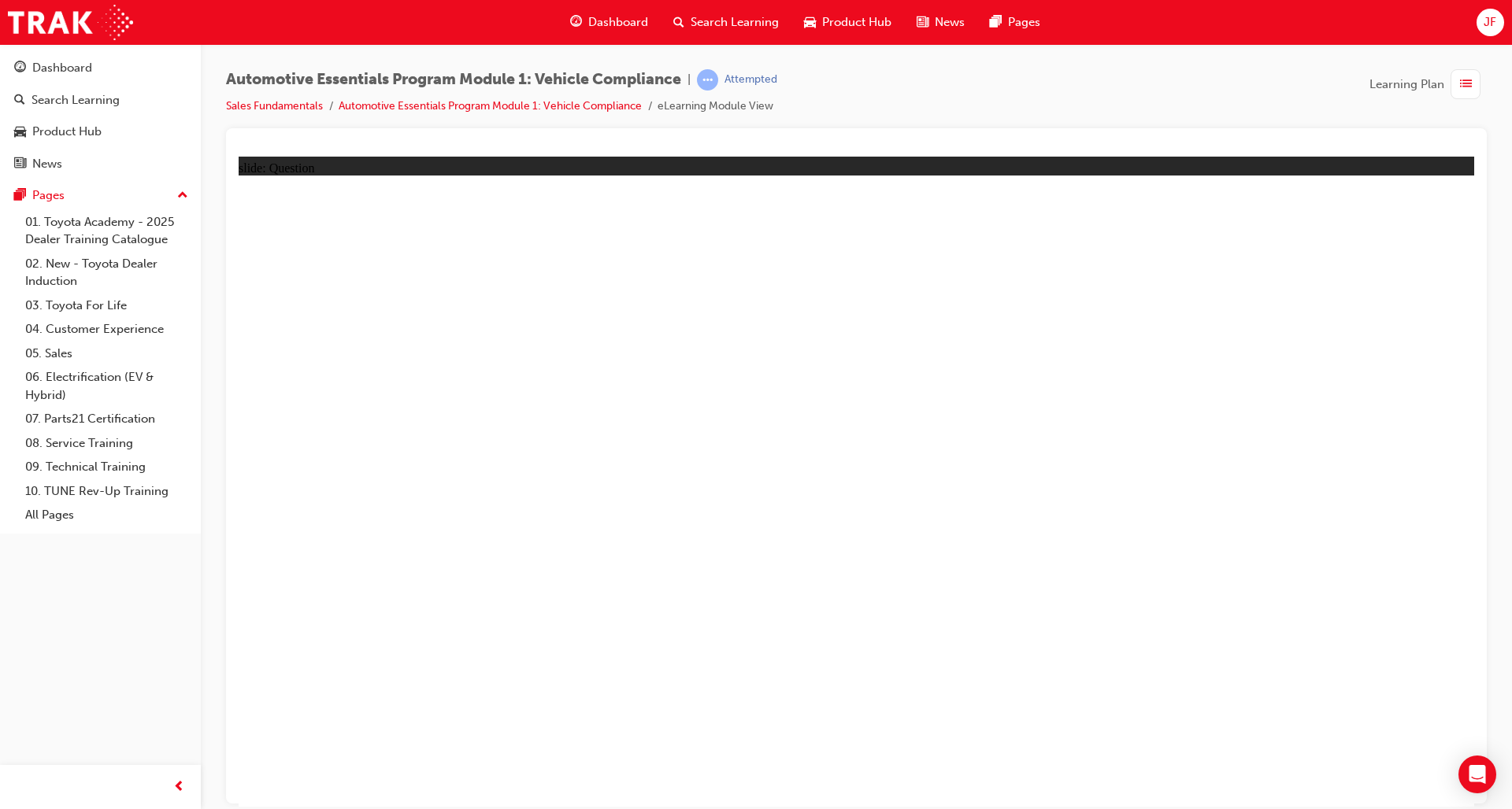
radio input "false"
radio input "true"
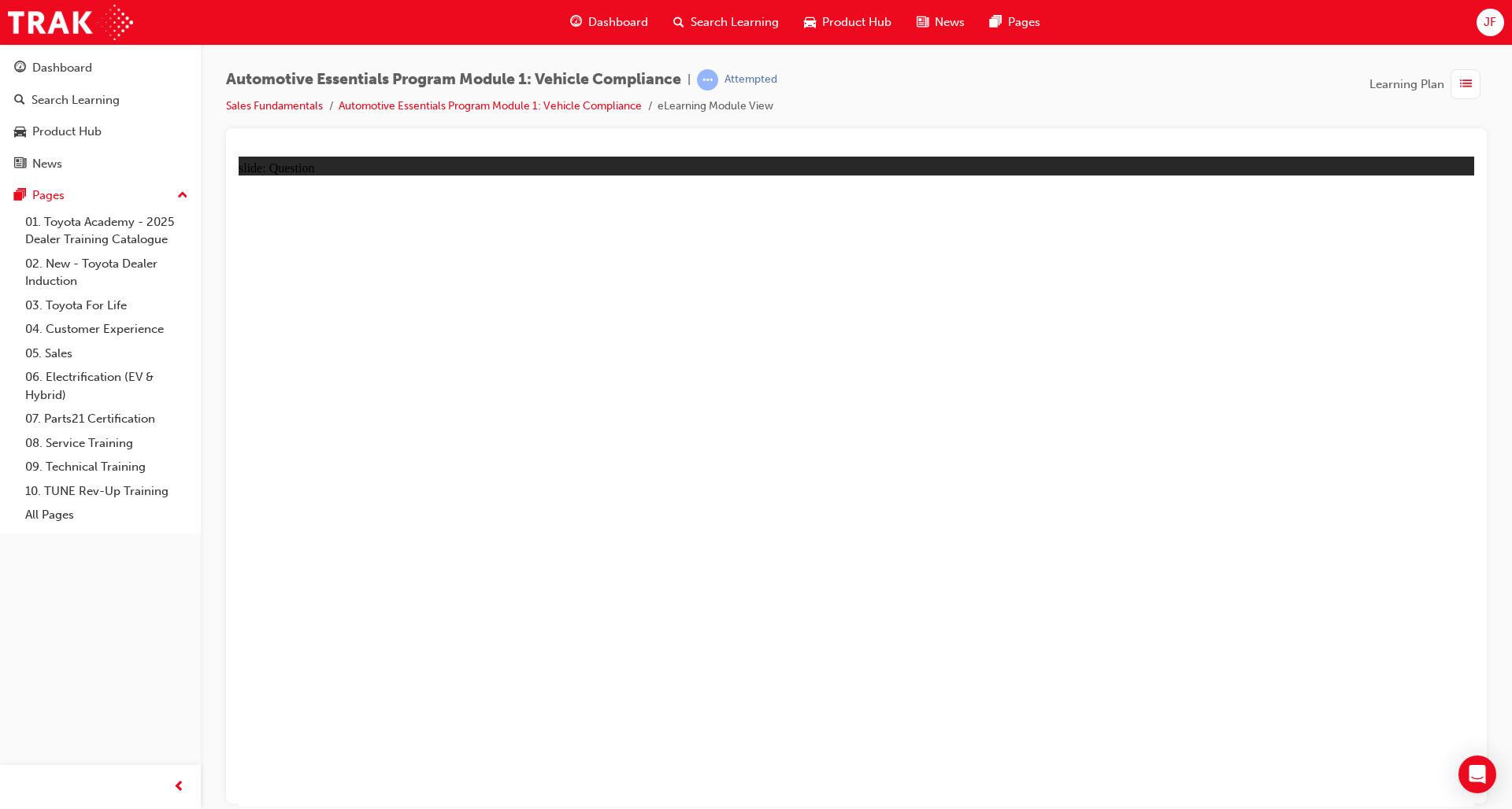
radio input "true"
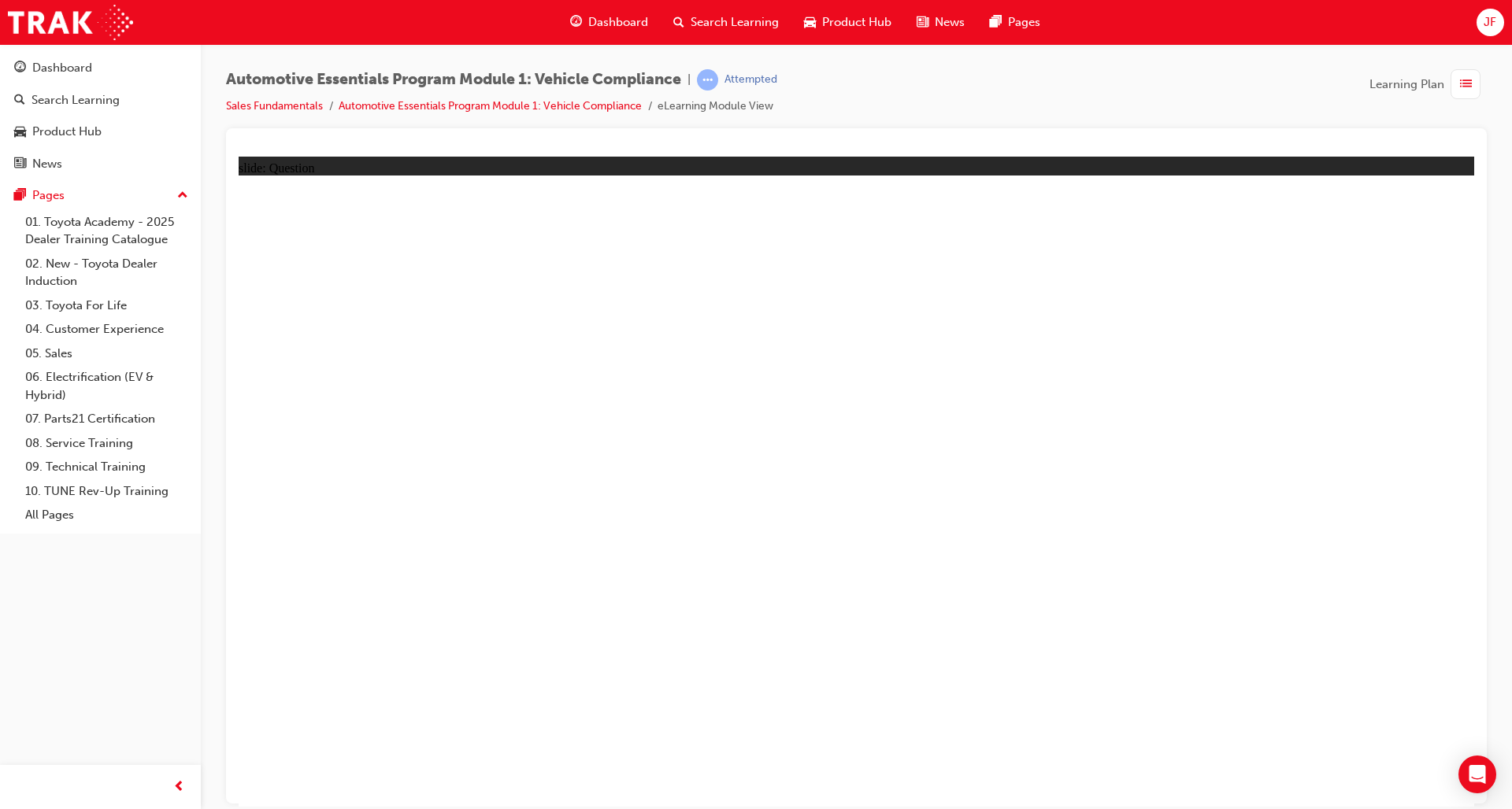
radio input "true"
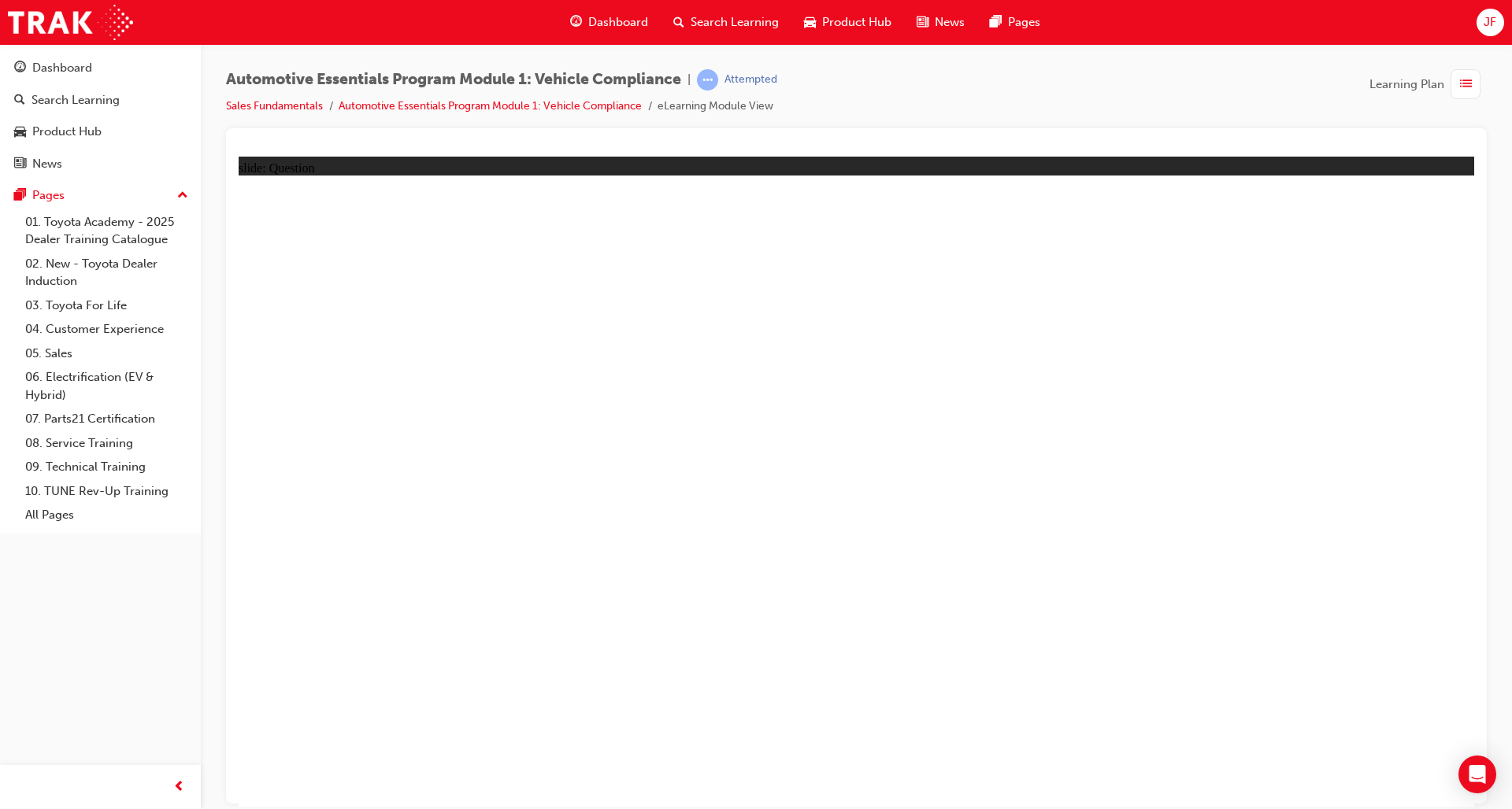
radio input "true"
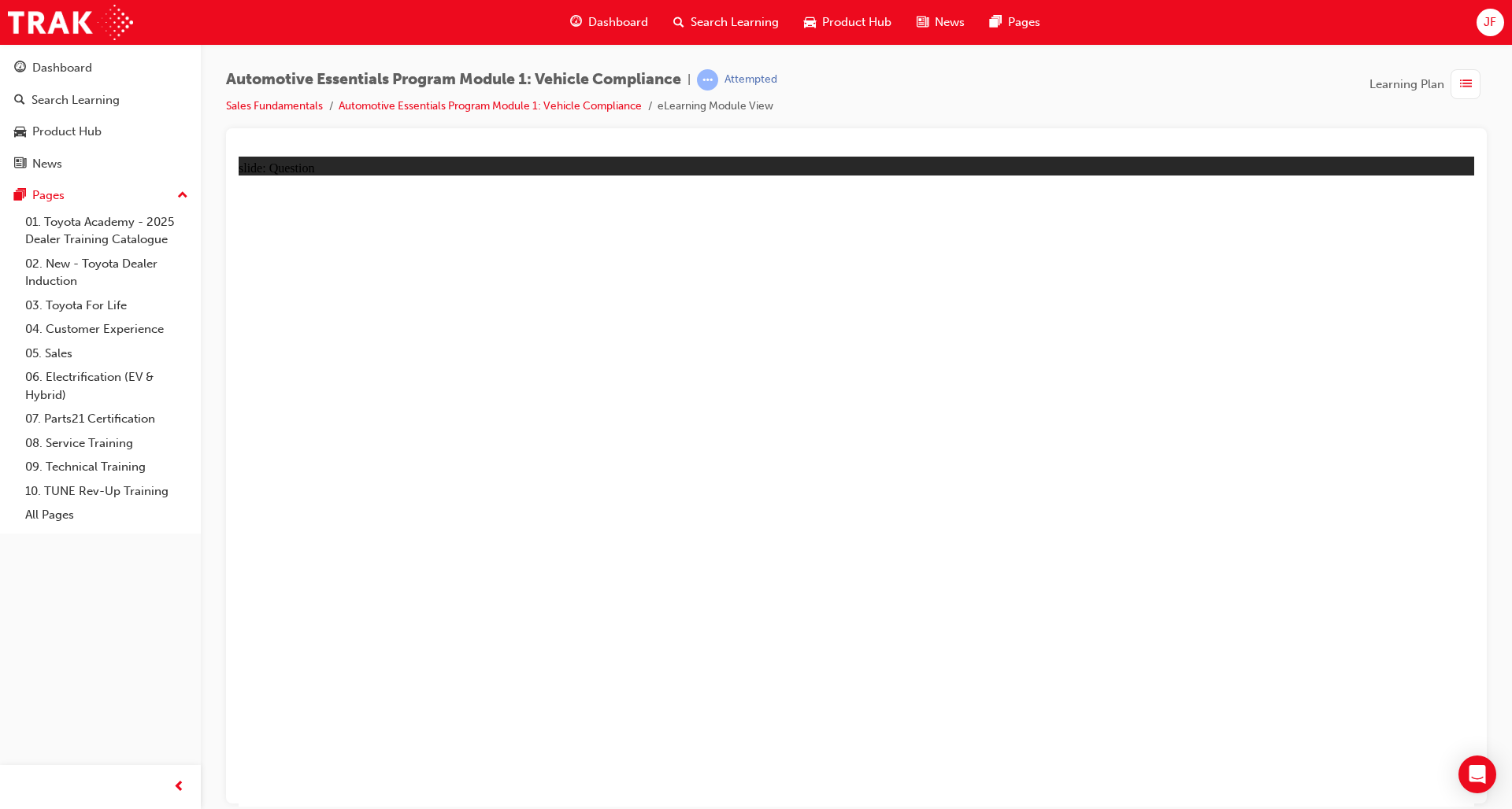
radio input "true"
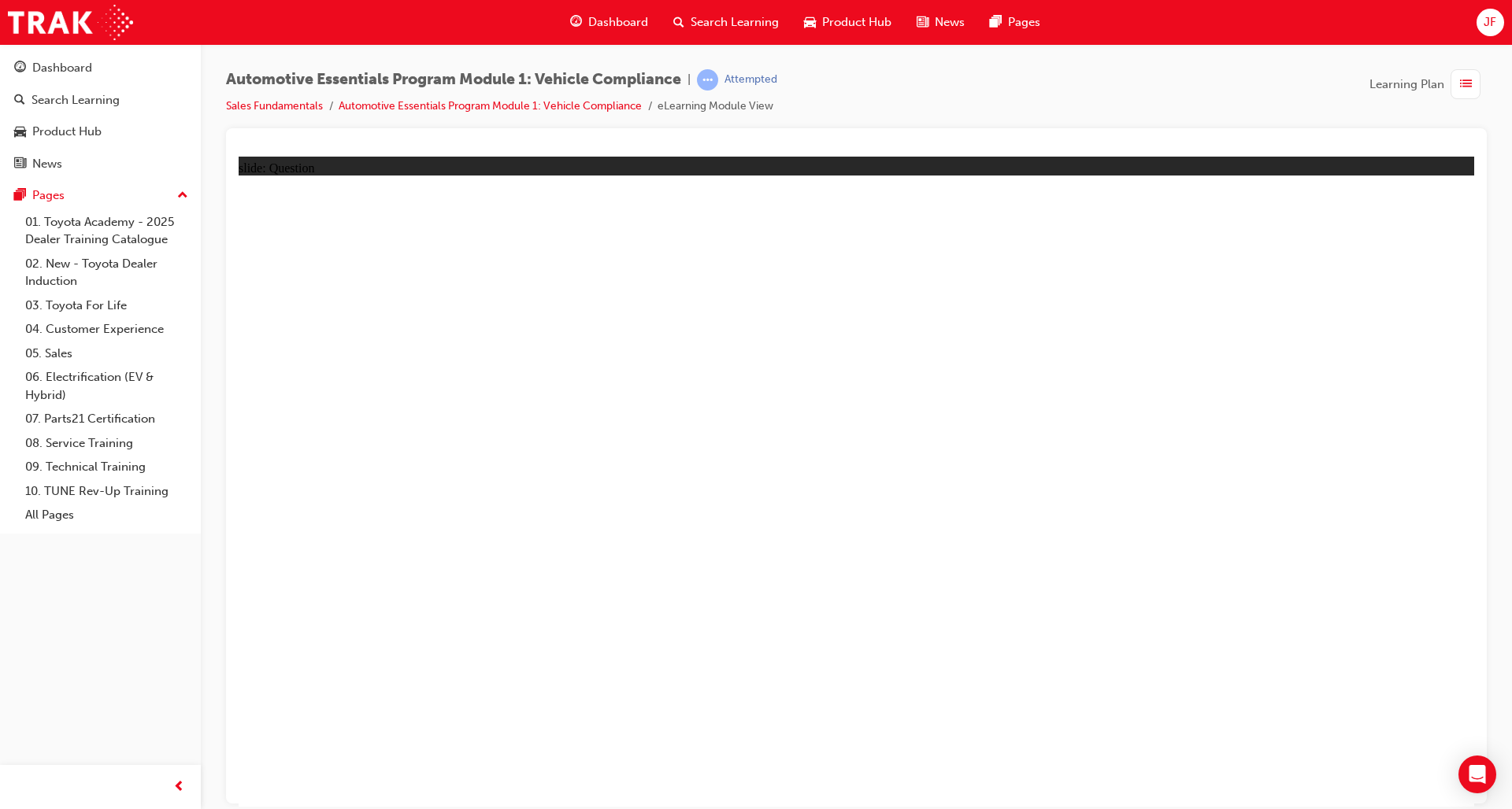
radio input "true"
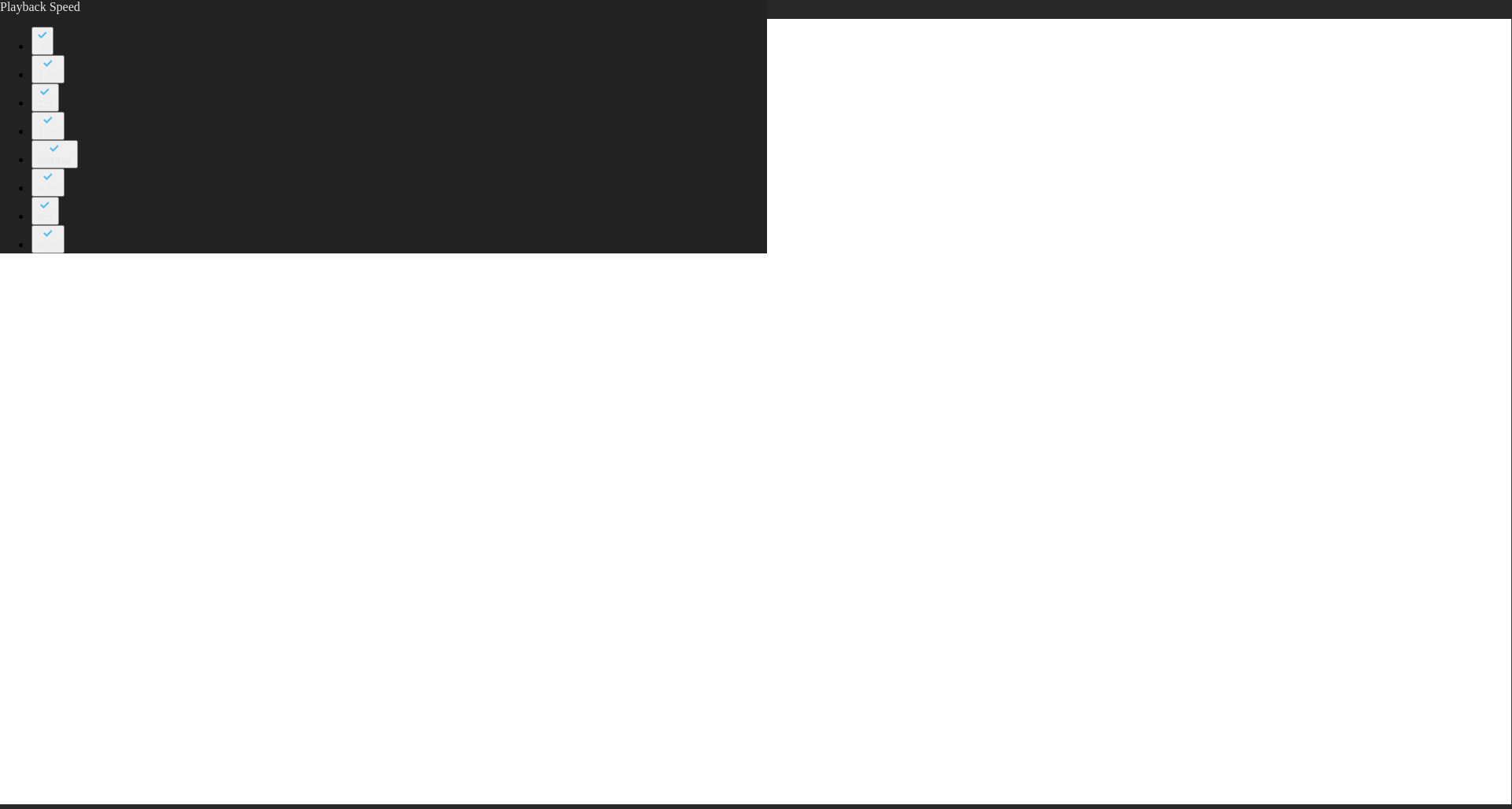
drag, startPoint x: 765, startPoint y: 539, endPoint x: 1442, endPoint y: 530, distance: 677.1
type input "35"
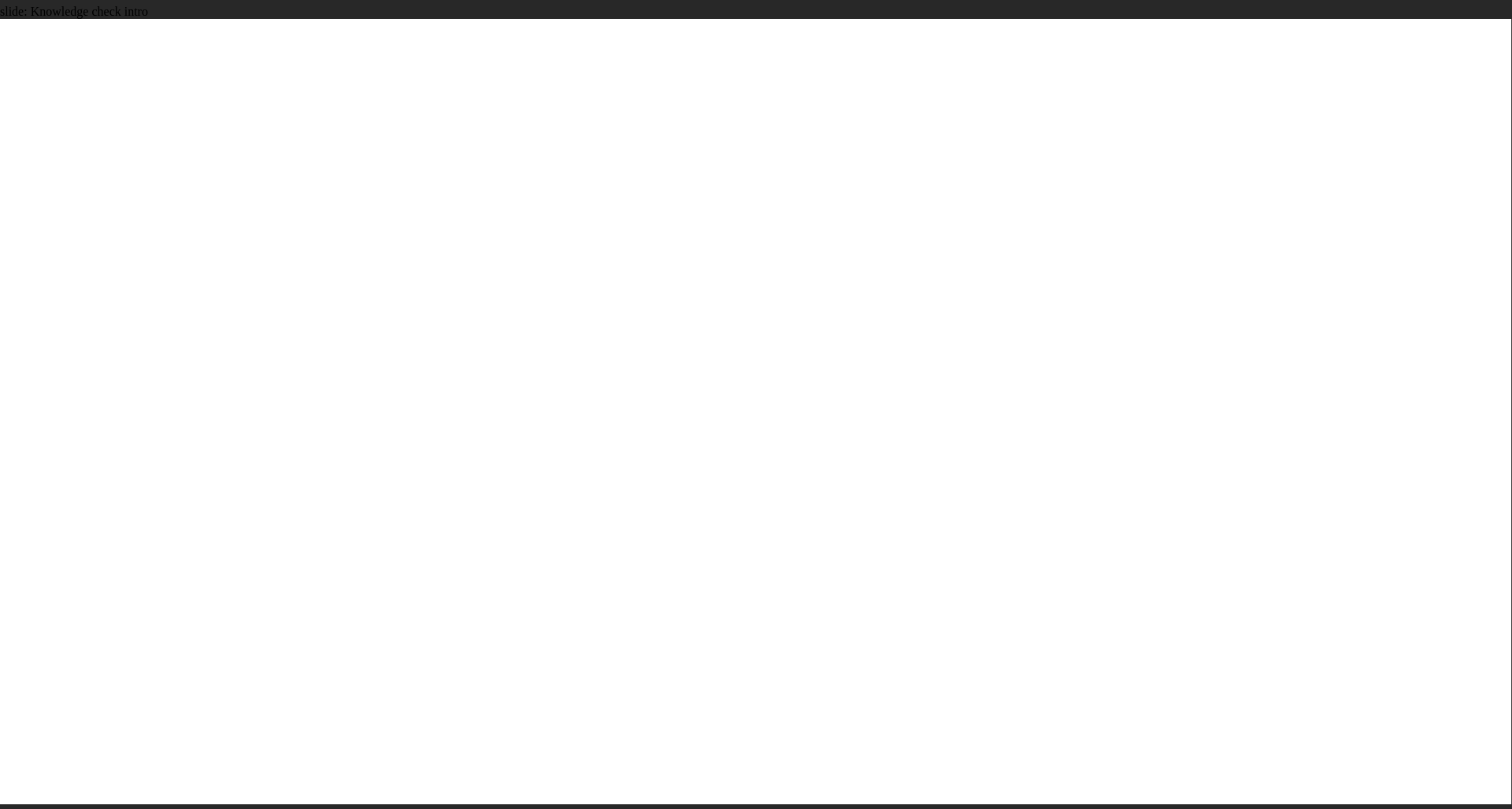
radio input "true"
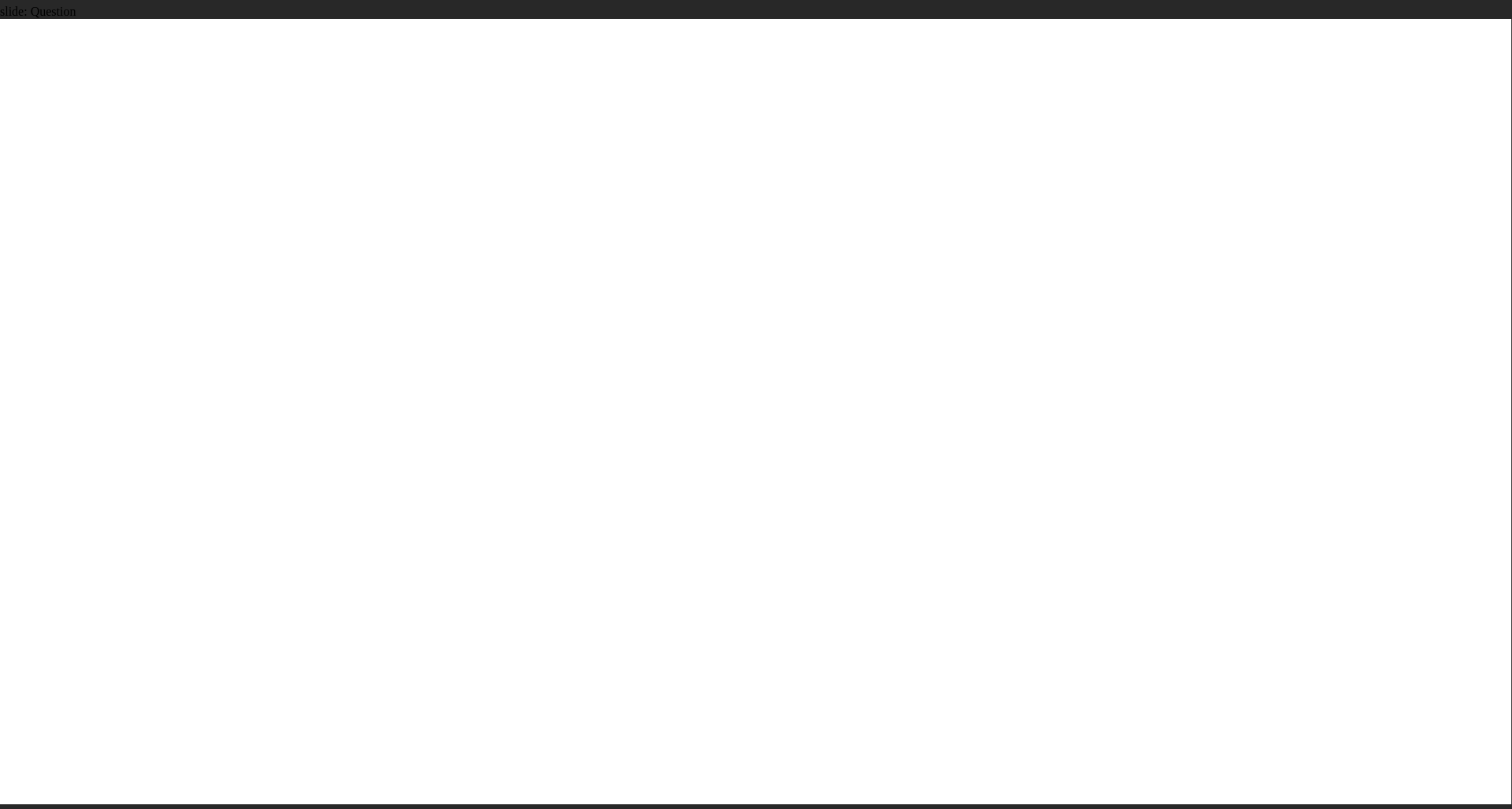
radio input "true"
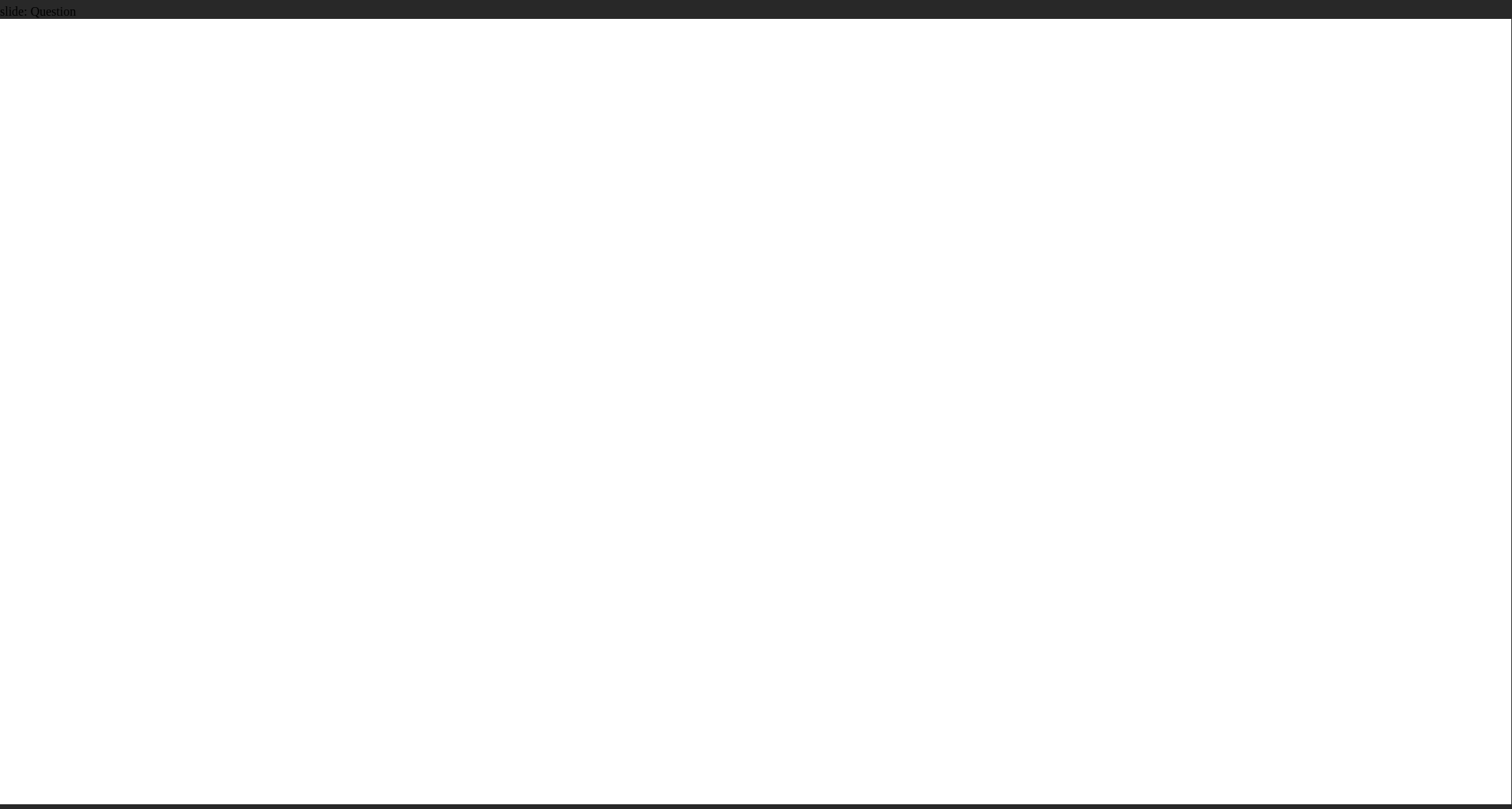
radio input "false"
radio input "true"
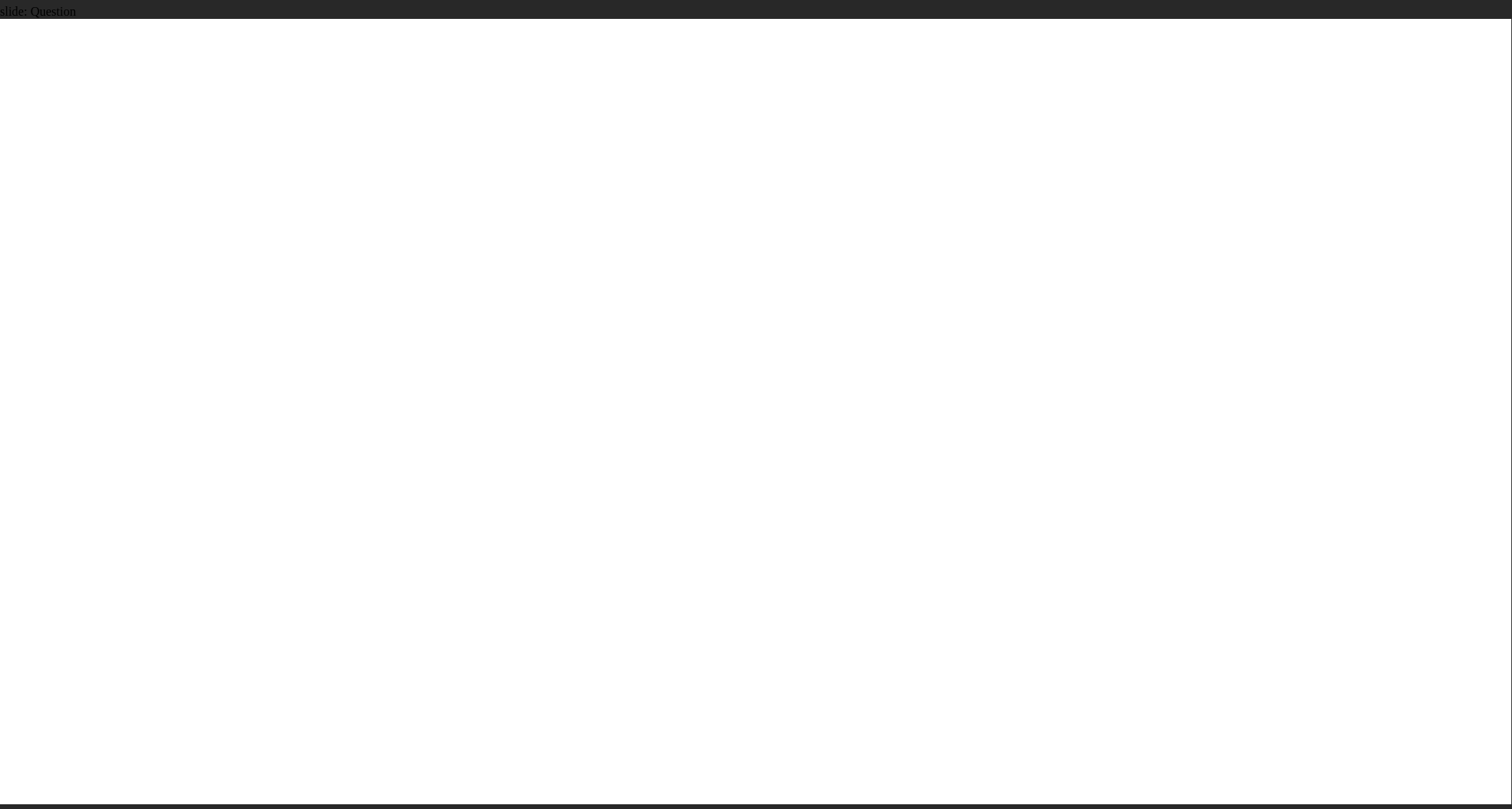
radio input "true"
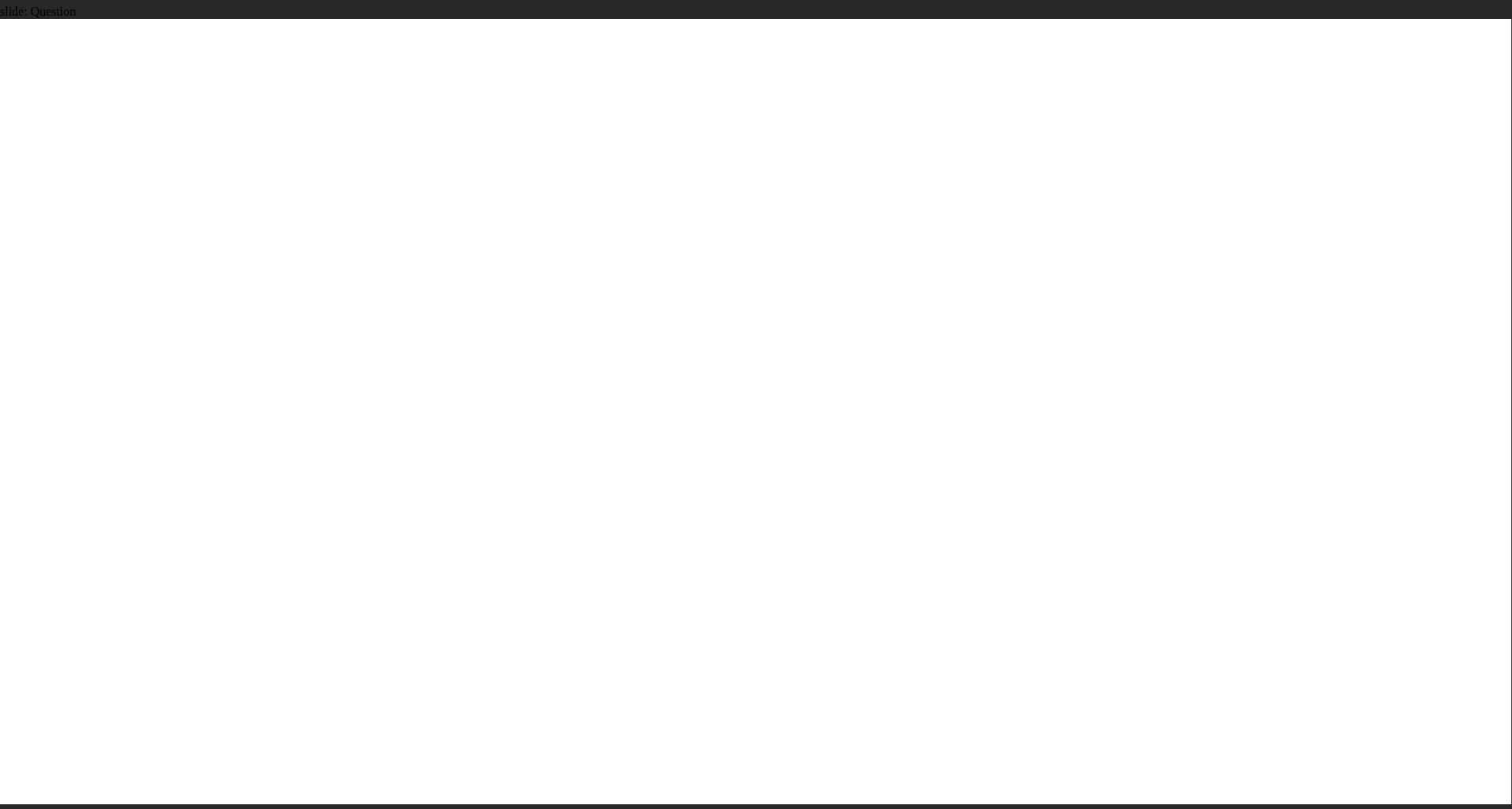
radio input "true"
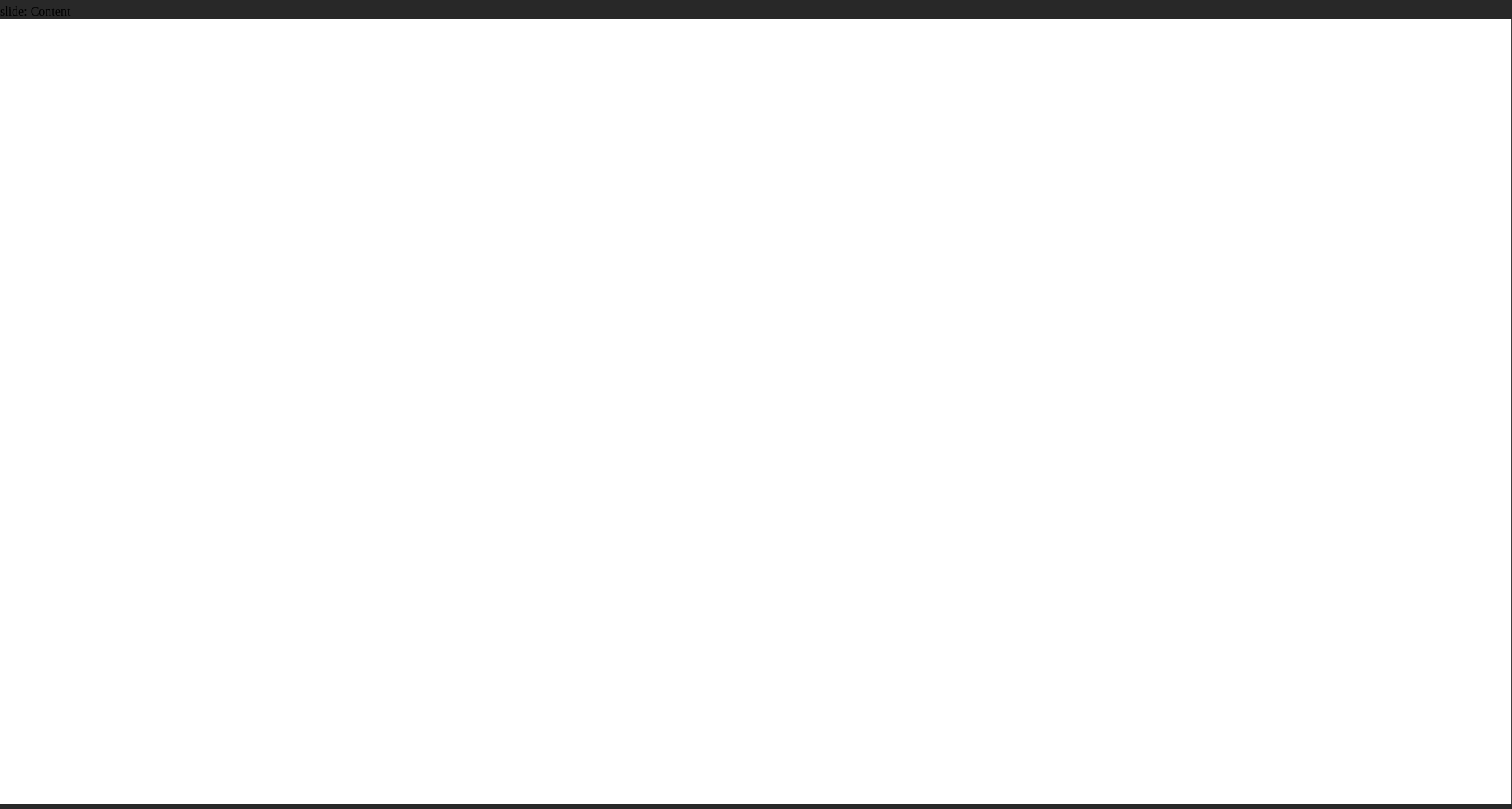
drag, startPoint x: 913, startPoint y: 569, endPoint x: 924, endPoint y: 593, distance: 26.4
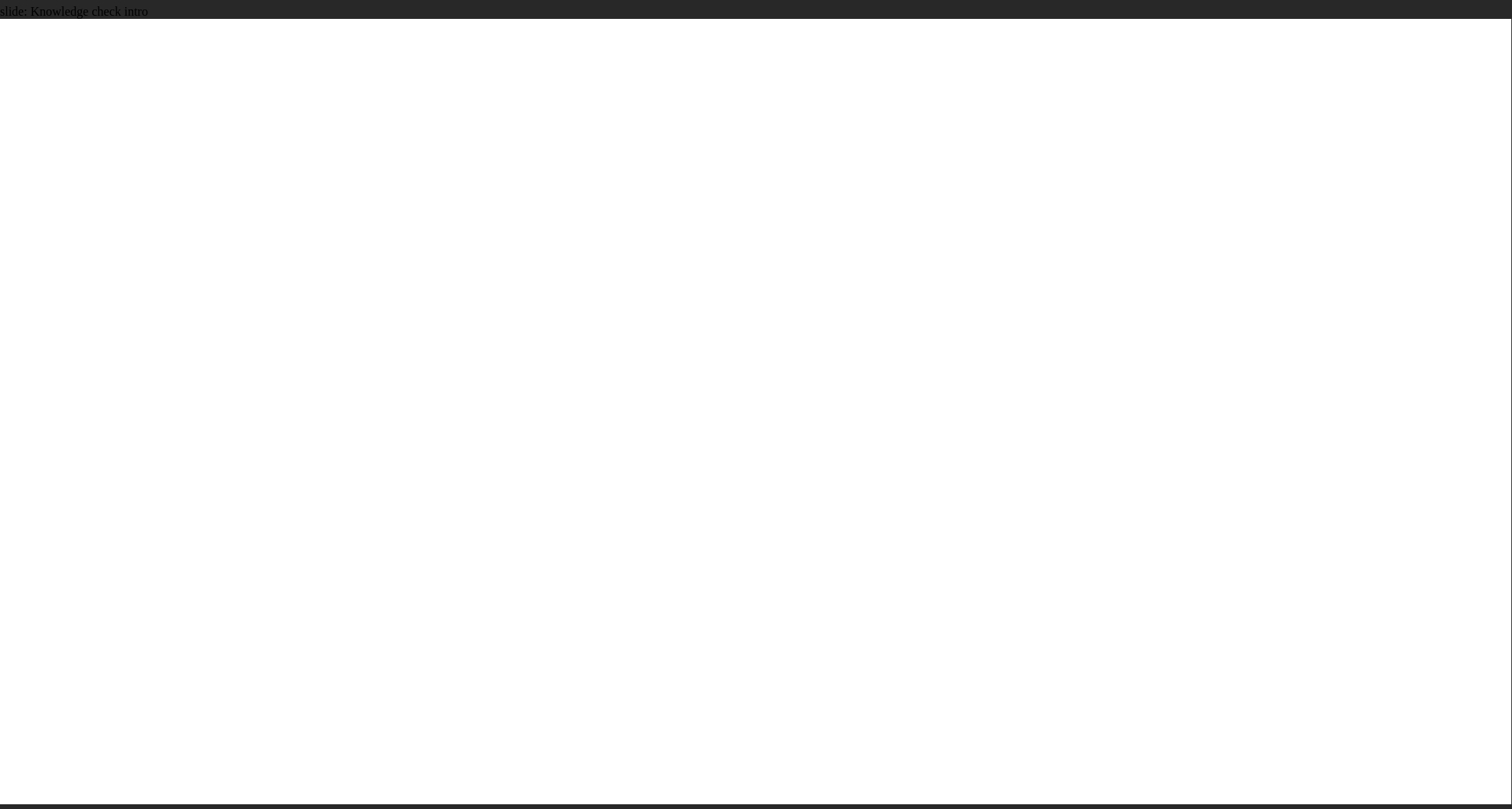
radio input "true"
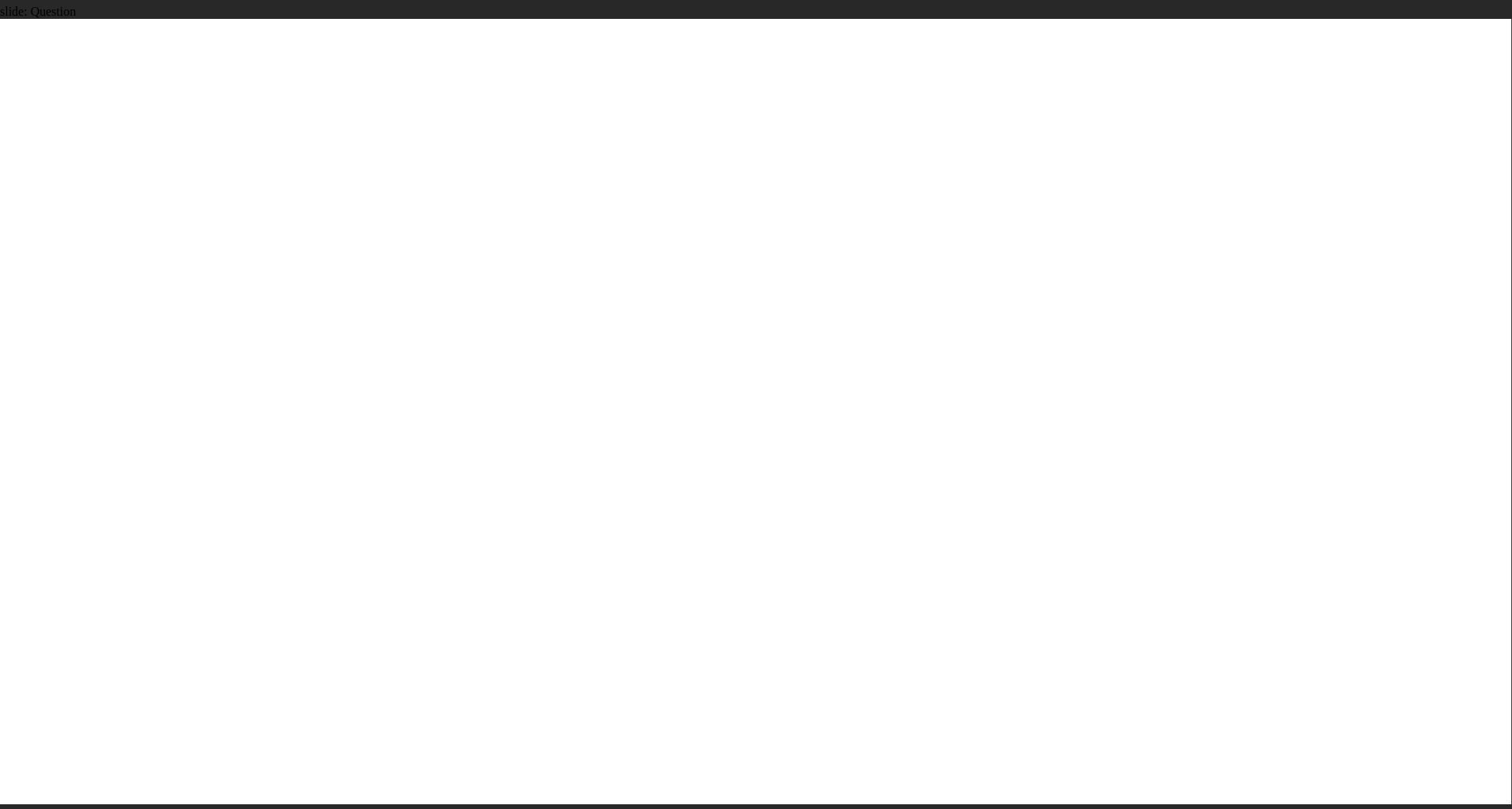
radio input "true"
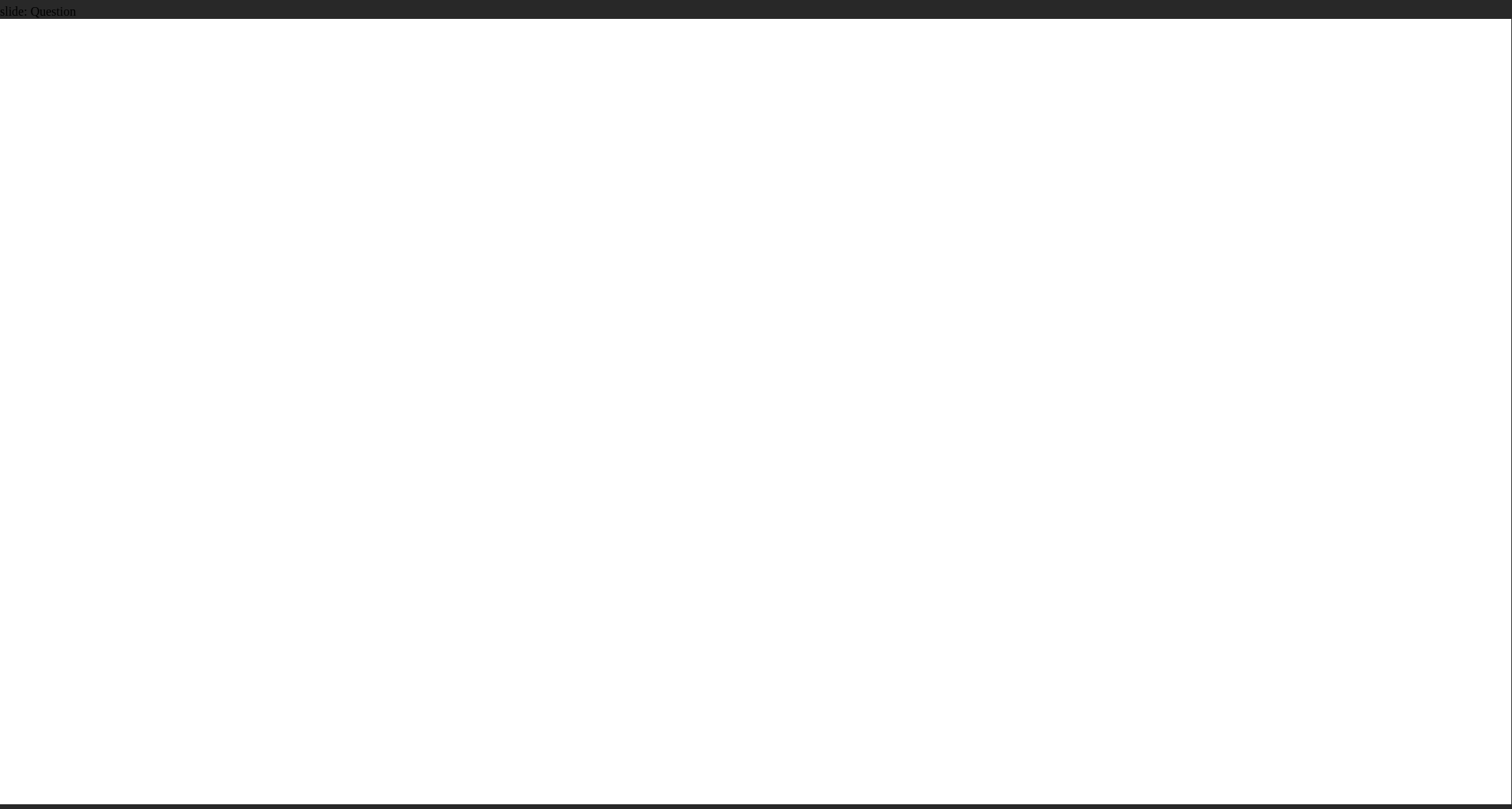
radio input "true"
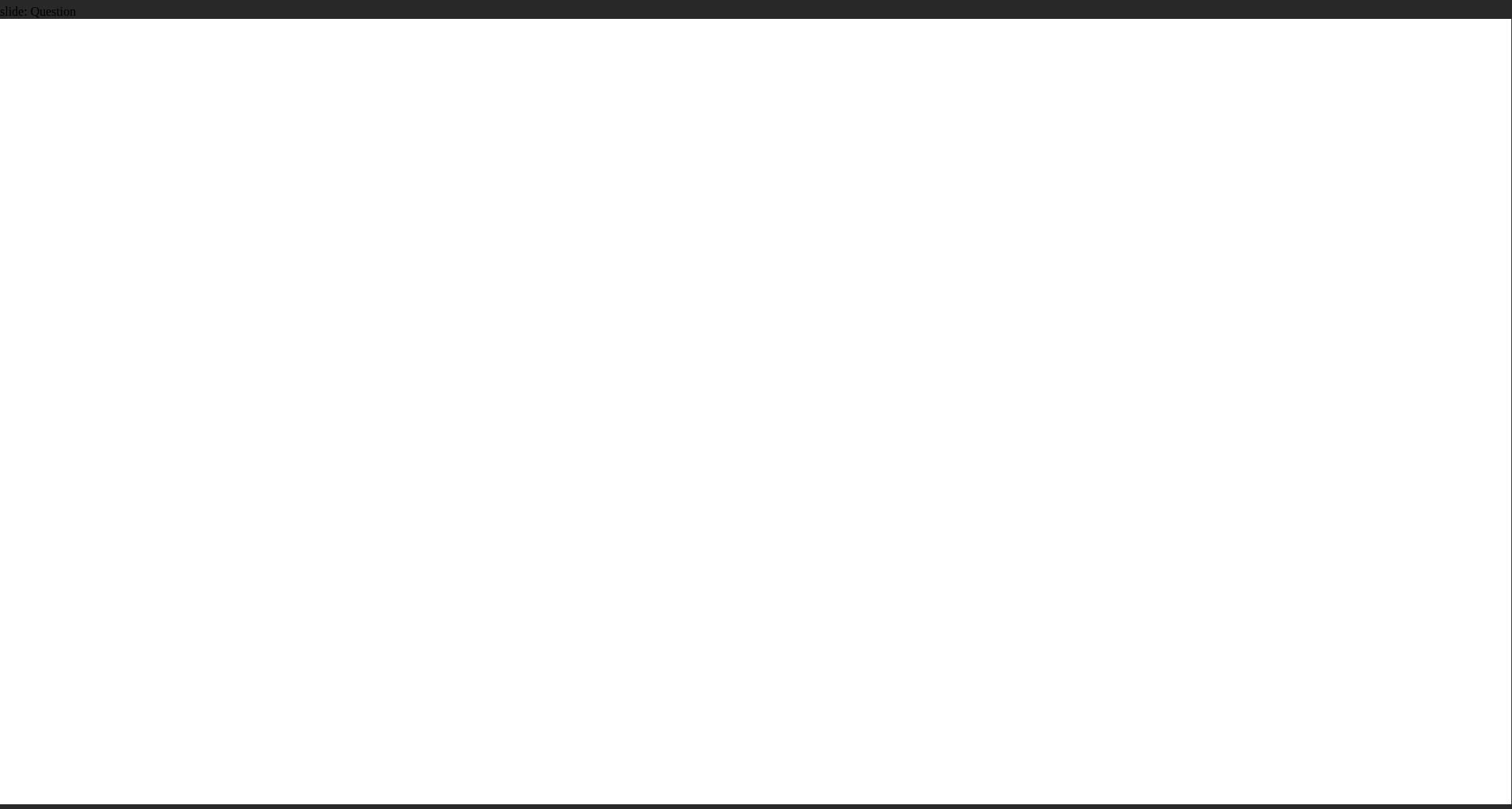
radio input "true"
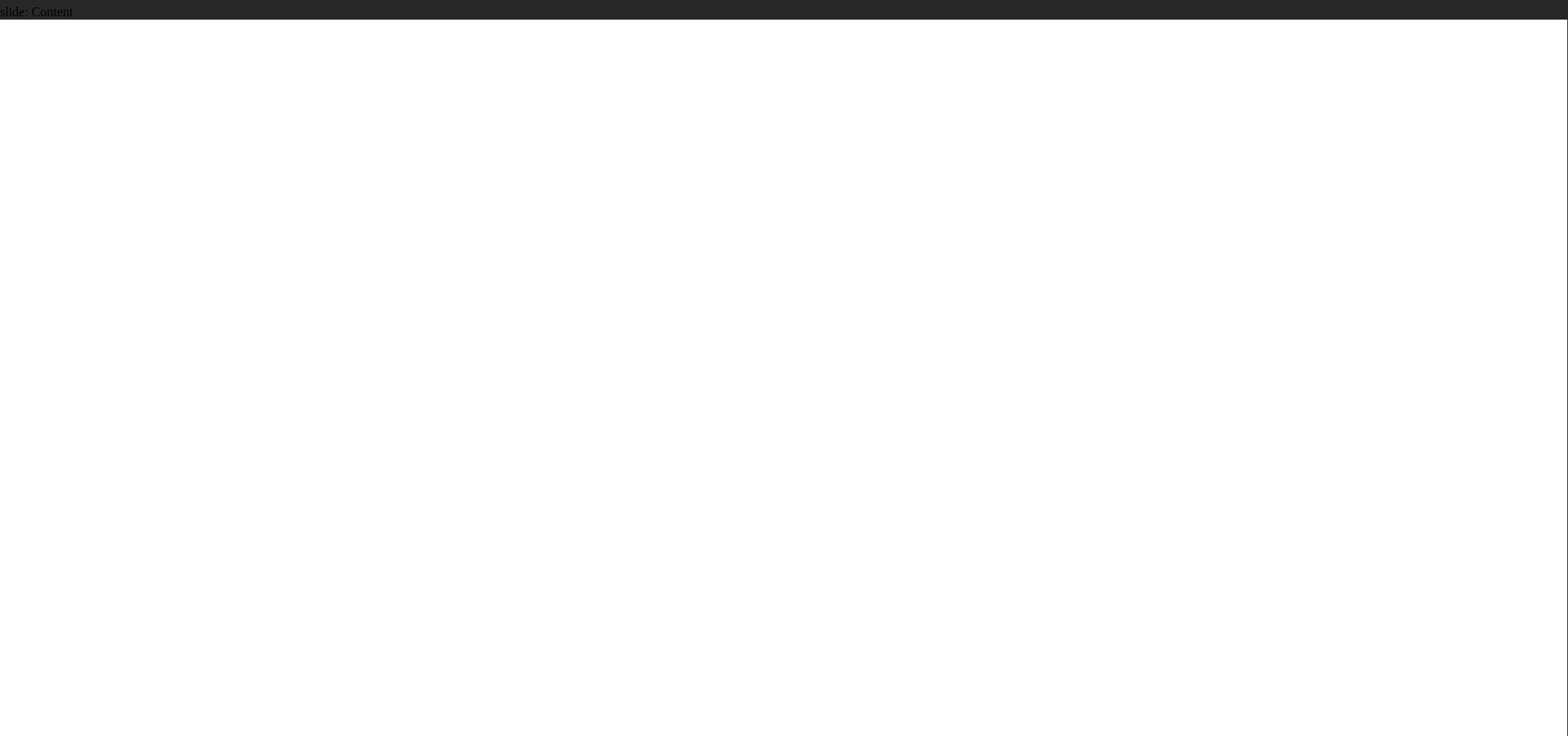
click at [114, 63] on div "Dashboard" at bounding box center [104, 71] width 179 height 21
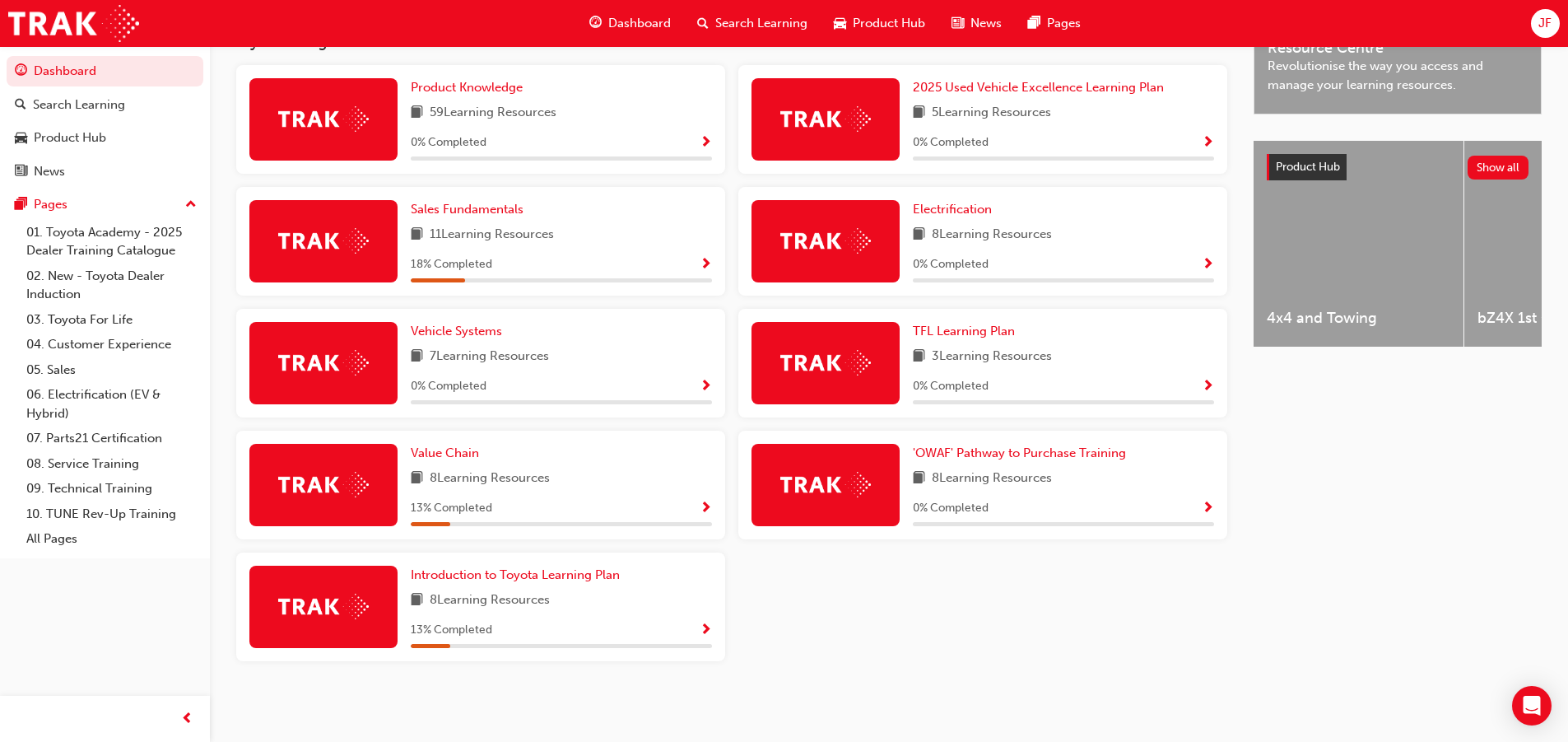
scroll to position [477, 0]
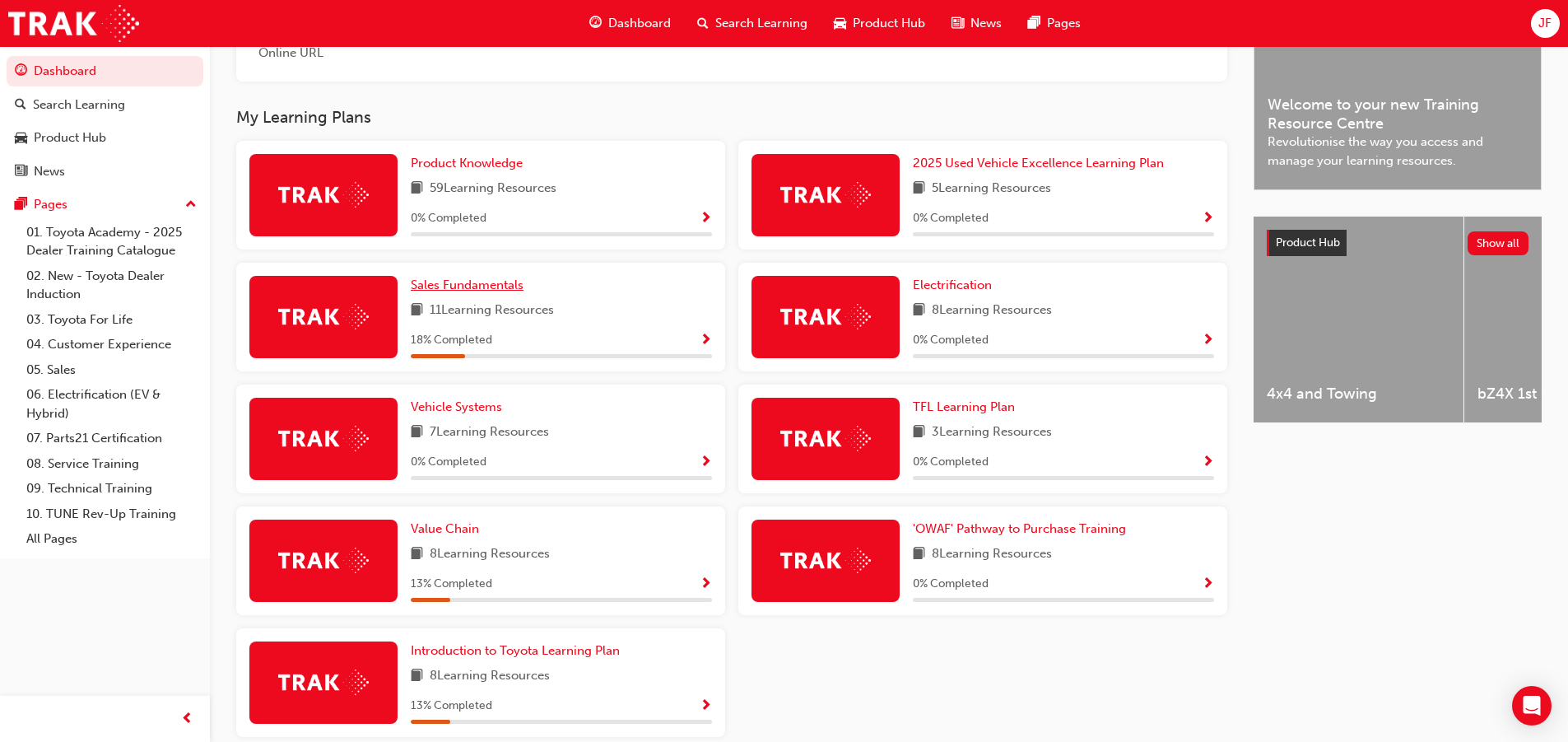
click at [475, 291] on span "Sales Fundamentals" at bounding box center [468, 284] width 113 height 15
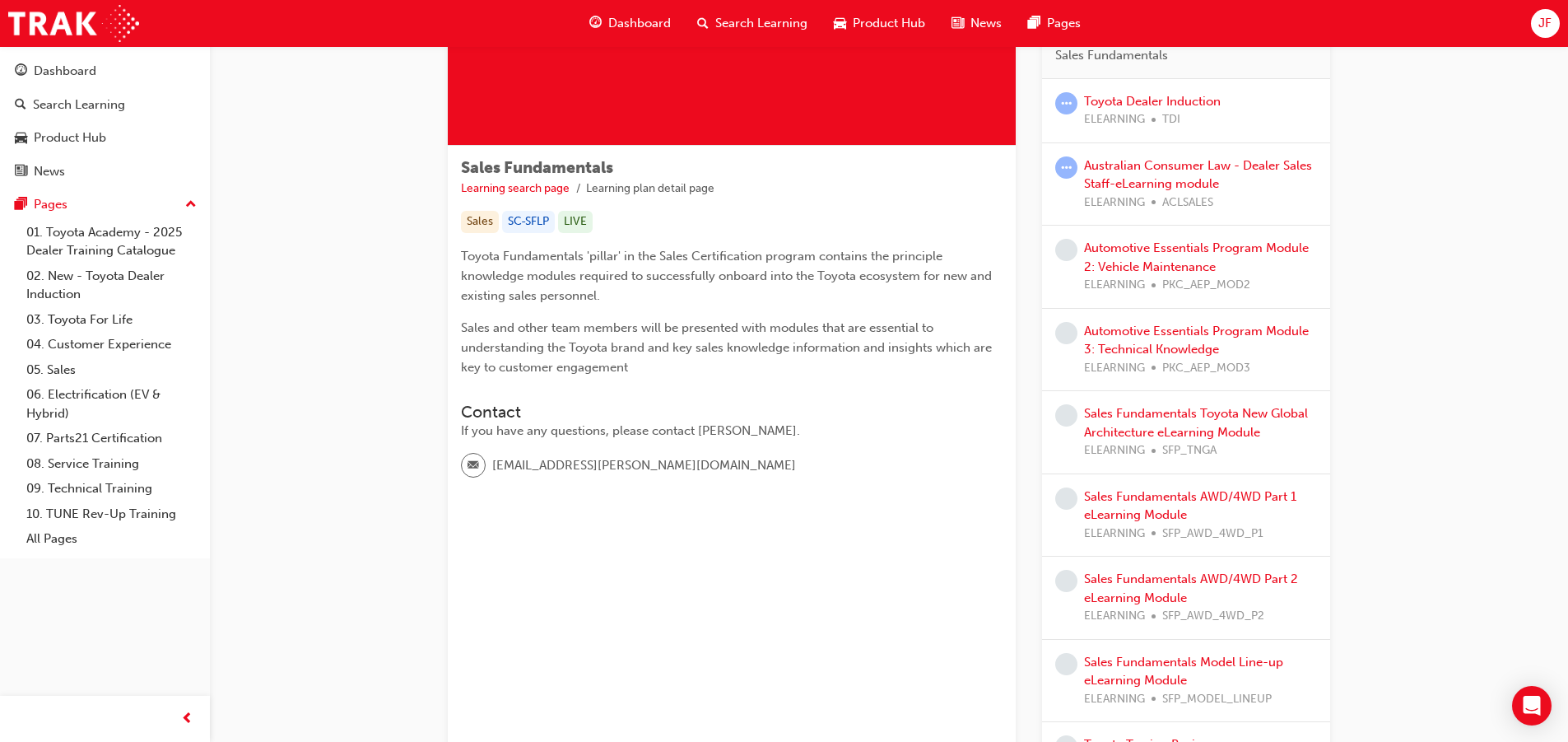
scroll to position [22, 0]
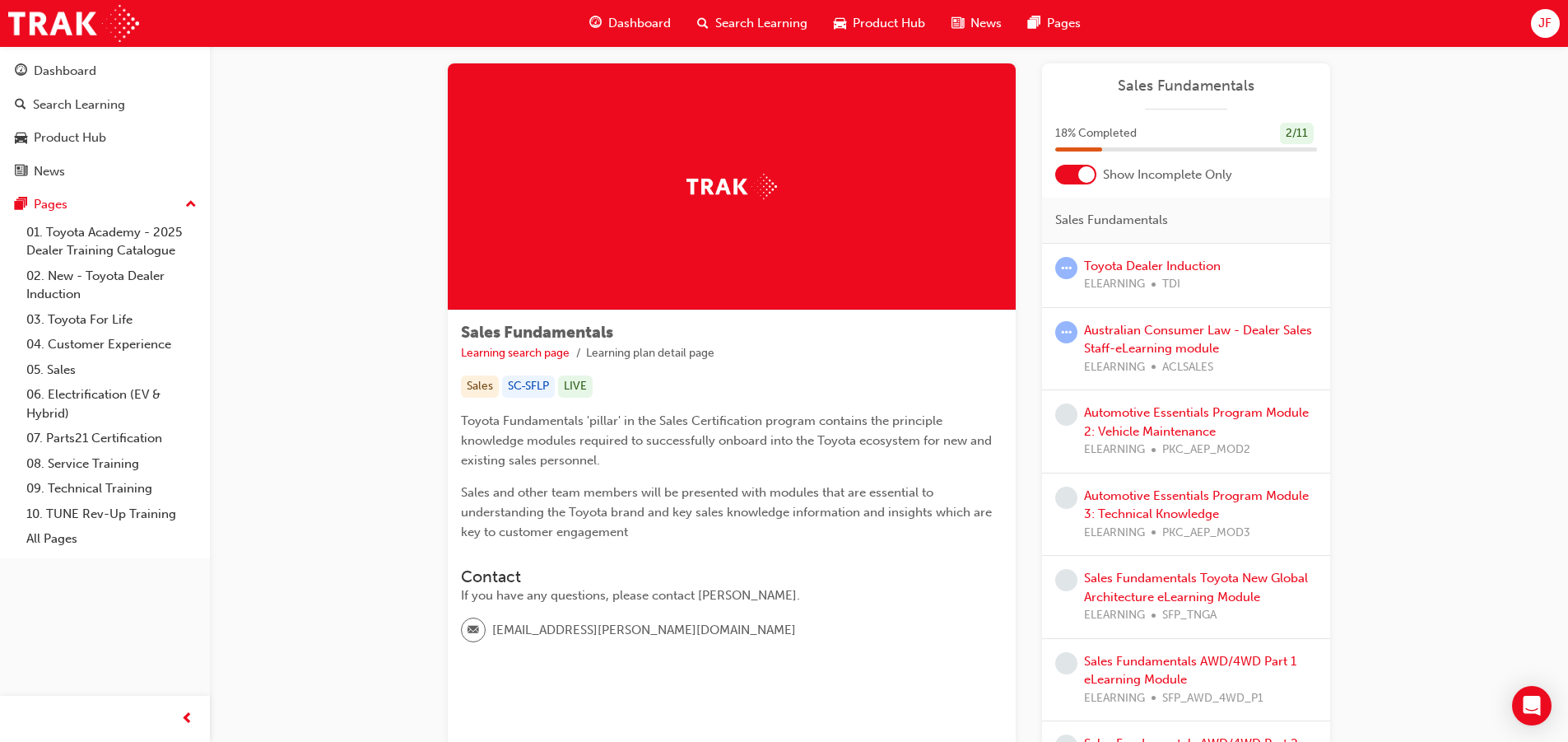
click at [1082, 177] on div at bounding box center [1087, 174] width 17 height 17
click at [1082, 177] on div at bounding box center [1076, 174] width 42 height 20
click at [1082, 177] on div at bounding box center [1087, 174] width 17 height 17
click at [1082, 177] on div at bounding box center [1076, 174] width 42 height 20
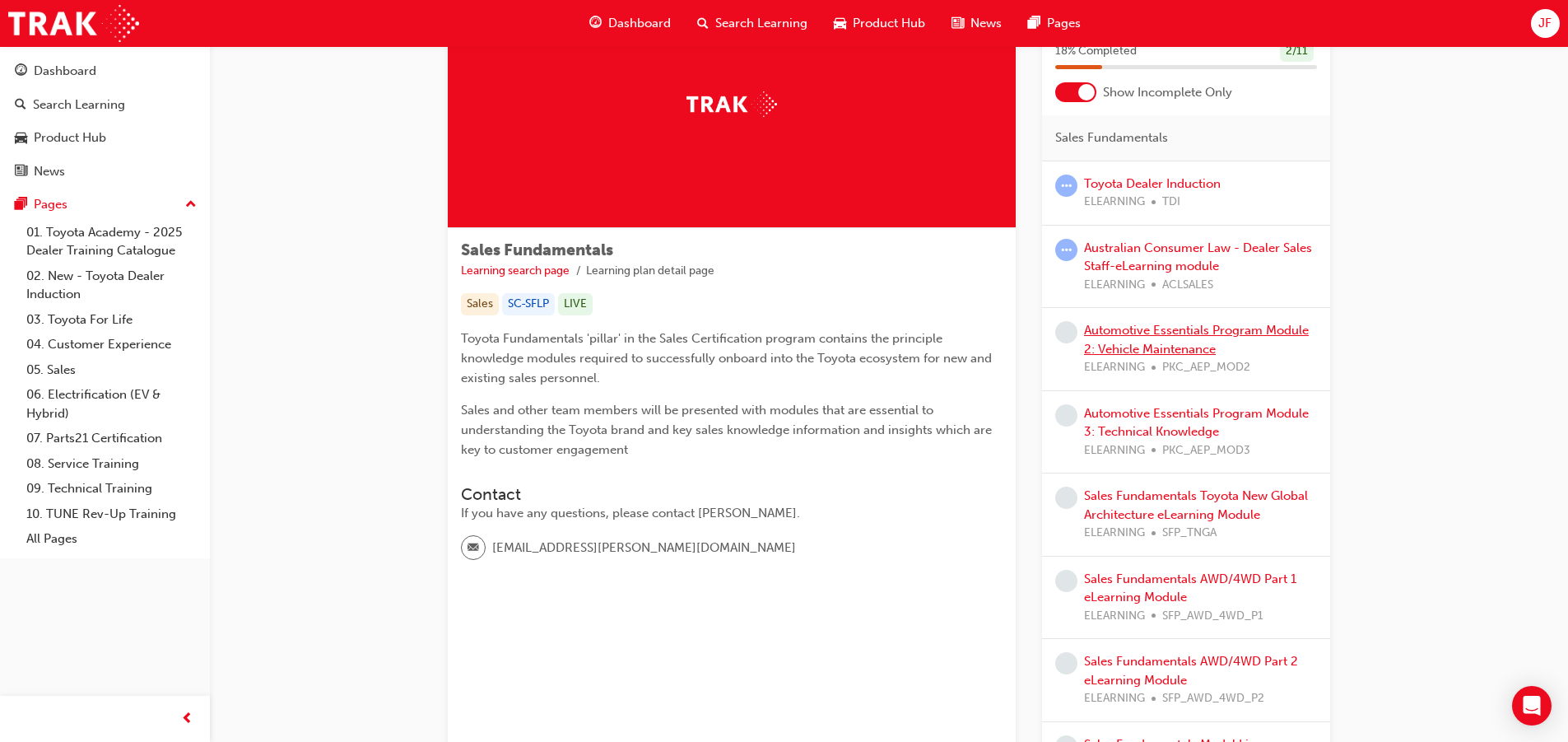
click at [1177, 349] on link "Automotive Essentials Program Module 2: Vehicle Maintenance" at bounding box center [1197, 340] width 225 height 34
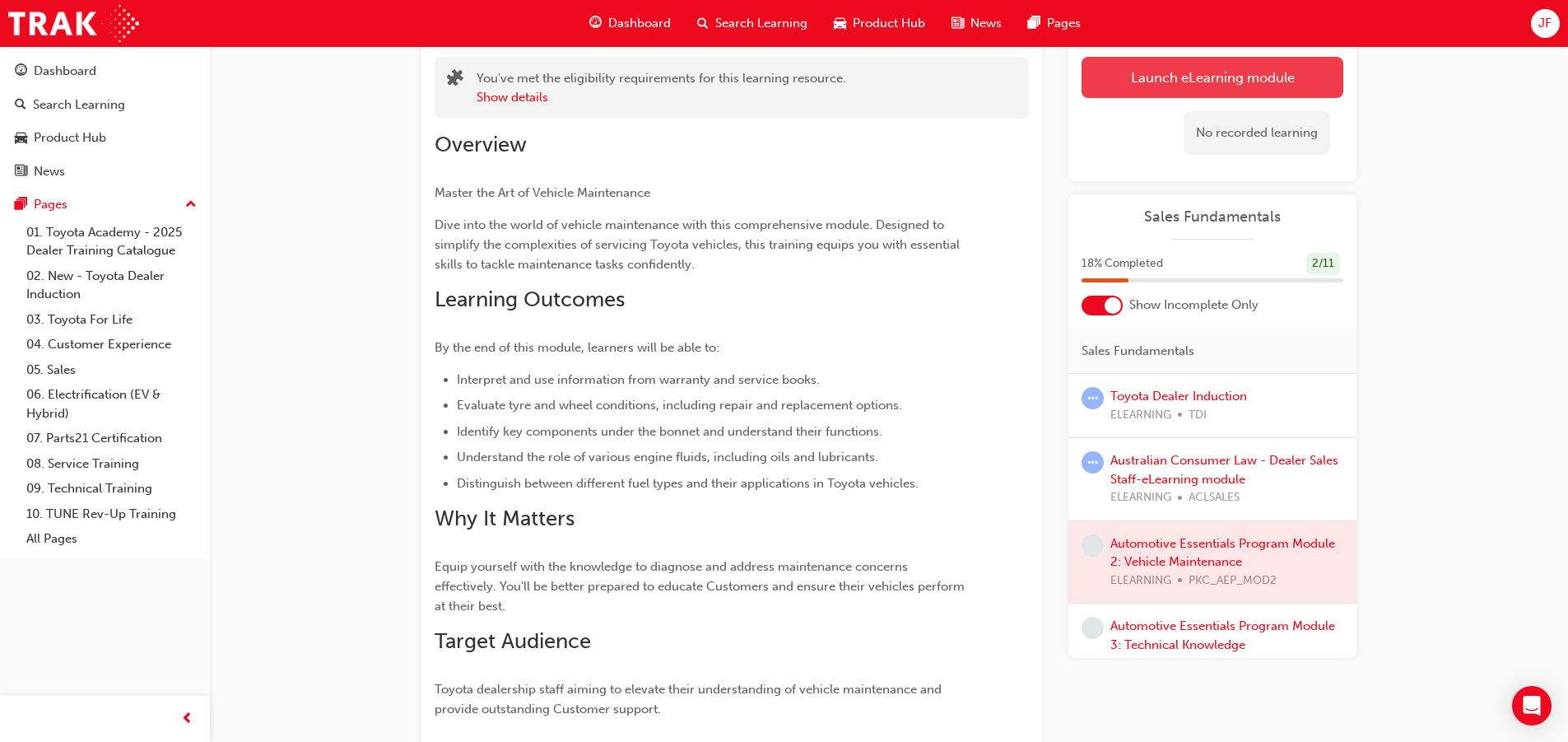
click at [1175, 80] on link "Launch eLearning module" at bounding box center [1212, 77] width 261 height 42
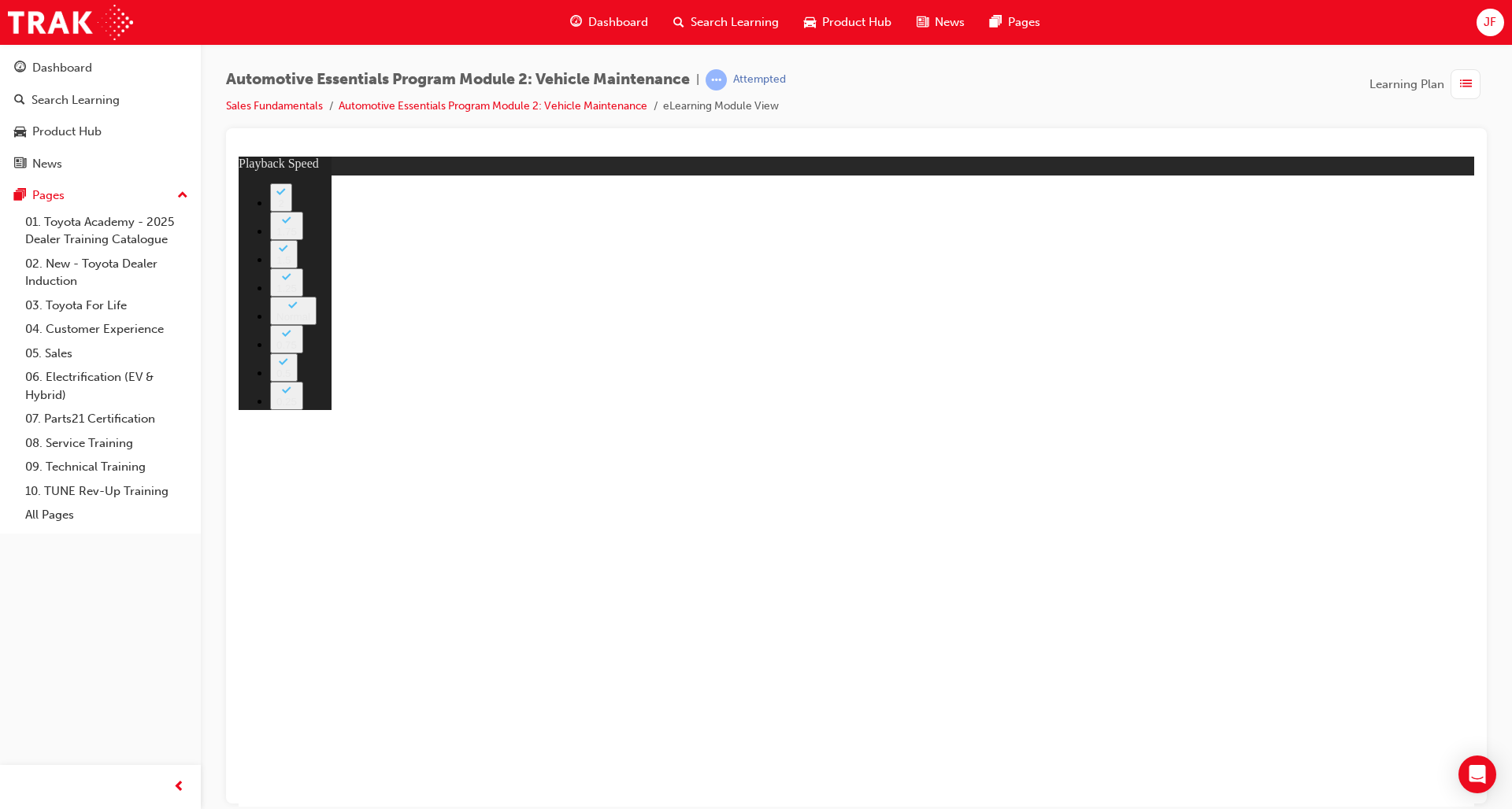
type input "33"
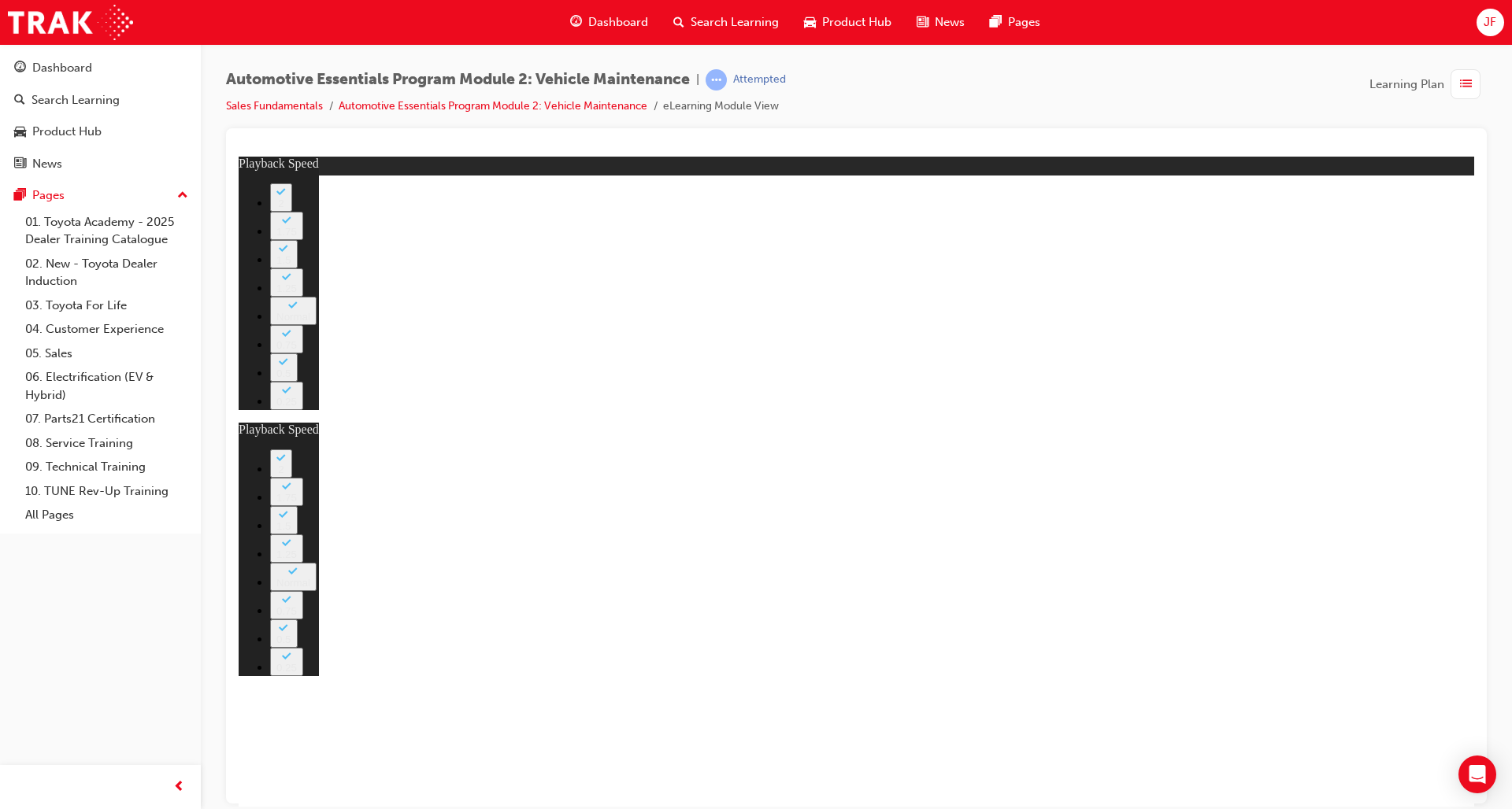
type input "1"
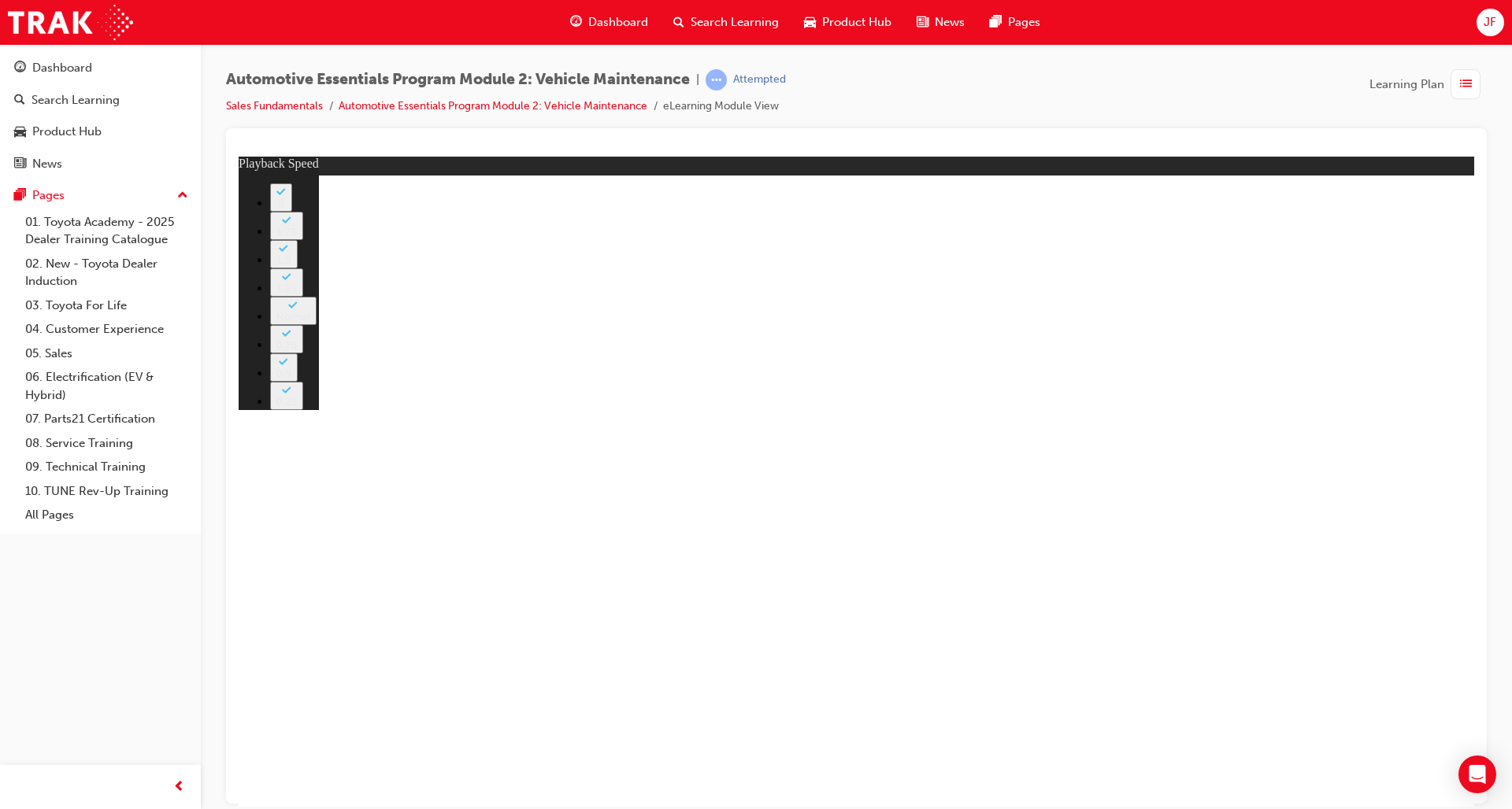
type input "6"
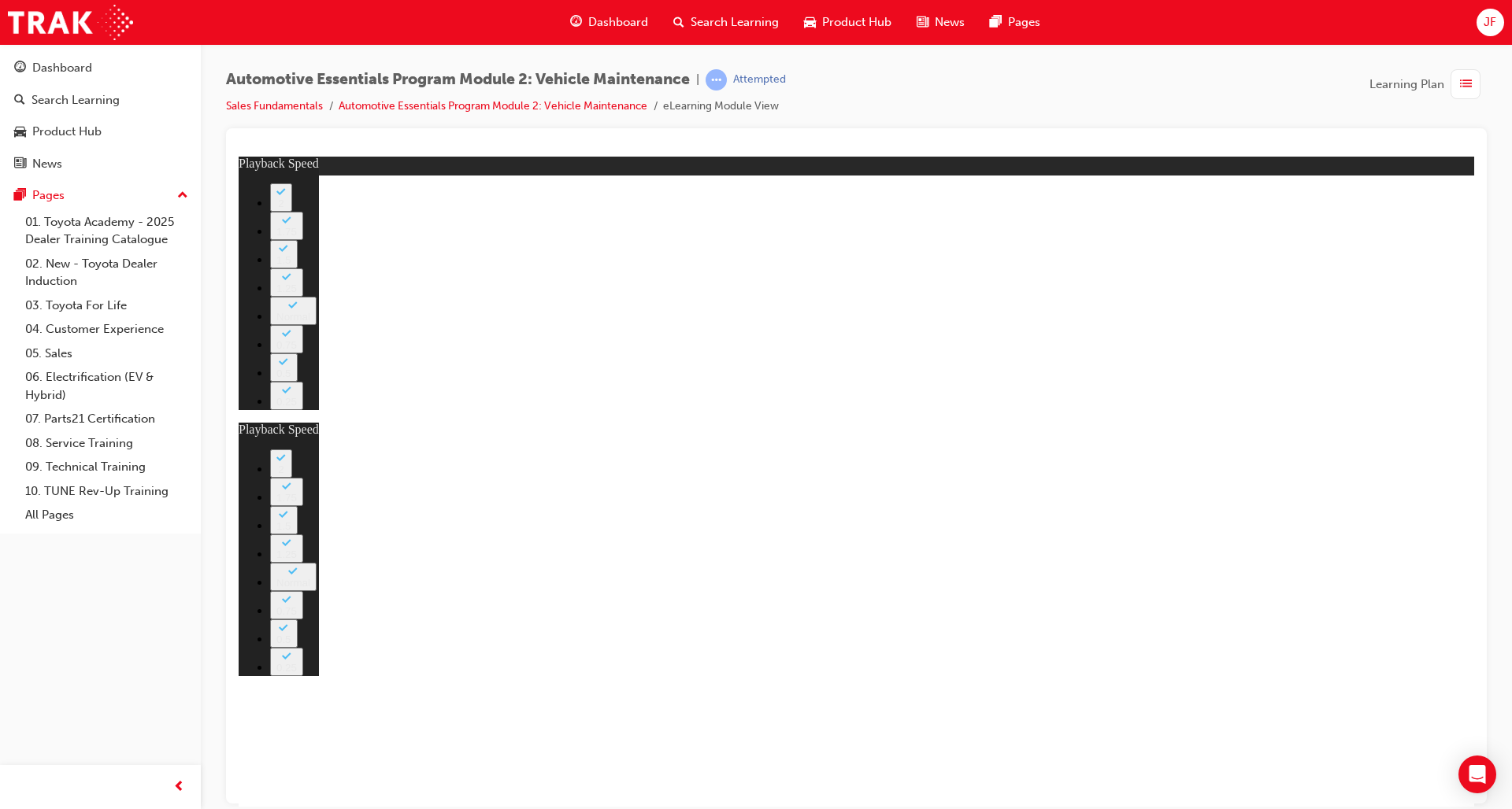
type input "27"
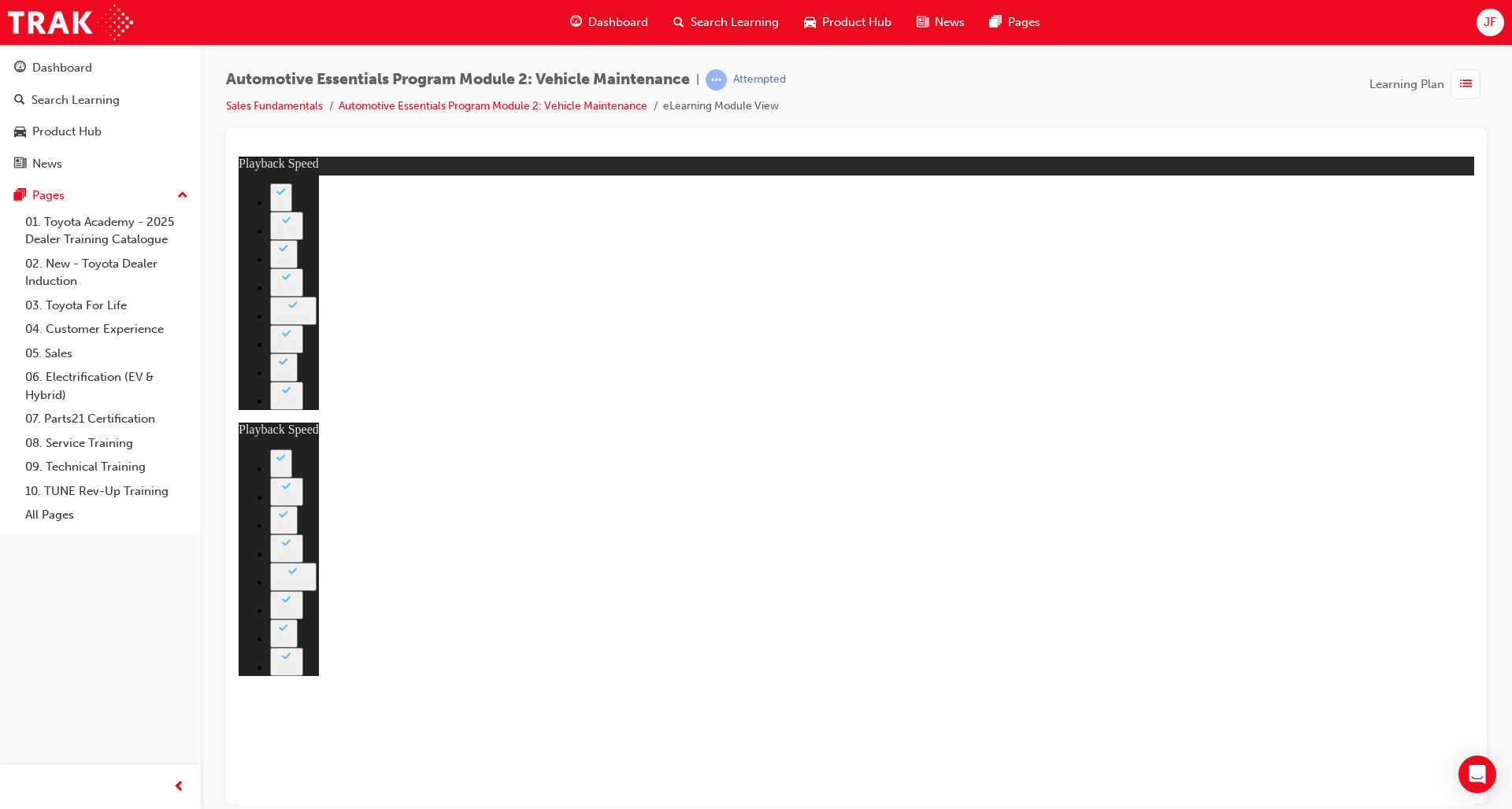
type input "6"
type input "27"
type input "6"
type input "27"
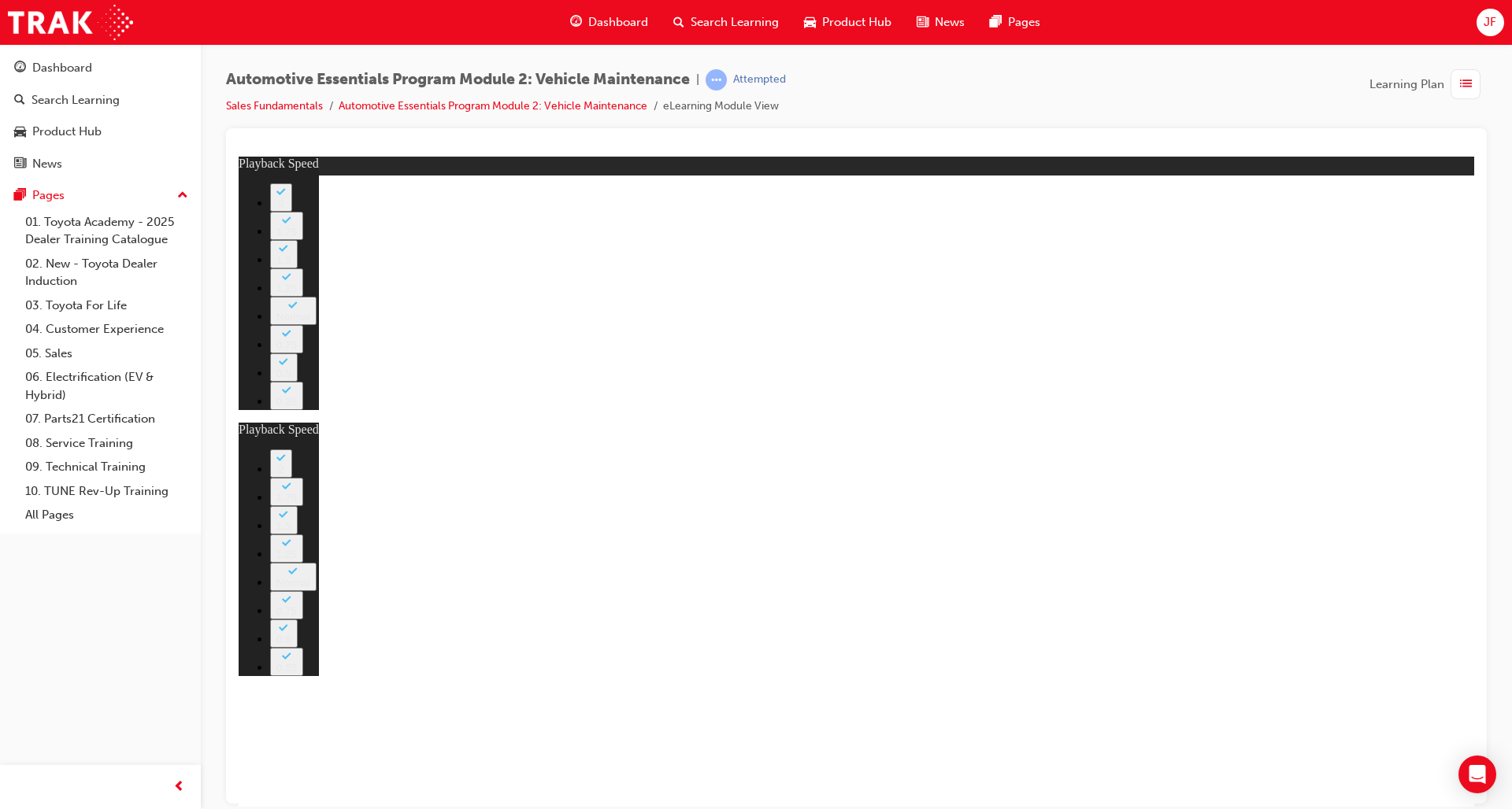
type input "9"
type input "6"
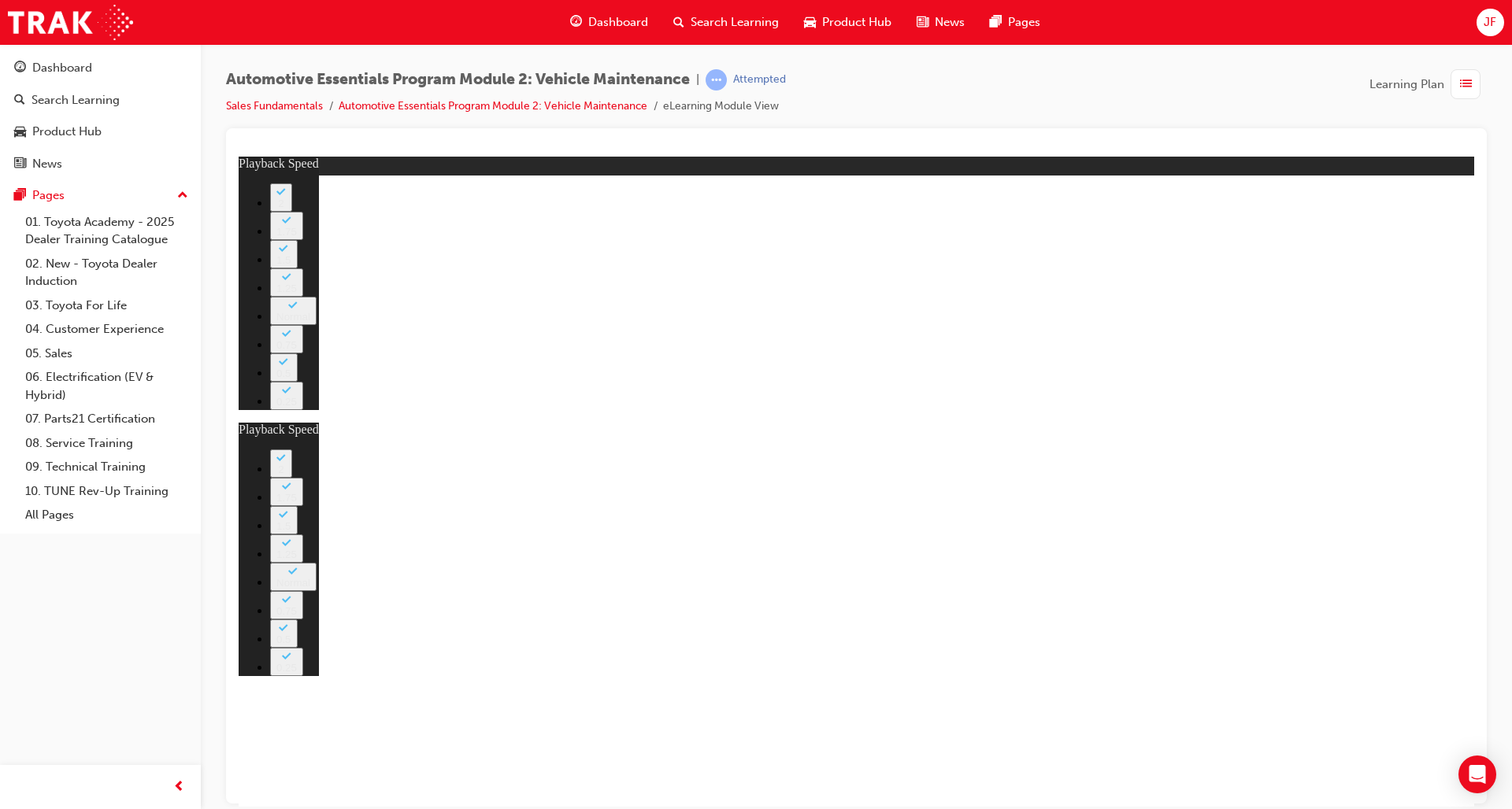
type input "9"
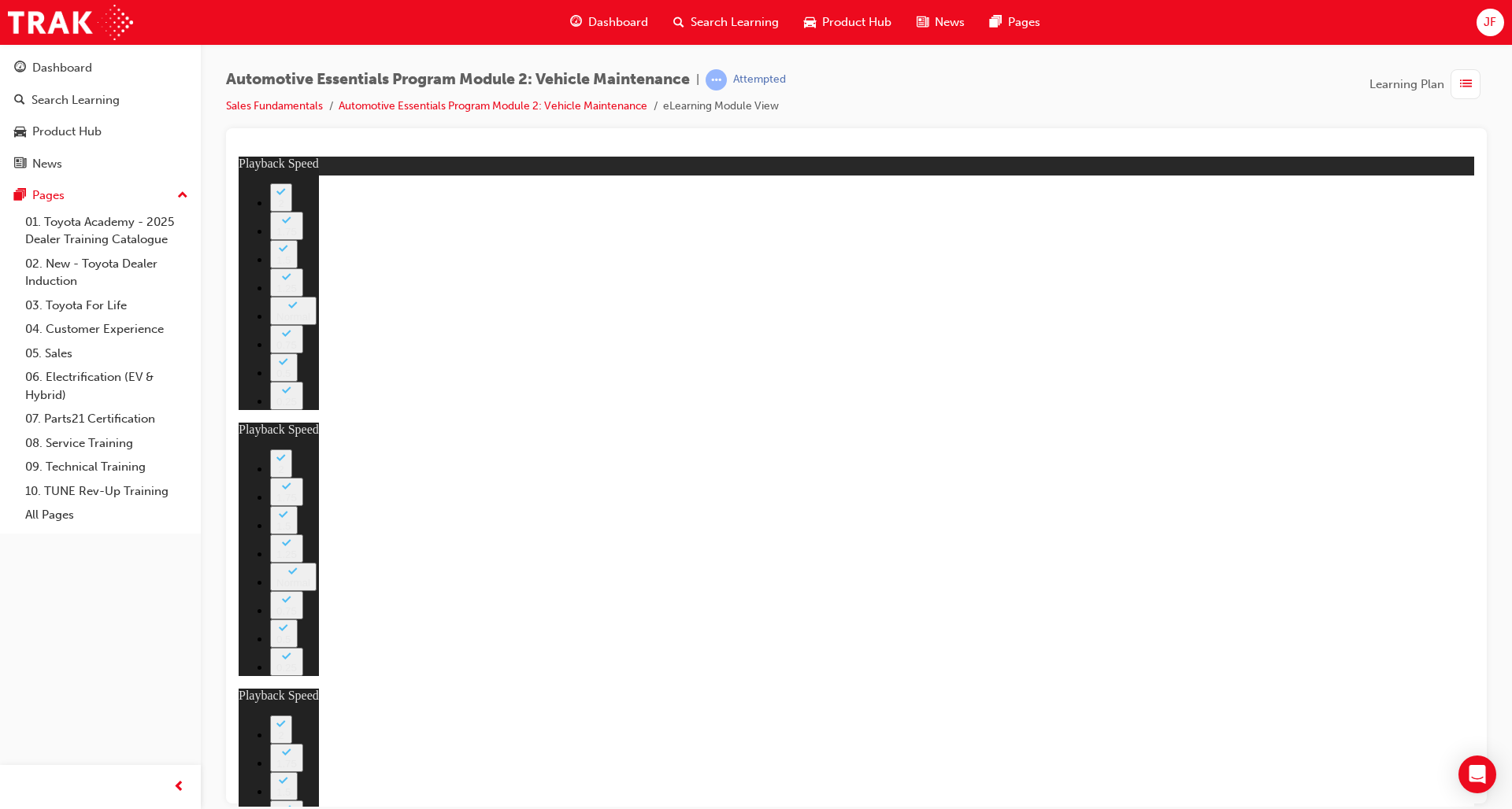
type input "10"
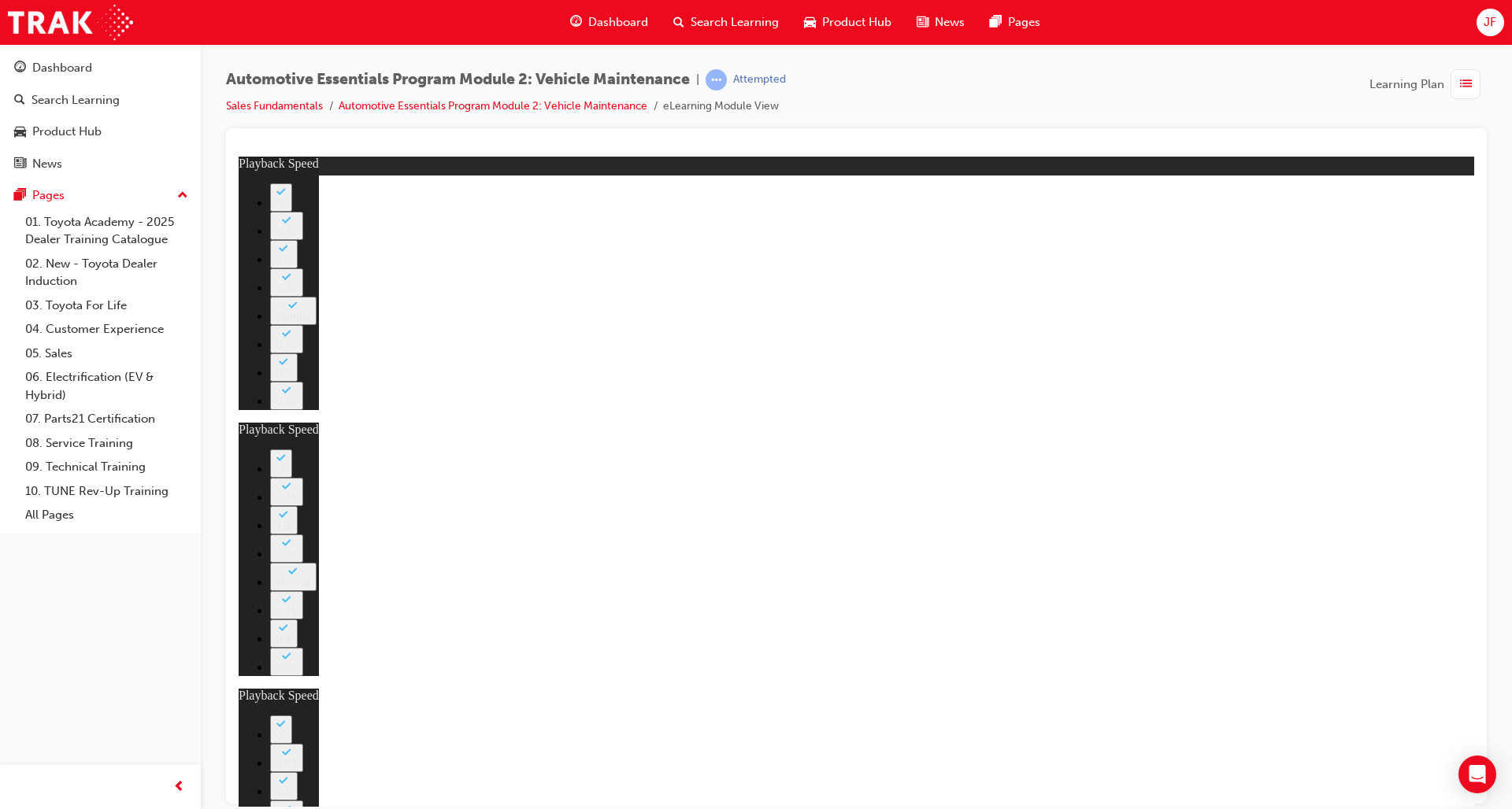
type input "6"
type input "9"
type input "10"
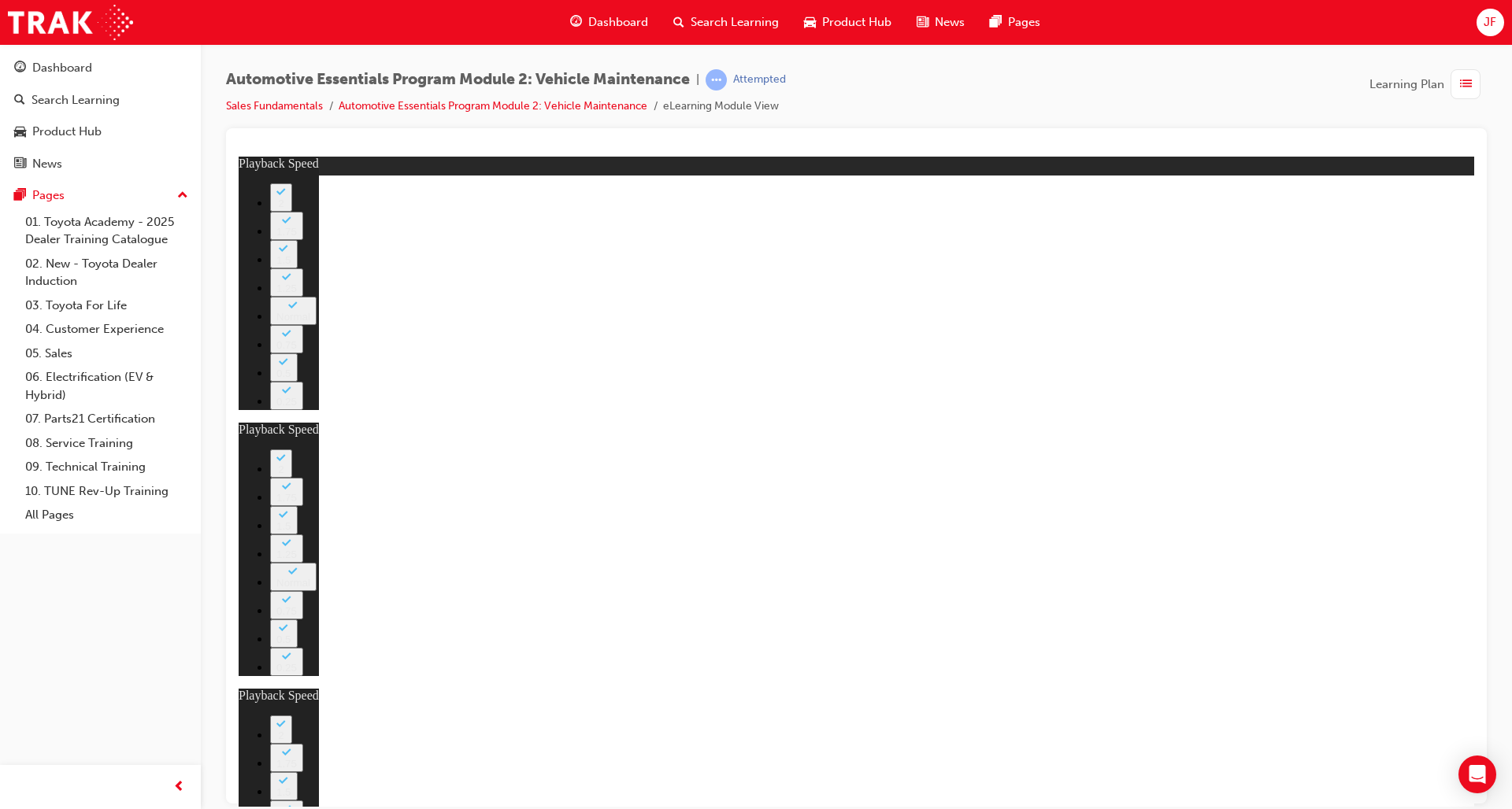
type input "45"
type input "6"
type input "9"
type input "10"
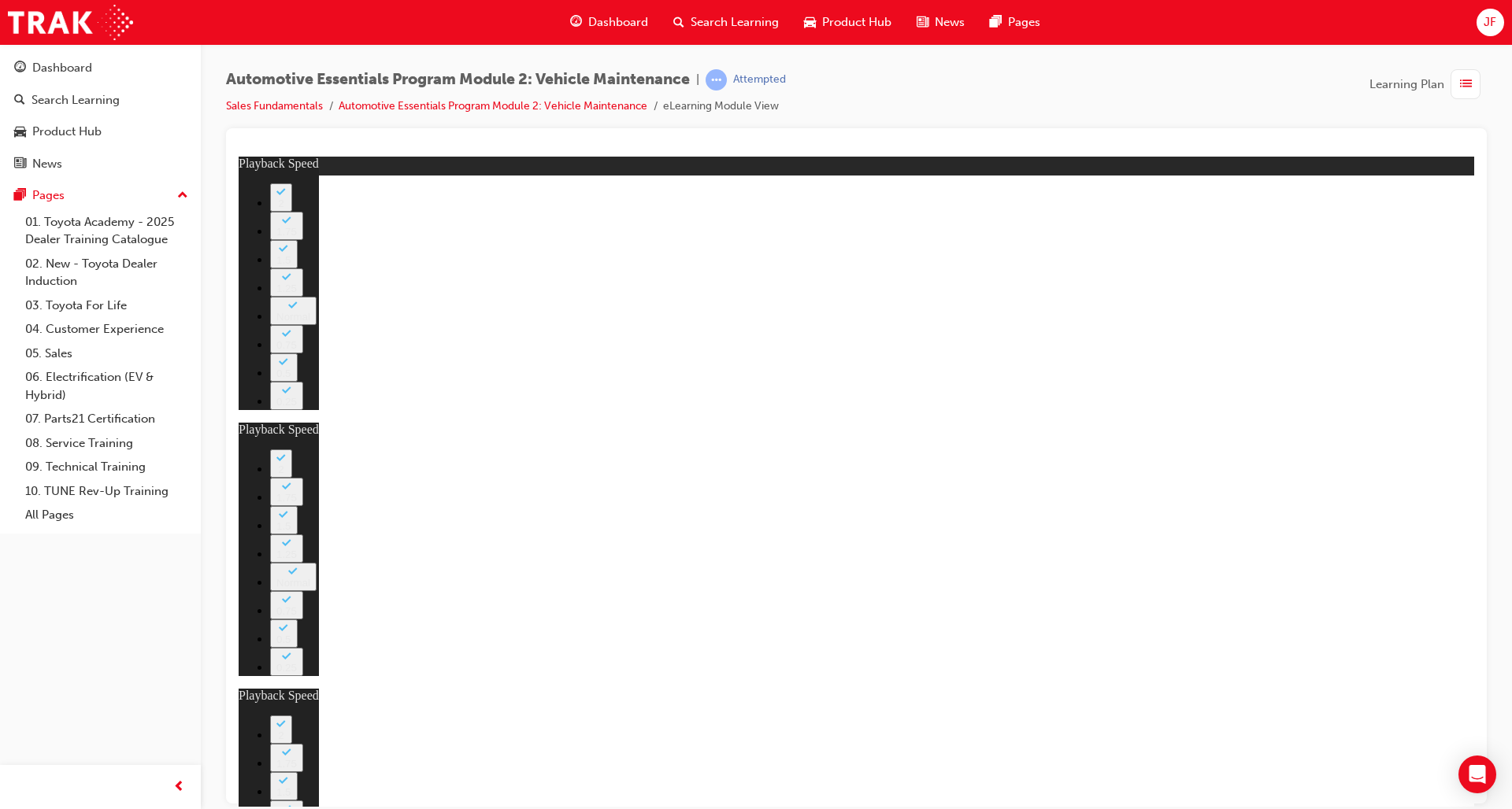
type input "45"
type input "6"
type input "9"
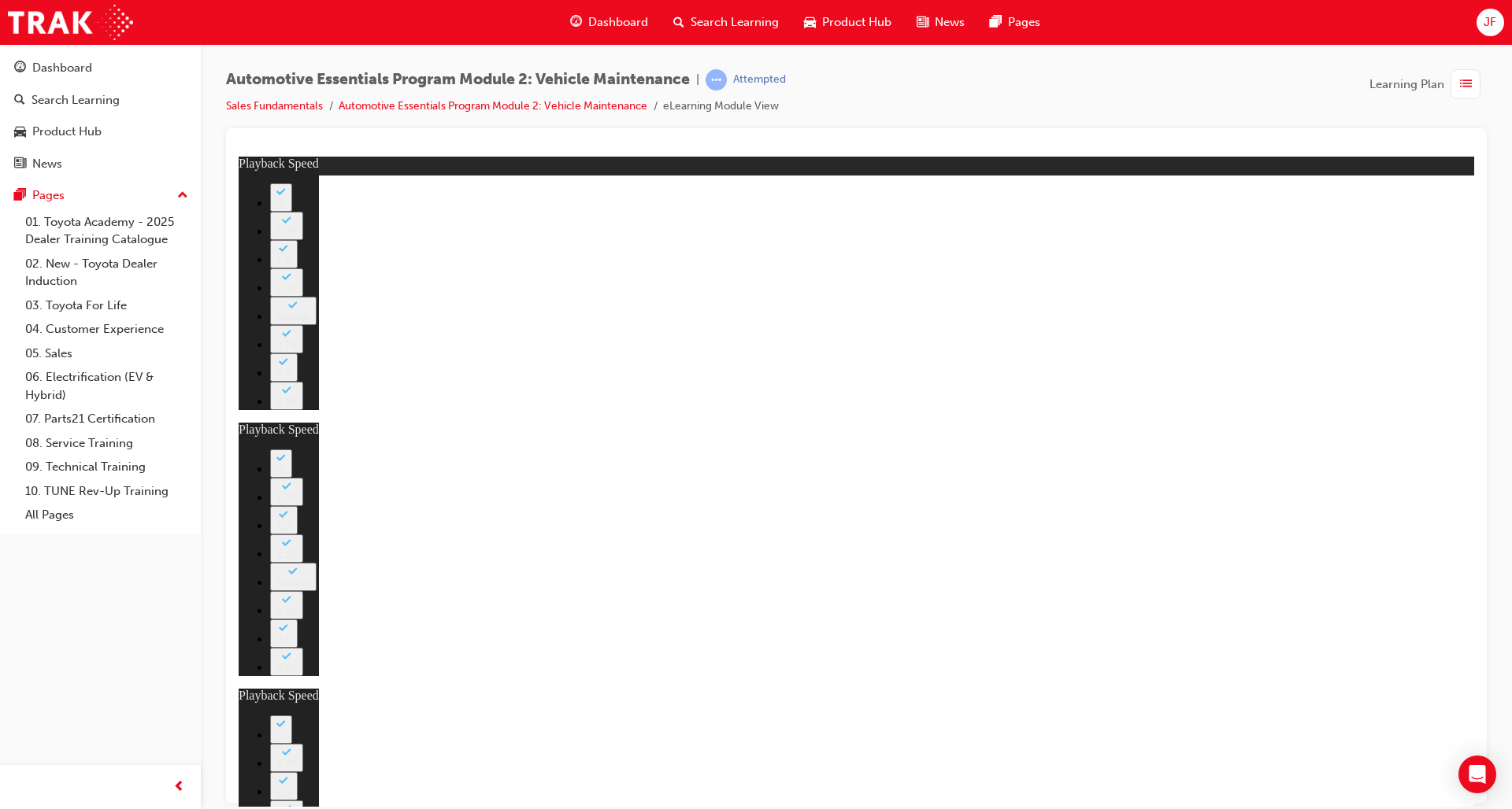
type input "10"
type input "45"
type input "6"
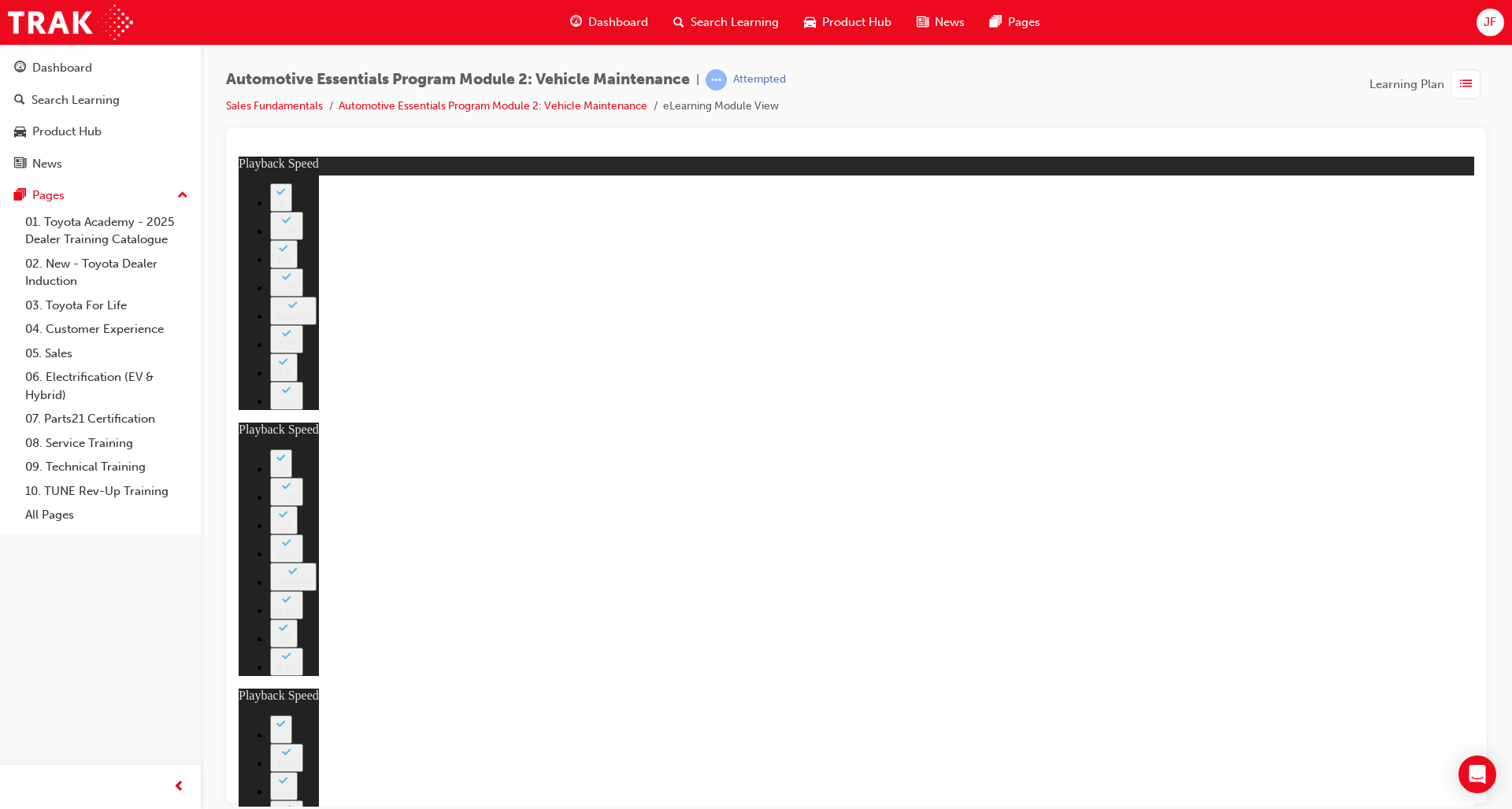
type input "9"
type input "10"
type input "13"
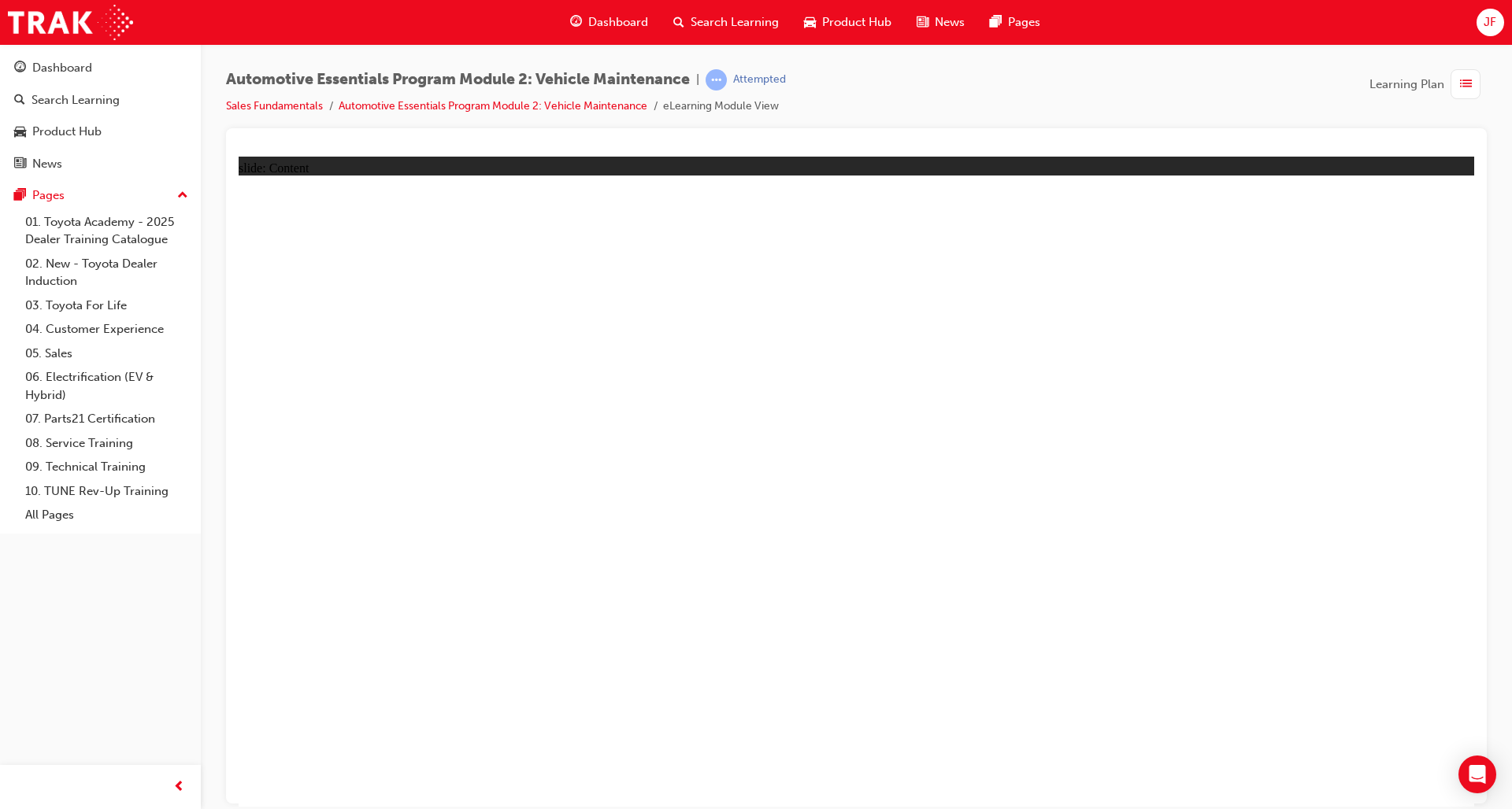
radio input "true"
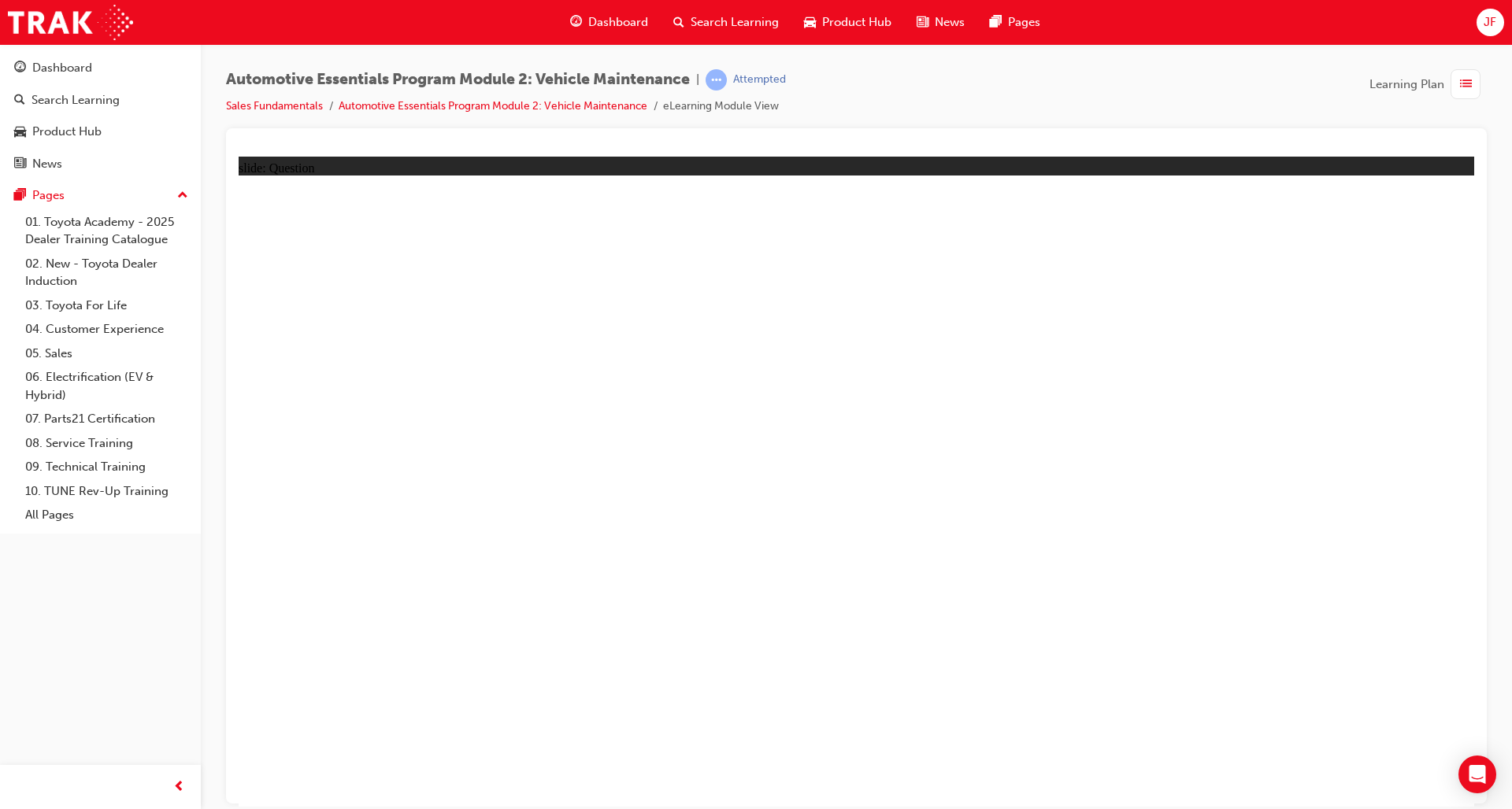
radio input "true"
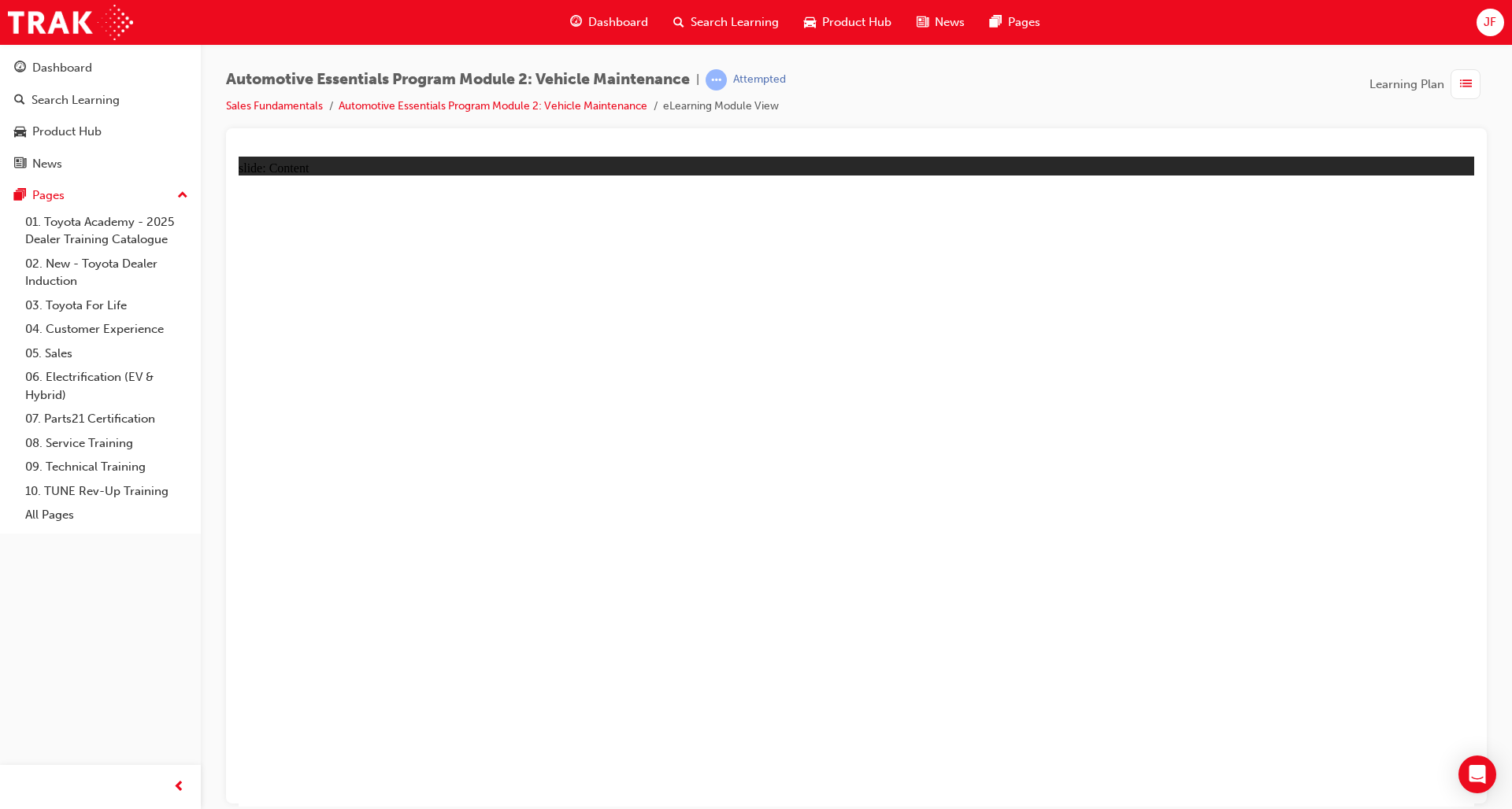
drag, startPoint x: 1200, startPoint y: 643, endPoint x: 1203, endPoint y: 653, distance: 10.4
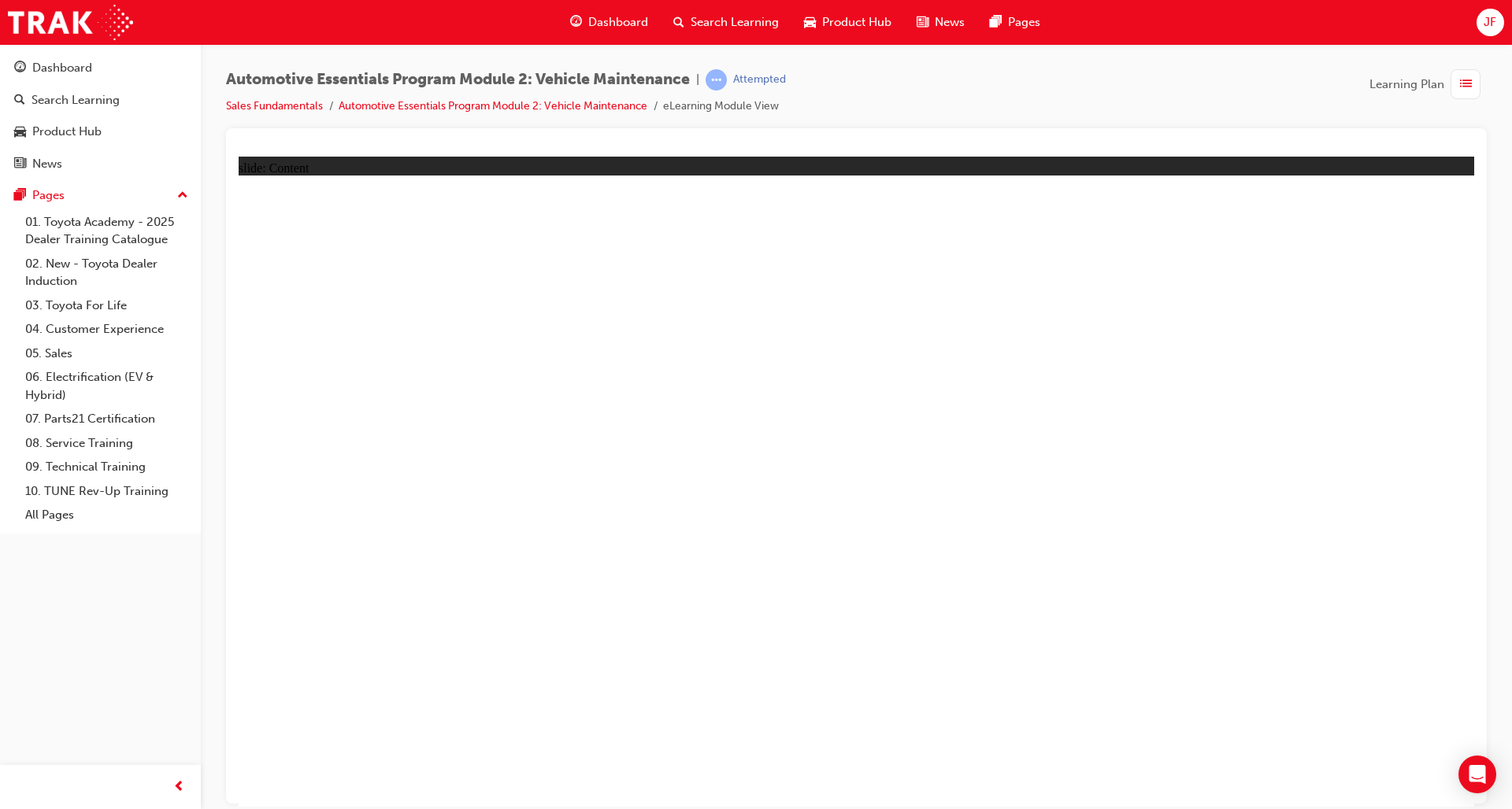
drag, startPoint x: 1182, startPoint y: 571, endPoint x: 1163, endPoint y: 566, distance: 19.6
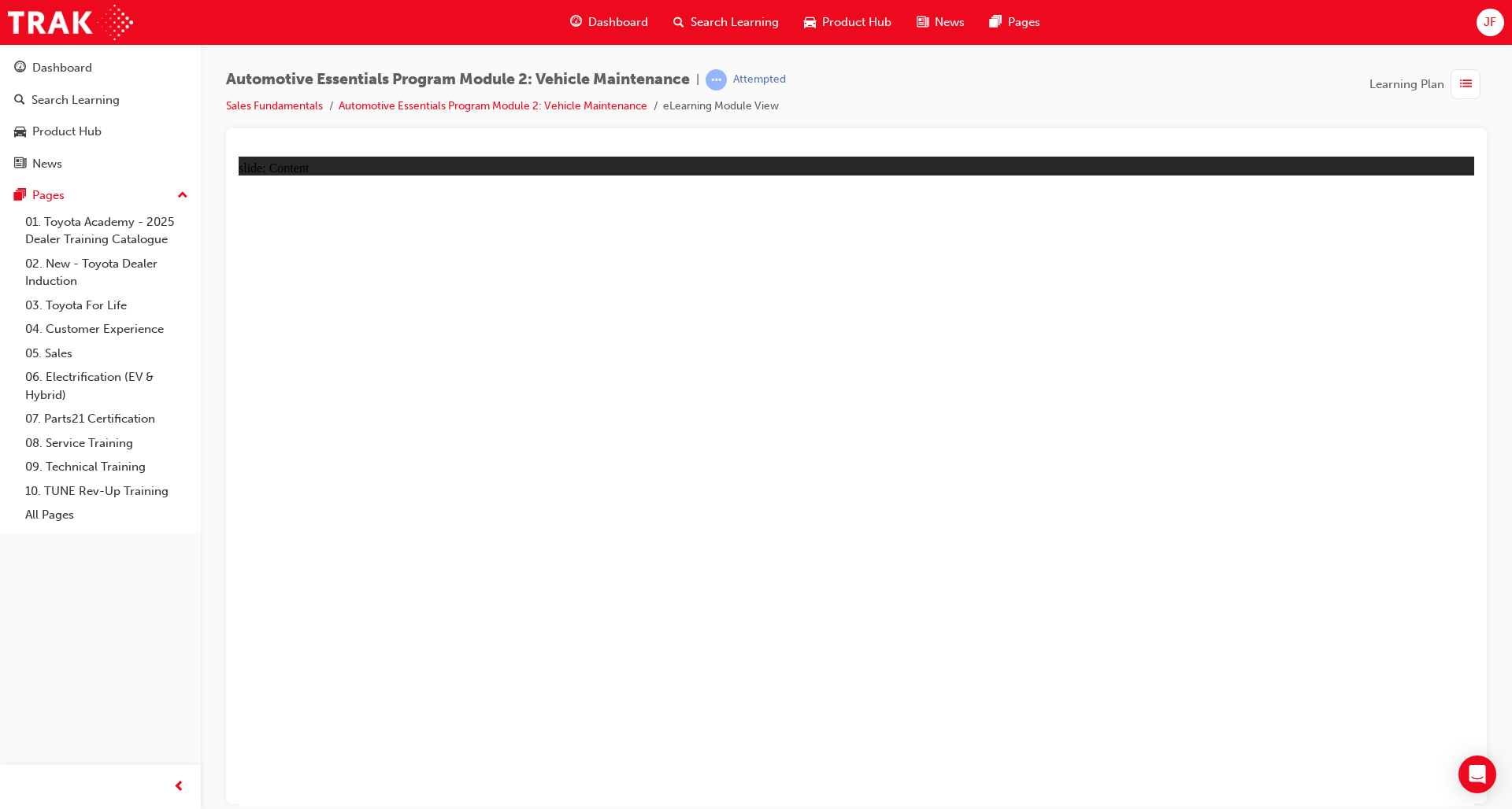
radio input "true"
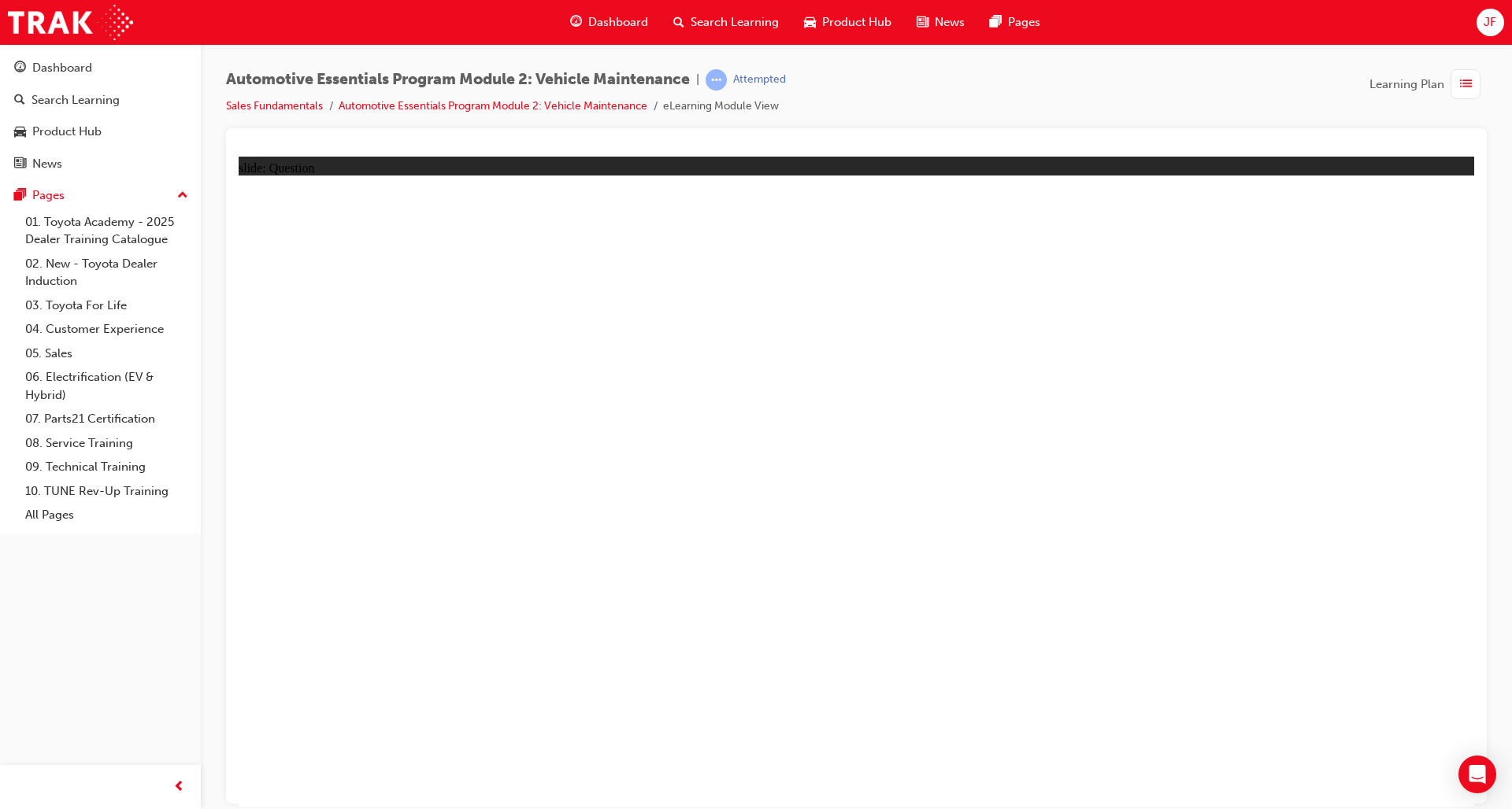
radio input "true"
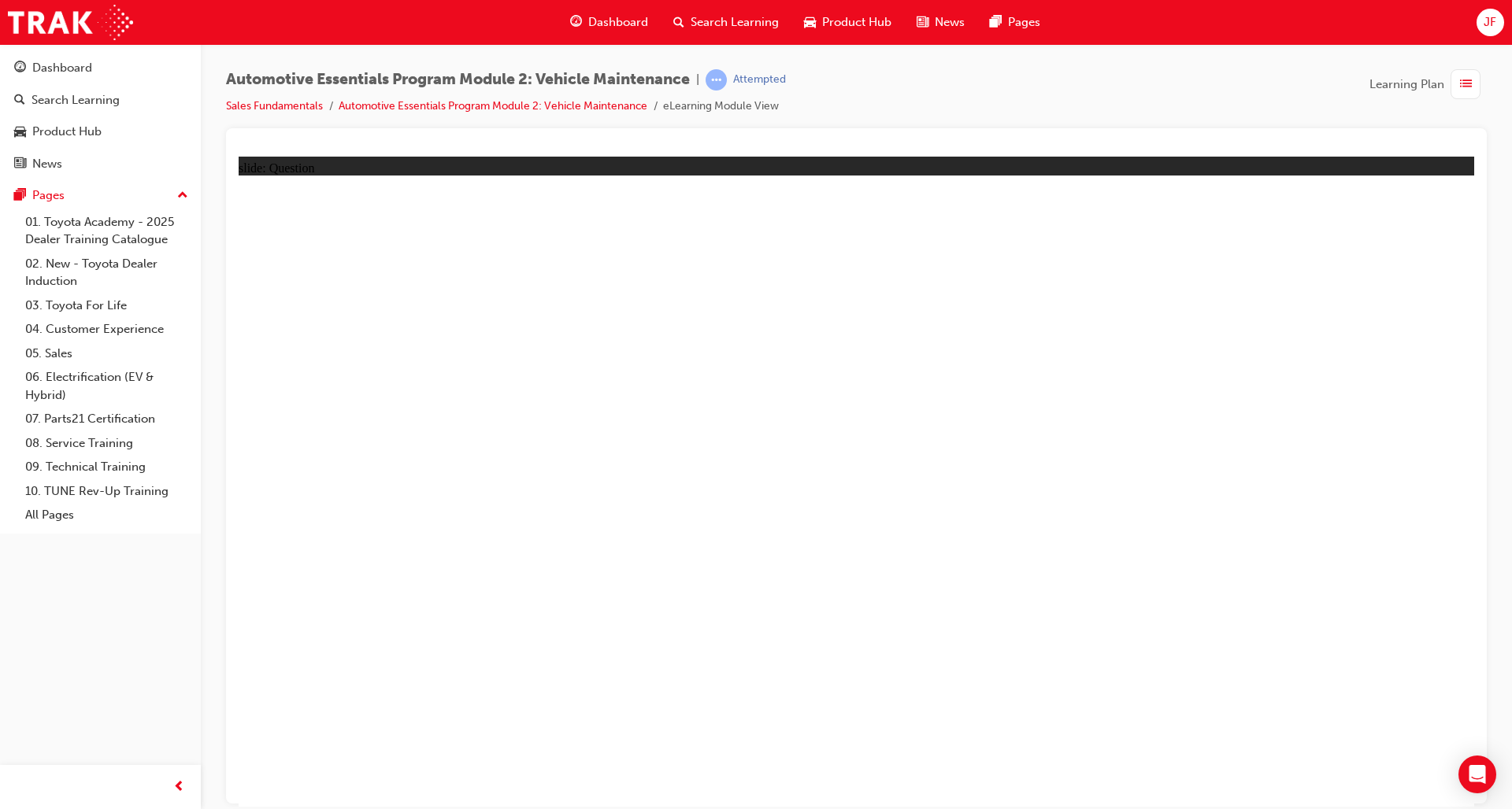
drag, startPoint x: 855, startPoint y: 685, endPoint x: 927, endPoint y: 705, distance: 74.7
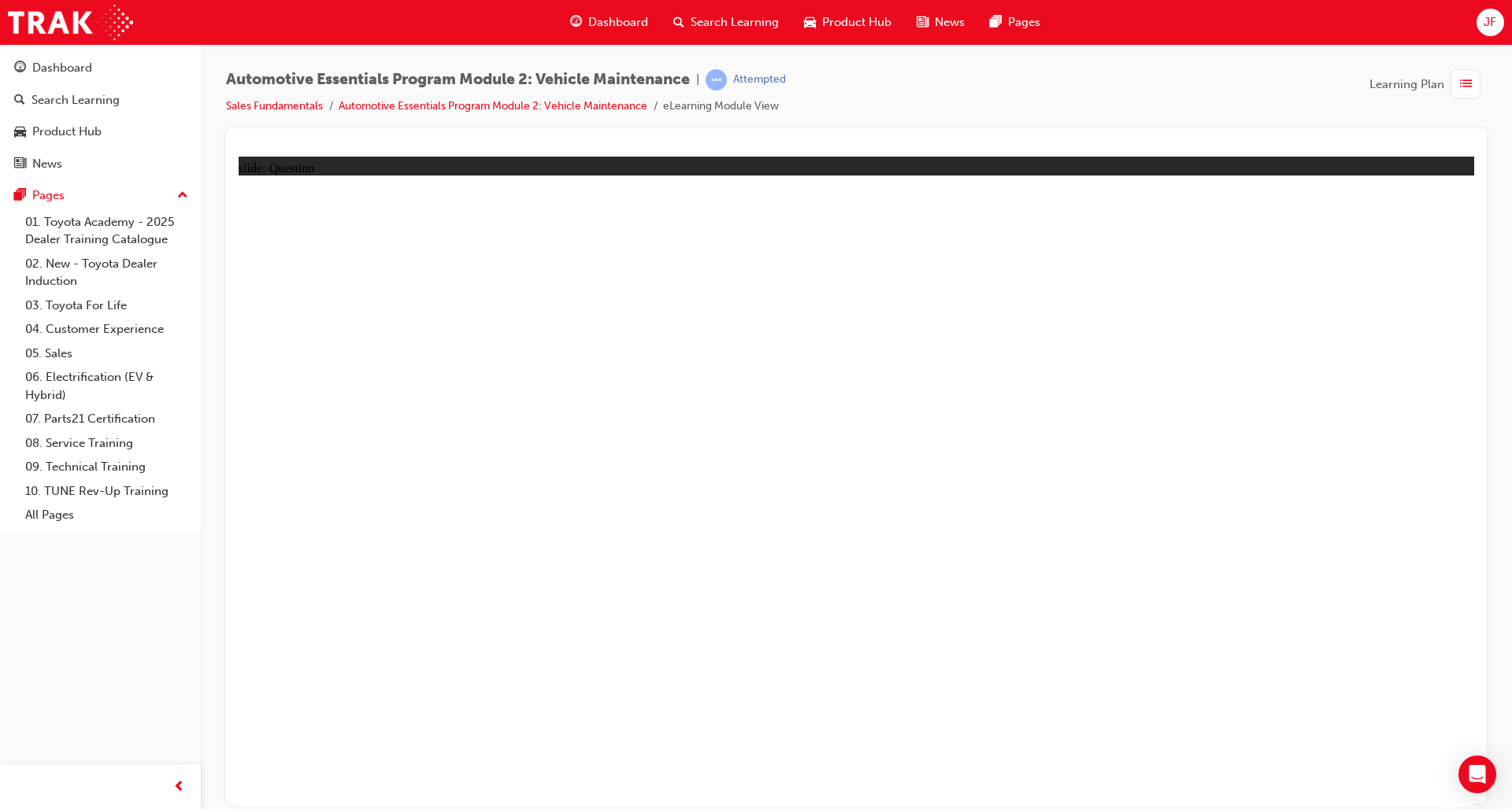
radio input "true"
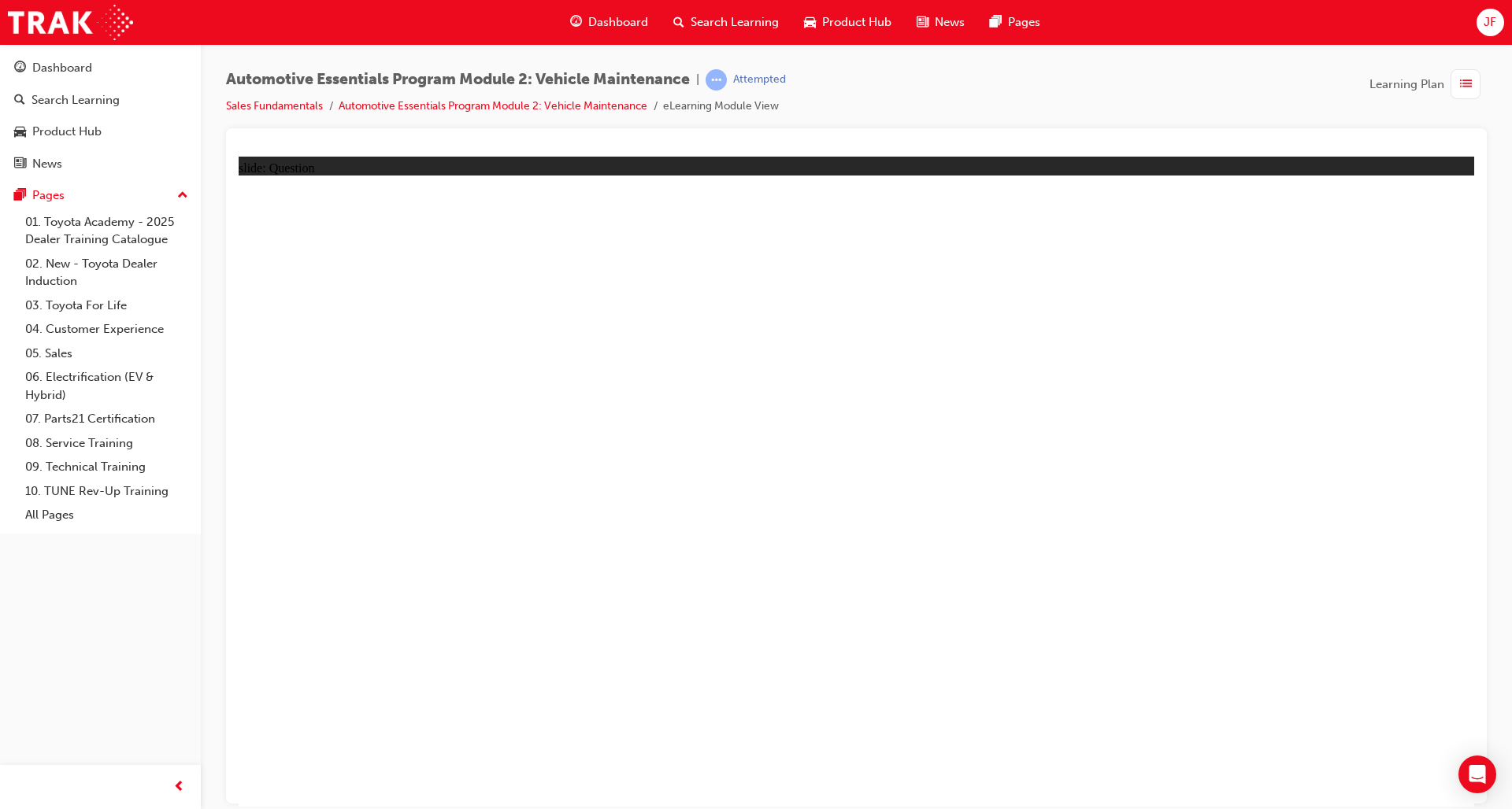
radio input "true"
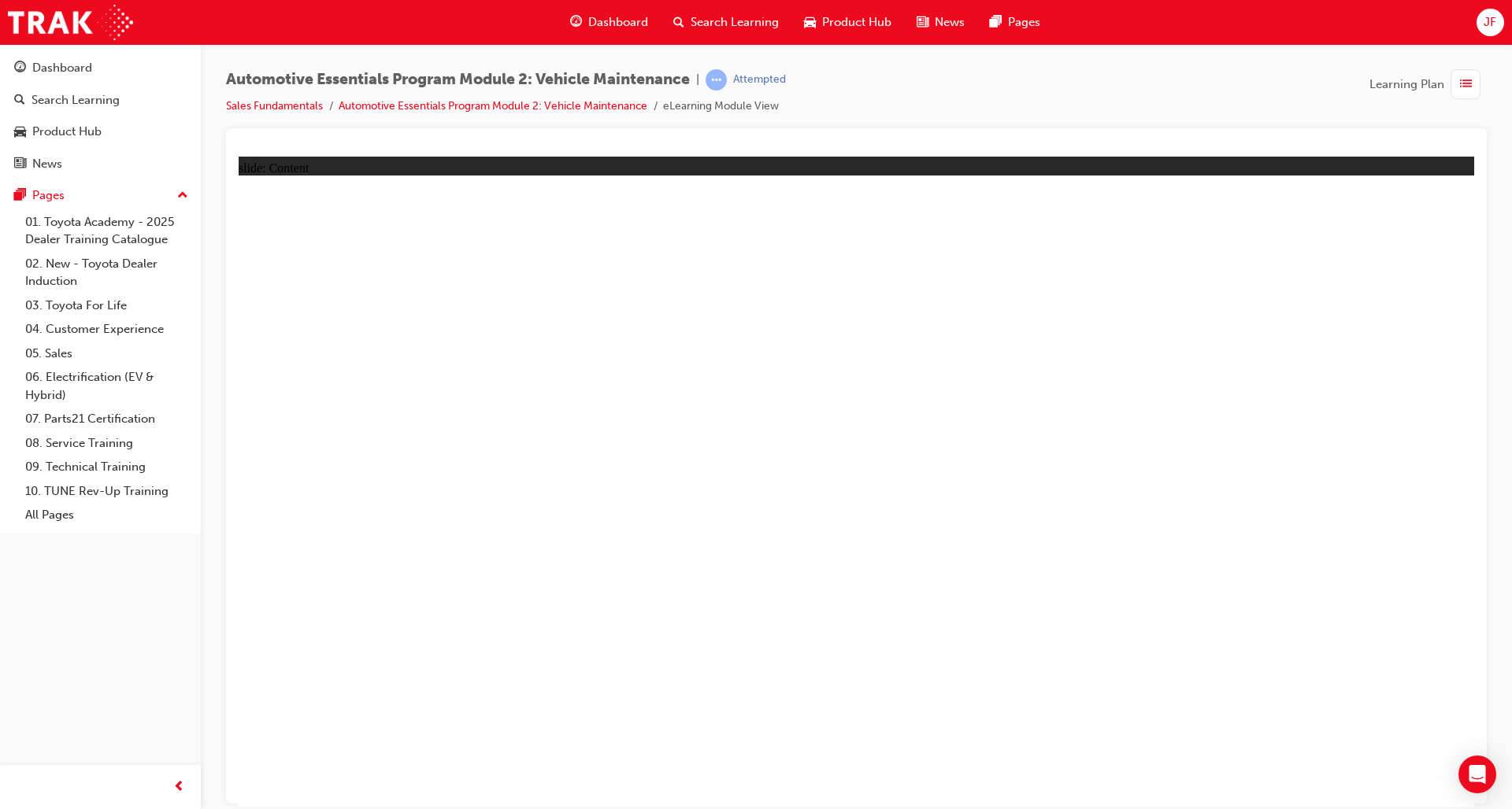
drag, startPoint x: 1521, startPoint y: 897, endPoint x: 1516, endPoint y: 882, distance: 15.8
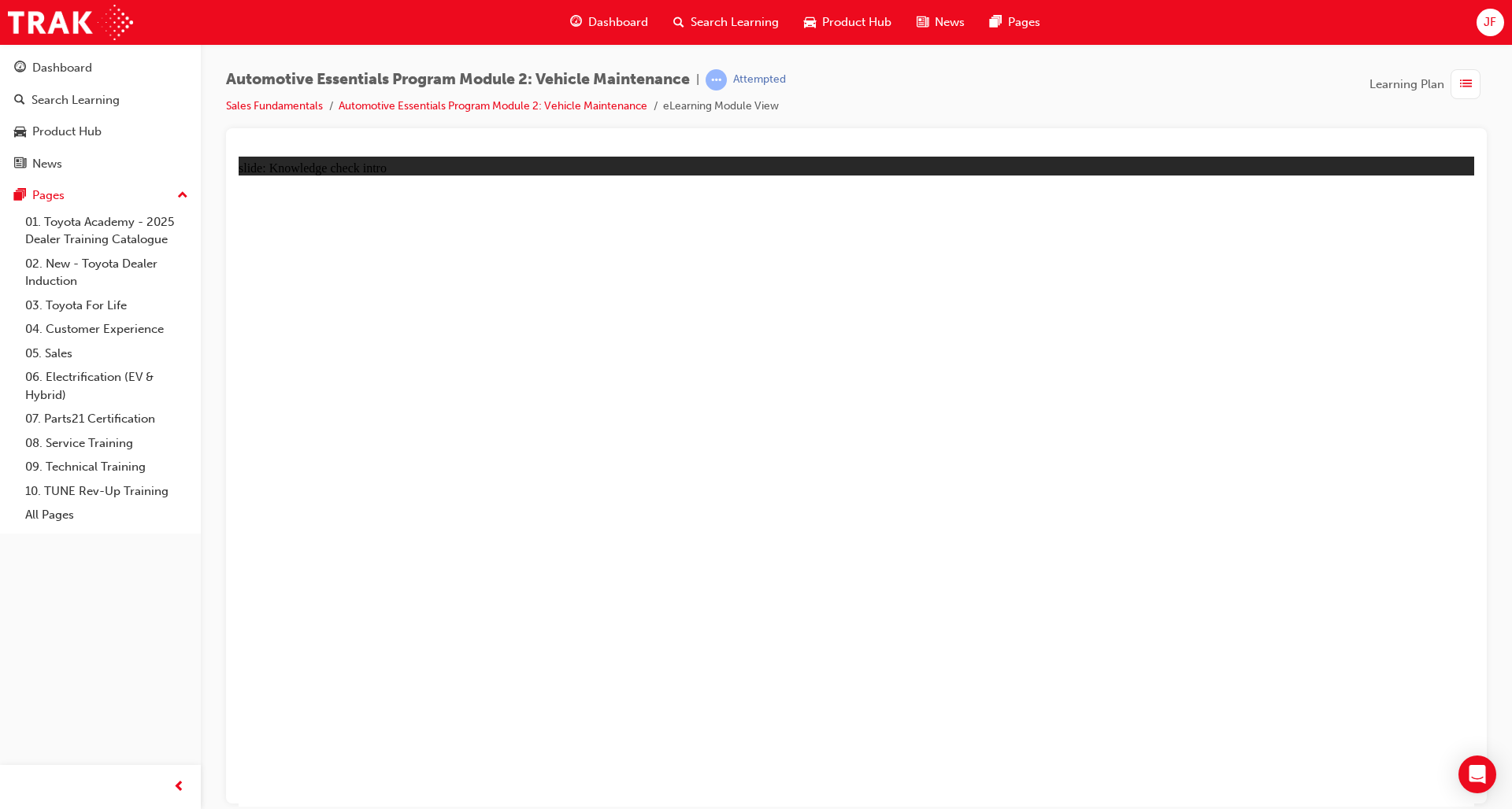
radio input "true"
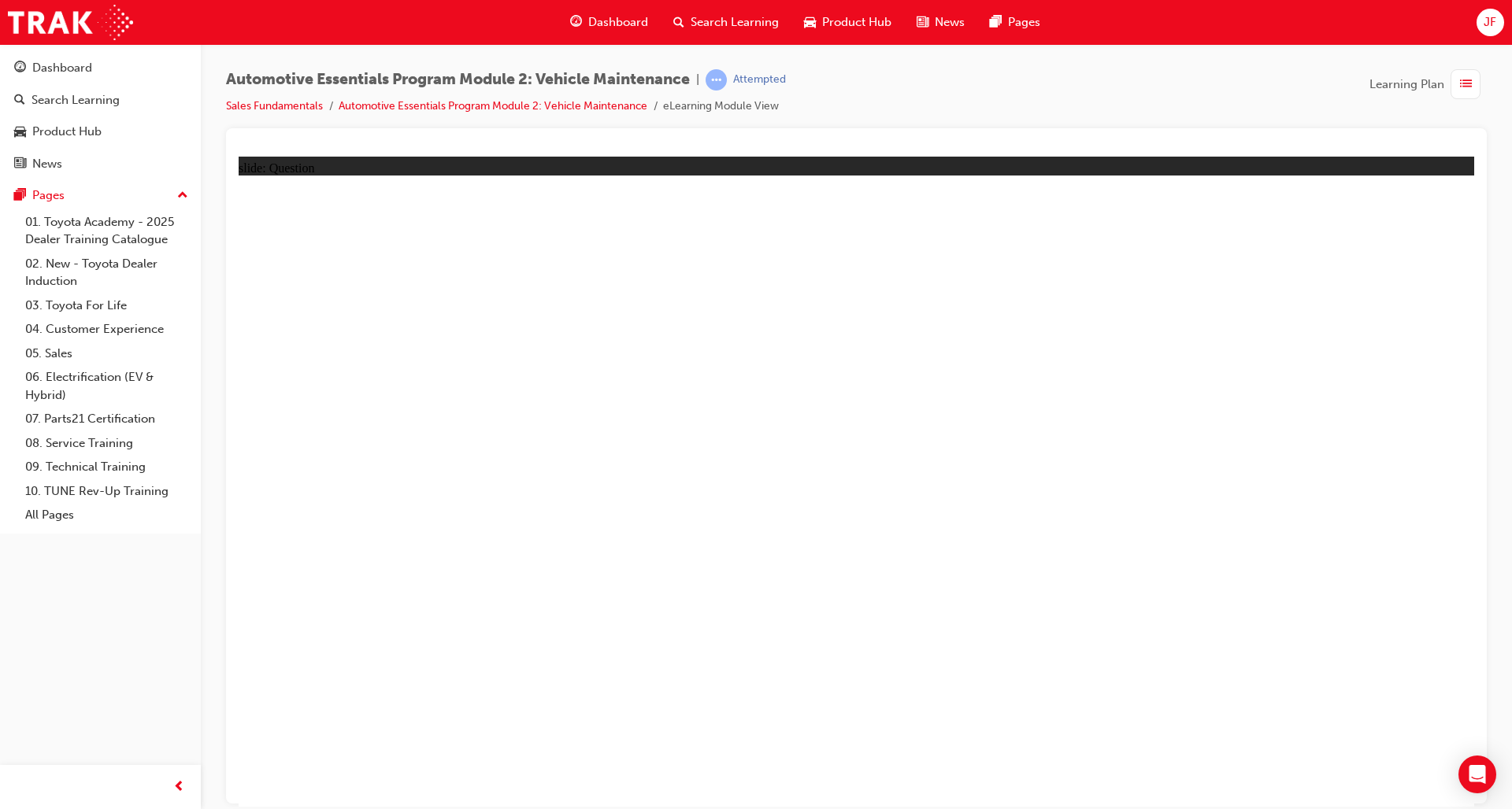
radio input "true"
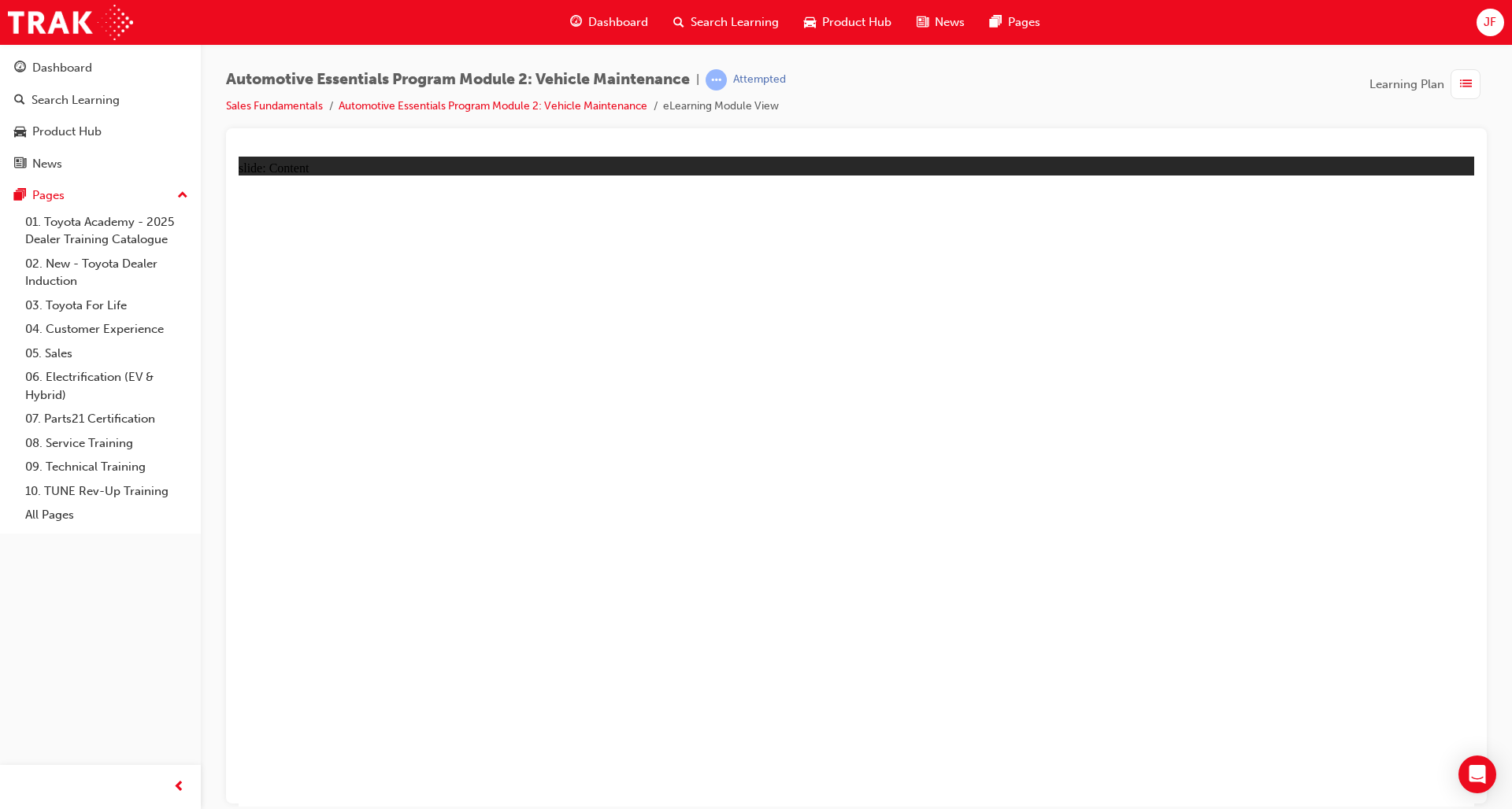
drag, startPoint x: 808, startPoint y: 529, endPoint x: 739, endPoint y: 520, distance: 69.6
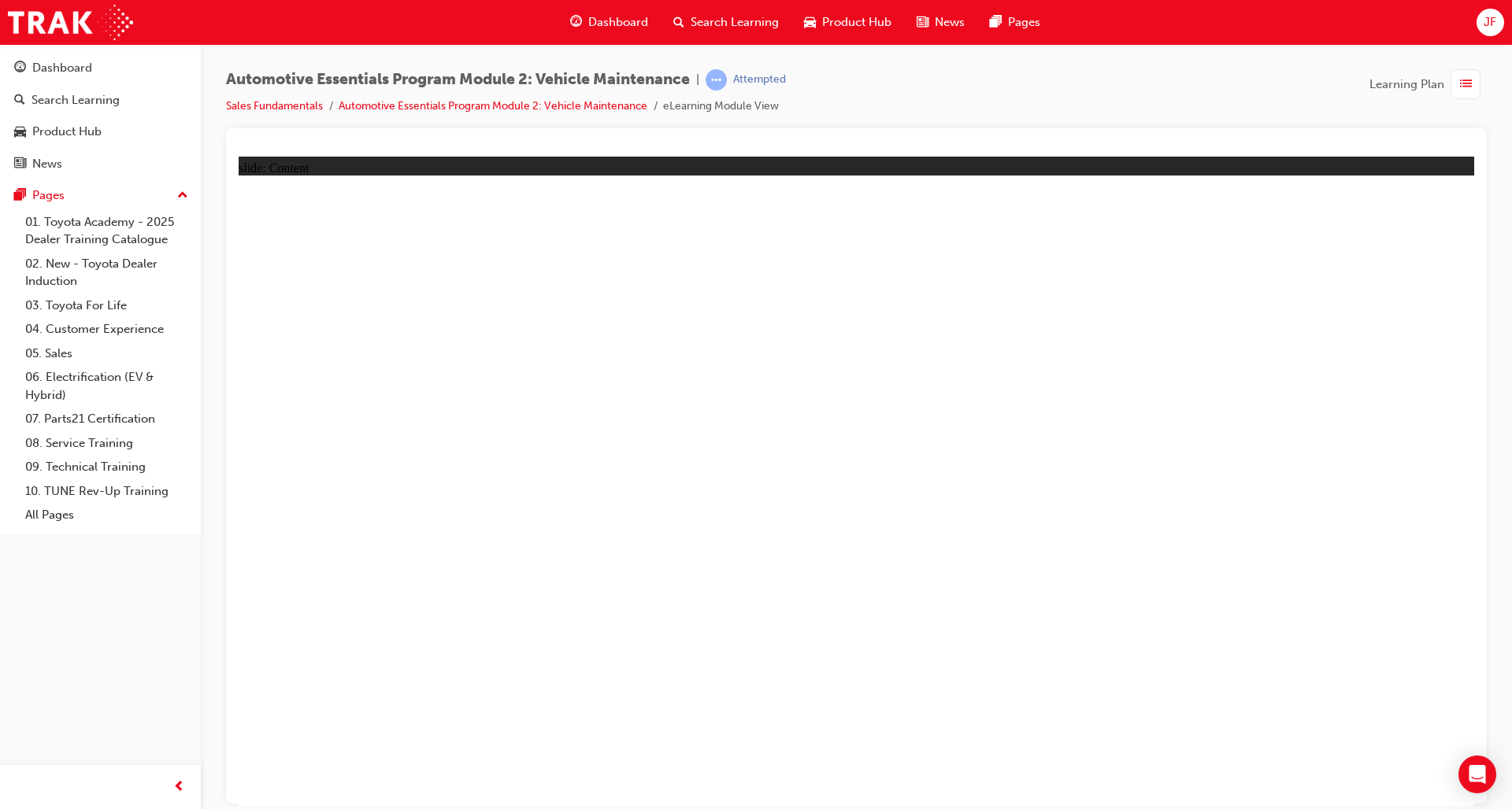
drag, startPoint x: 636, startPoint y: 525, endPoint x: 605, endPoint y: 527, distance: 31.1
drag, startPoint x: 591, startPoint y: 524, endPoint x: 796, endPoint y: 577, distance: 211.7
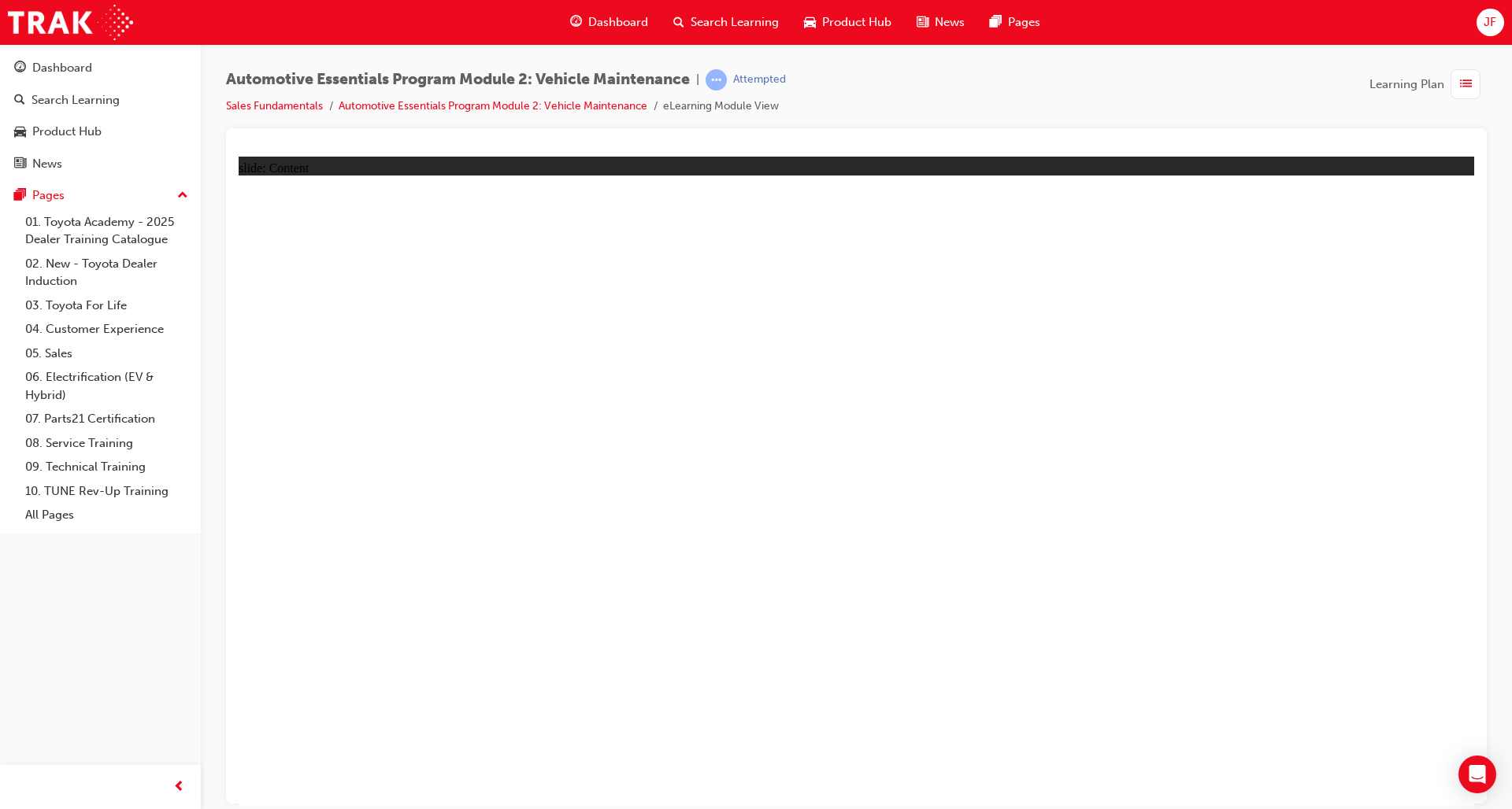
drag, startPoint x: 818, startPoint y: 668, endPoint x: 824, endPoint y: 734, distance: 66.3
drag, startPoint x: 824, startPoint y: 734, endPoint x: 534, endPoint y: 623, distance: 310.5
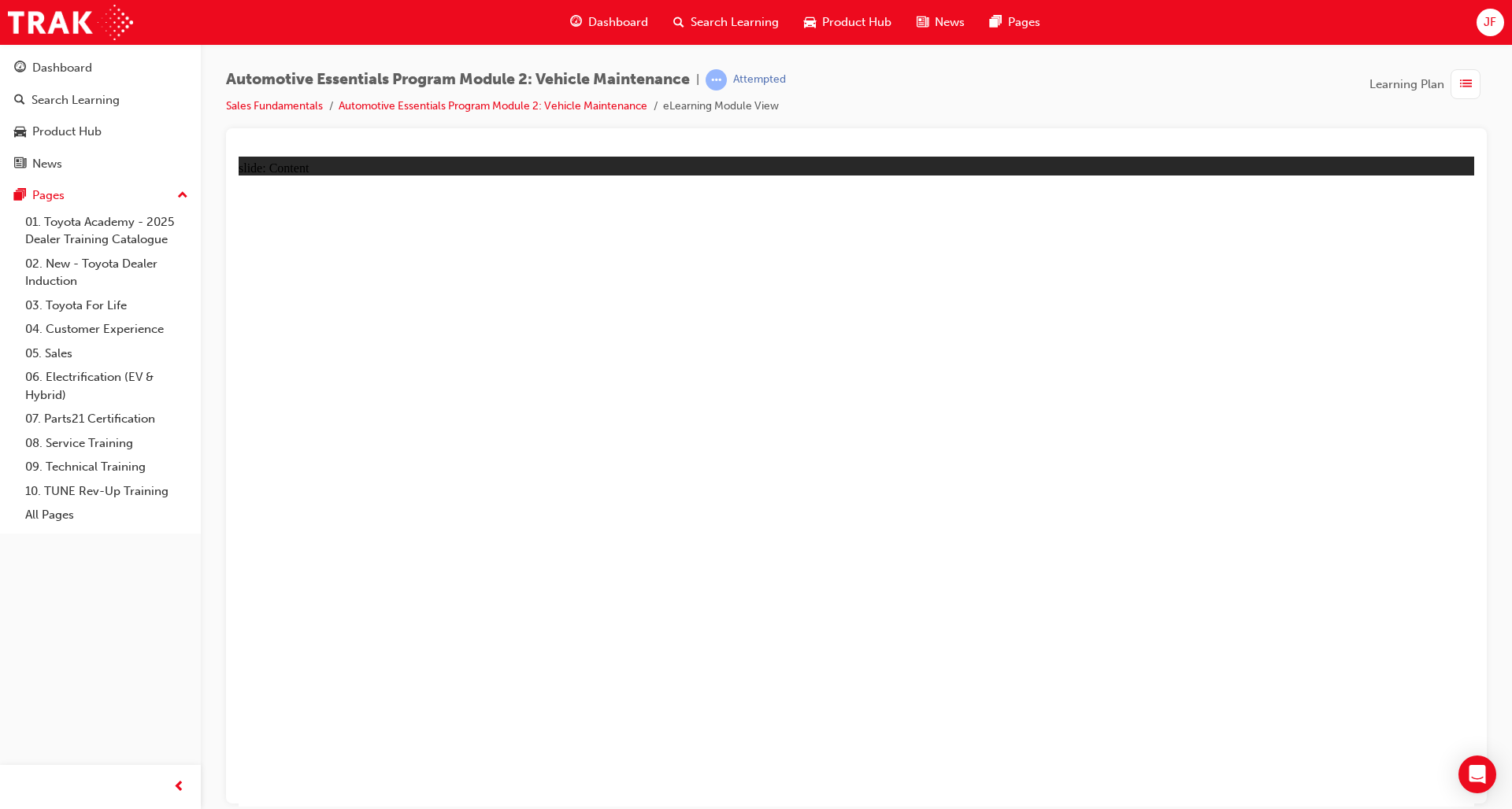
drag, startPoint x: 571, startPoint y: 630, endPoint x: 603, endPoint y: 646, distance: 35.8
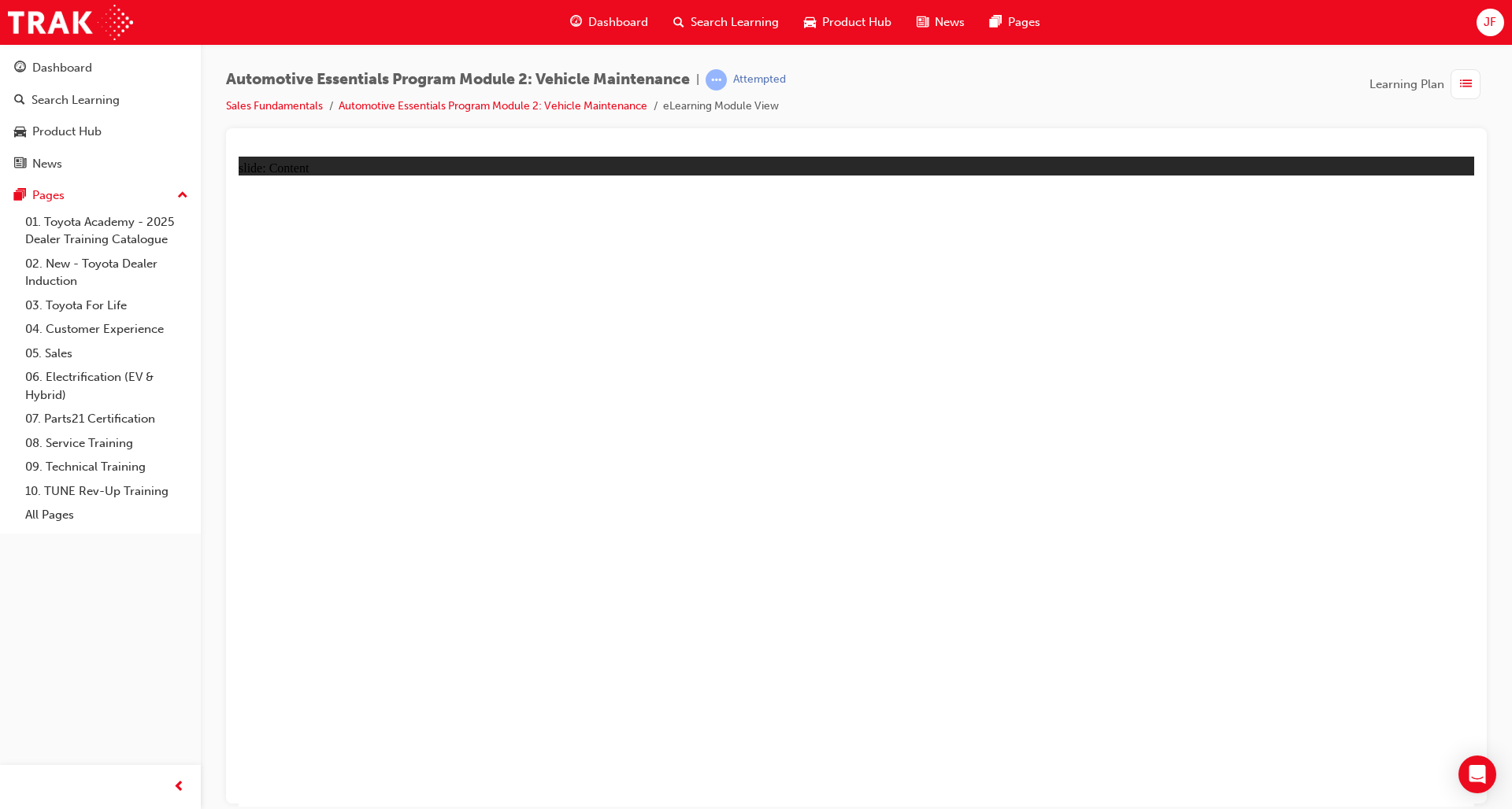
drag, startPoint x: 1546, startPoint y: 903, endPoint x: 1644, endPoint y: 928, distance: 101.1
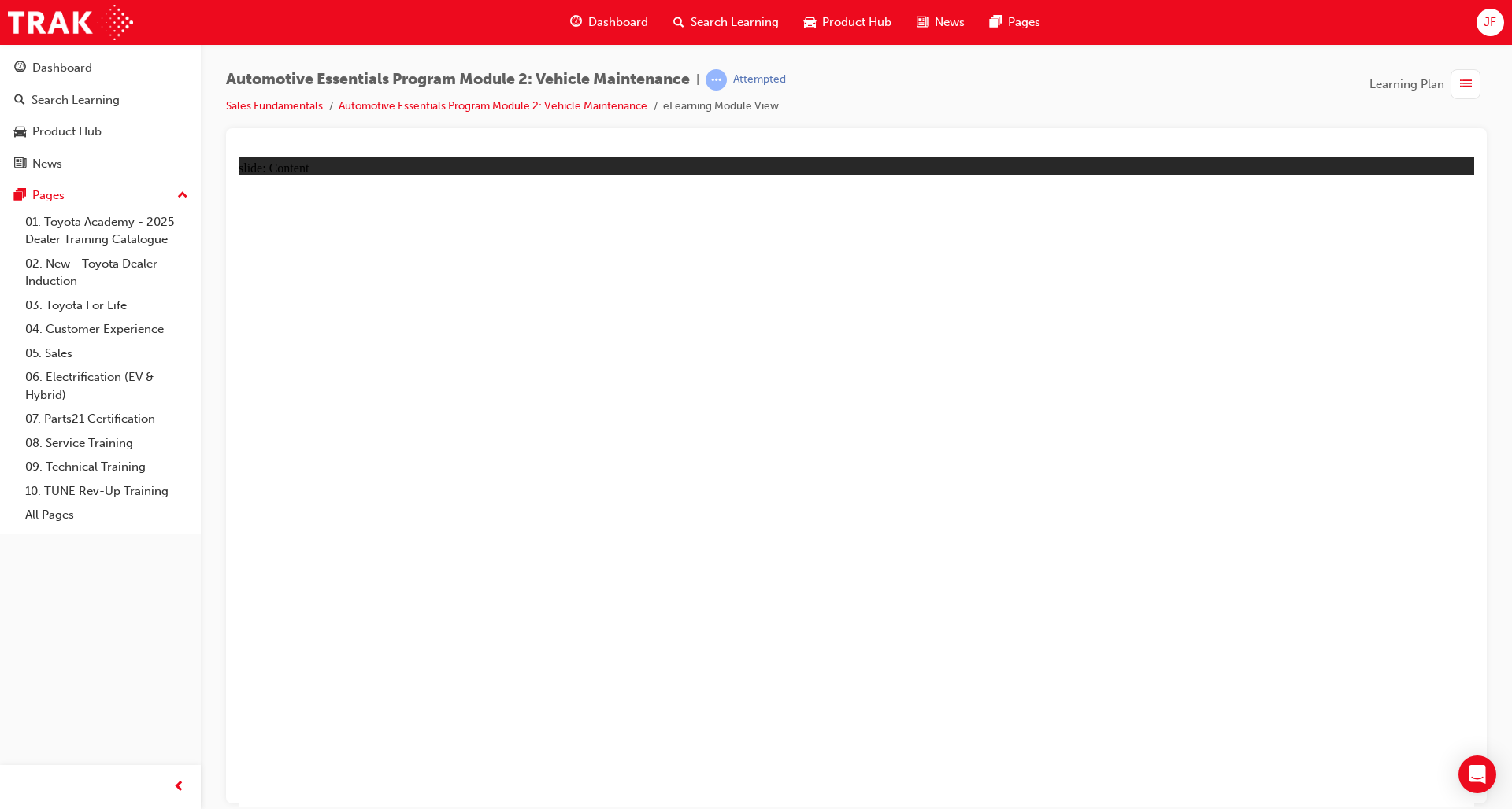
drag, startPoint x: 1639, startPoint y: 914, endPoint x: 1555, endPoint y: 901, distance: 85.0
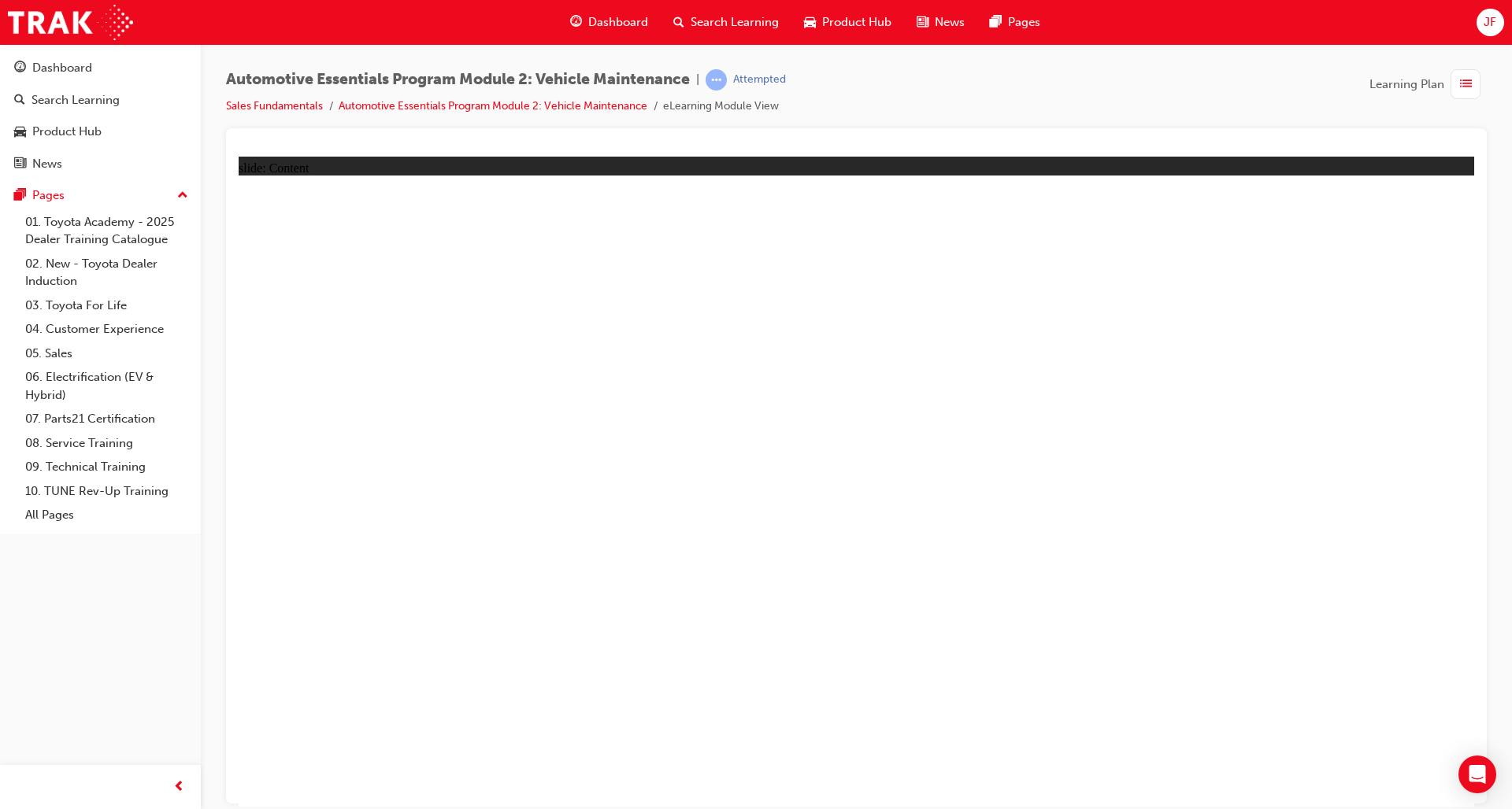
drag, startPoint x: 1501, startPoint y: 854, endPoint x: 1495, endPoint y: 845, distance: 10.8
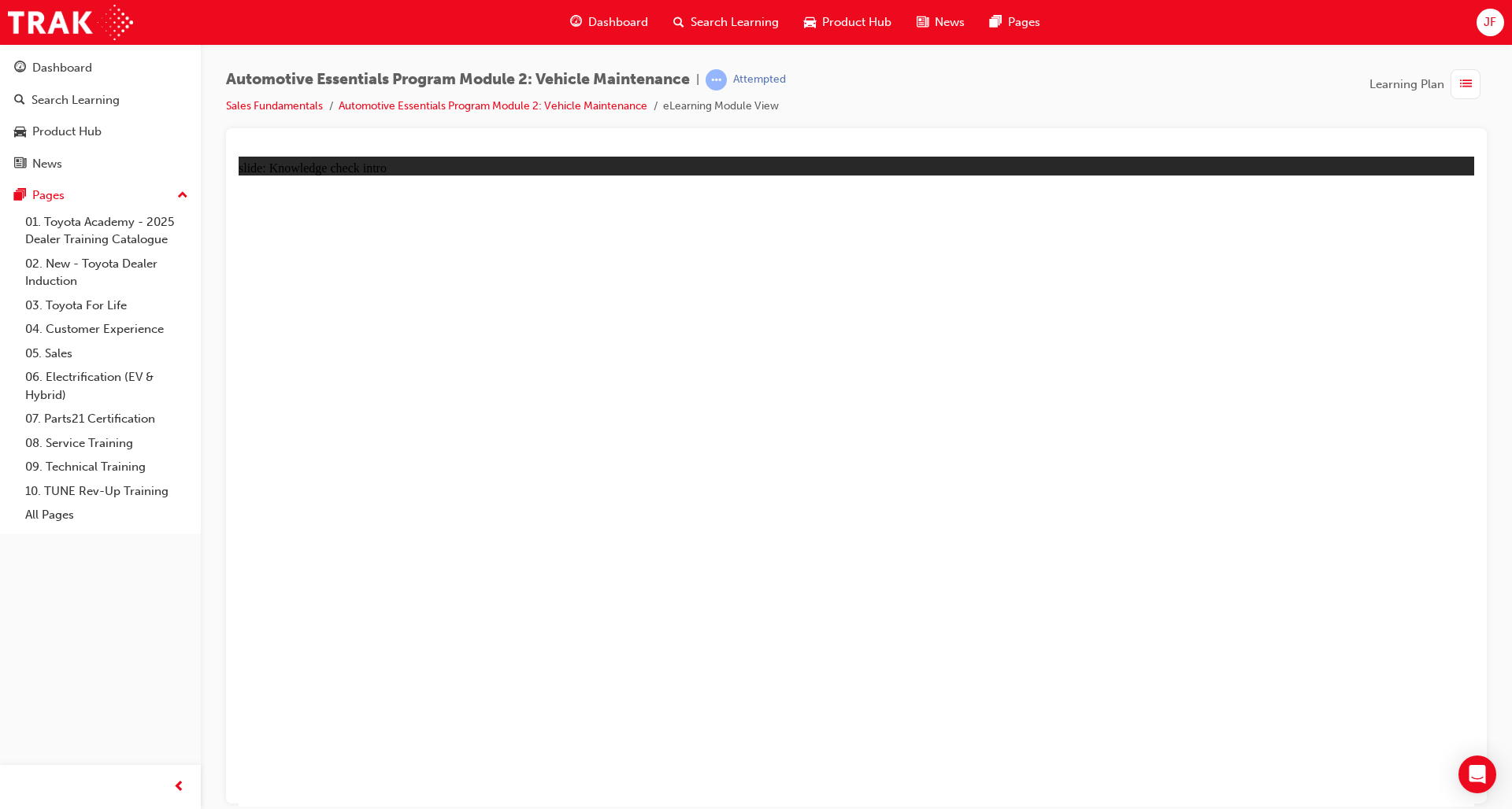
radio input "true"
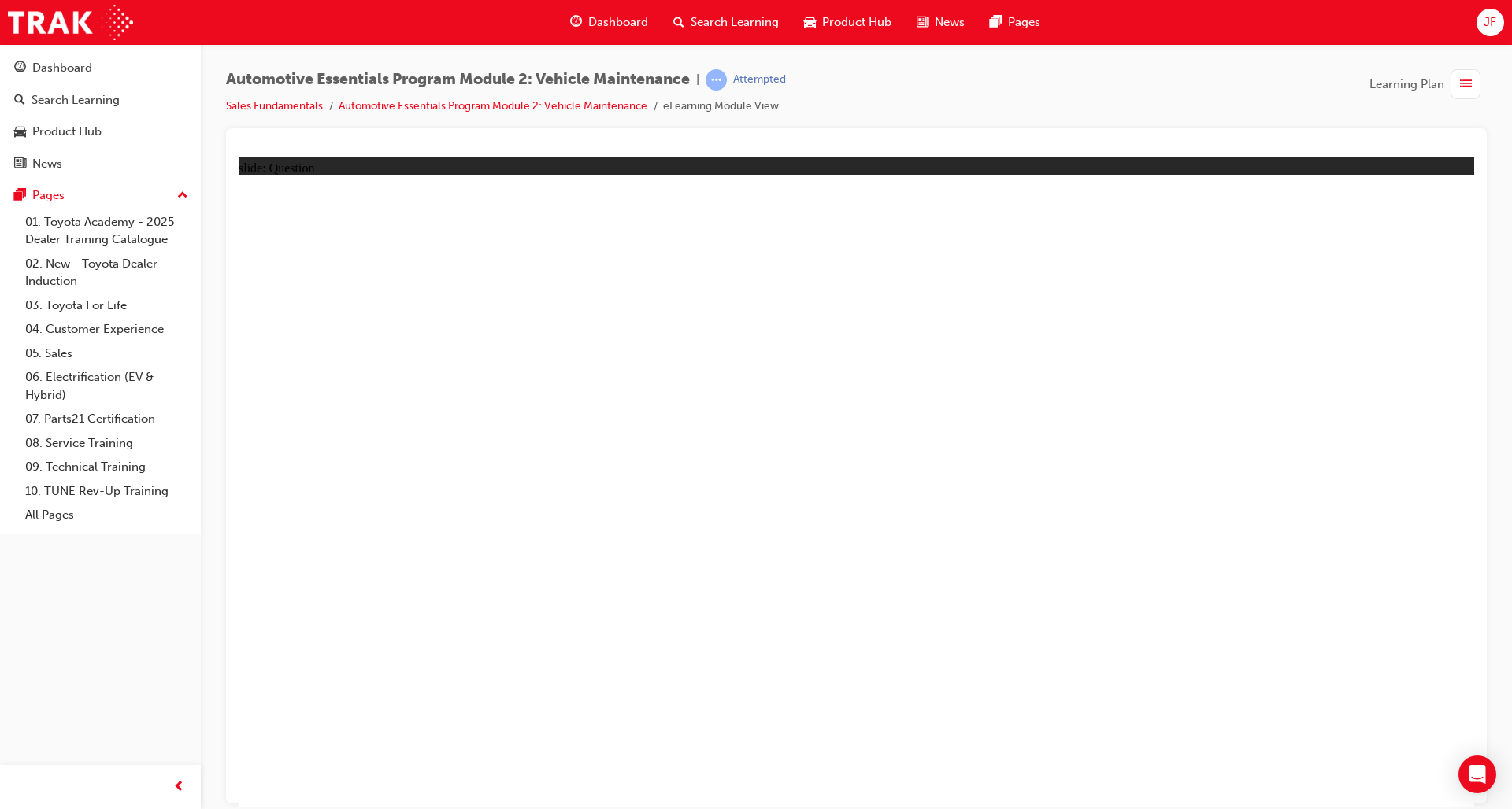
drag, startPoint x: 1293, startPoint y: 339, endPoint x: 1287, endPoint y: 361, distance: 22.8
radio input "true"
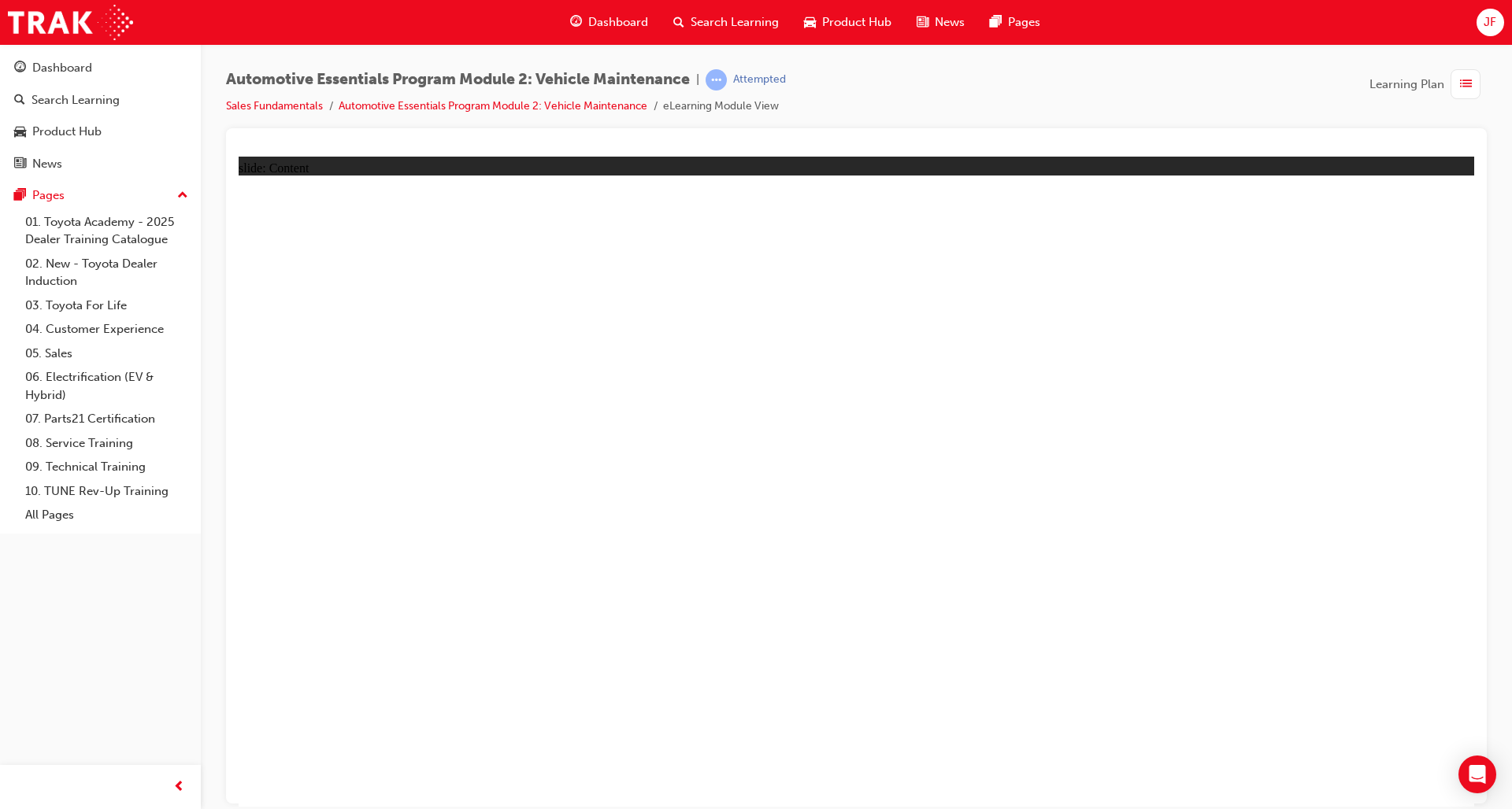
drag, startPoint x: 1102, startPoint y: 617, endPoint x: 1076, endPoint y: 621, distance: 26.3
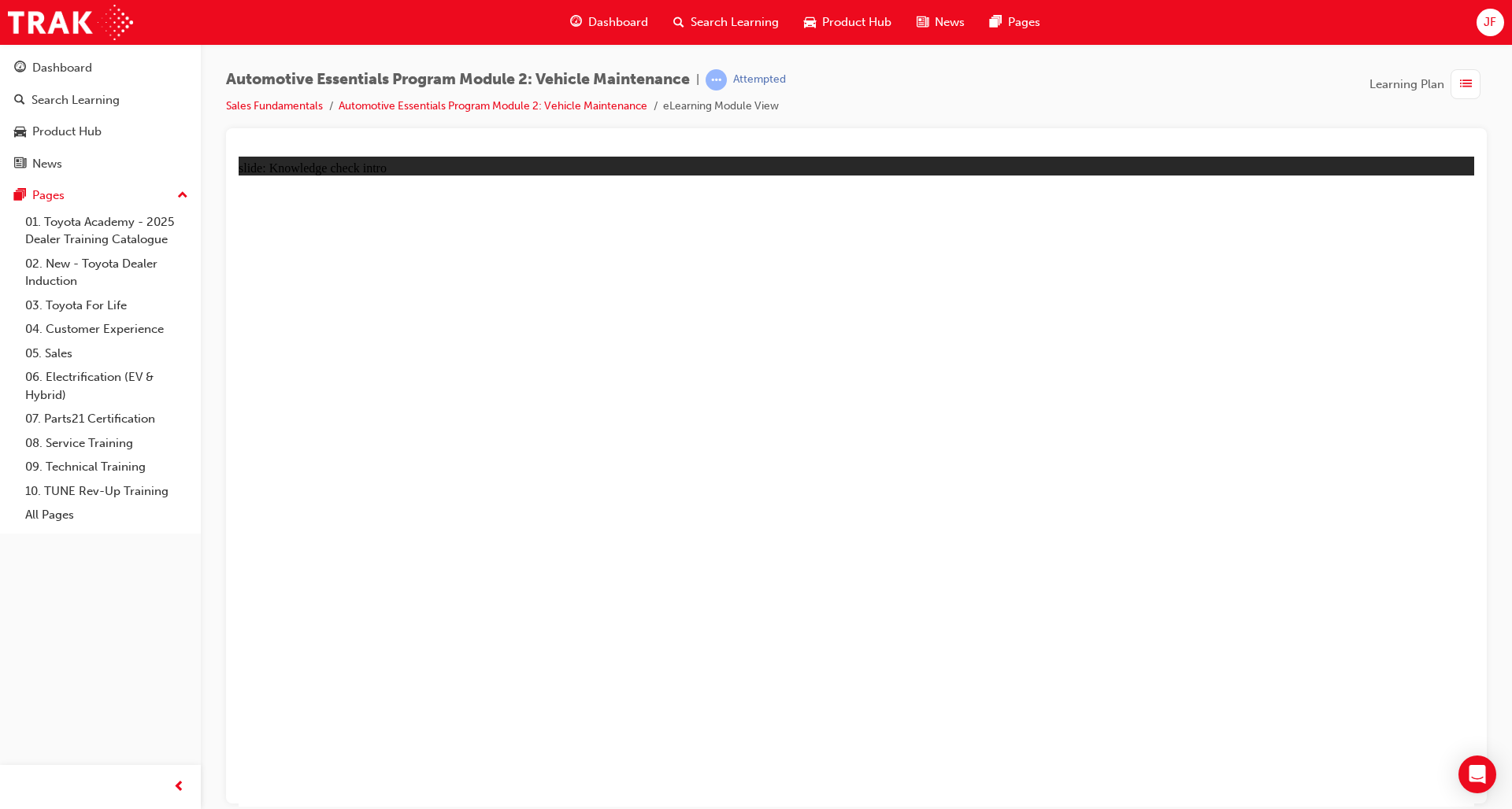
radio input "true"
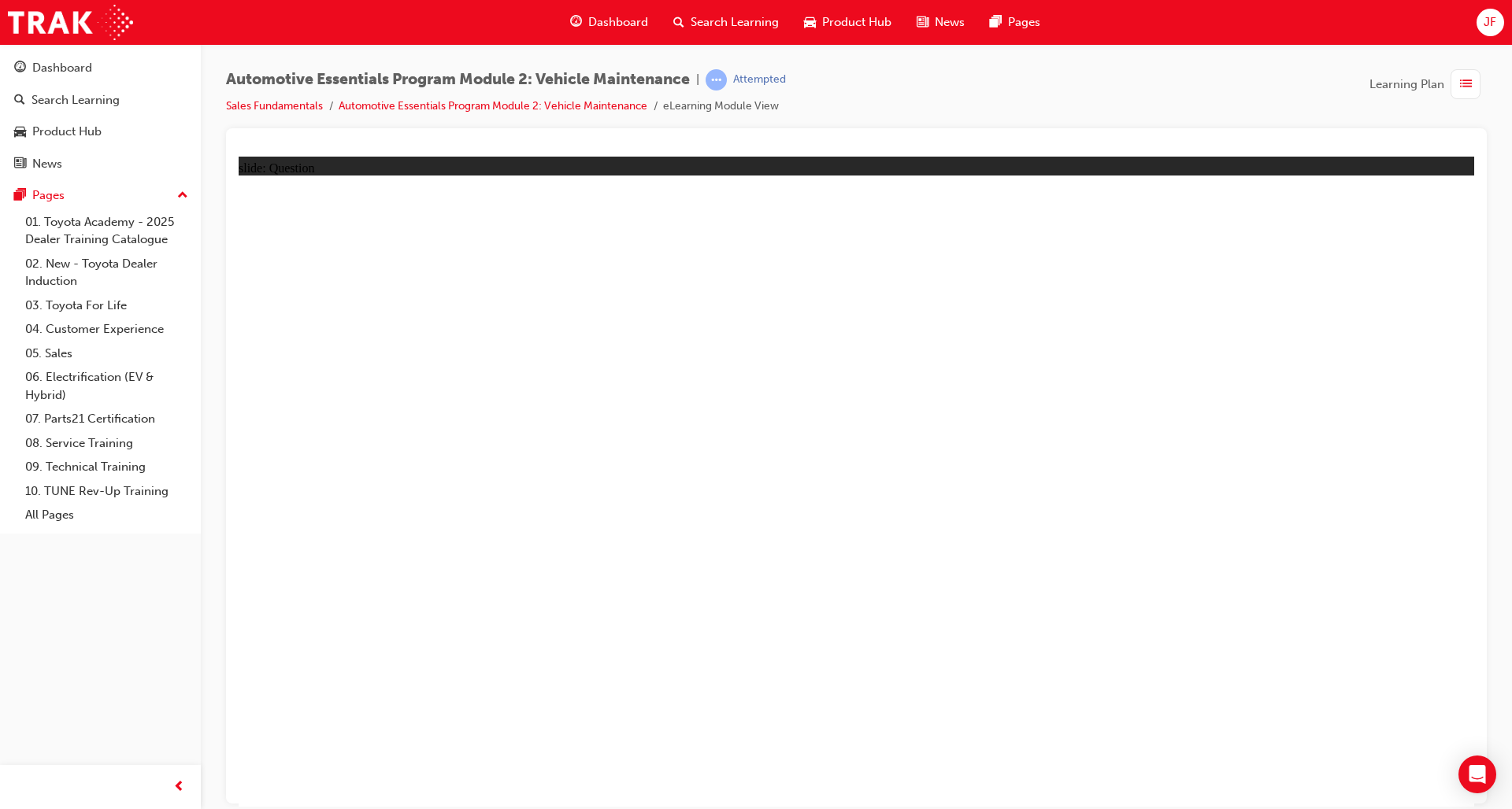
radio input "true"
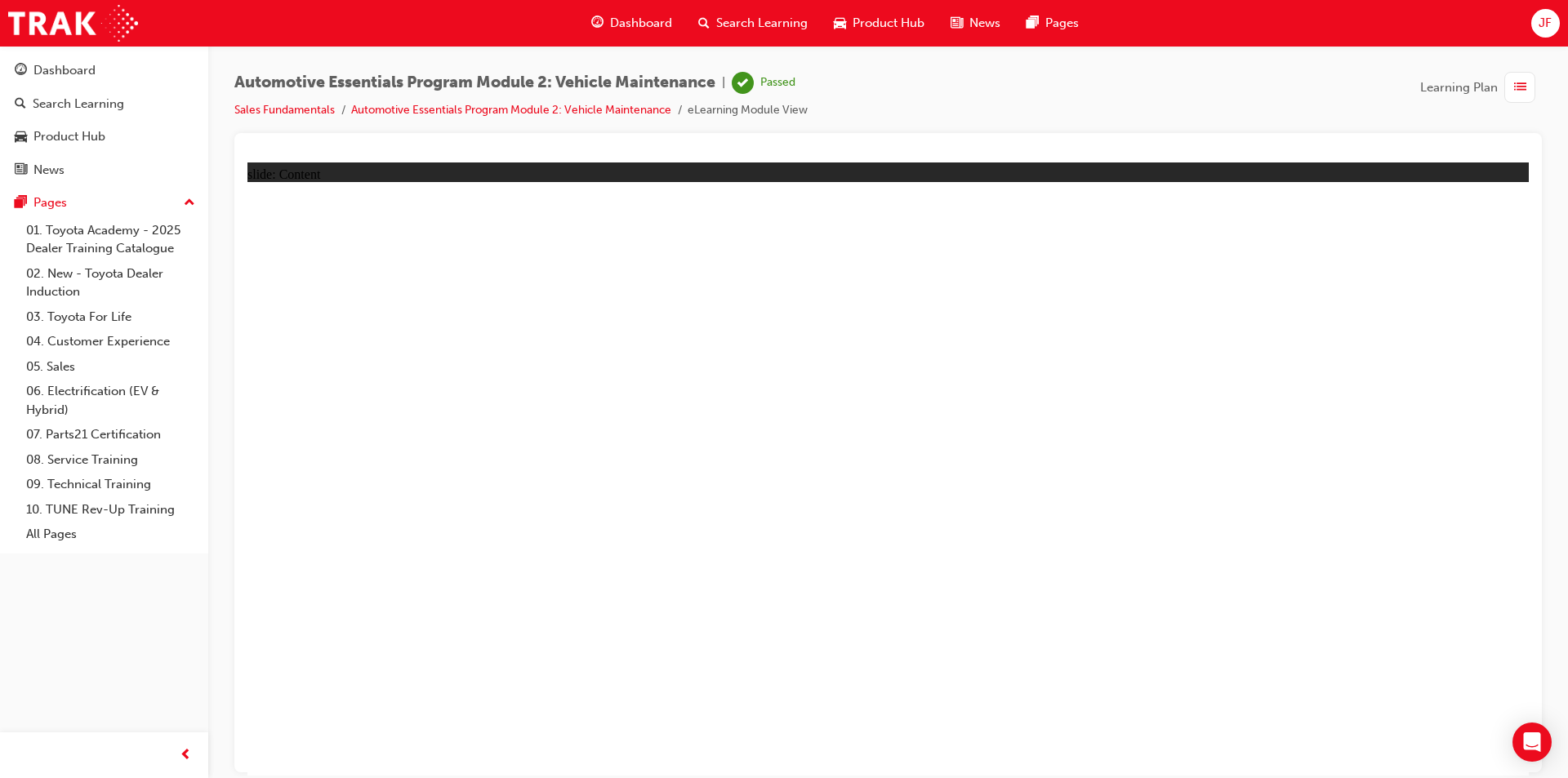
click at [1516, 100] on div "button" at bounding box center [1520, 87] width 31 height 31
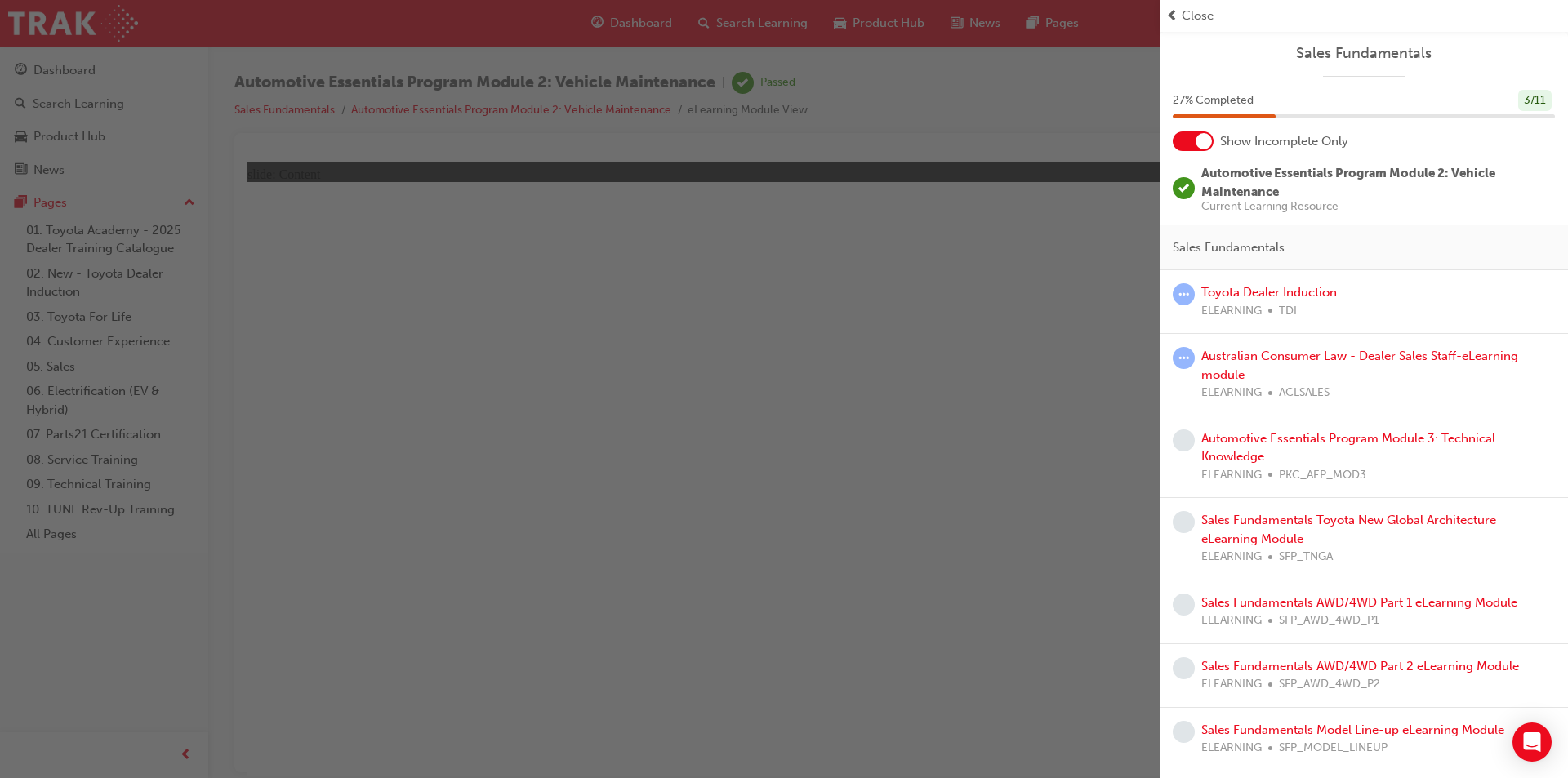
click at [1197, 145] on div at bounding box center [1204, 140] width 17 height 17
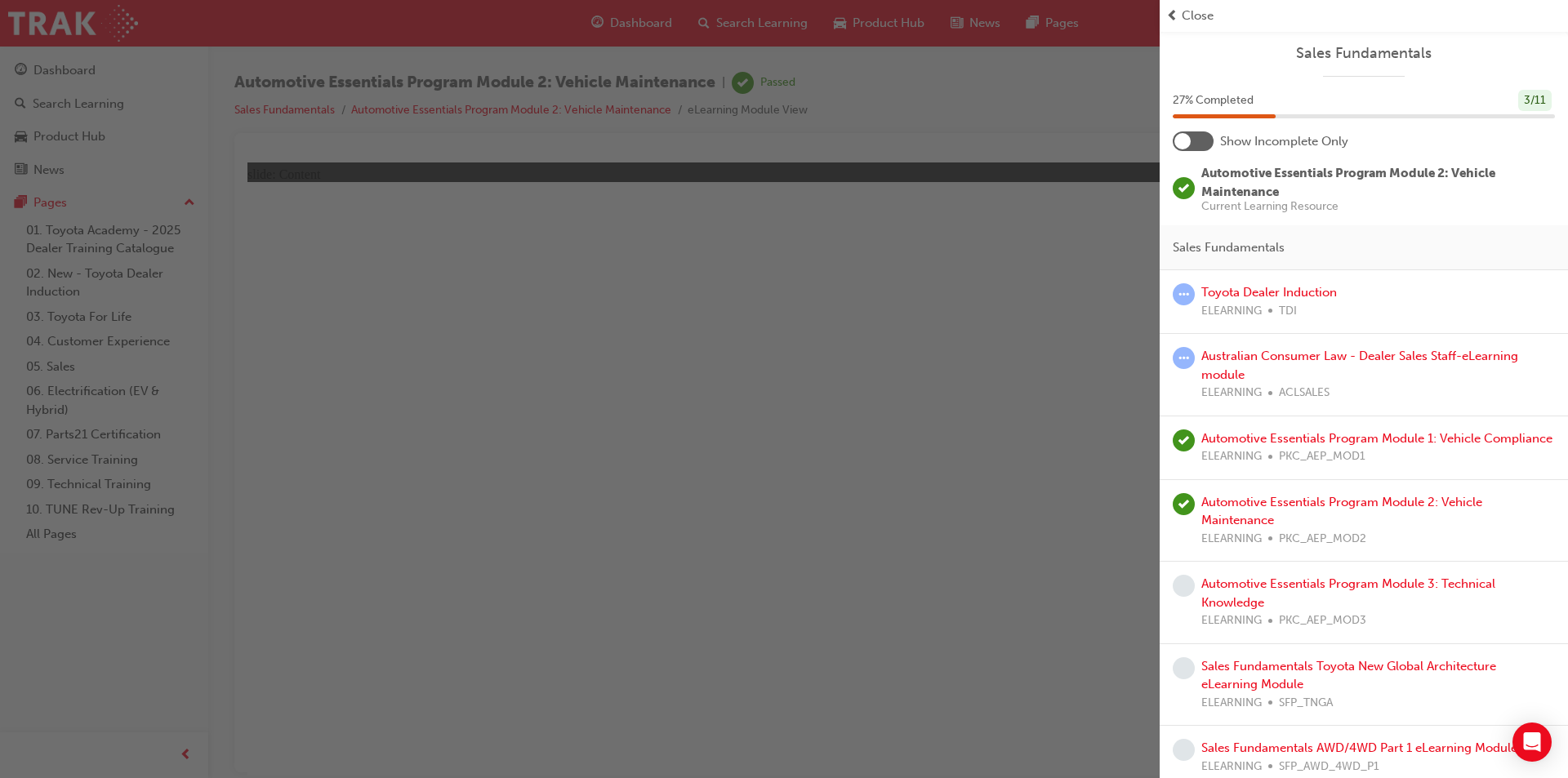
click at [1197, 145] on div at bounding box center [1193, 141] width 41 height 20
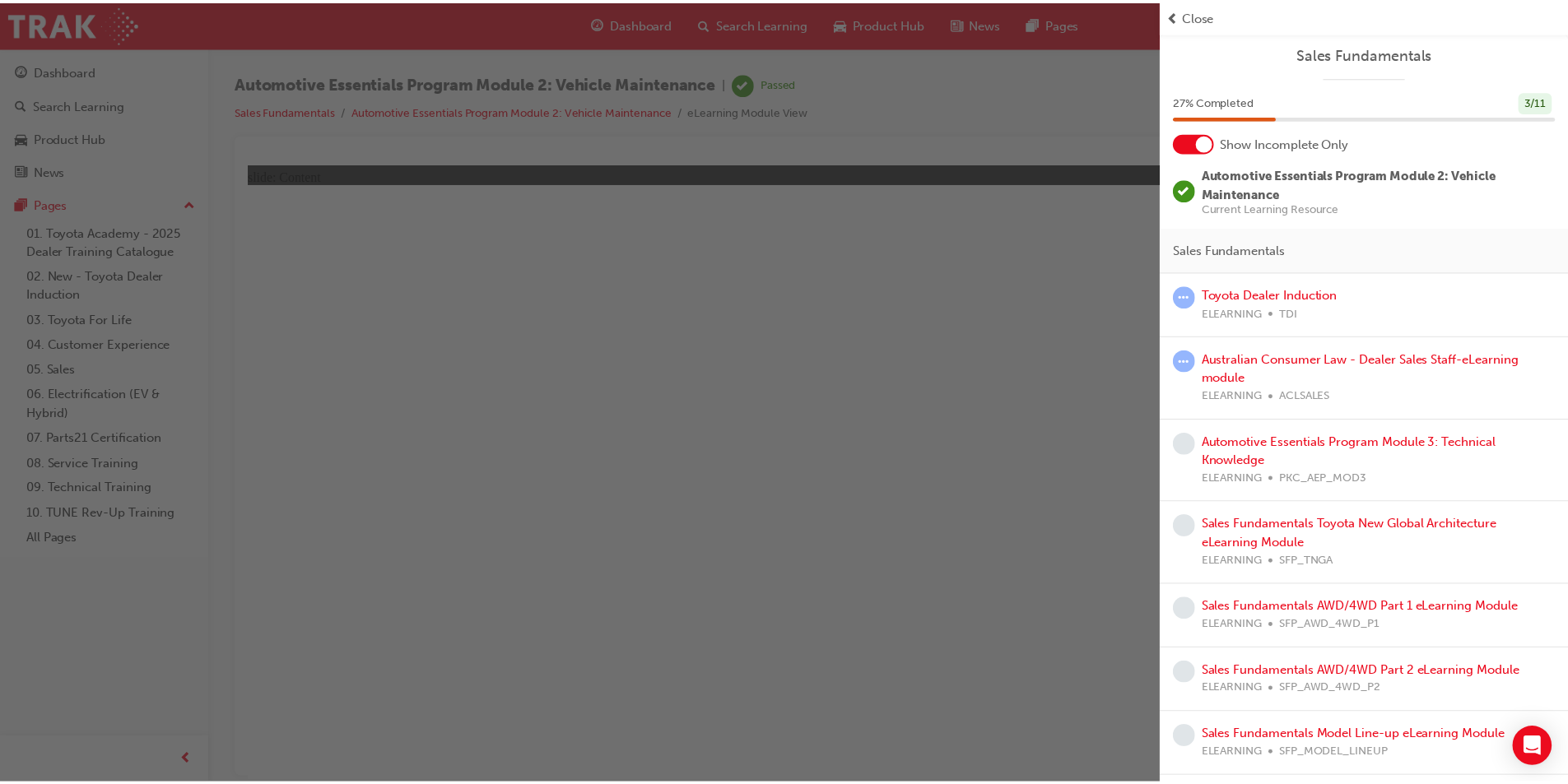
scroll to position [57, 0]
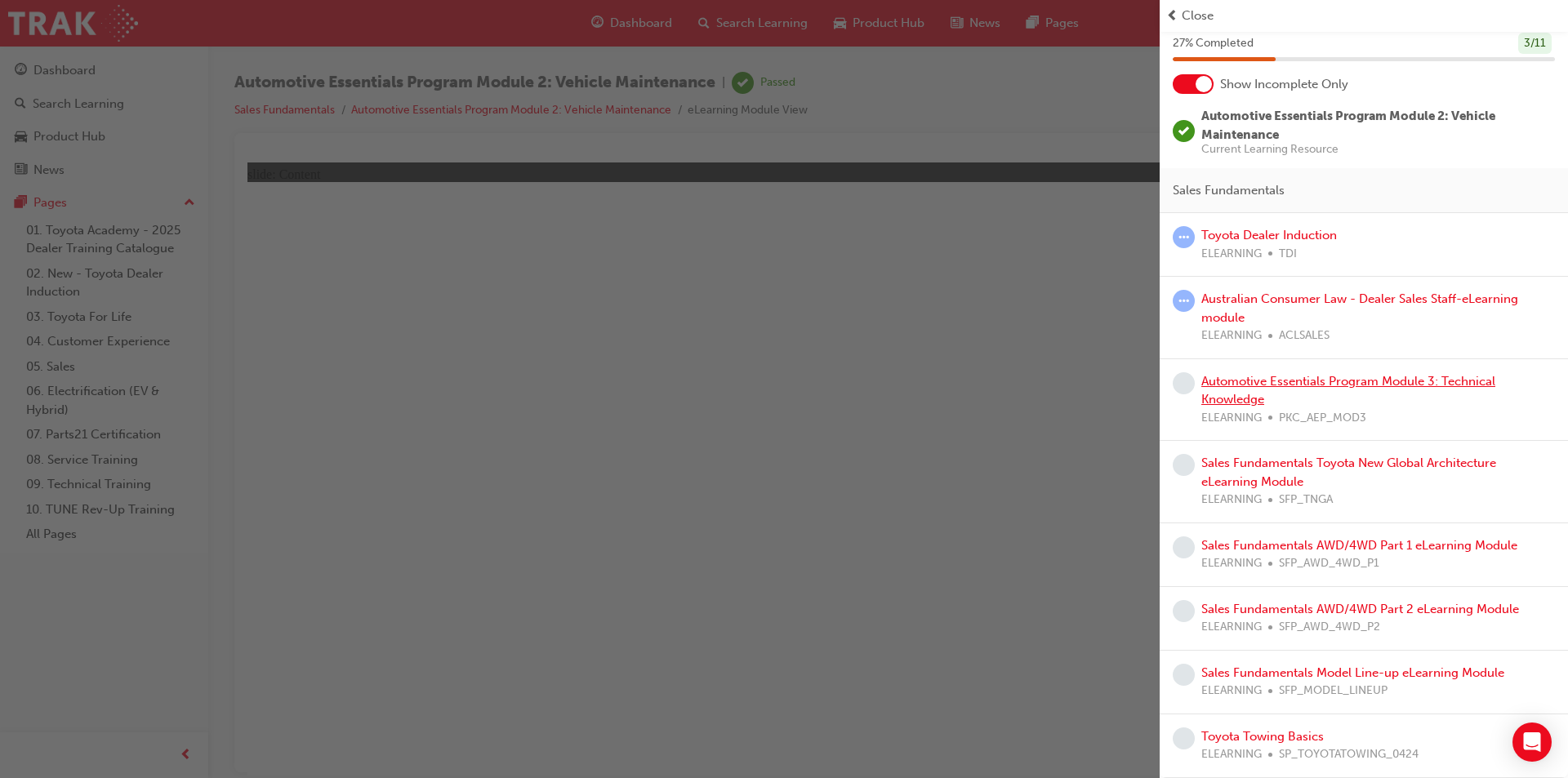
click at [1218, 382] on link "Automotive Essentials Program Module 3: Technical Knowledge" at bounding box center [1348, 391] width 294 height 33
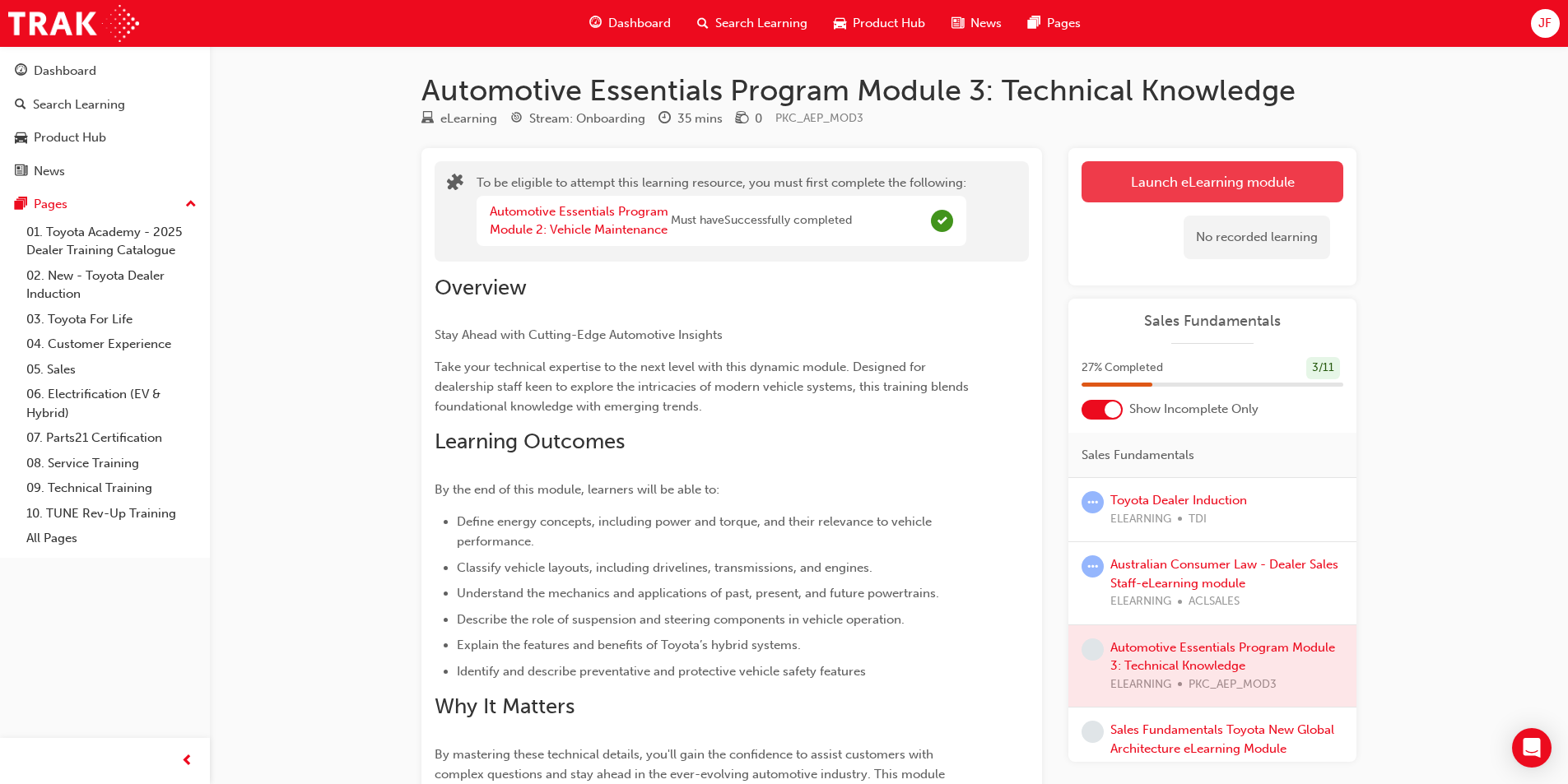
click at [1125, 177] on button "Launch eLearning module" at bounding box center [1212, 182] width 261 height 42
